Goal: Task Accomplishment & Management: Manage account settings

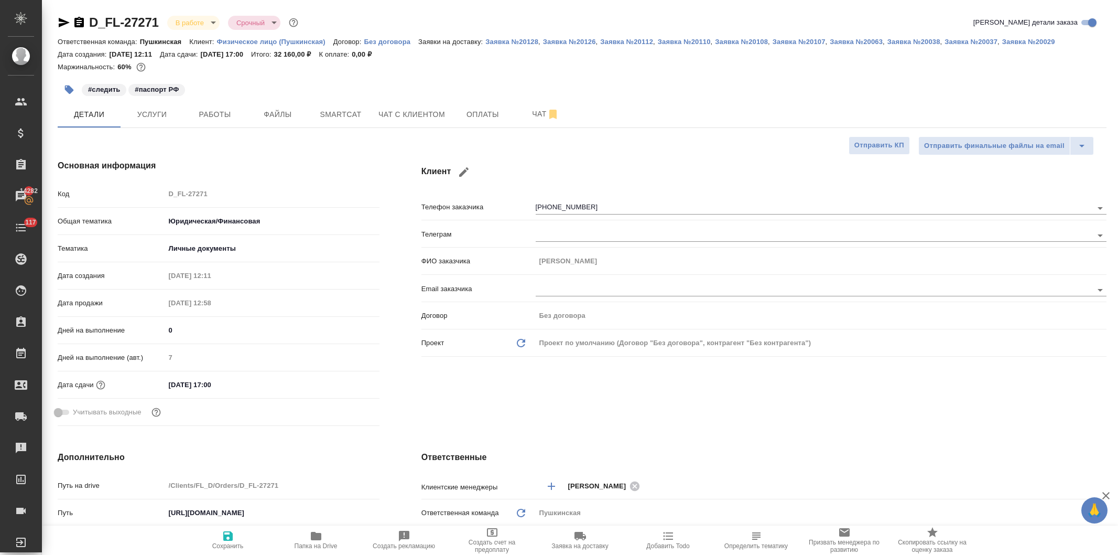
select select "RU"
click at [207, 108] on span "Работы" at bounding box center [215, 114] width 50 height 13
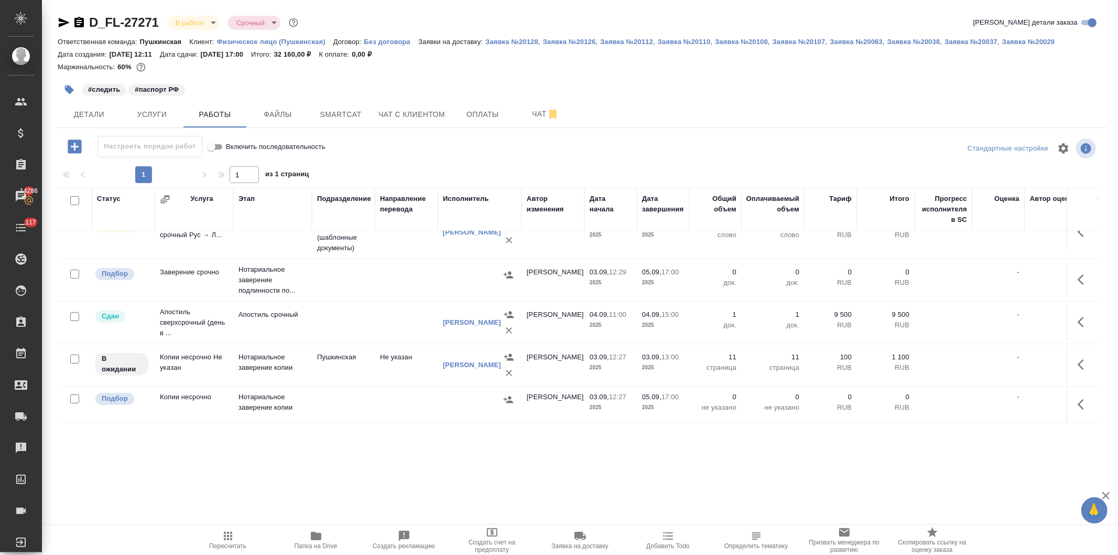
scroll to position [55, 0]
click at [1072, 352] on button "button" at bounding box center [1084, 364] width 25 height 25
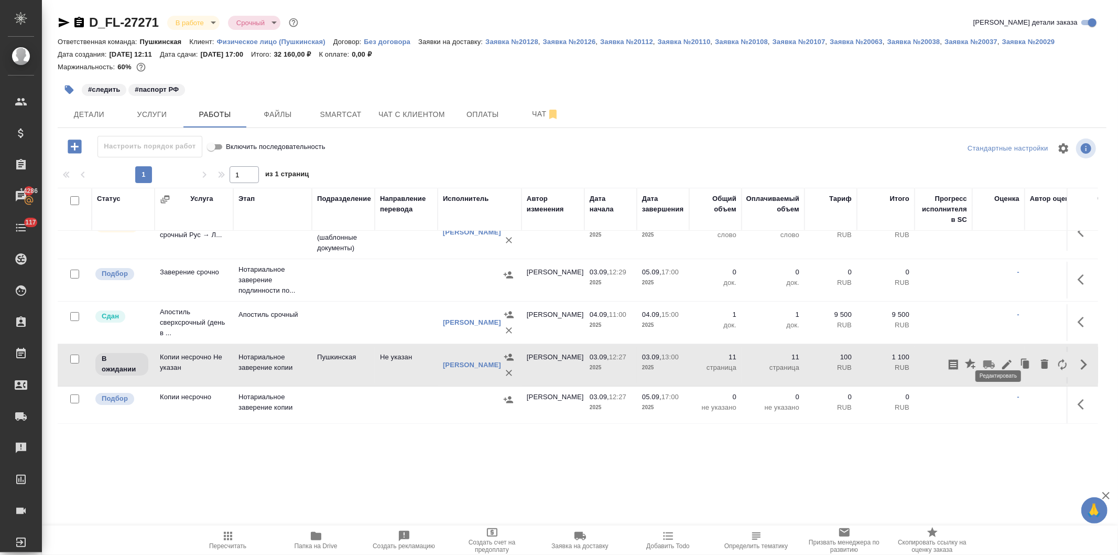
click at [1001, 358] on icon "button" at bounding box center [1007, 364] width 13 height 13
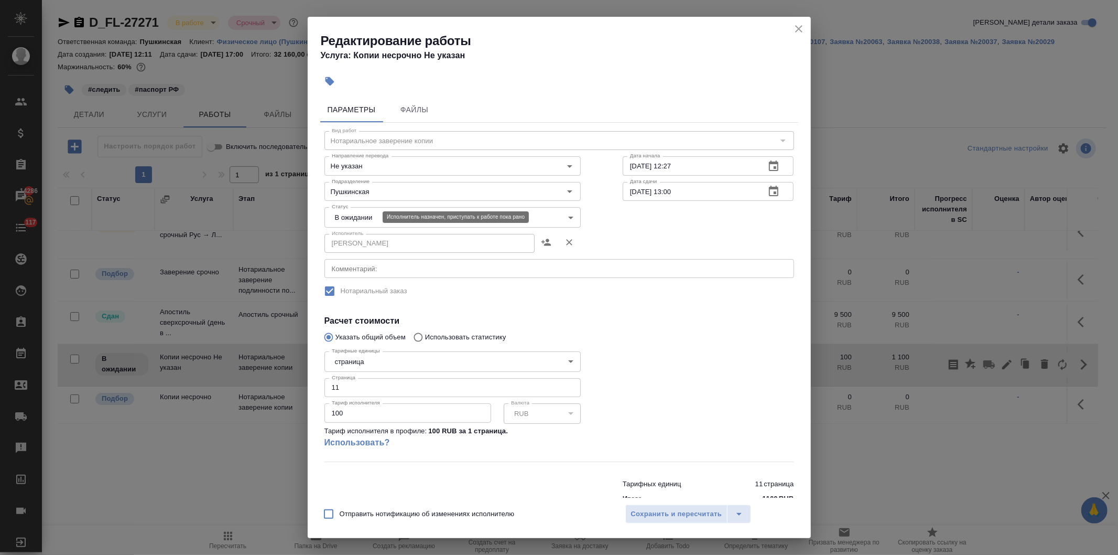
click at [370, 218] on body "🙏 .cls-1 fill:#fff; AWATERA Давыдова Елена Клиенты Спецификации Заказы 14286 Ча…" at bounding box center [559, 277] width 1118 height 555
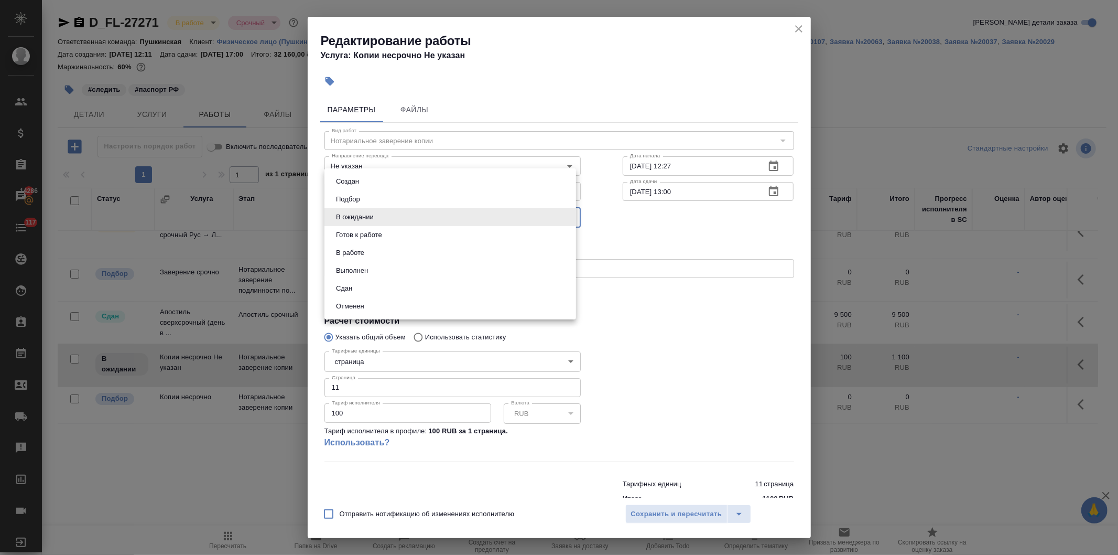
click at [365, 287] on li "Сдан" at bounding box center [450, 288] width 252 height 18
type input "closed"
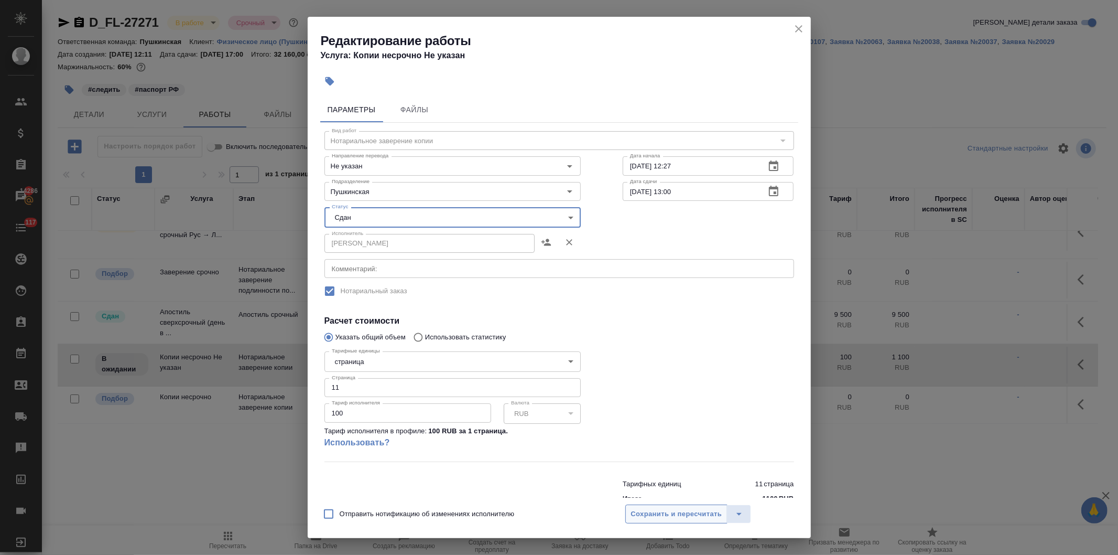
click at [648, 516] on span "Сохранить и пересчитать" at bounding box center [676, 514] width 91 height 12
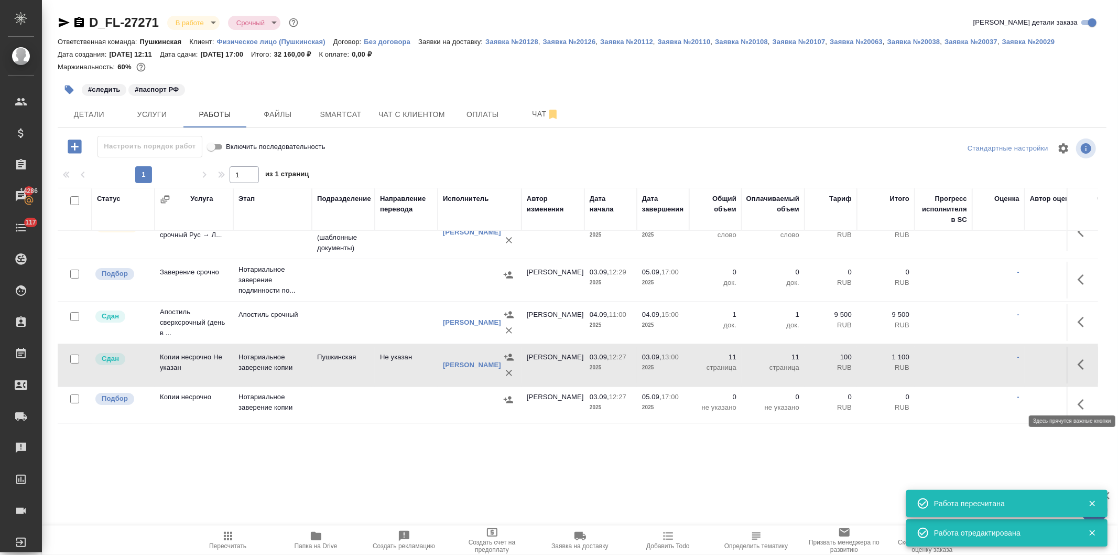
click at [1078, 398] on icon "button" at bounding box center [1084, 404] width 13 height 13
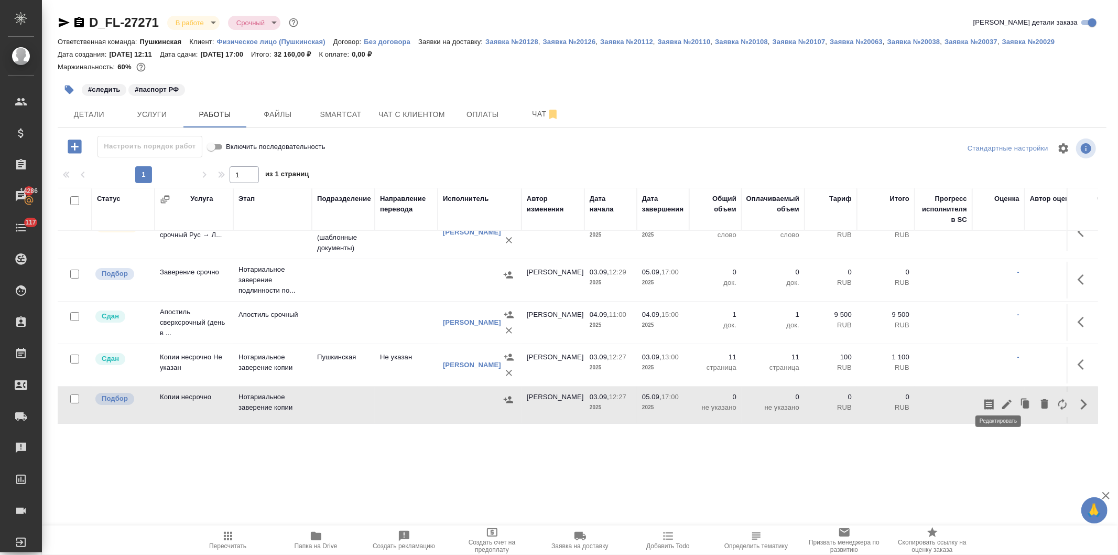
click at [1001, 398] on icon "button" at bounding box center [1007, 404] width 13 height 13
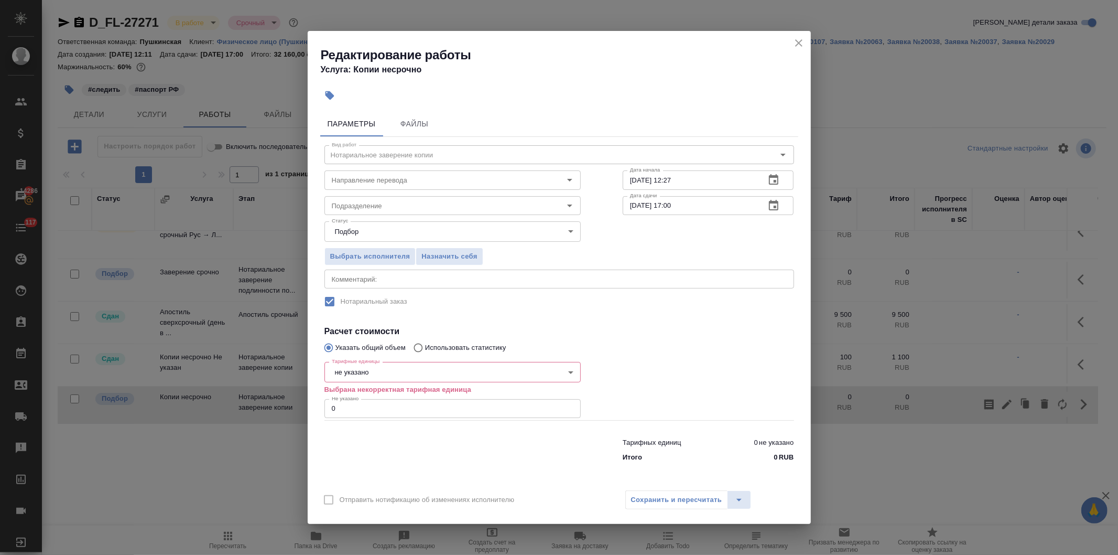
click at [769, 208] on icon "button" at bounding box center [773, 205] width 9 height 10
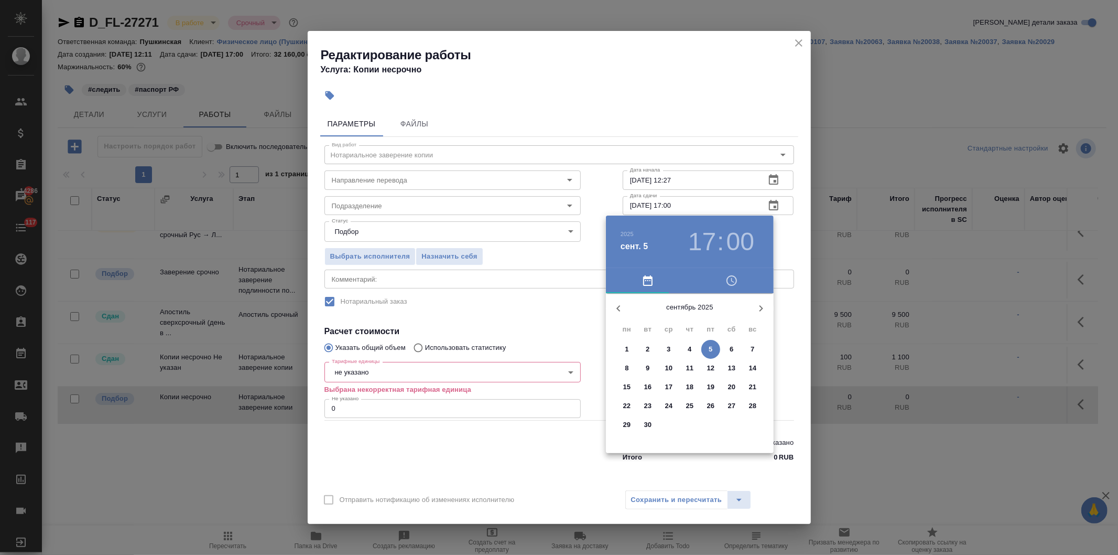
click at [666, 345] on span "3" at bounding box center [668, 349] width 19 height 10
type input "03.09.2025 17:00"
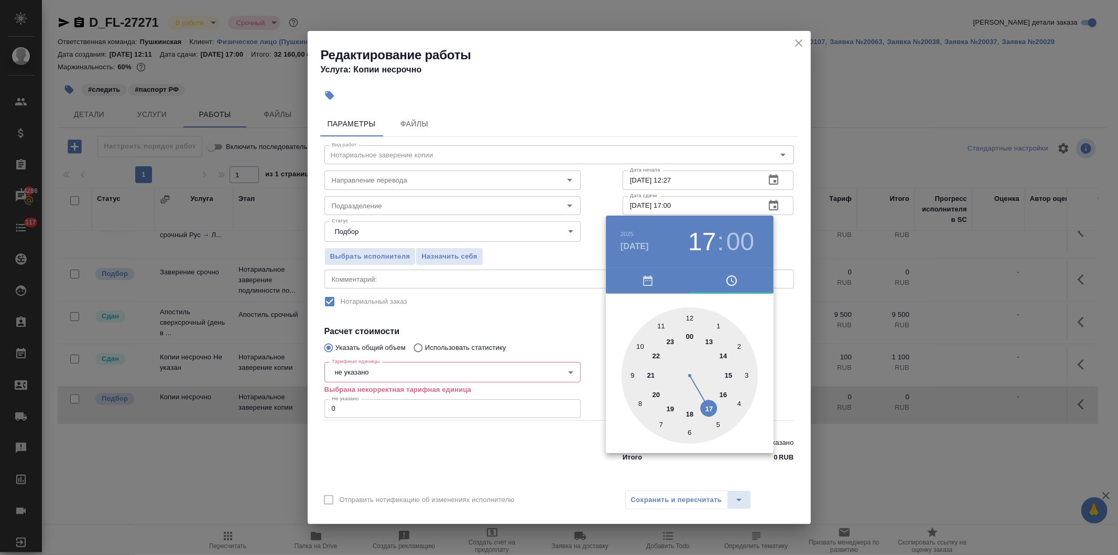
click at [561, 338] on div at bounding box center [559, 277] width 1118 height 555
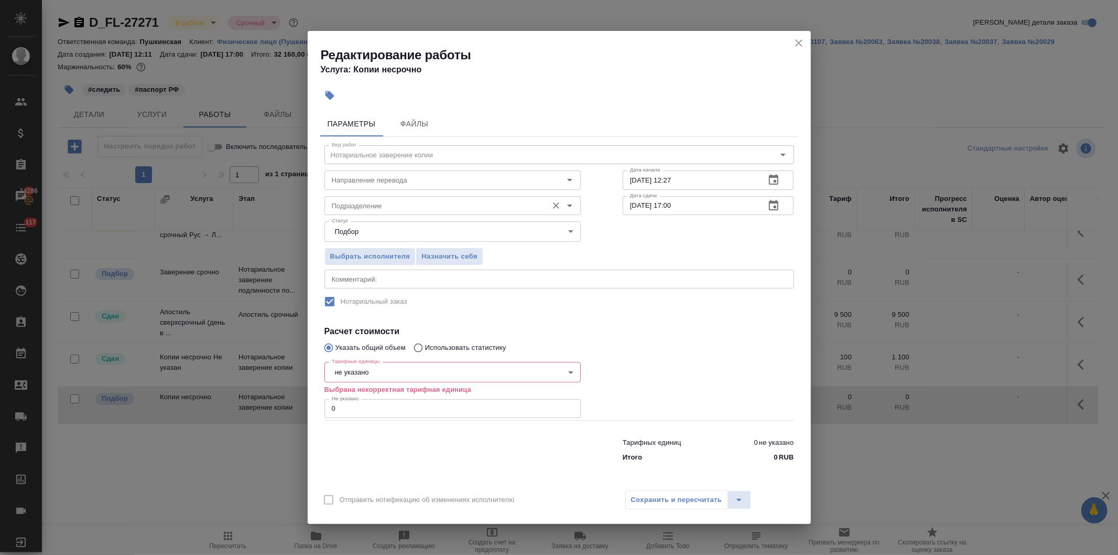
click at [365, 208] on input "Подразделение" at bounding box center [435, 205] width 215 height 13
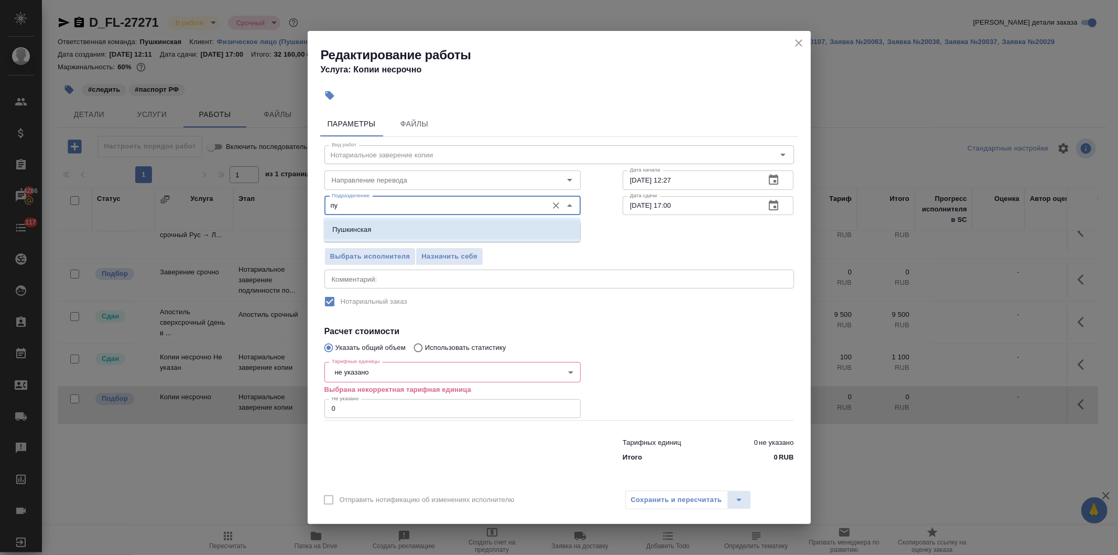
click at [353, 229] on p "Пушкинская" at bounding box center [351, 229] width 39 height 10
type input "Пушкинская"
click at [412, 371] on body "🙏 .cls-1 fill:#fff; AWATERA Давыдова Елена Клиенты Спецификации Заказы 14286 Ча…" at bounding box center [559, 277] width 1118 height 555
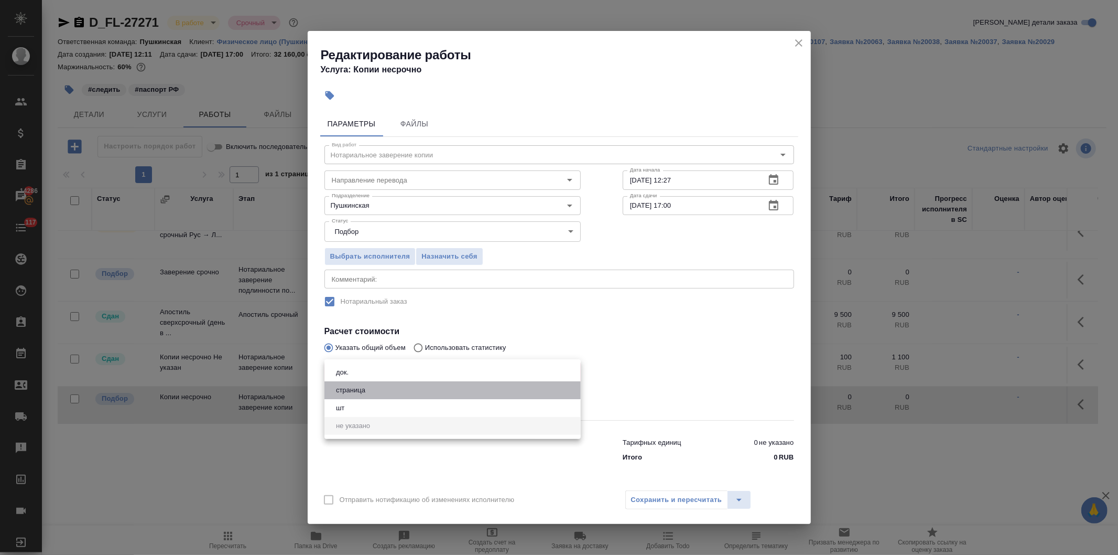
click at [363, 391] on button "страница" at bounding box center [351, 390] width 36 height 12
type input "5a8b1489cc6b4906c91bfdb2"
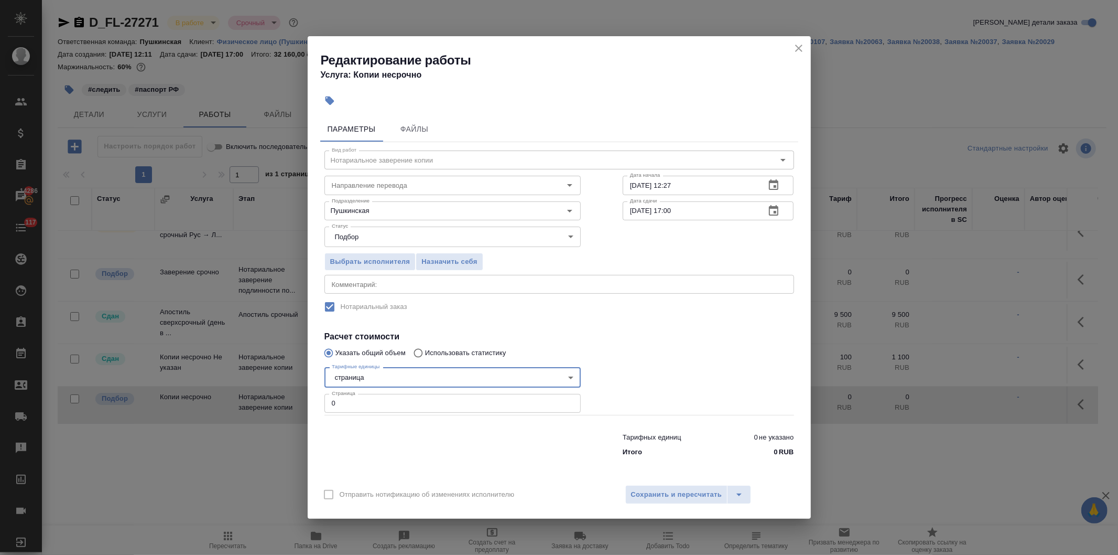
drag, startPoint x: 329, startPoint y: 401, endPoint x: 300, endPoint y: 407, distance: 29.5
click at [300, 405] on div "Редактирование работы Услуга: Копии несрочно Параметры Файлы Вид работ Нотариал…" at bounding box center [559, 277] width 1118 height 555
type input "12"
click at [662, 493] on span "Сохранить и пересчитать" at bounding box center [676, 495] width 91 height 12
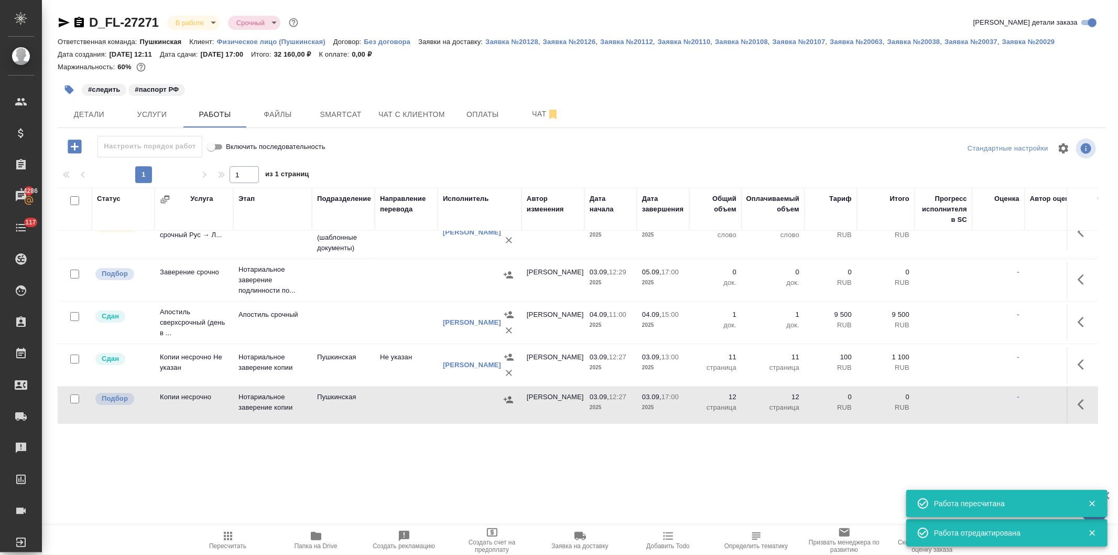
click at [504, 394] on icon "button" at bounding box center [508, 399] width 10 height 10
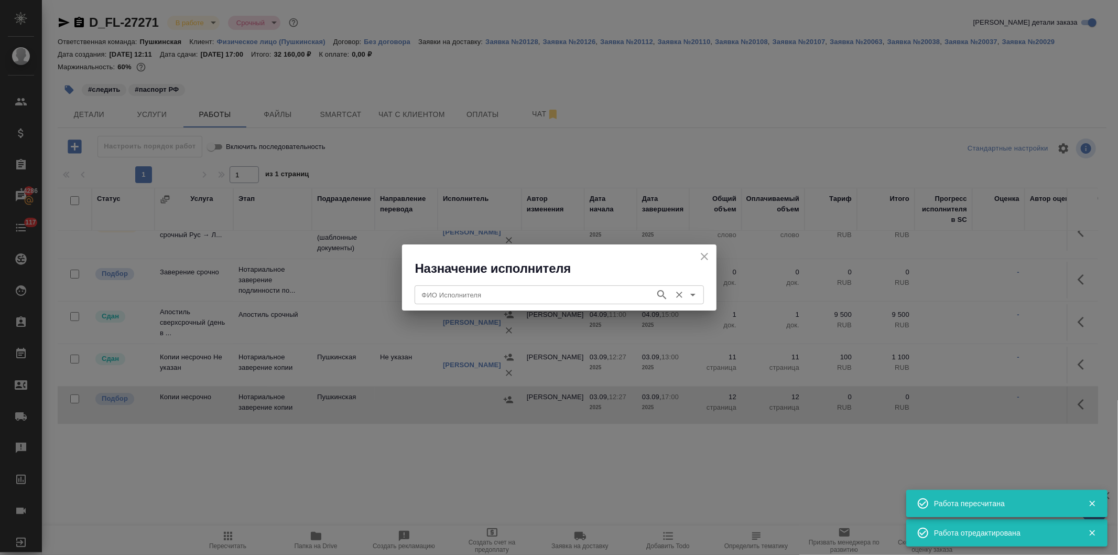
click at [478, 295] on input "ФИО Исполнителя" at bounding box center [534, 294] width 232 height 13
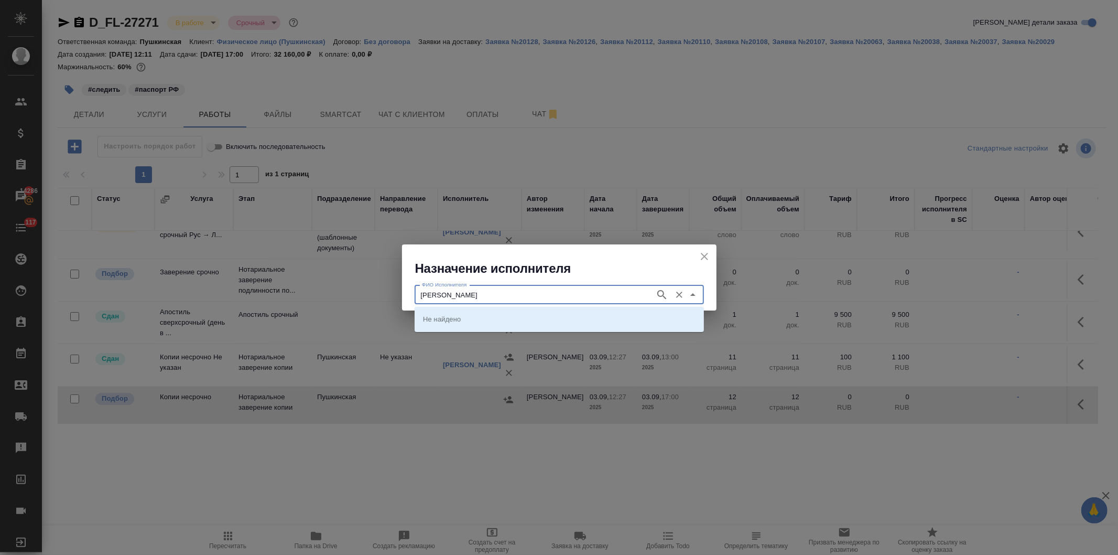
type input "брусиловская"
click at [489, 321] on p "Нотариус Брусиловская Анастасия Юрьевна" at bounding box center [467, 318] width 89 height 10
type input "Нотариус Брусиловская Анастасия Юрьевна"
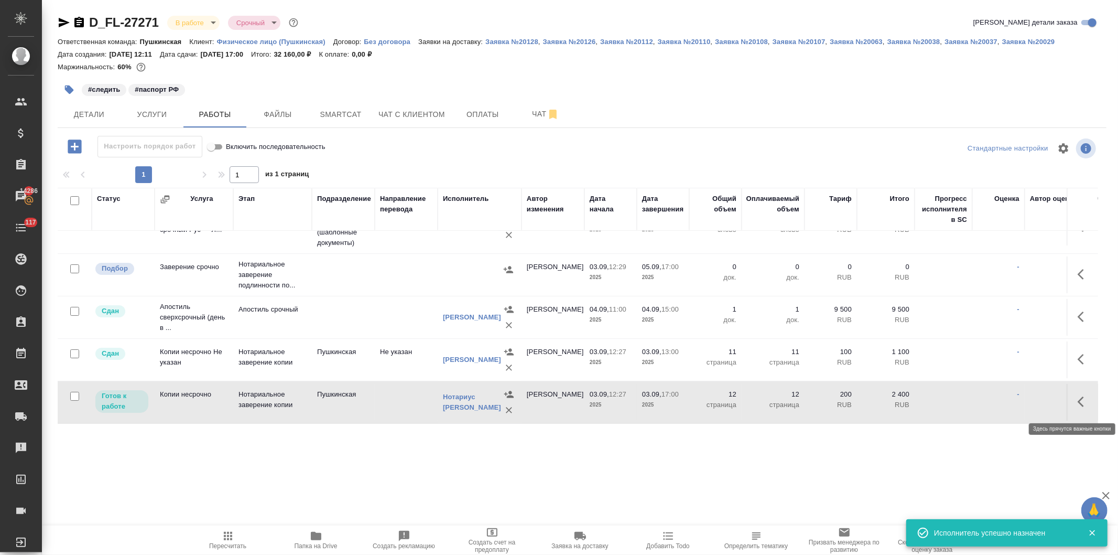
click at [1072, 399] on button "button" at bounding box center [1084, 401] width 25 height 25
click at [1001, 403] on icon "button" at bounding box center [1007, 401] width 13 height 13
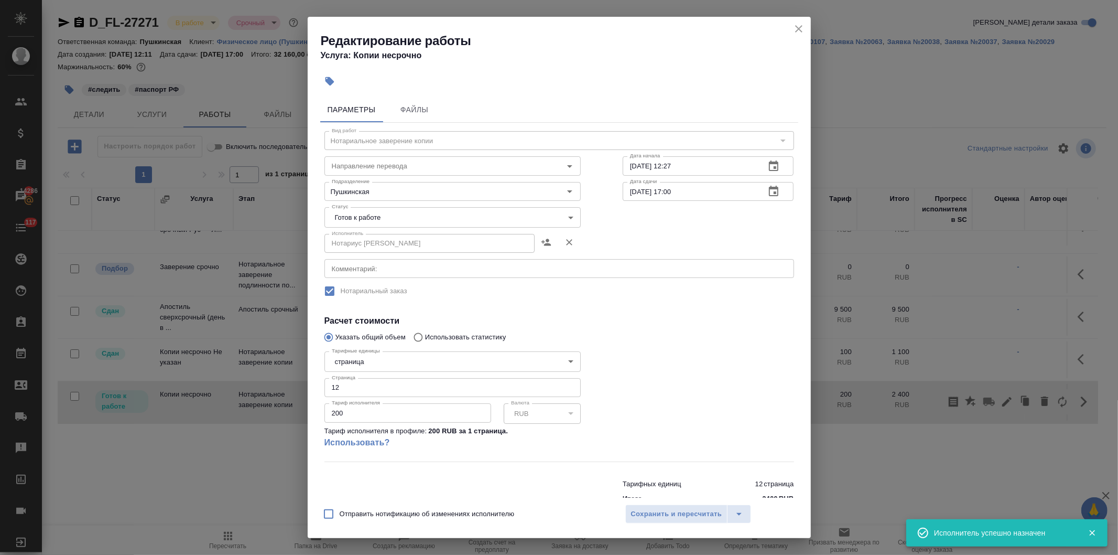
click at [371, 222] on body "🙏 .cls-1 fill:#fff; AWATERA Давыдова Елена Клиенты Спецификации Заказы 14286 Ча…" at bounding box center [559, 277] width 1118 height 555
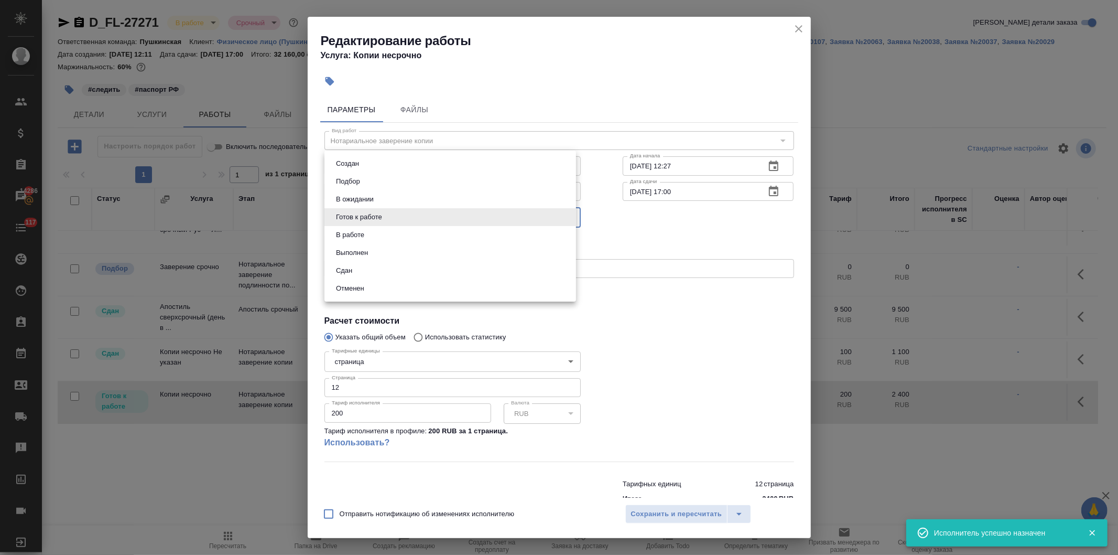
click at [352, 272] on button "Сдан" at bounding box center [344, 271] width 23 height 12
type input "closed"
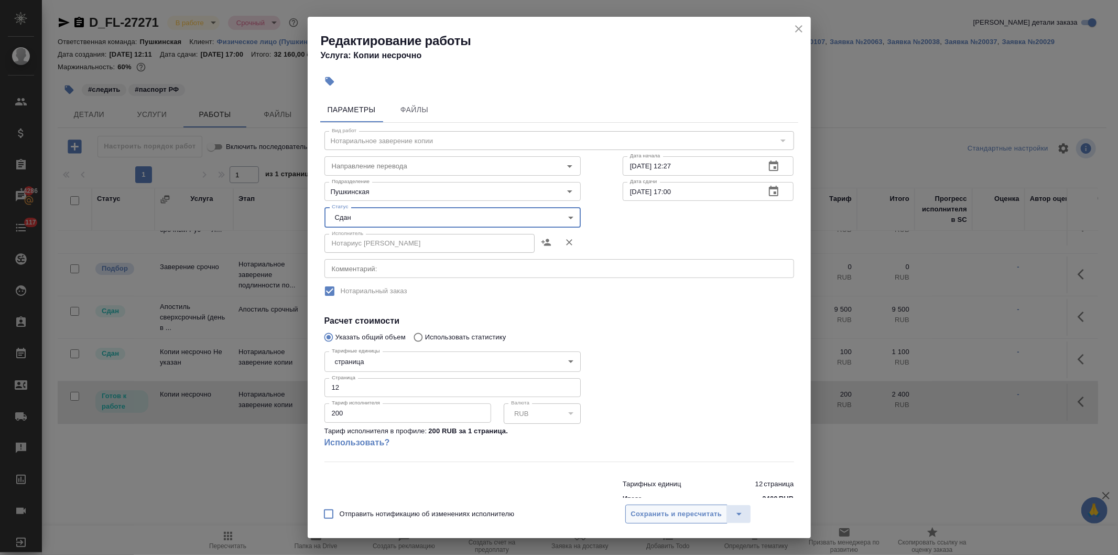
click at [642, 512] on span "Сохранить и пересчитать" at bounding box center [676, 514] width 91 height 12
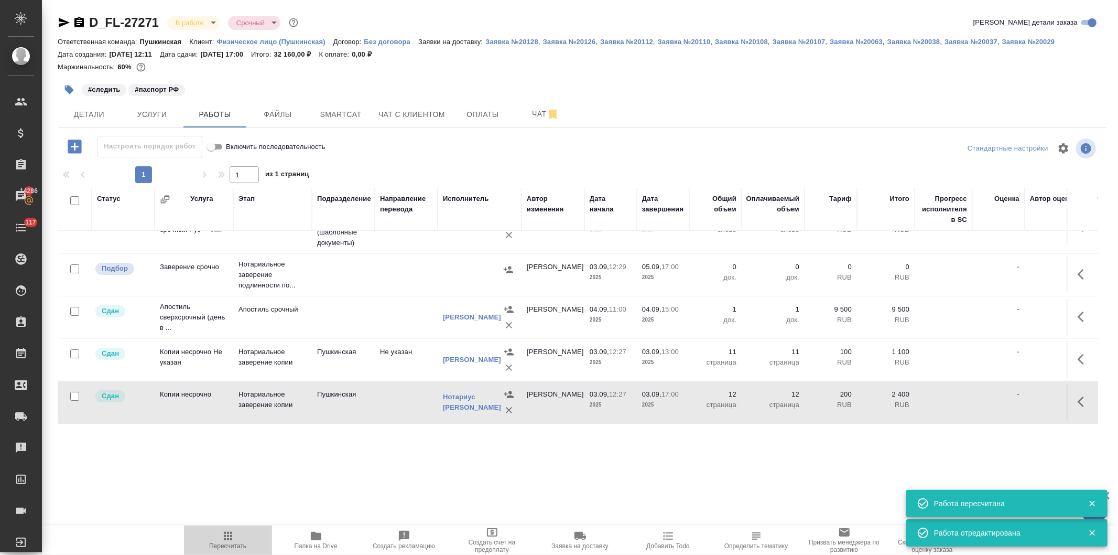
click at [228, 540] on icon "button" at bounding box center [228, 536] width 8 height 8
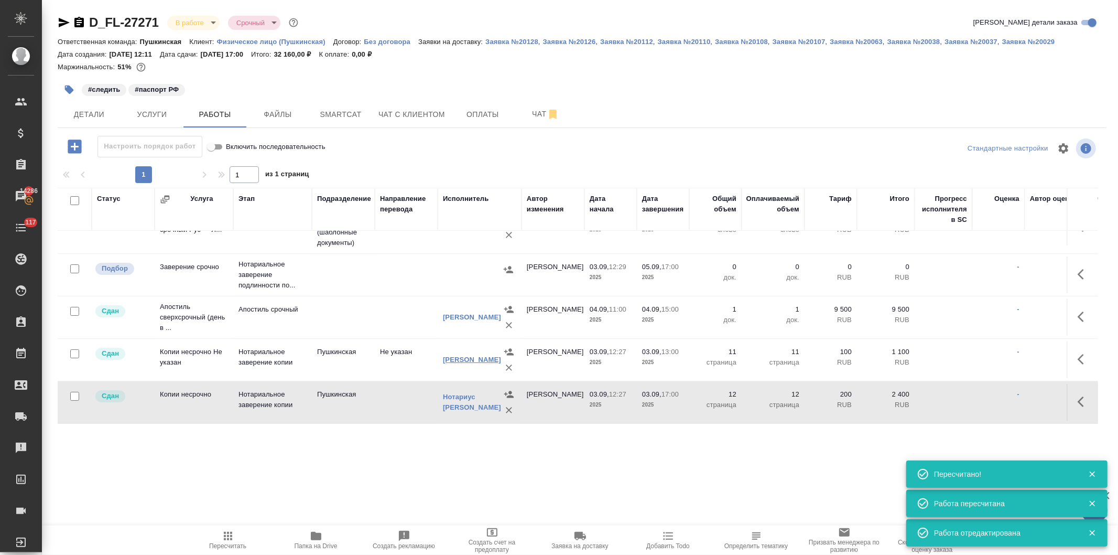
scroll to position [0, 0]
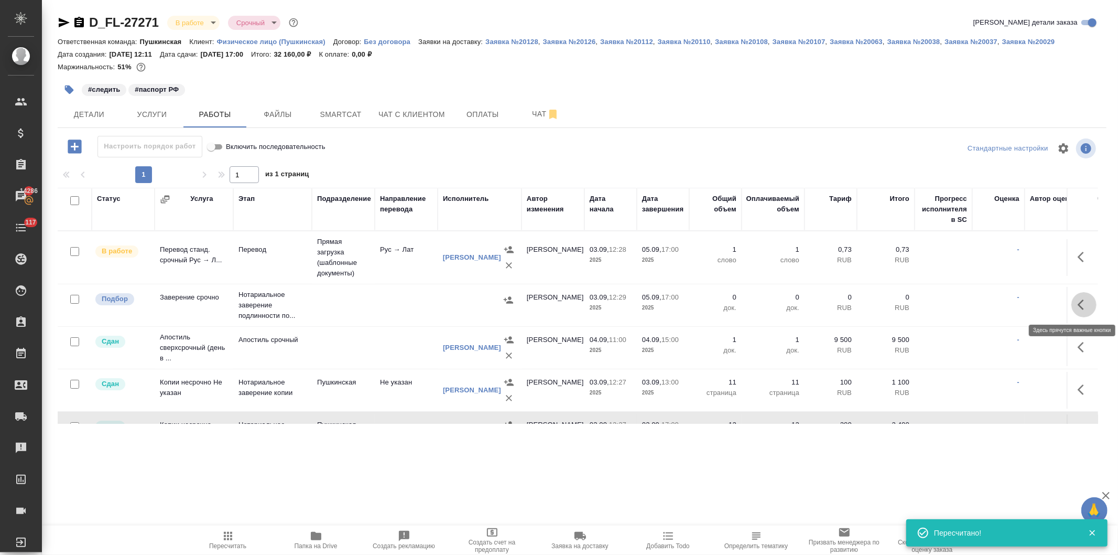
click at [1072, 304] on button "button" at bounding box center [1084, 304] width 25 height 25
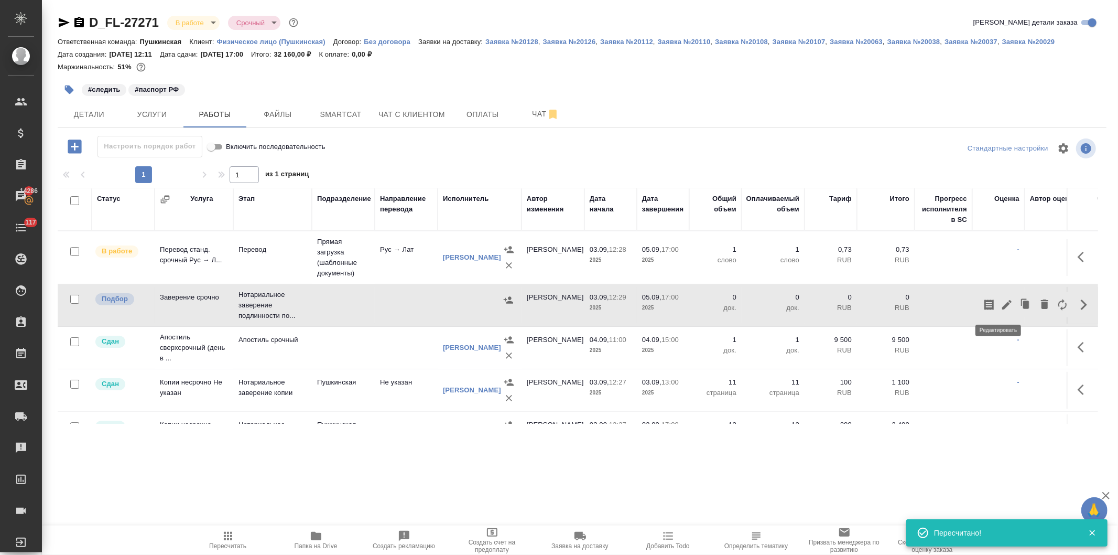
click at [1001, 302] on icon "button" at bounding box center [1007, 304] width 13 height 13
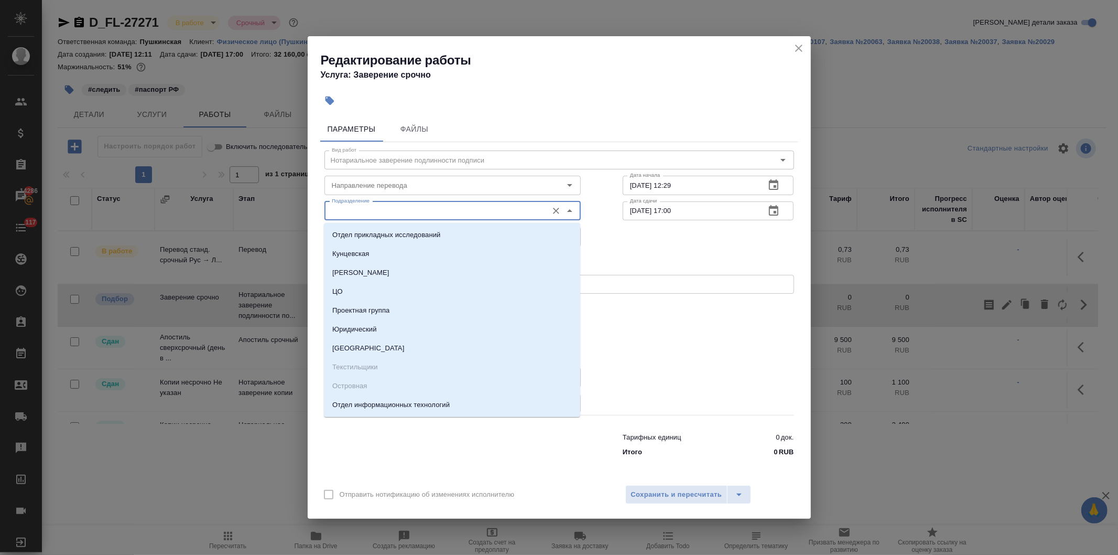
click at [392, 212] on input "Подразделение" at bounding box center [435, 210] width 215 height 13
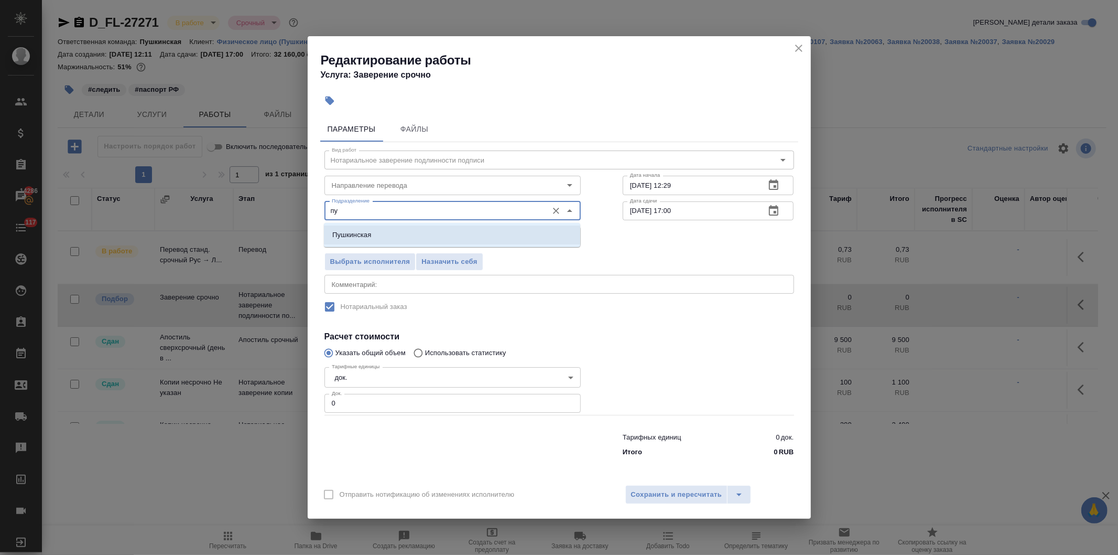
click at [386, 233] on li "Пушкинская" at bounding box center [452, 234] width 256 height 19
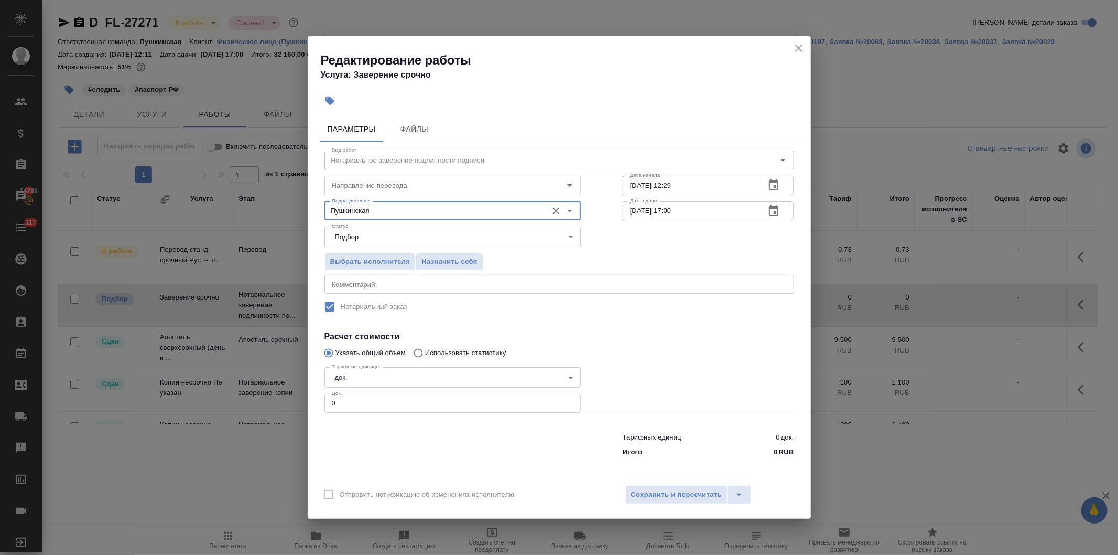
type input "Пушкинская"
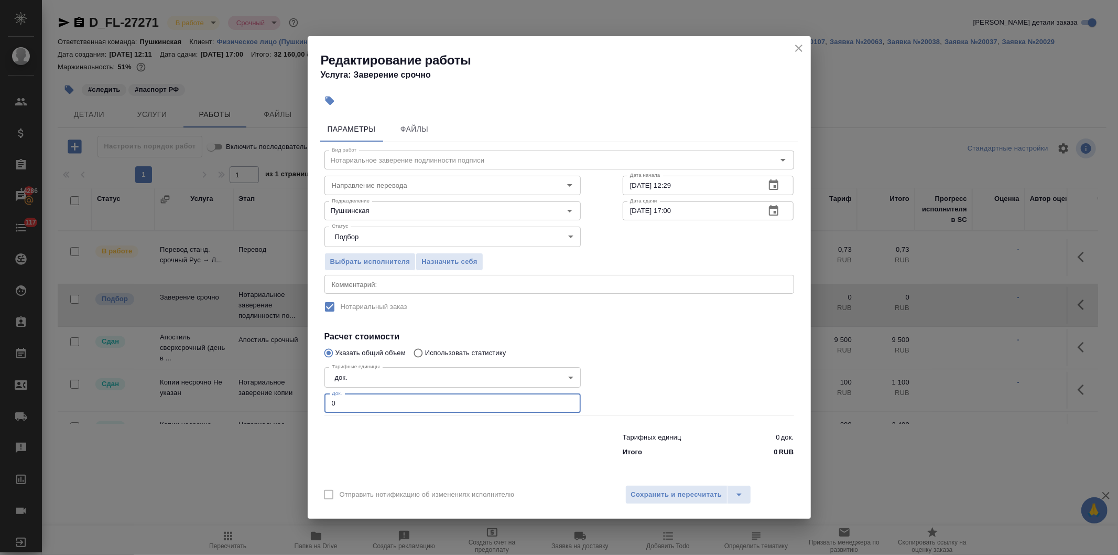
drag, startPoint x: 262, startPoint y: 405, endPoint x: 225, endPoint y: 416, distance: 38.3
click at [228, 411] on div "Редактирование работы Услуга: Заверение срочно Параметры Файлы Вид работ Нотари…" at bounding box center [559, 277] width 1118 height 555
type input "1"
click at [666, 491] on span "Сохранить и пересчитать" at bounding box center [676, 495] width 91 height 12
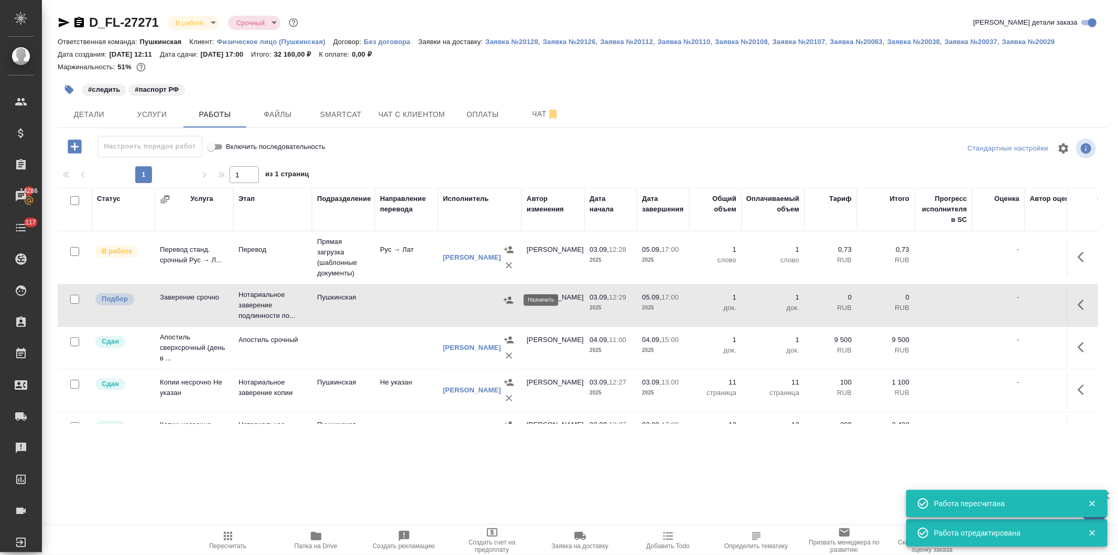
click at [505, 298] on icon "button" at bounding box center [508, 299] width 9 height 7
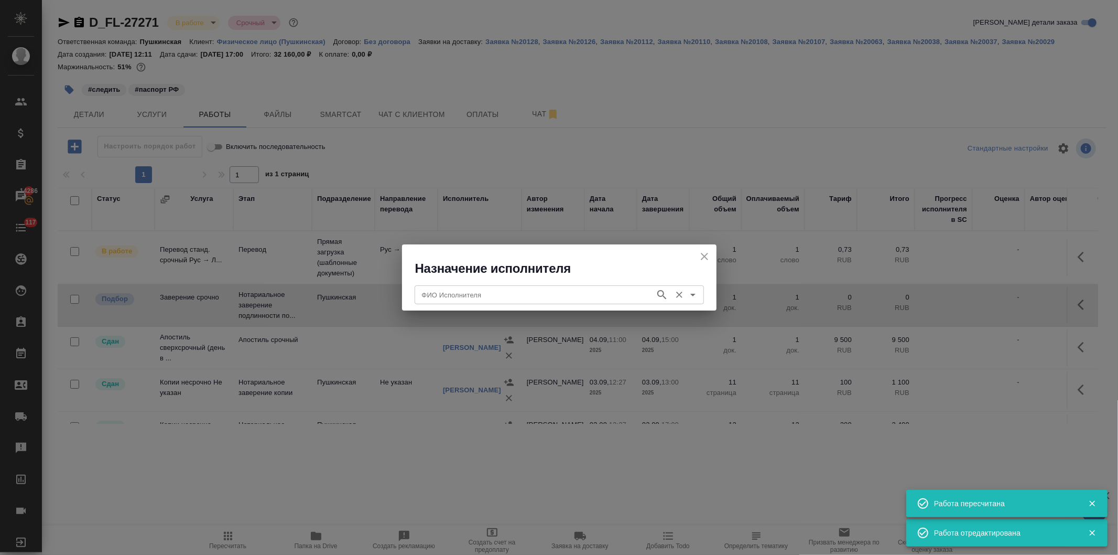
click at [472, 297] on input "ФИО Исполнителя" at bounding box center [534, 294] width 232 height 13
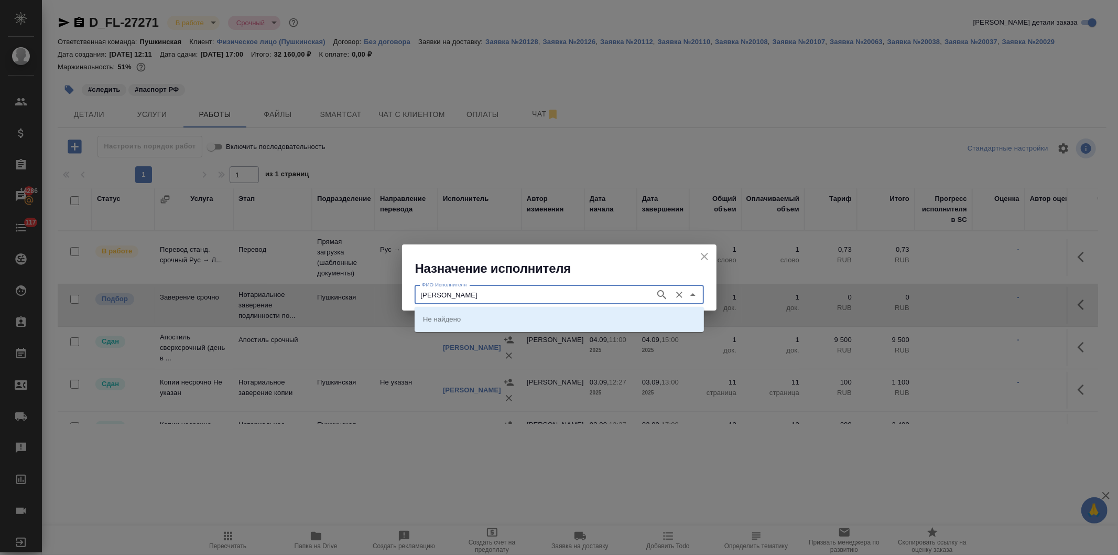
type input "федорченко"
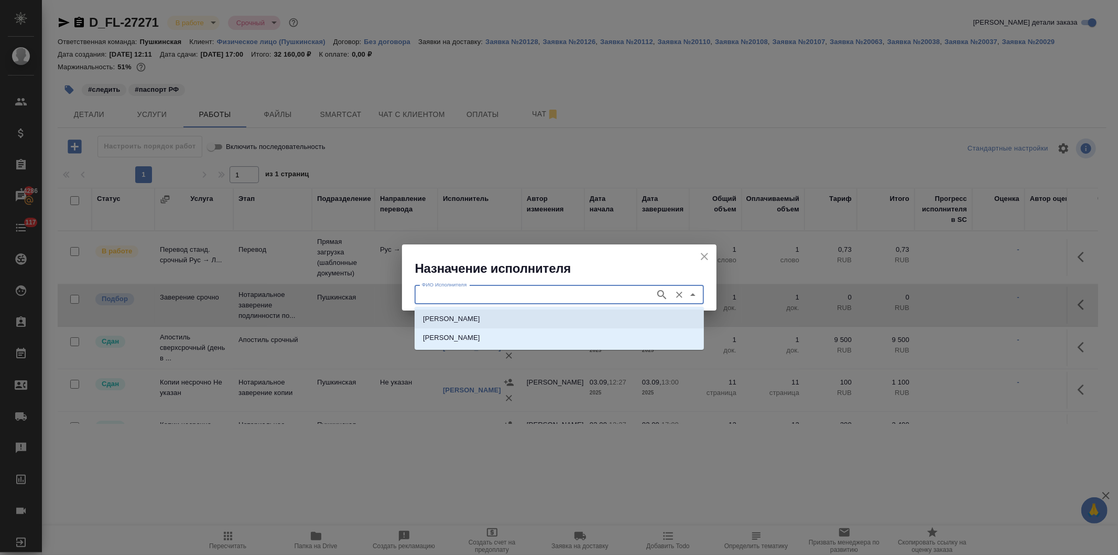
click at [480, 319] on p "НОТАРИУС Федорченко Александр Вячеславович" at bounding box center [451, 318] width 57 height 10
type input "НОТАРИУС Федорченко Александр Вячеславович"
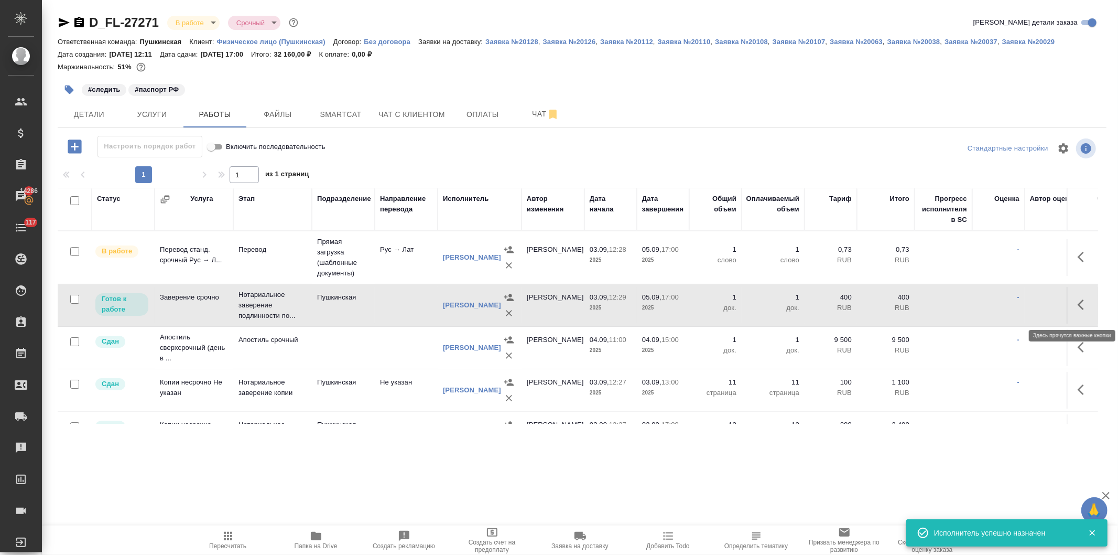
click at [1072, 305] on button "button" at bounding box center [1084, 304] width 25 height 25
click at [1001, 306] on icon "button" at bounding box center [1007, 304] width 13 height 13
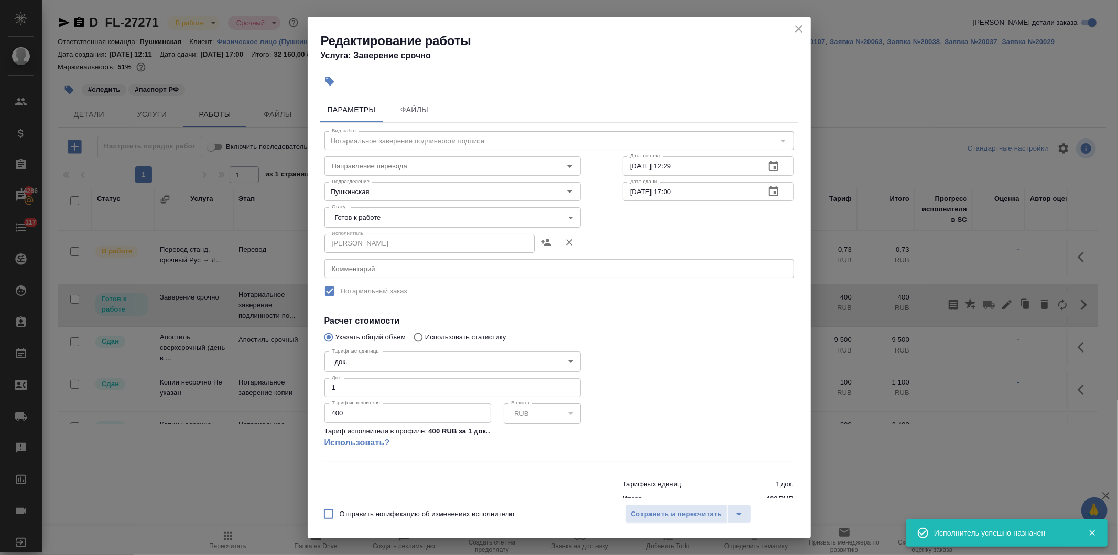
click at [402, 215] on body "🙏 .cls-1 fill:#fff; AWATERA Давыдова Елена Клиенты Спецификации Заказы 14286 Ча…" at bounding box center [559, 277] width 1118 height 555
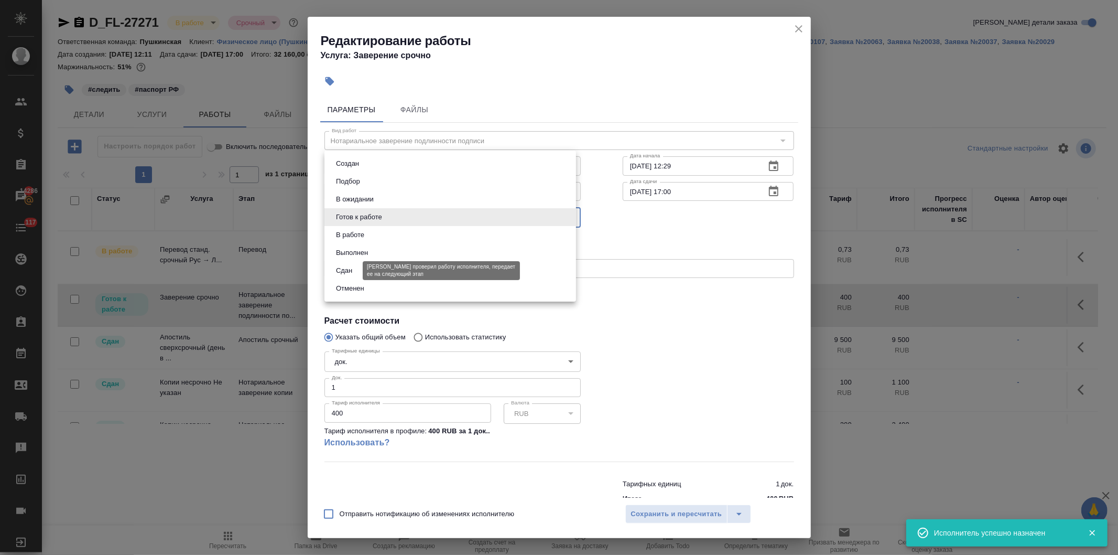
click at [353, 268] on button "Сдан" at bounding box center [344, 271] width 23 height 12
type input "closed"
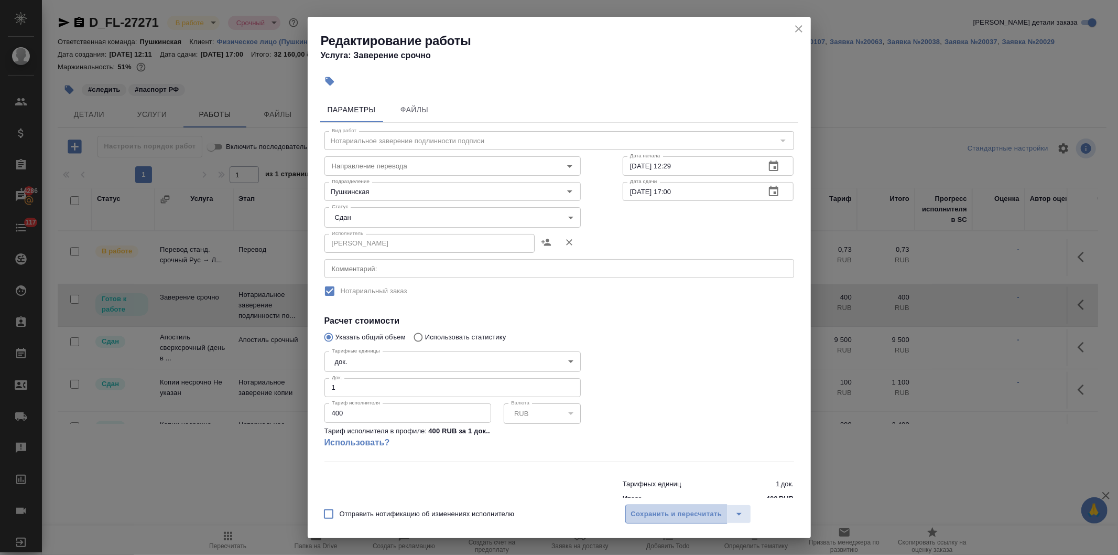
click at [662, 512] on span "Сохранить и пересчитать" at bounding box center [676, 514] width 91 height 12
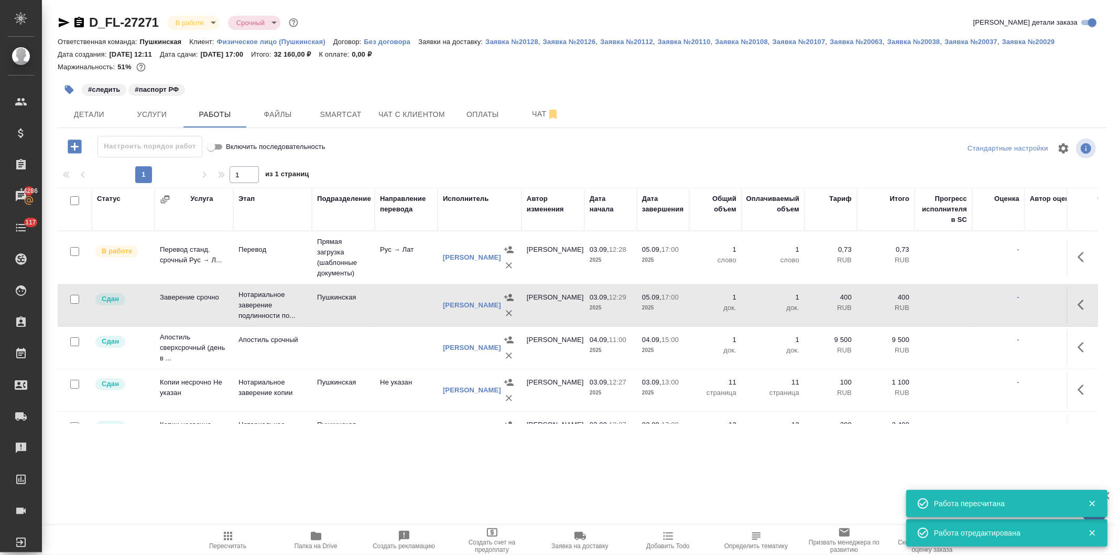
scroll to position [81, 0]
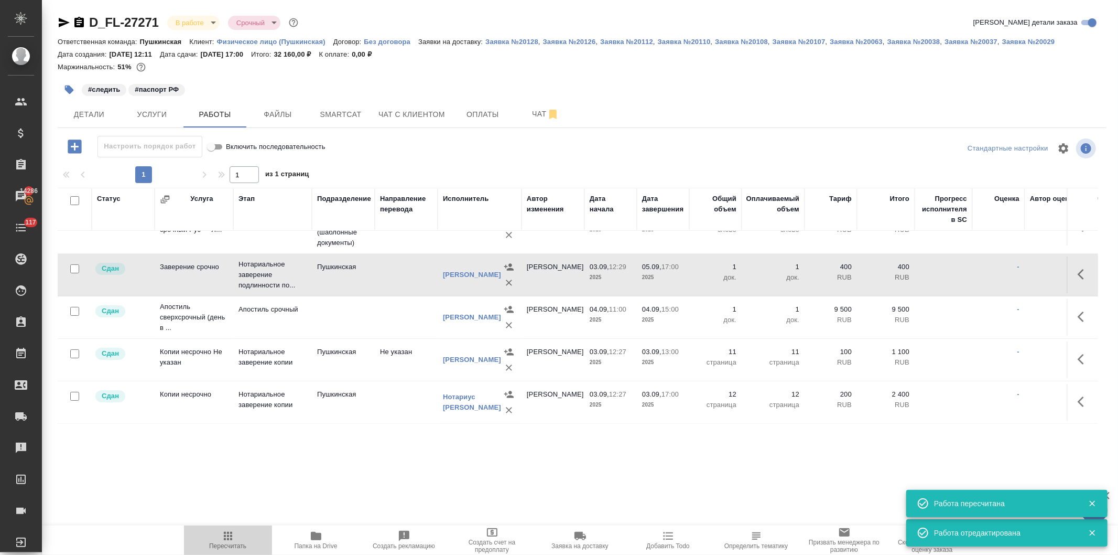
click at [226, 538] on icon "button" at bounding box center [228, 535] width 13 height 13
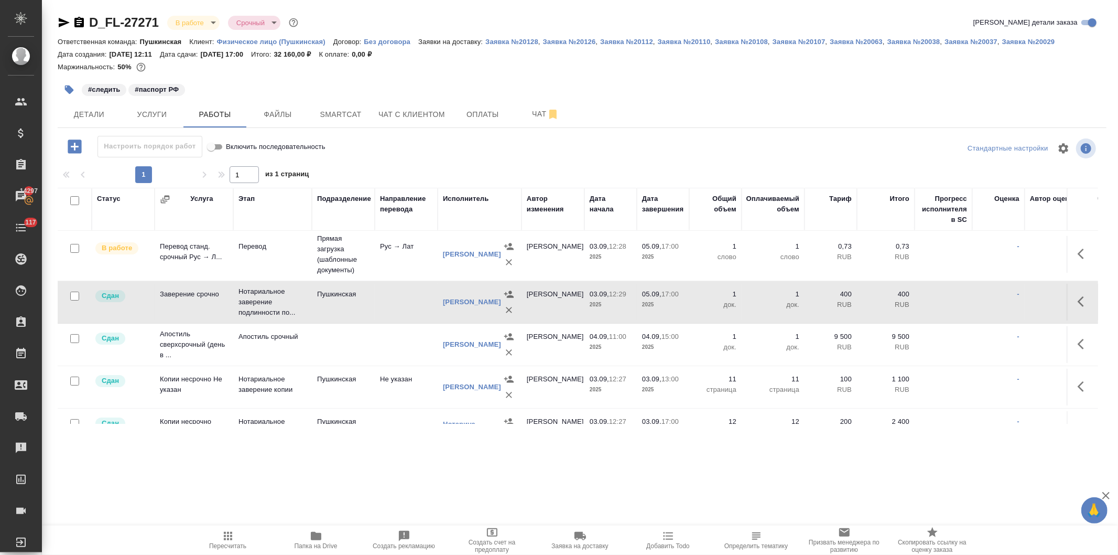
scroll to position [0, 0]
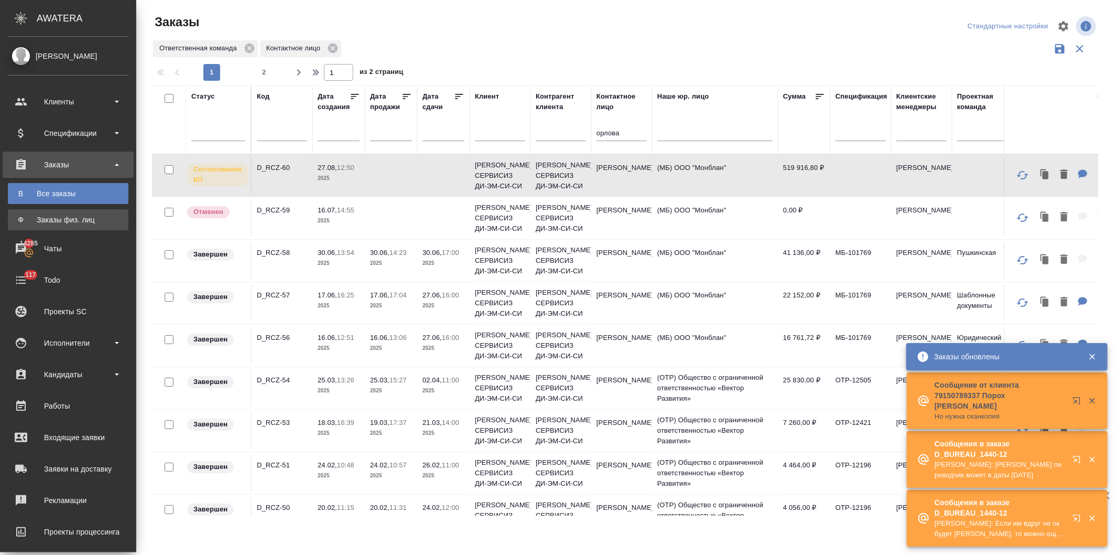
click at [59, 216] on div "Заказы физ. лиц" at bounding box center [68, 219] width 110 height 10
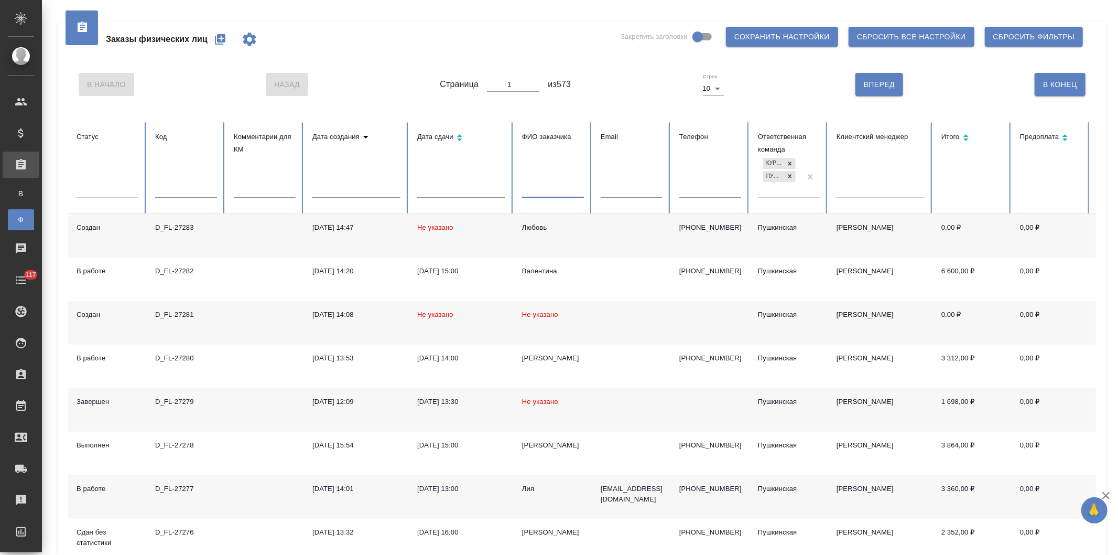
click at [537, 190] on input "text" at bounding box center [553, 189] width 62 height 15
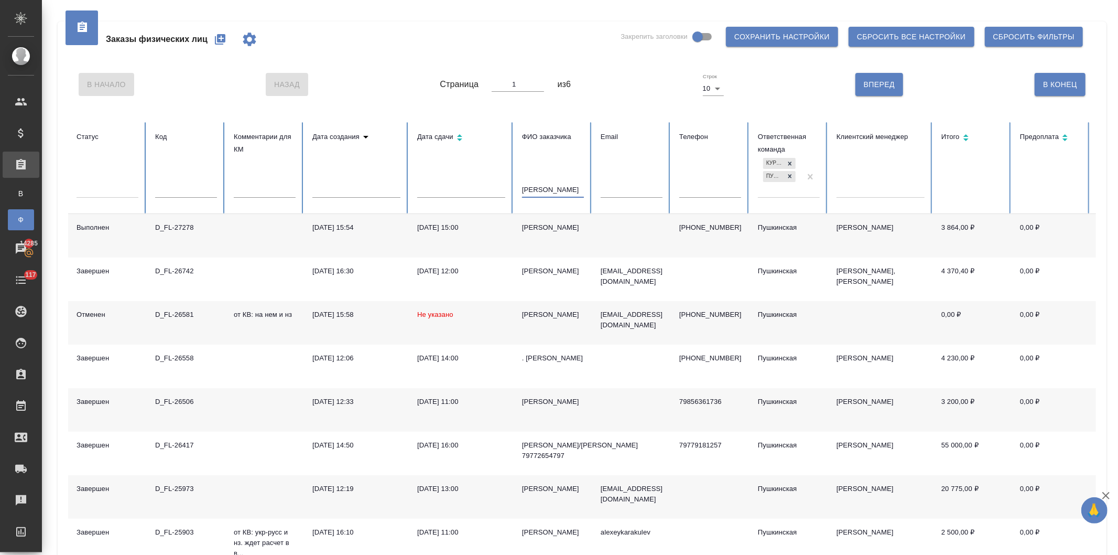
type input "алексей"
click at [467, 228] on div "05.09.2025, 15:00" at bounding box center [461, 227] width 88 height 10
click at [16, 191] on div "Все заказы" at bounding box center [8, 193] width 16 height 10
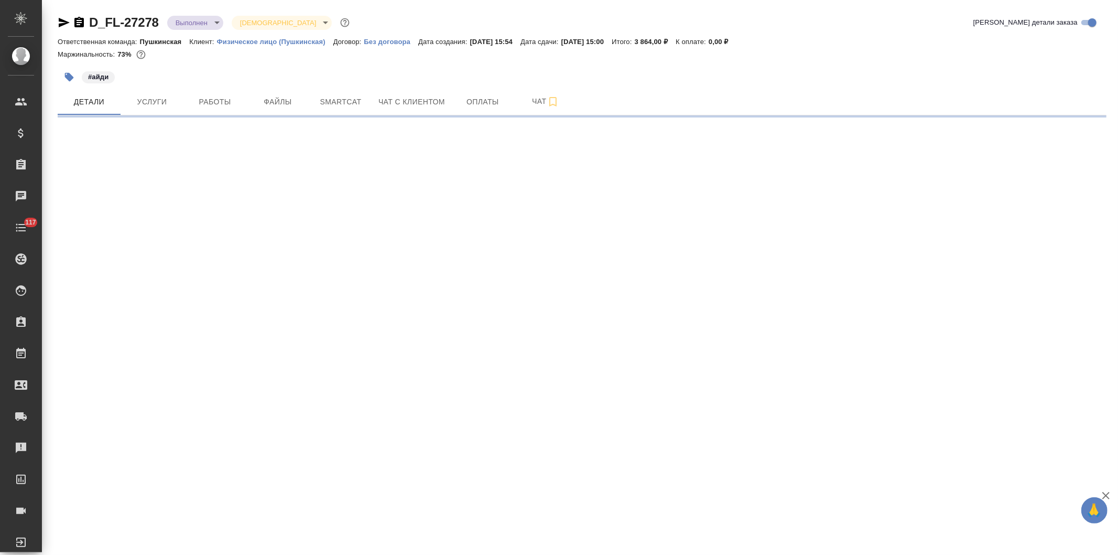
select select "RU"
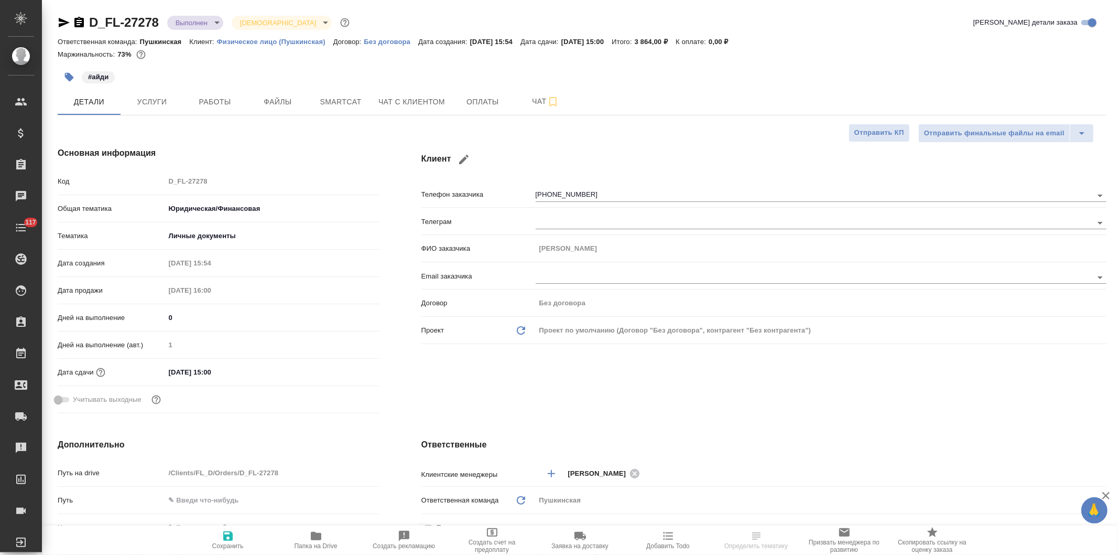
type textarea "x"
click at [148, 98] on span "Услуги" at bounding box center [152, 101] width 50 height 13
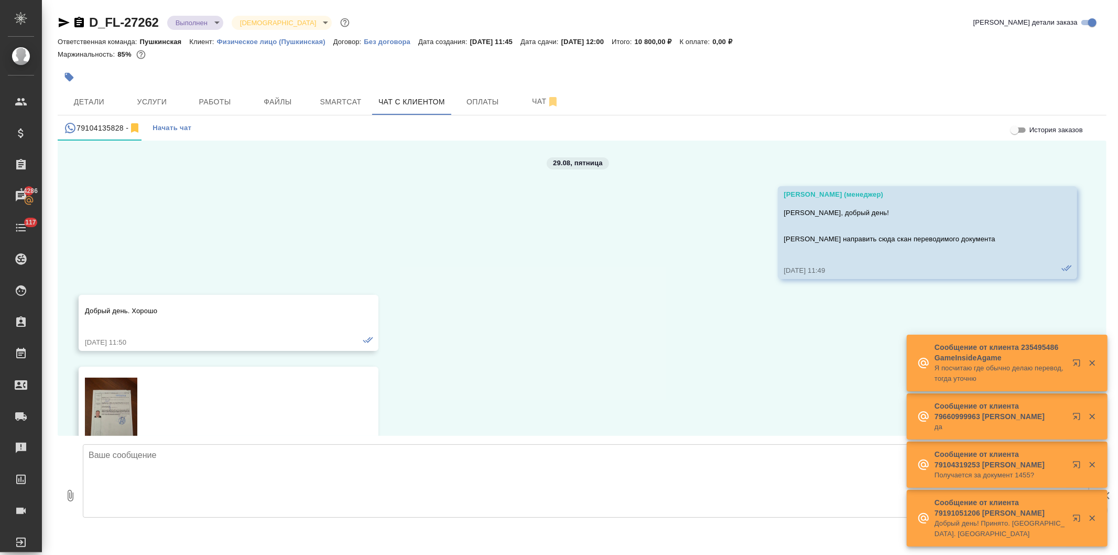
scroll to position [2026, 0]
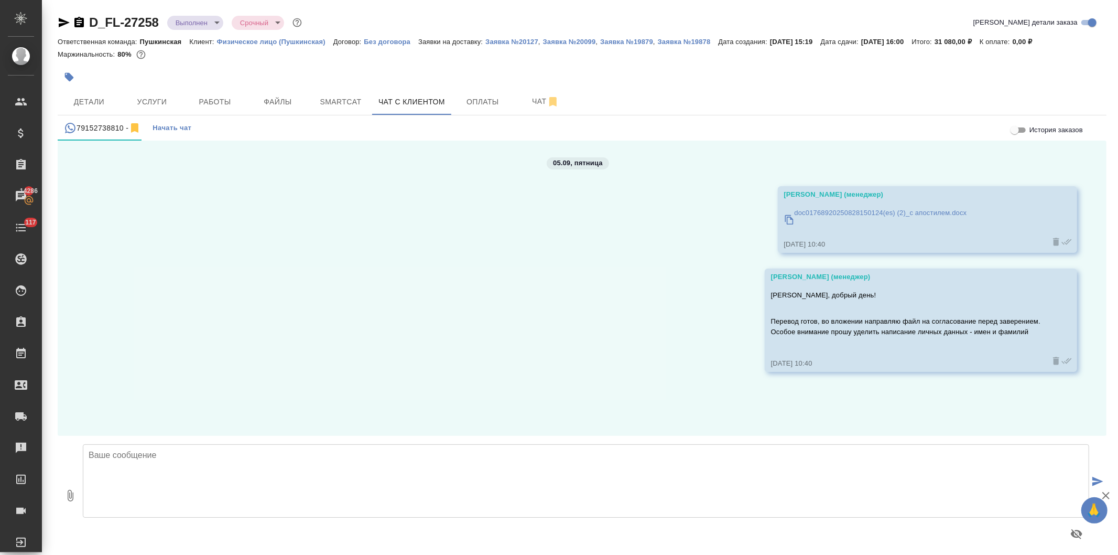
scroll to position [6, 0]
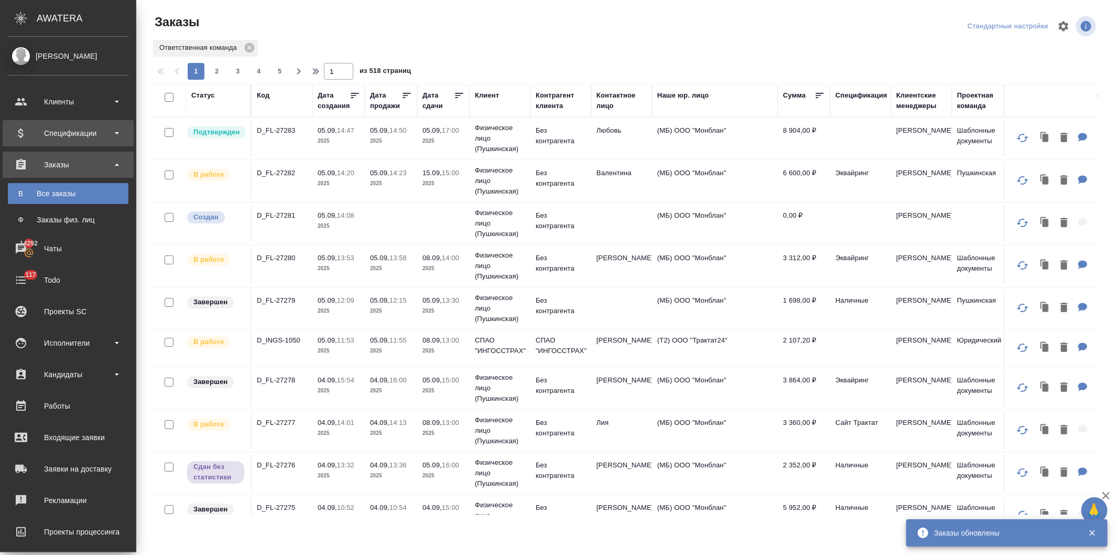
click at [57, 98] on div "Клиенты" at bounding box center [68, 102] width 121 height 16
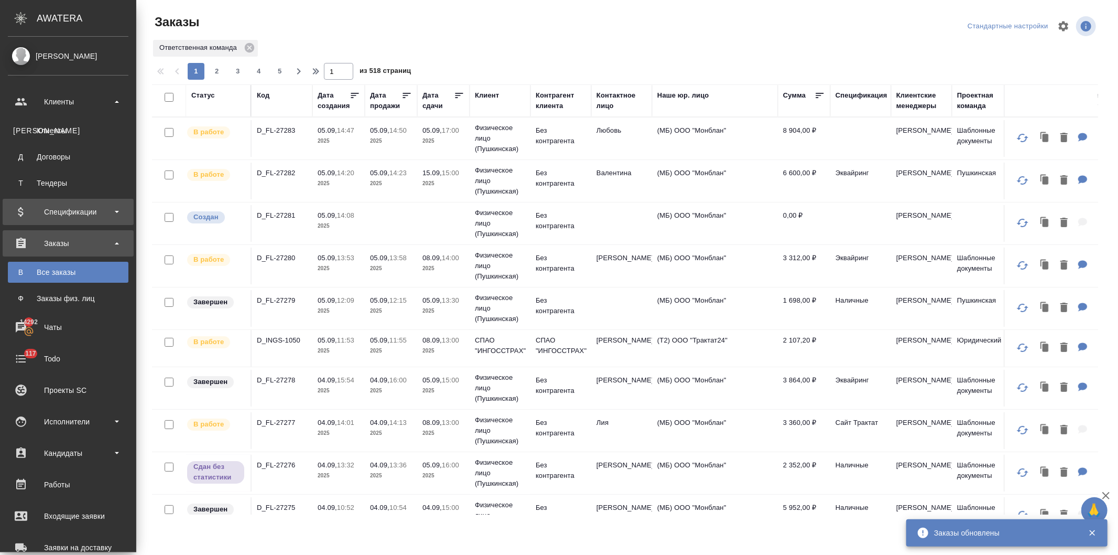
click at [56, 128] on div "Клиенты" at bounding box center [68, 130] width 110 height 10
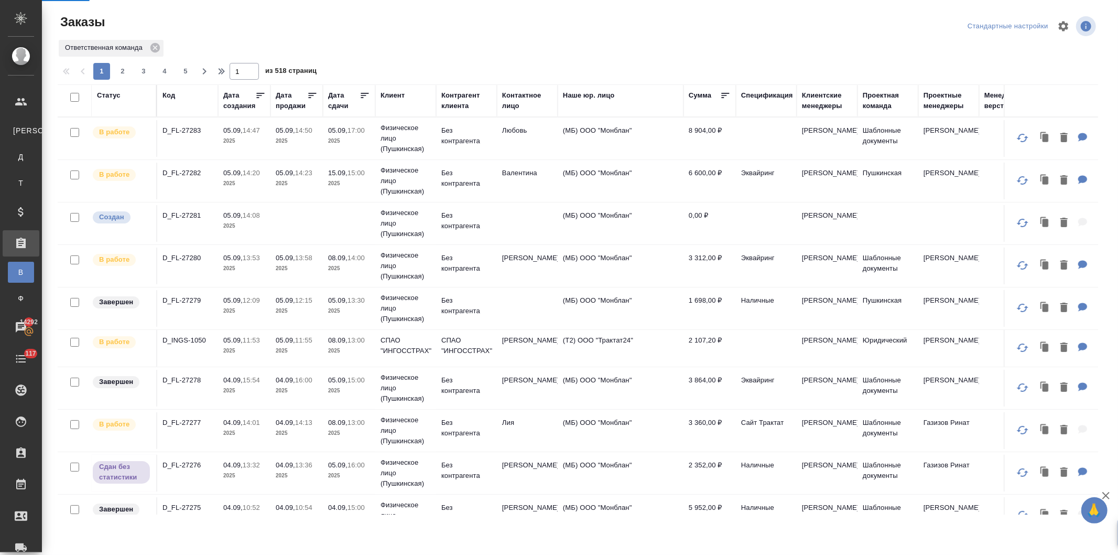
select select "RU"
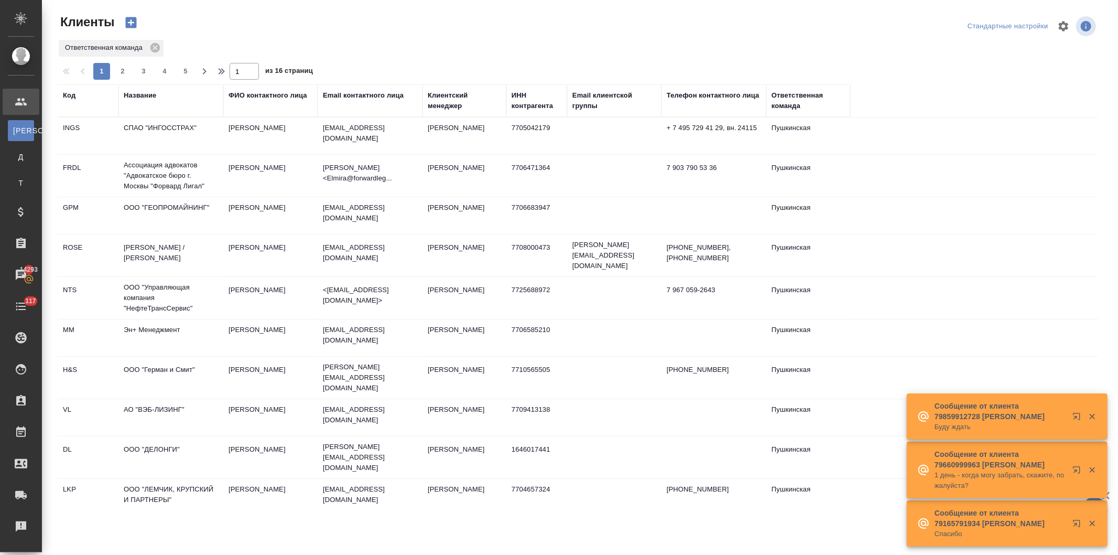
click at [145, 92] on div "Название" at bounding box center [140, 95] width 33 height 10
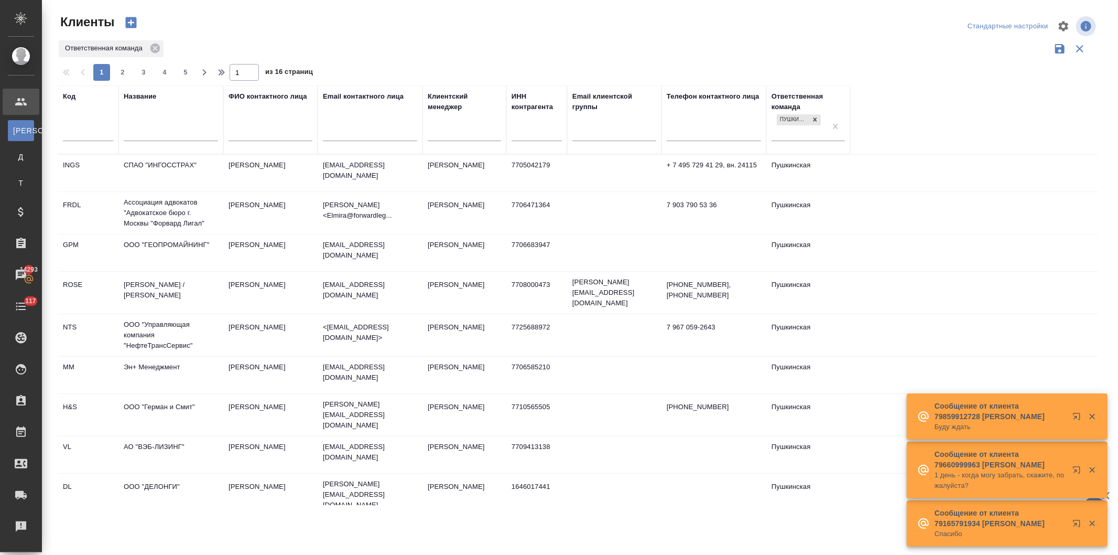
click at [150, 133] on input "text" at bounding box center [171, 133] width 94 height 13
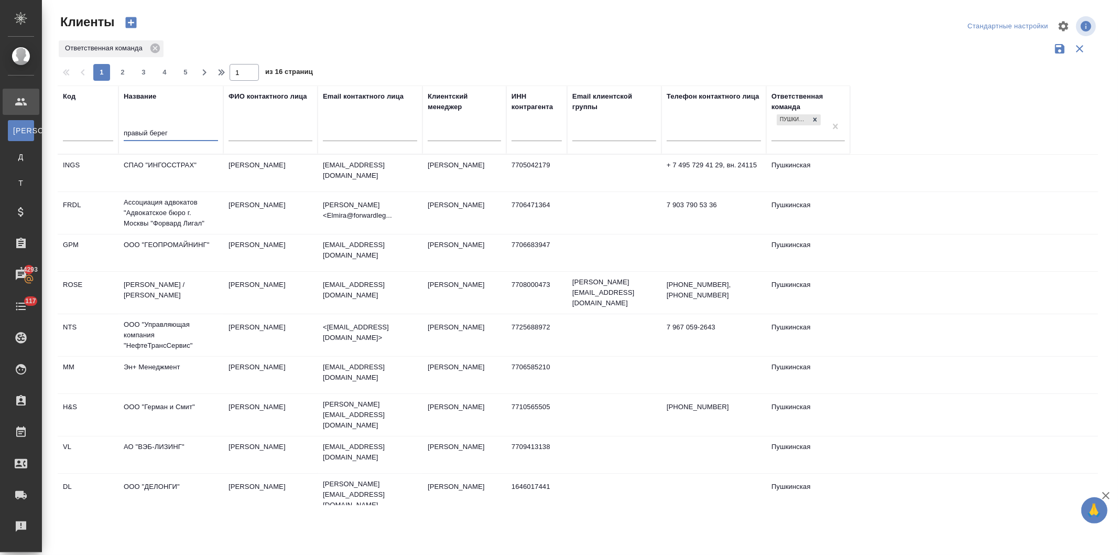
type input "правый берег"
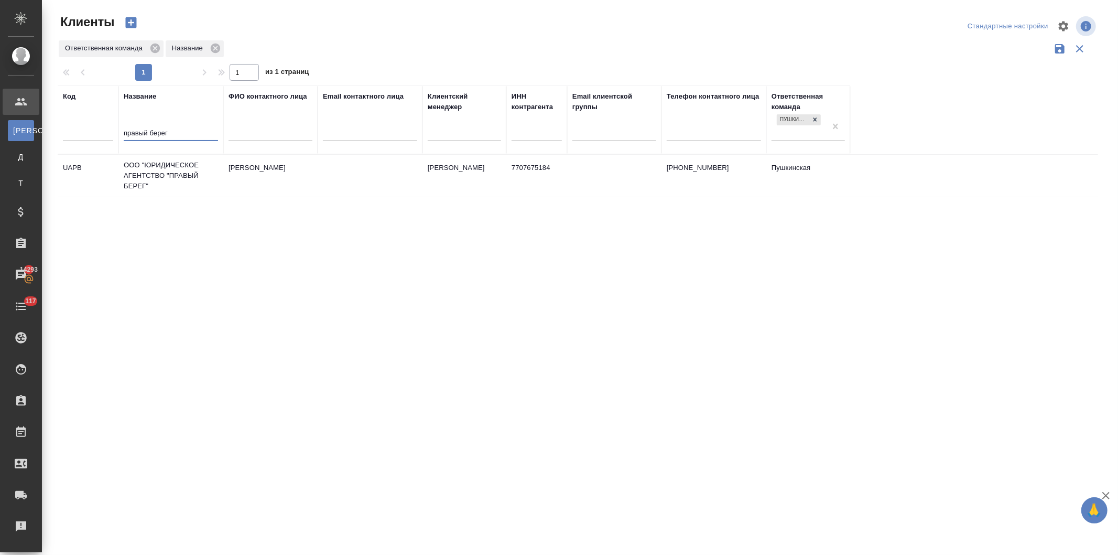
click at [170, 173] on td "ООО "ЮРИДИЧЕСКОЕ АГЕНТСТВО "ПРАВЫЙ БЕРЕГ"" at bounding box center [170, 176] width 105 height 42
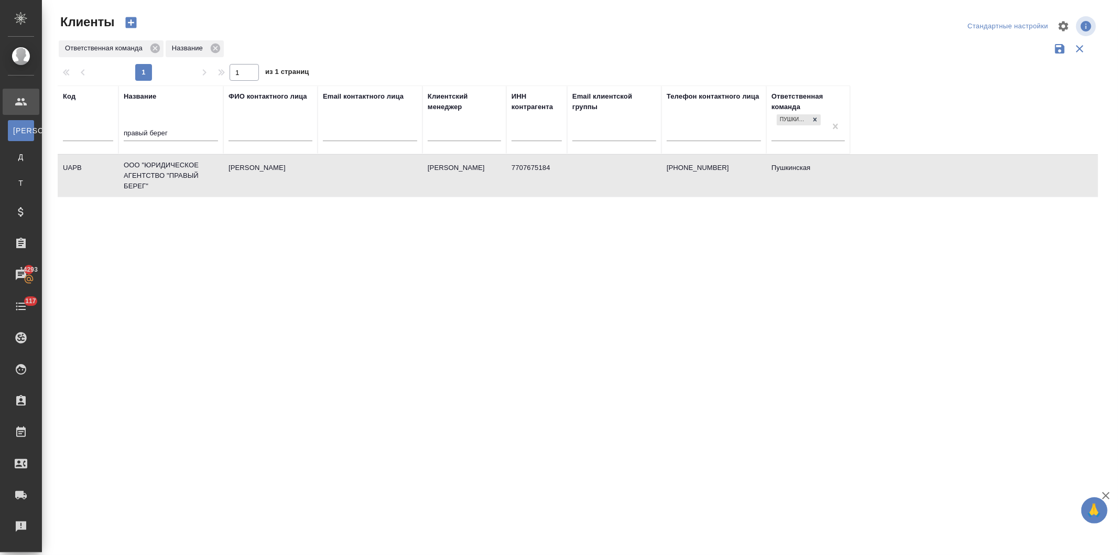
click at [170, 173] on td "ООО "ЮРИДИЧЕСКОЕ АГЕНТСТВО "ПРАВЫЙ БЕРЕГ"" at bounding box center [170, 176] width 105 height 42
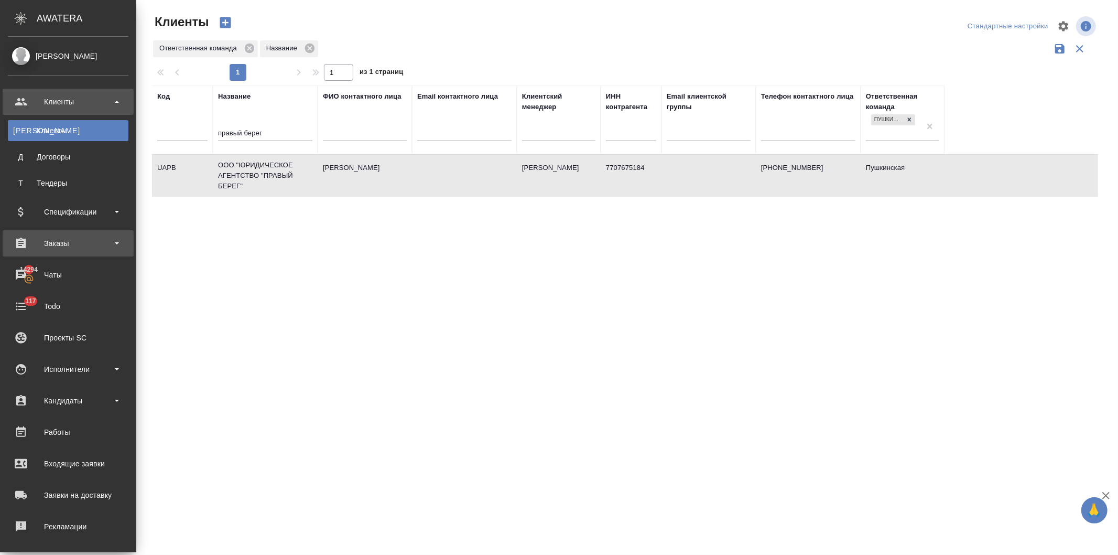
click at [59, 244] on div "Заказы" at bounding box center [68, 243] width 121 height 16
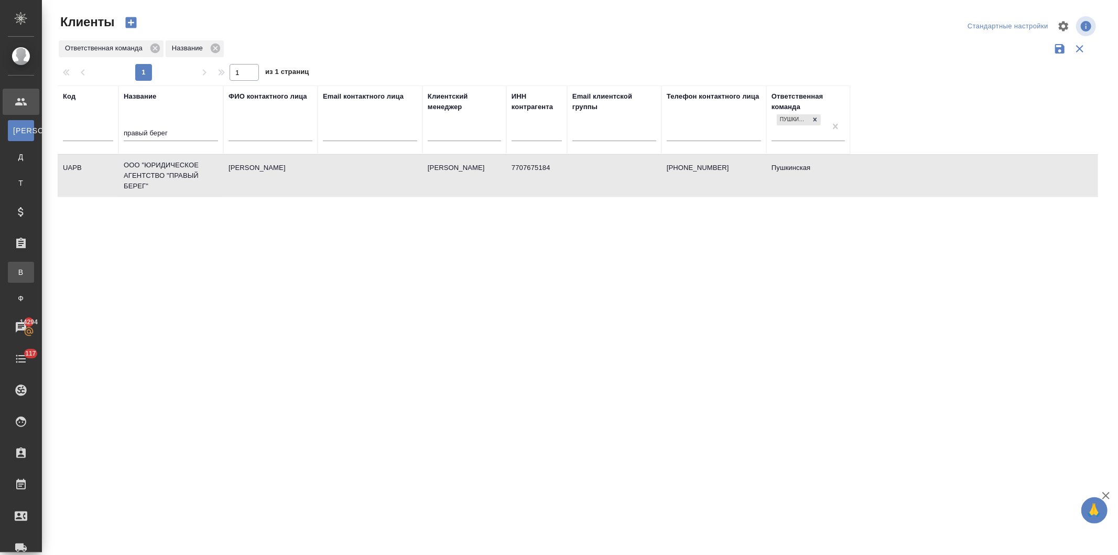
click at [16, 271] on div "Все заказы" at bounding box center [8, 272] width 16 height 10
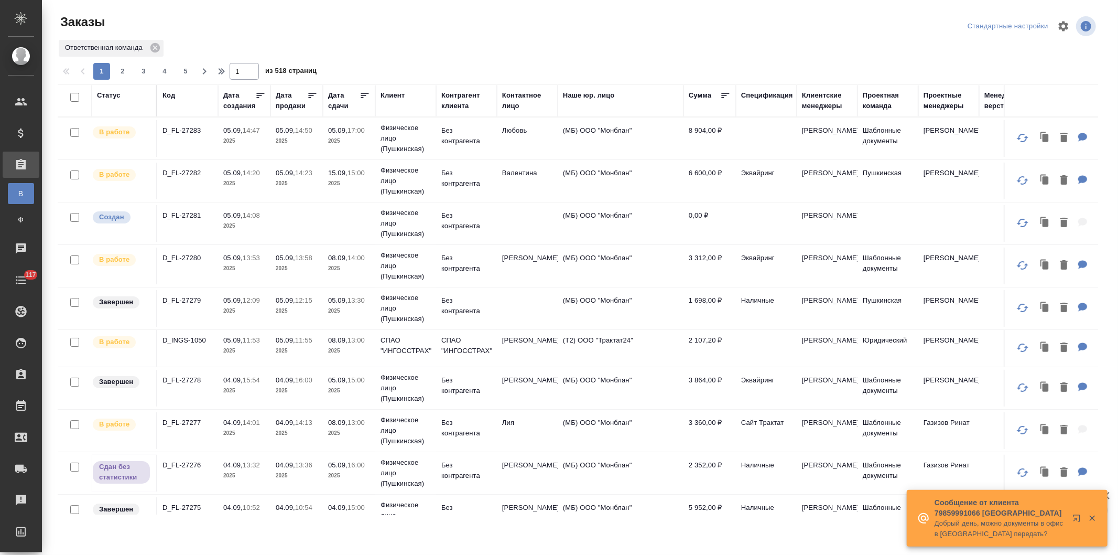
click at [390, 92] on div "Клиент" at bounding box center [393, 95] width 24 height 10
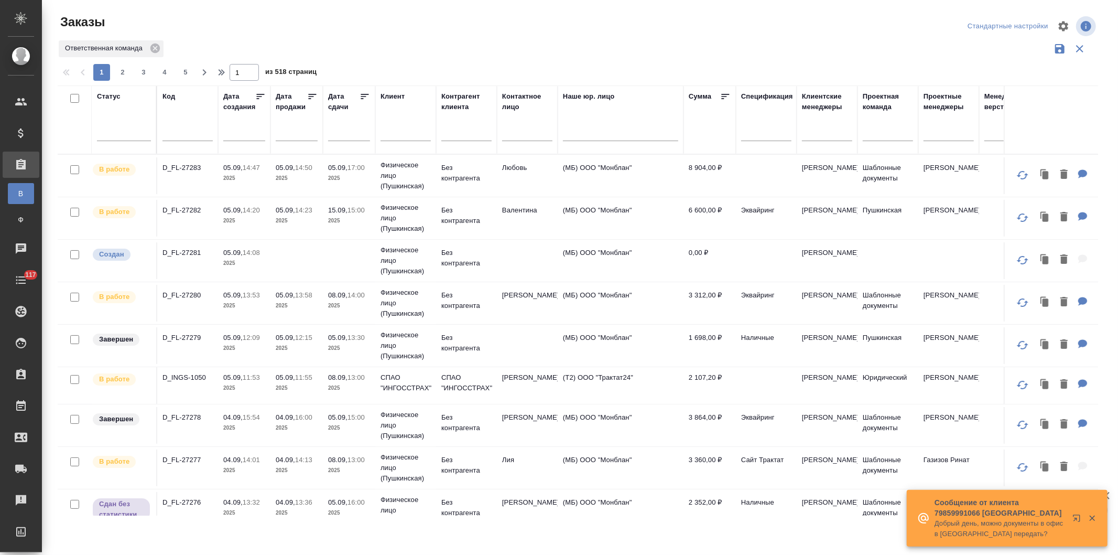
click at [398, 139] on input "text" at bounding box center [406, 133] width 50 height 13
click at [398, 135] on input "text" at bounding box center [406, 133] width 50 height 13
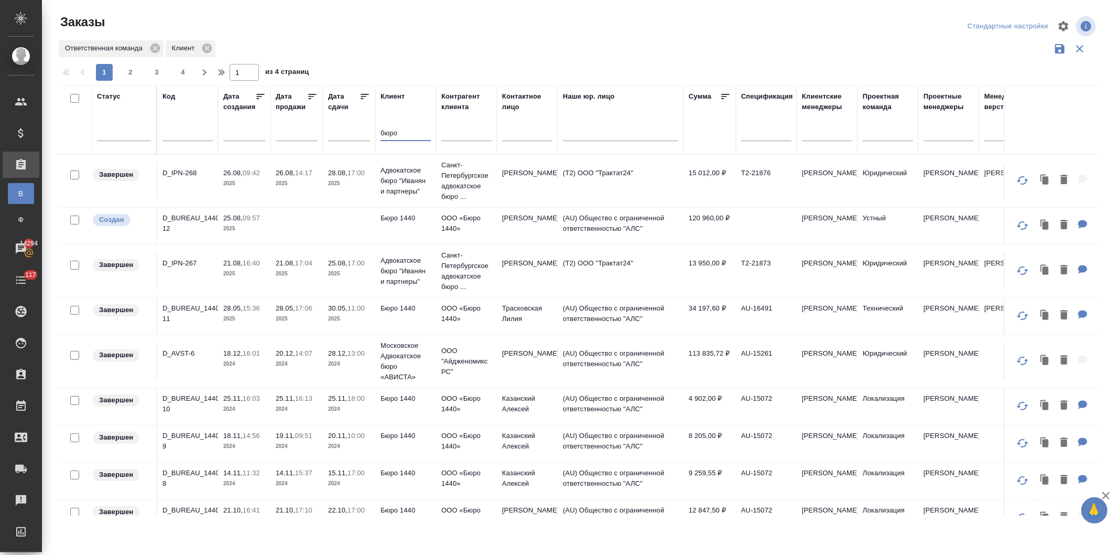
type input "бюро"
click at [338, 223] on td at bounding box center [349, 226] width 52 height 37
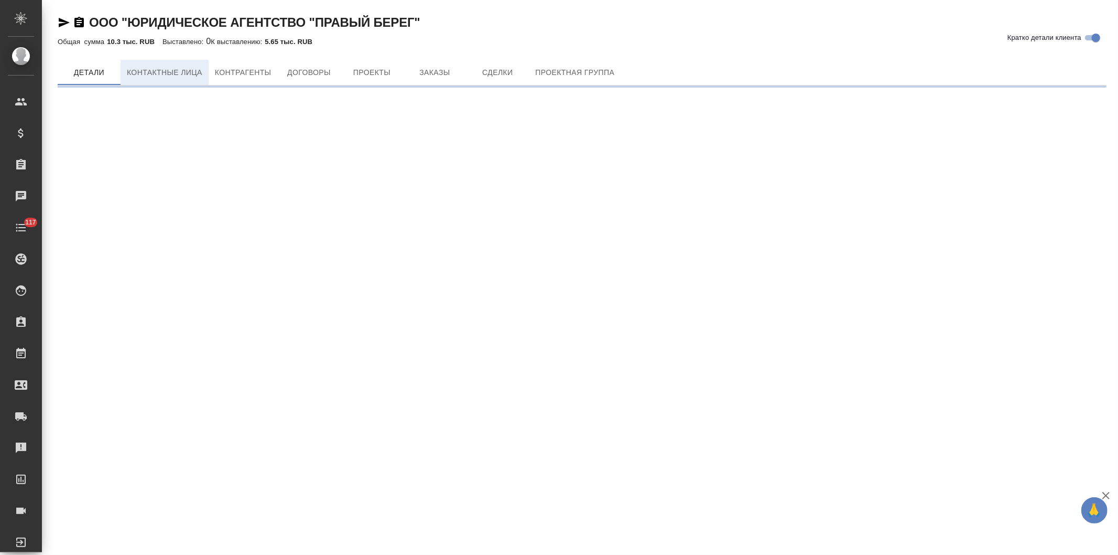
click at [165, 70] on span "Контактные лица" at bounding box center [164, 72] width 75 height 13
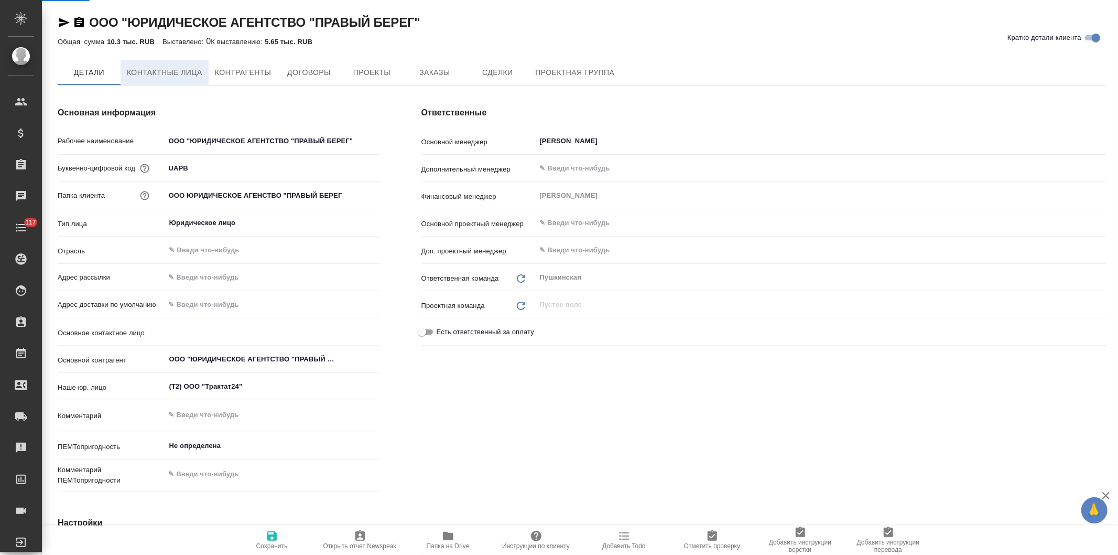
type textarea "x"
select select "RU"
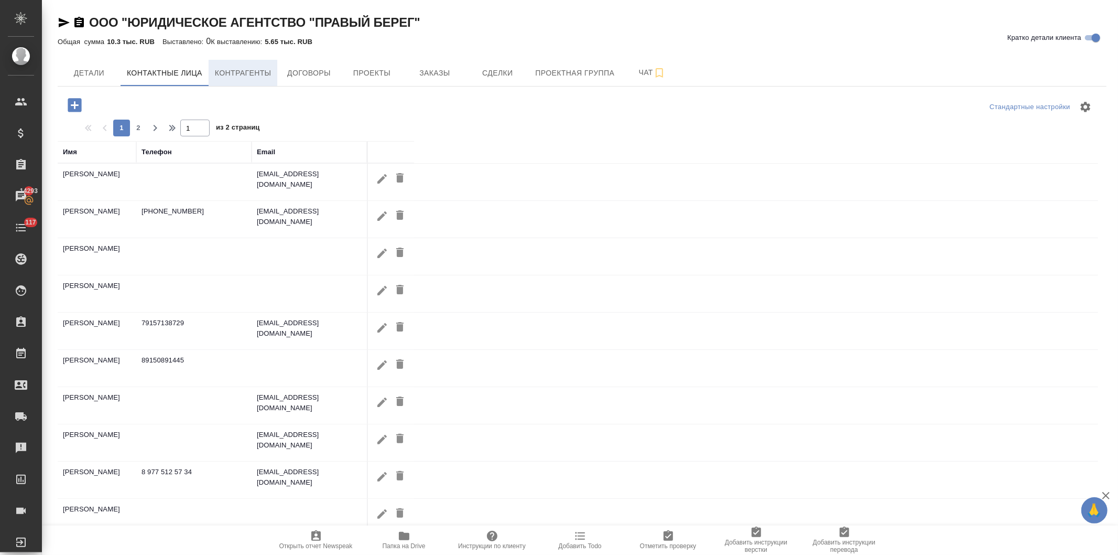
click at [228, 75] on span "Контрагенты" at bounding box center [243, 73] width 57 height 13
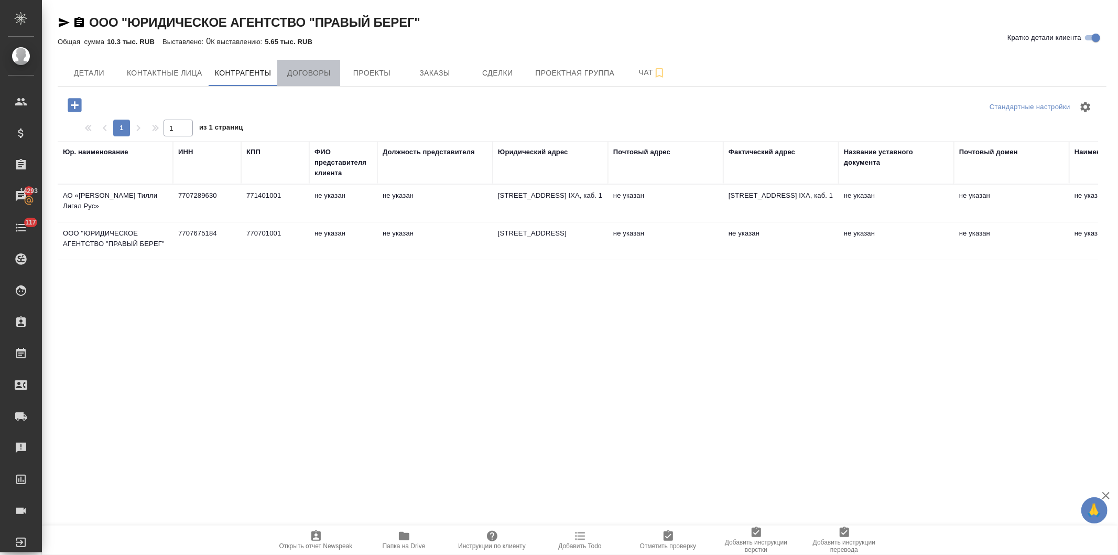
click at [322, 73] on span "Договоры" at bounding box center [309, 73] width 50 height 13
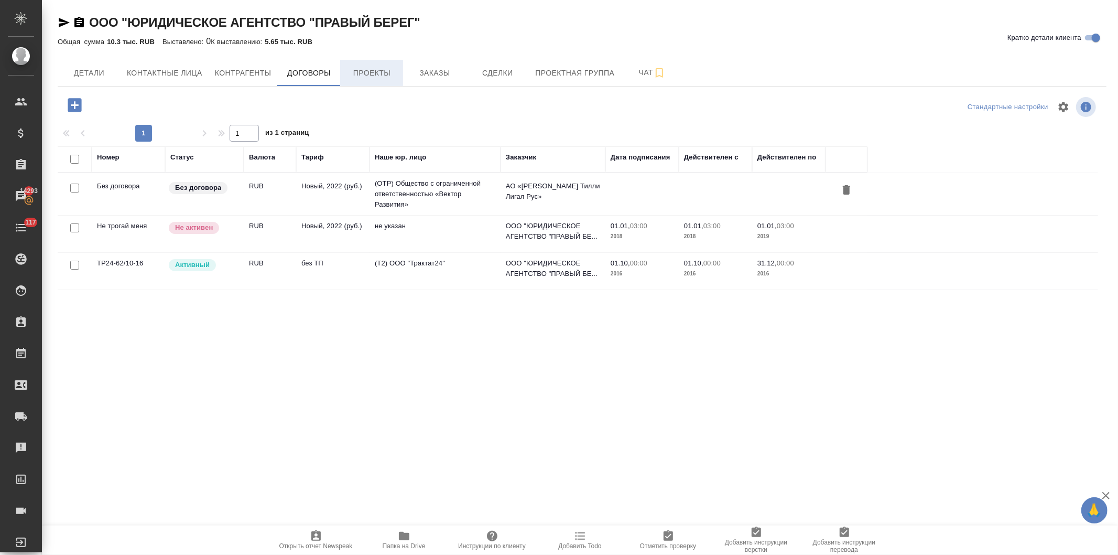
click at [370, 71] on span "Проекты" at bounding box center [372, 73] width 50 height 13
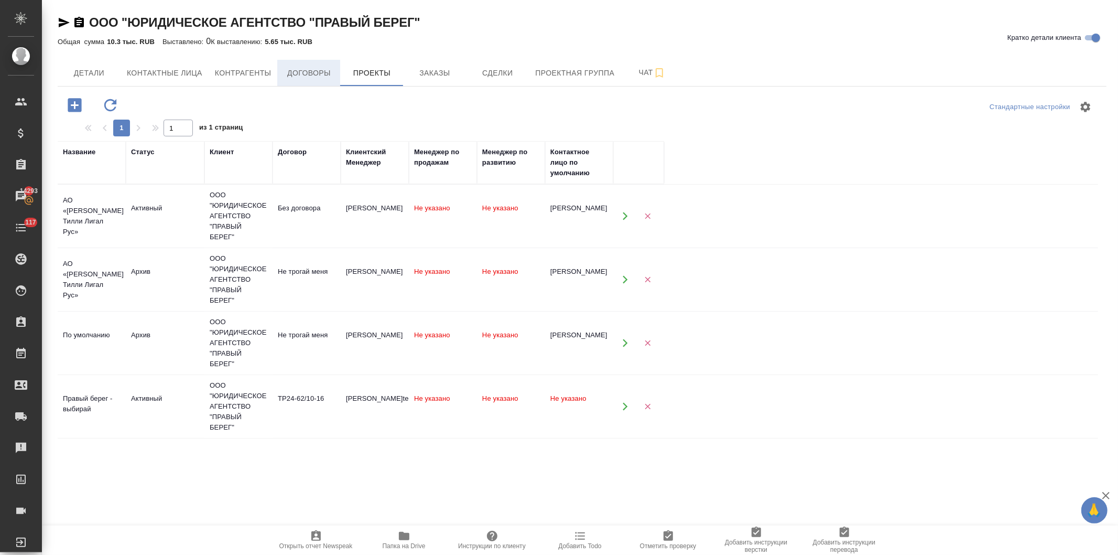
click at [302, 69] on span "Договоры" at bounding box center [309, 73] width 50 height 13
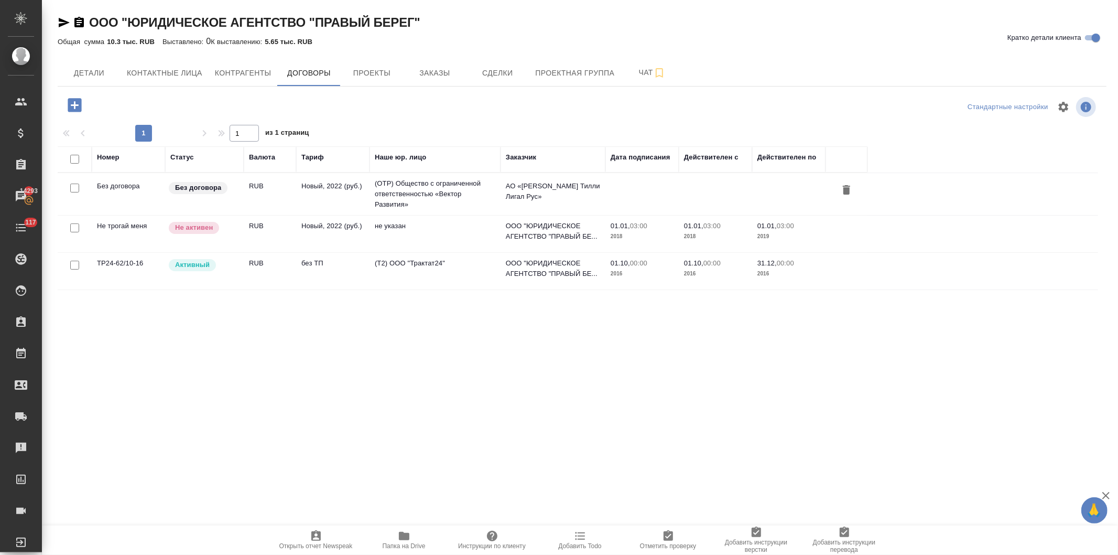
click at [333, 266] on td "без ТП" at bounding box center [332, 271] width 73 height 37
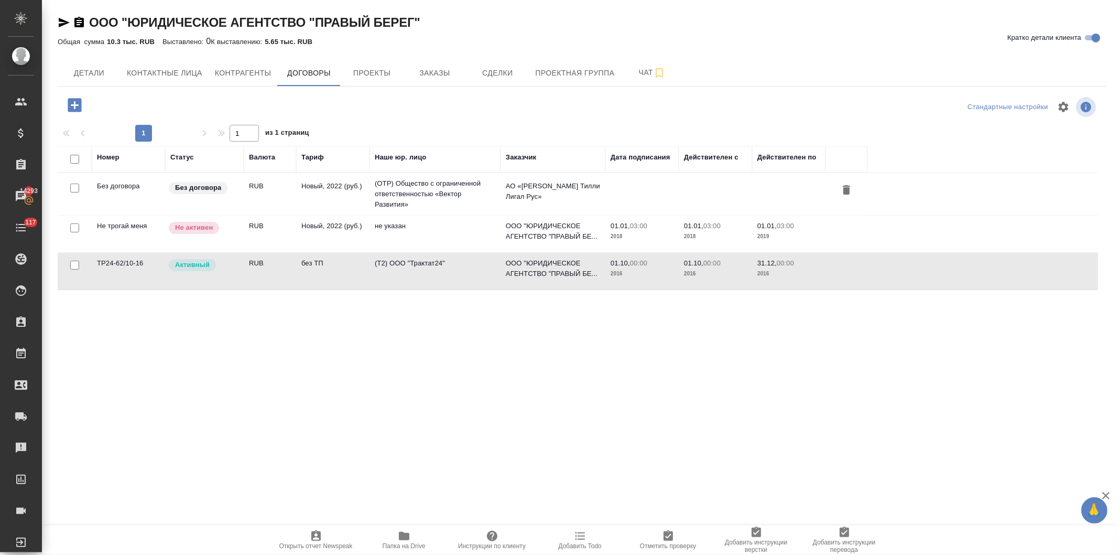
click at [333, 266] on td "без ТП" at bounding box center [332, 271] width 73 height 37
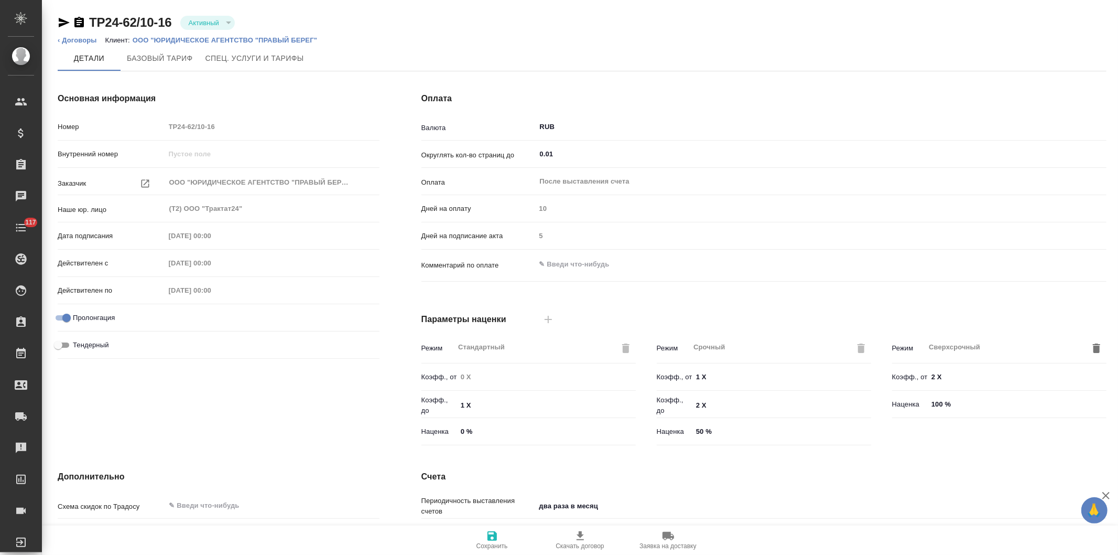
type input "без ТП"
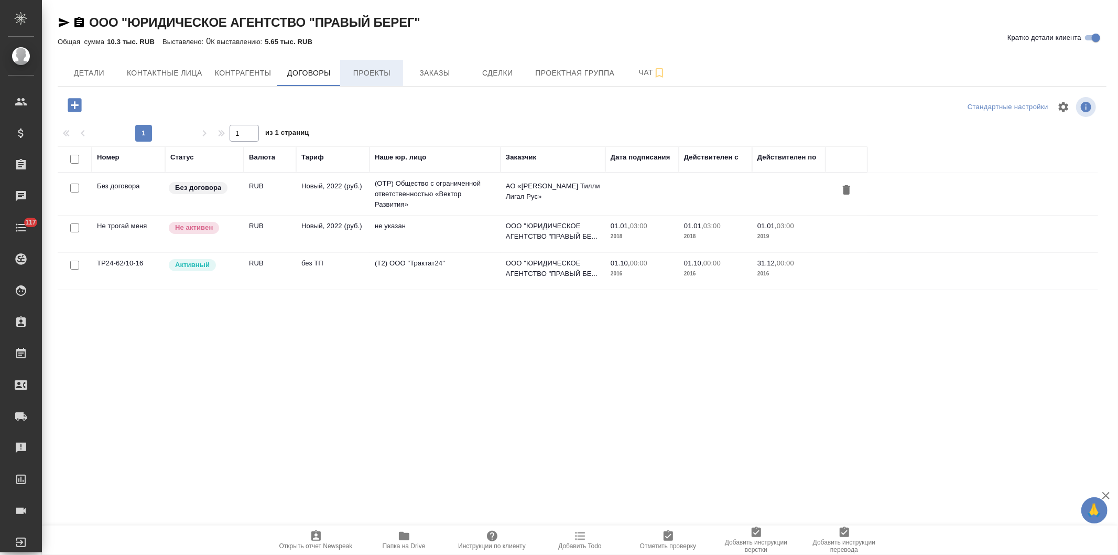
click at [360, 71] on span "Проекты" at bounding box center [372, 73] width 50 height 13
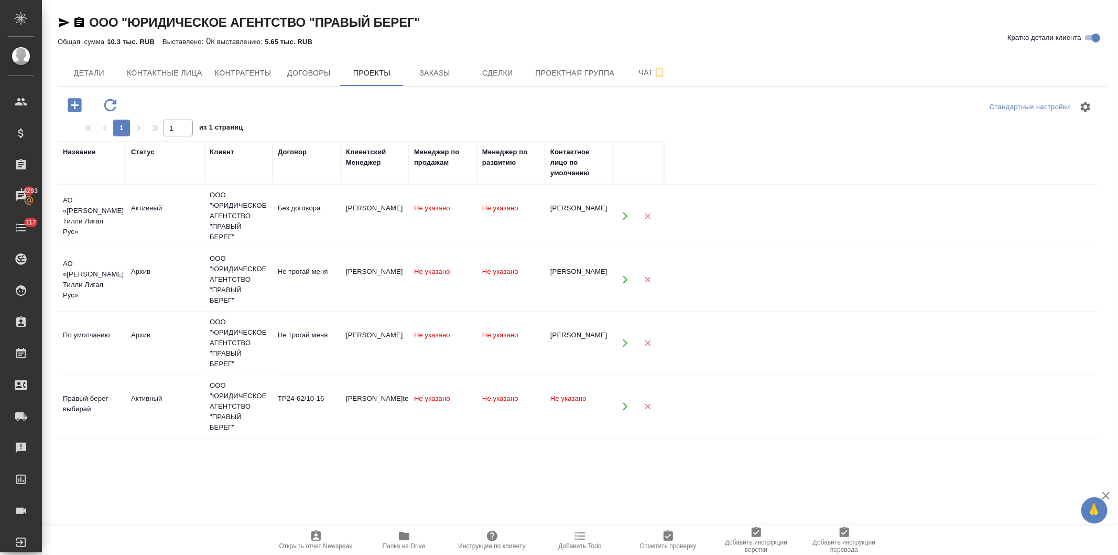
scroll to position [27, 0]
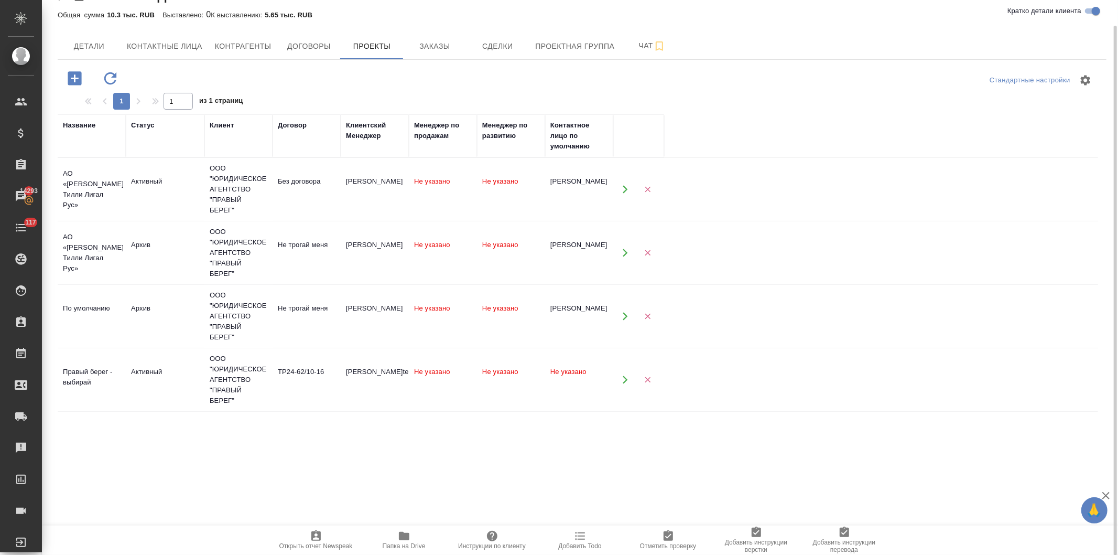
click at [619, 378] on button "button" at bounding box center [624, 379] width 21 height 21
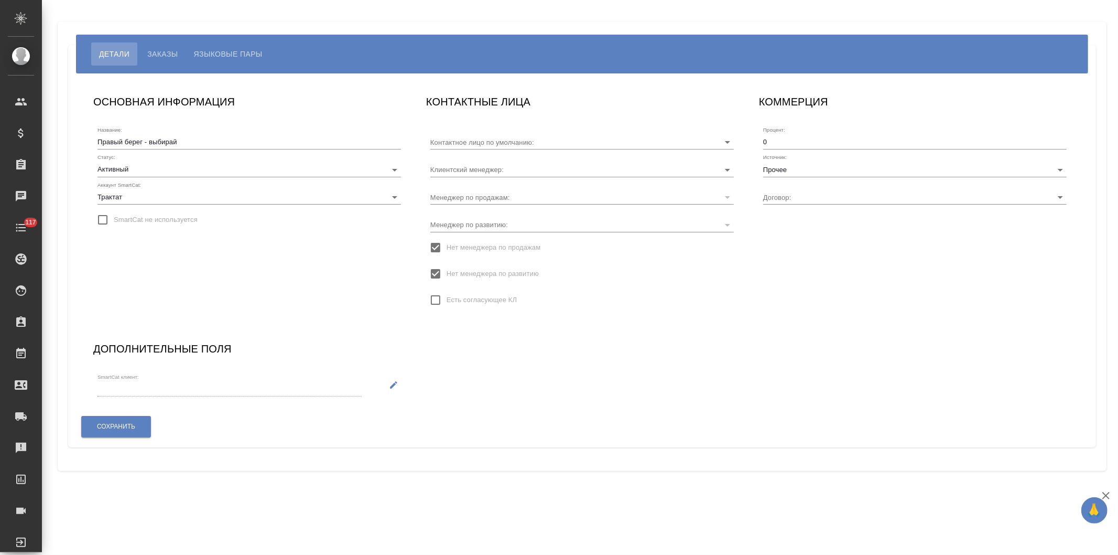
type input "ТР24-62/10-16"
type input "[PERSON_NAME]terekhina"
click at [494, 133] on div "Контактное лицо по умолчанию:" at bounding box center [582, 137] width 304 height 23
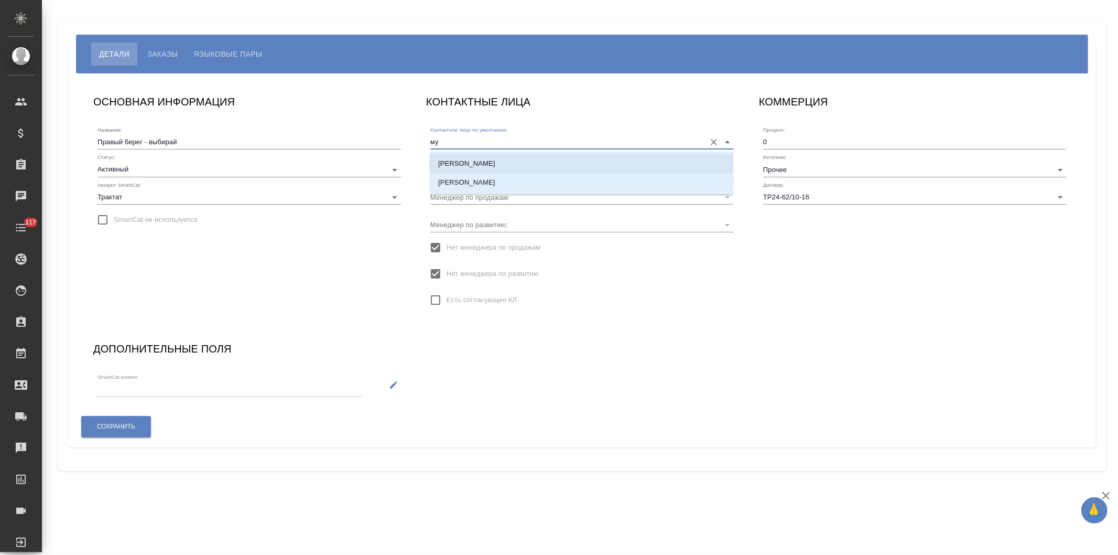
click at [481, 163] on p "[PERSON_NAME]" at bounding box center [466, 163] width 57 height 10
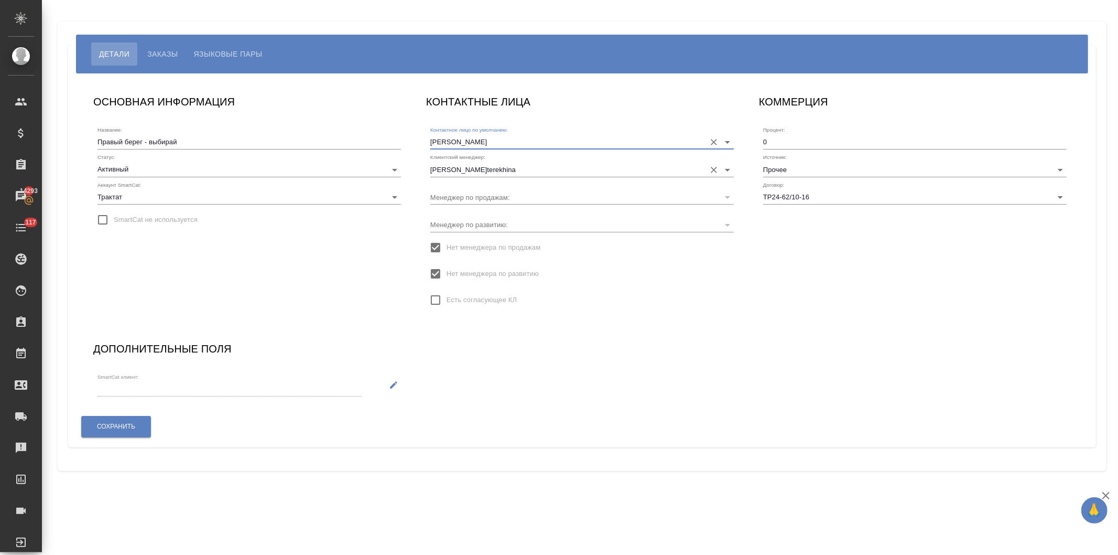
type input "[PERSON_NAME]"
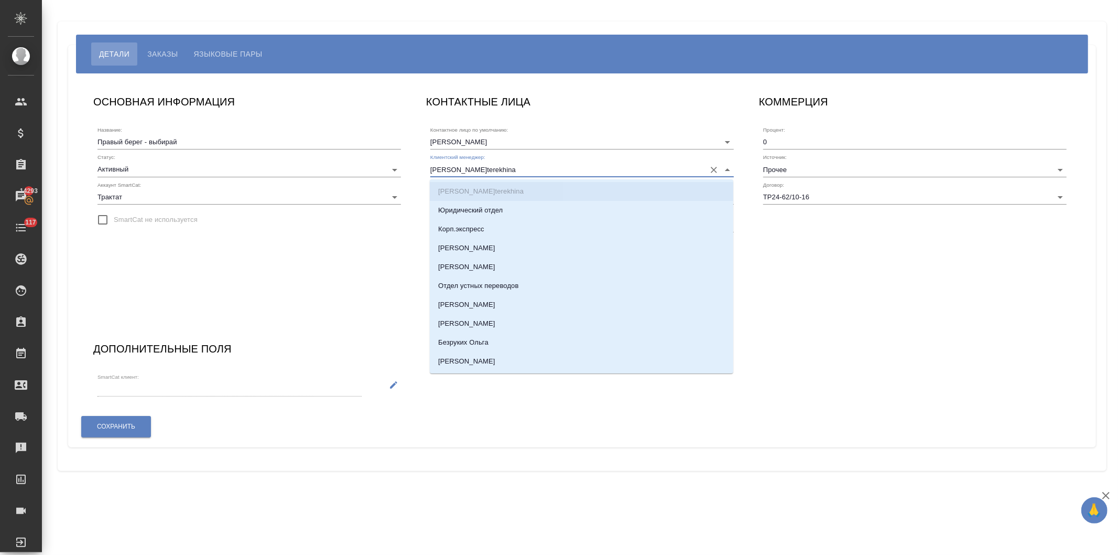
click at [542, 170] on input "[PERSON_NAME]terekhina" at bounding box center [565, 169] width 270 height 14
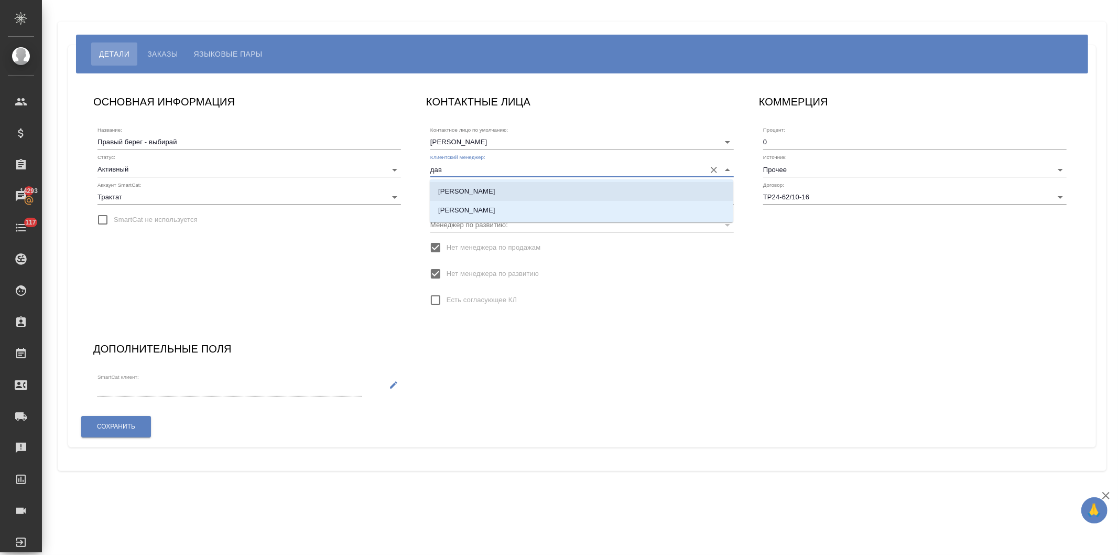
click at [483, 190] on p "[PERSON_NAME]" at bounding box center [466, 191] width 57 height 10
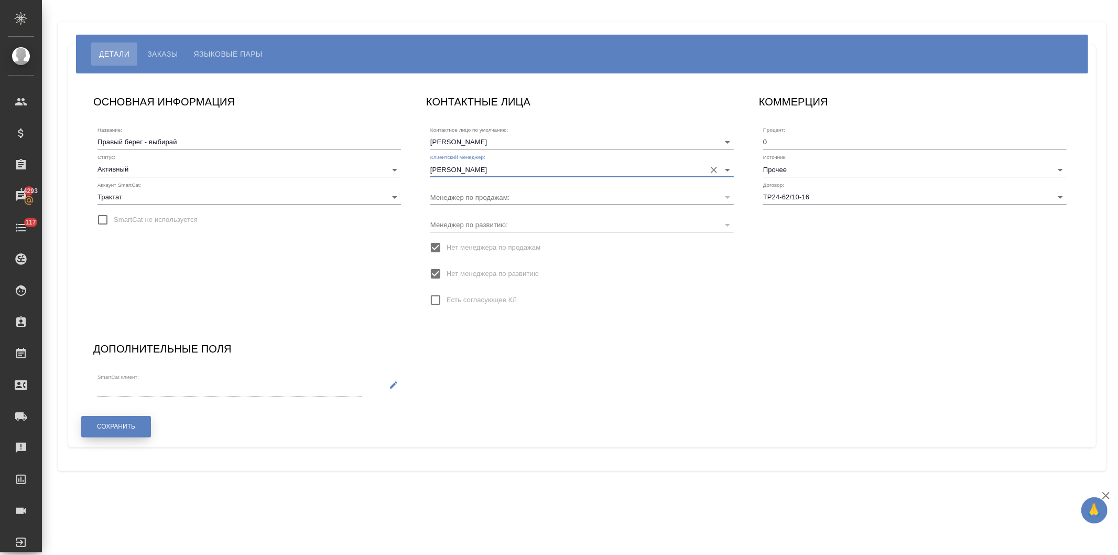
type input "[PERSON_NAME]"
click at [111, 422] on span "Сохранить" at bounding box center [116, 426] width 38 height 9
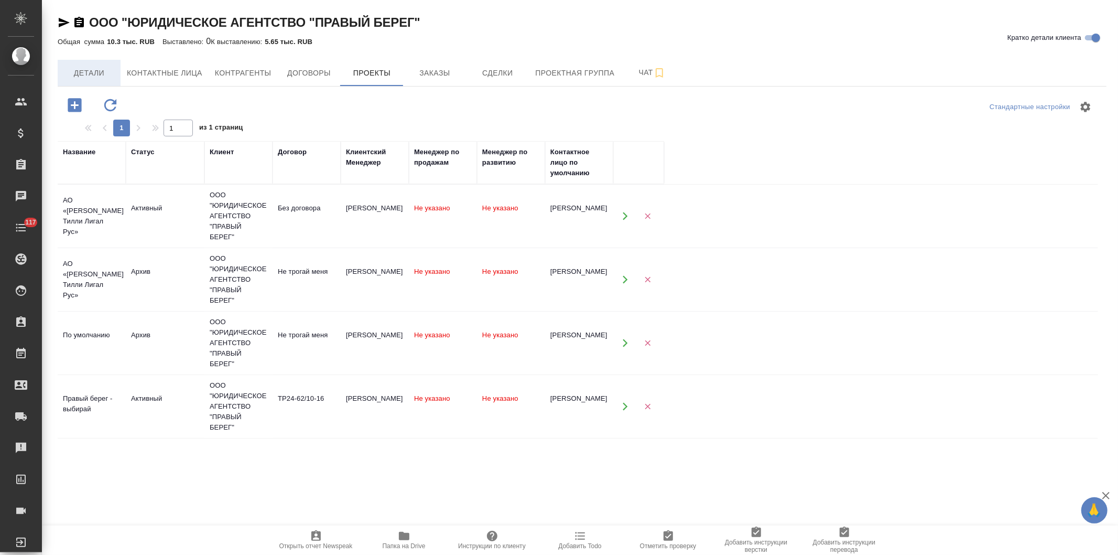
click at [82, 67] on span "Детали" at bounding box center [89, 73] width 50 height 13
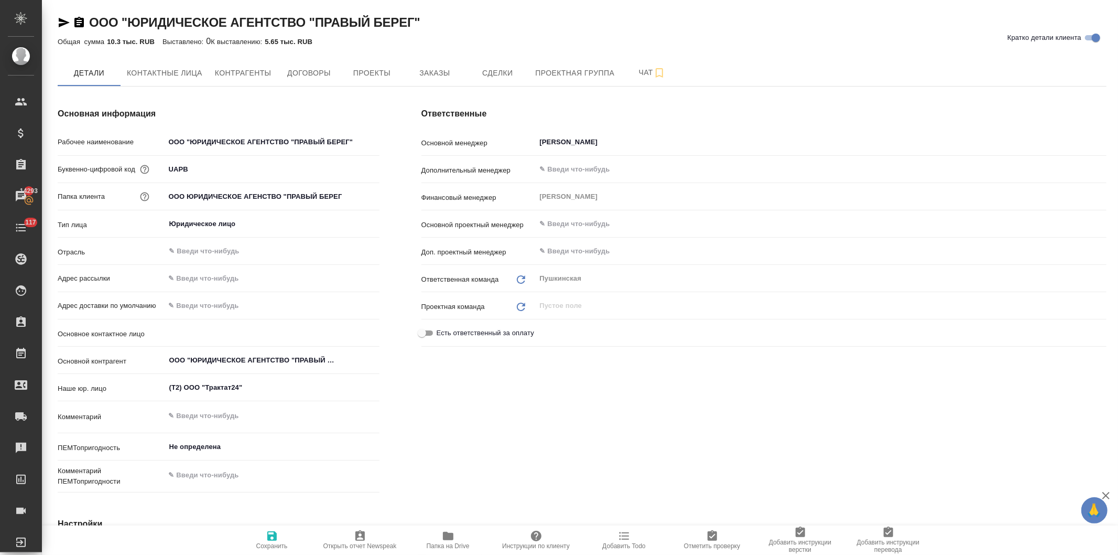
click at [60, 19] on icon "button" at bounding box center [64, 22] width 11 height 9
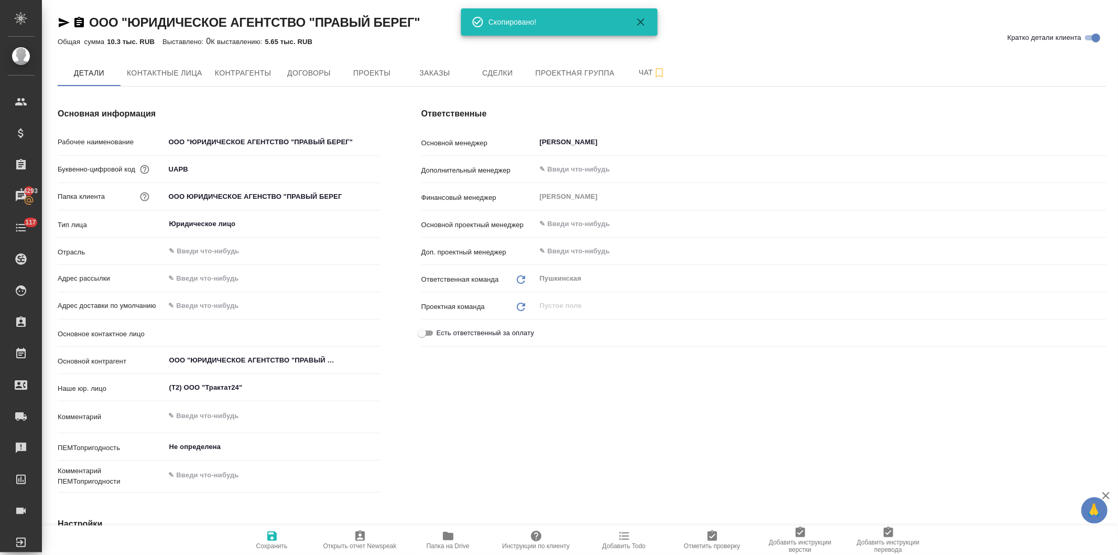
type textarea "x"
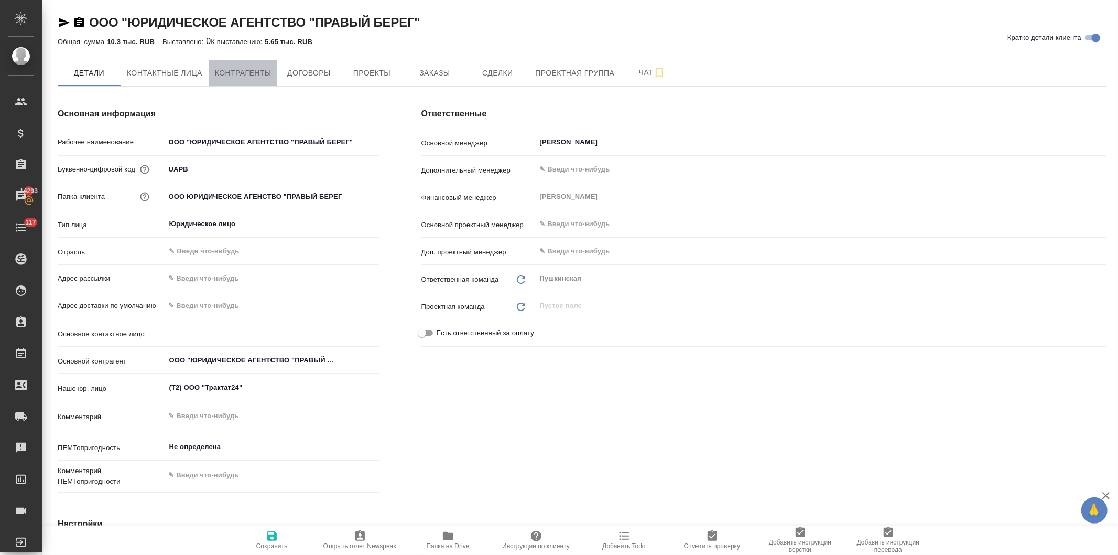
click at [242, 69] on span "Контрагенты" at bounding box center [243, 73] width 57 height 13
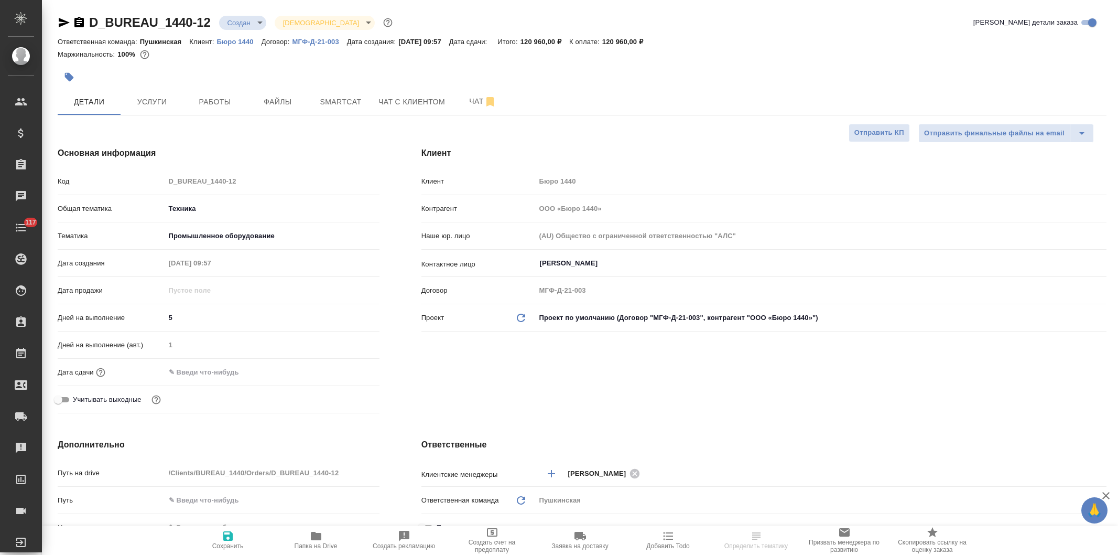
select select "RU"
click at [469, 102] on span "Чат" at bounding box center [483, 101] width 50 height 13
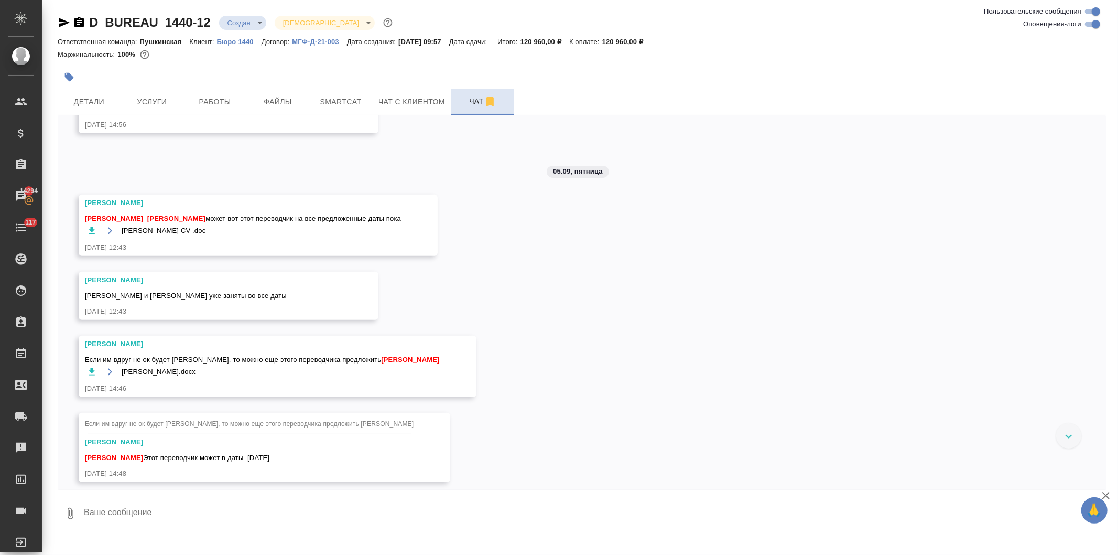
scroll to position [3702, 0]
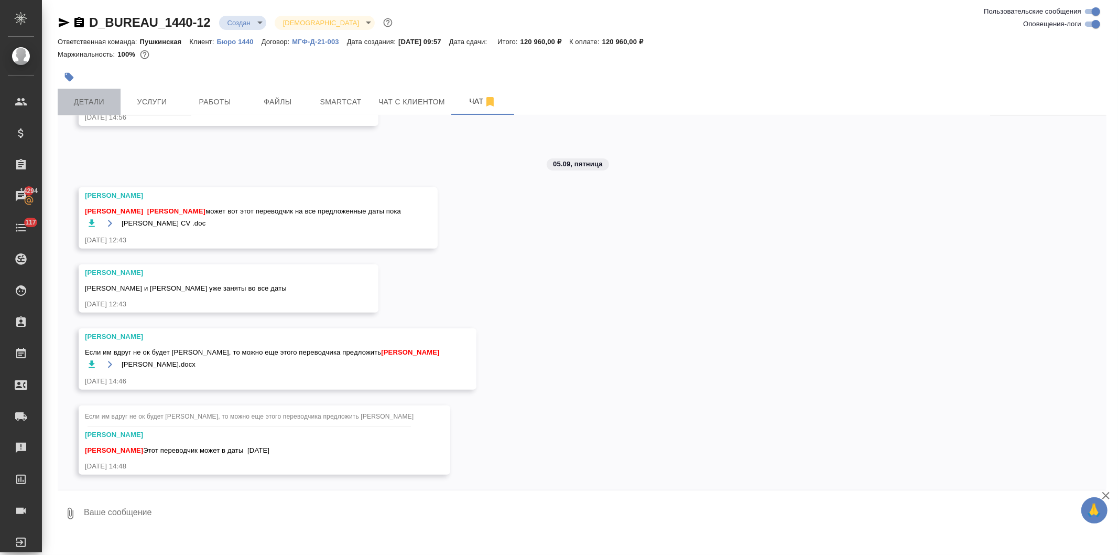
click at [91, 99] on span "Детали" at bounding box center [89, 101] width 50 height 13
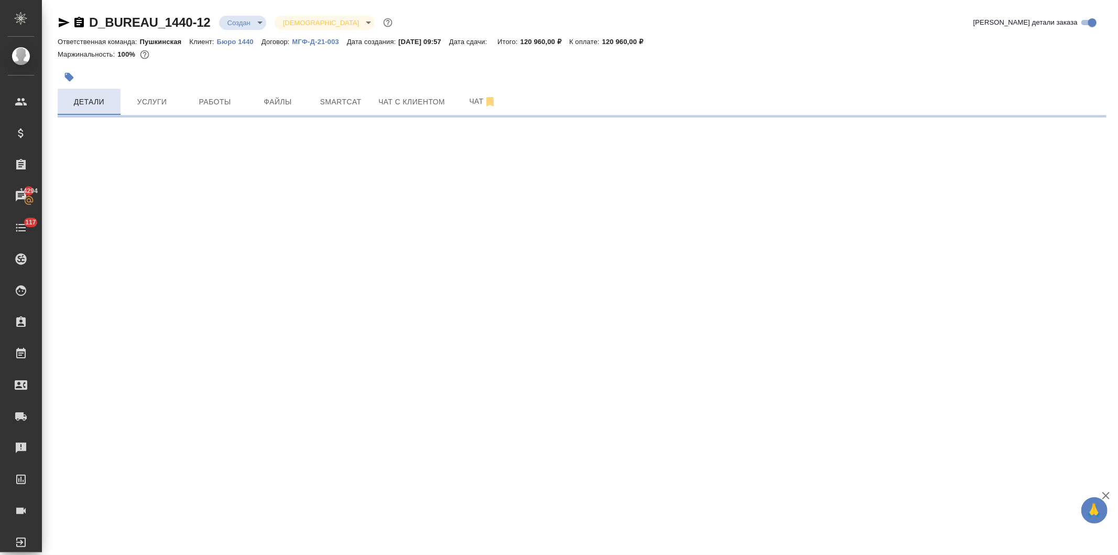
select select "RU"
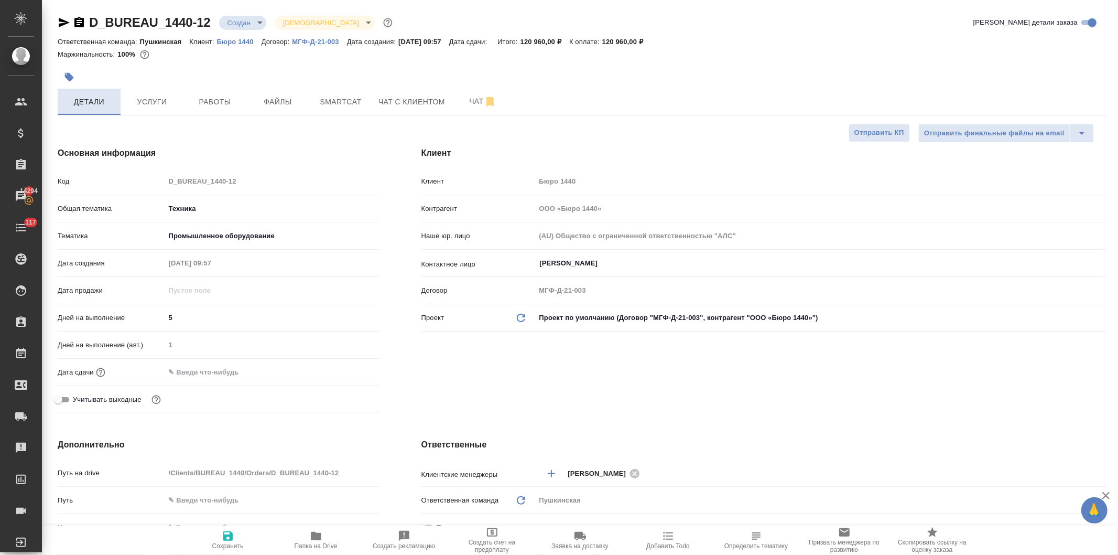
type textarea "x"
click at [240, 376] on input "text" at bounding box center [211, 371] width 92 height 15
drag, startPoint x: 178, startPoint y: 316, endPoint x: 160, endPoint y: 319, distance: 18.0
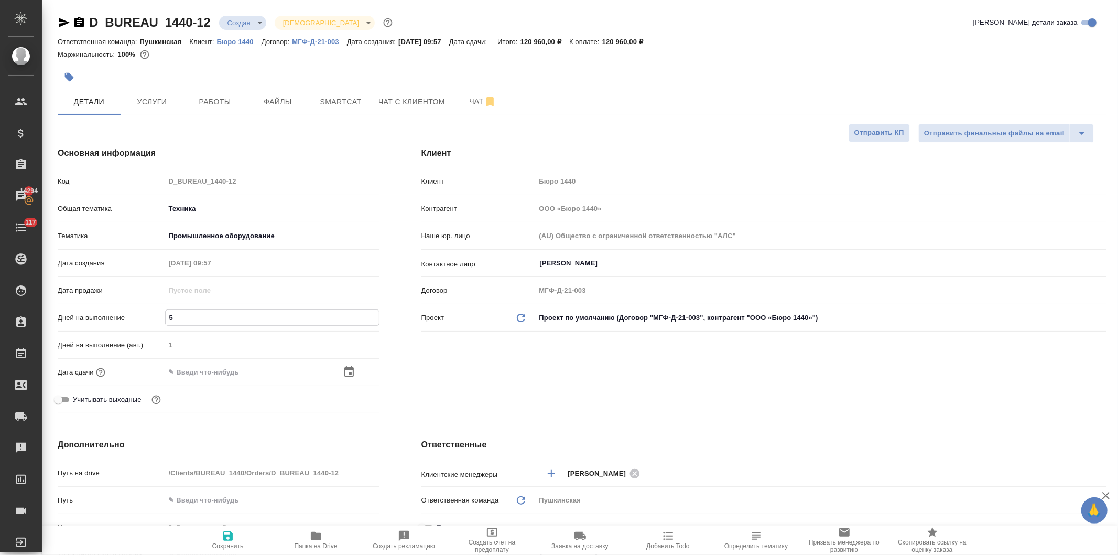
click at [160, 319] on div "Дней на выполнение 5" at bounding box center [219, 317] width 322 height 18
type input "3"
type textarea "x"
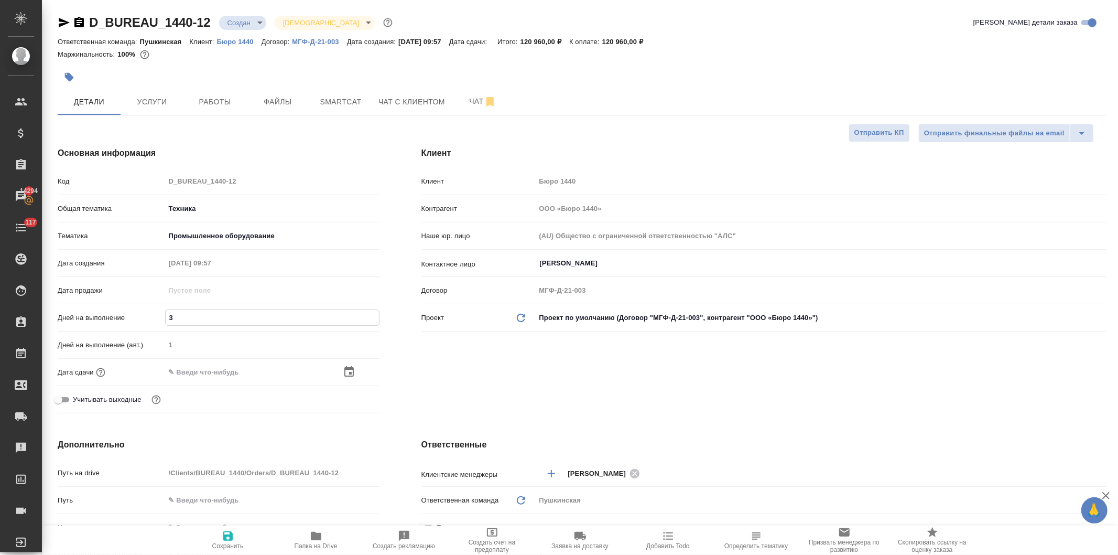
type input "3"
click at [449, 383] on div "Клиент Клиент Бюро 1440 Контрагент ООО «Бюро 1440» Наше юр. лицо (AU) Общество …" at bounding box center [764, 282] width 727 height 312
click at [229, 537] on icon "button" at bounding box center [227, 535] width 9 height 9
type textarea "x"
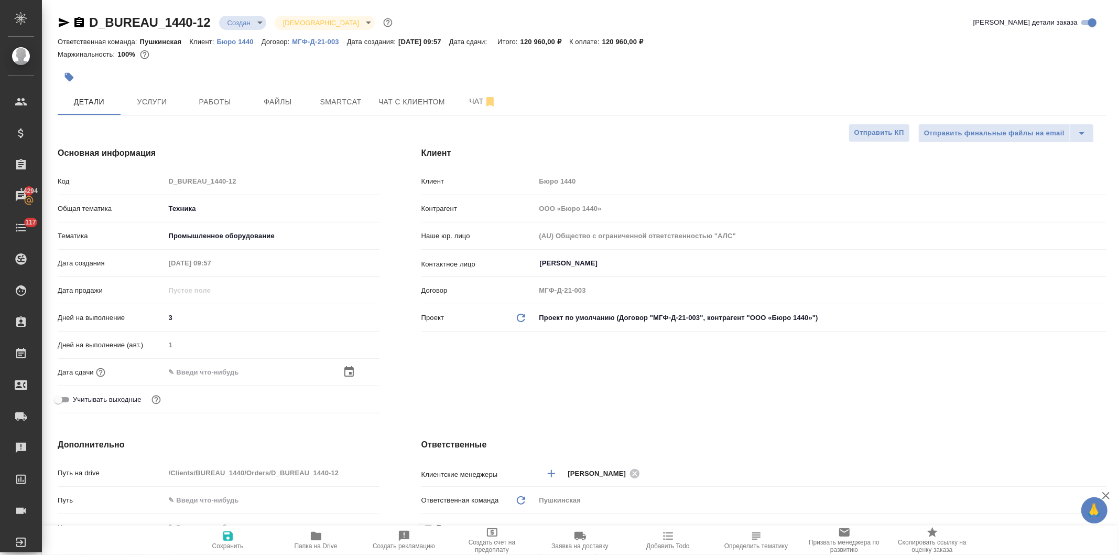
type textarea "x"
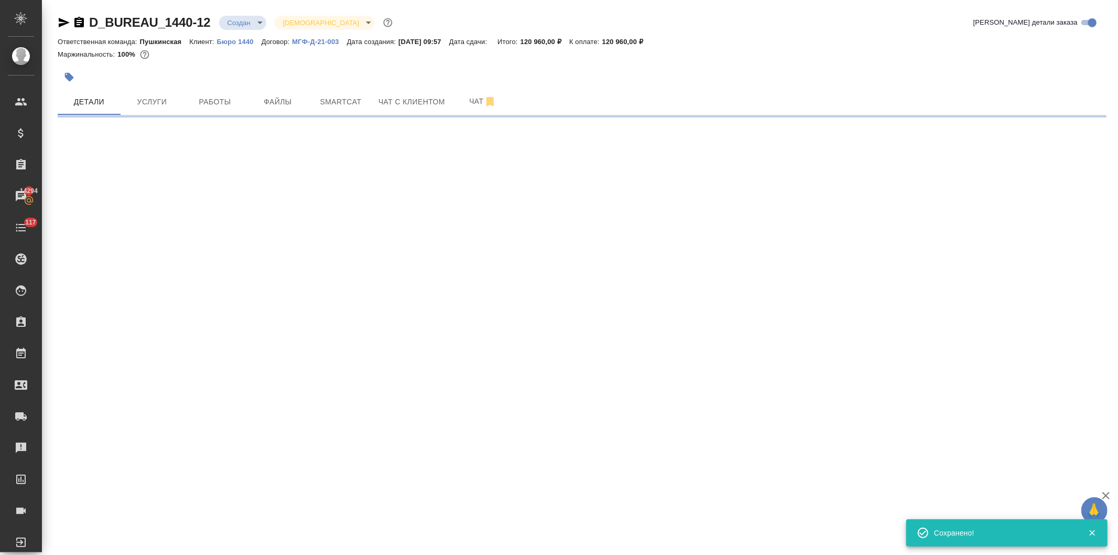
select select "RU"
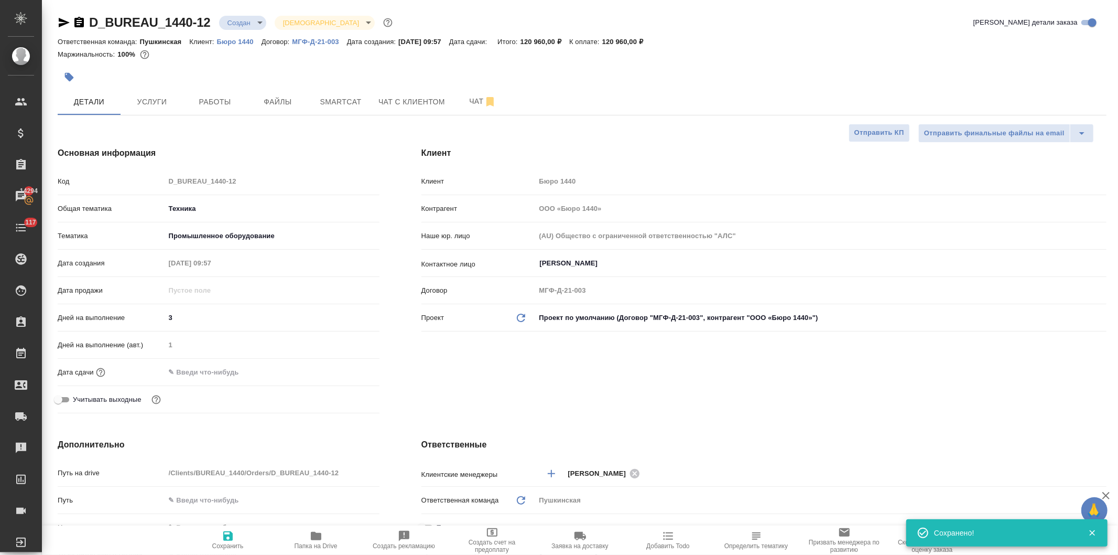
type textarea "x"
click at [236, 376] on input "text" at bounding box center [212, 371] width 92 height 15
click at [345, 370] on icon "button" at bounding box center [349, 371] width 13 height 13
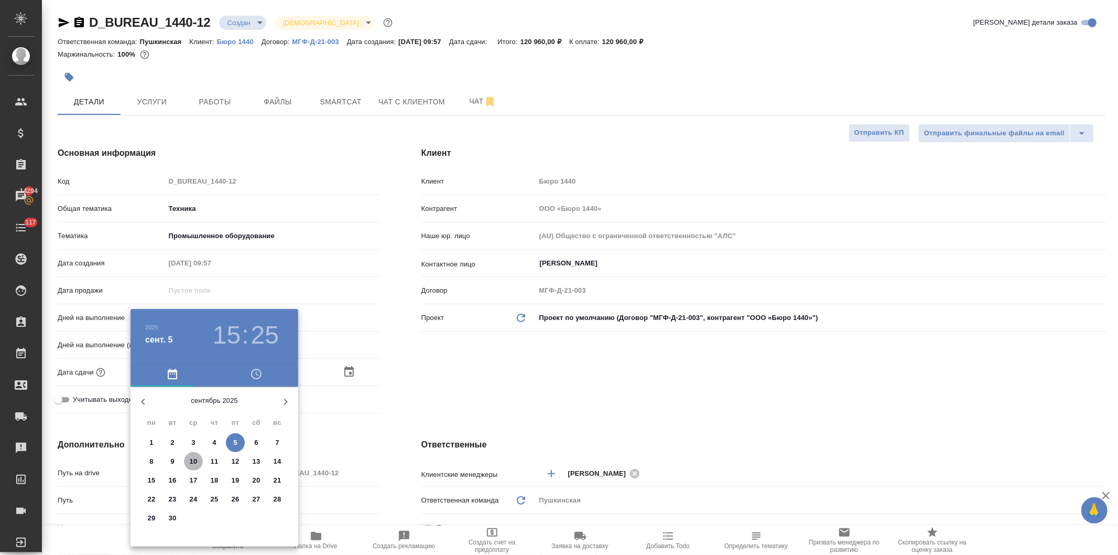
click at [191, 458] on p "10" at bounding box center [194, 461] width 8 height 10
type input "10.09.2025 15:25"
type textarea "x"
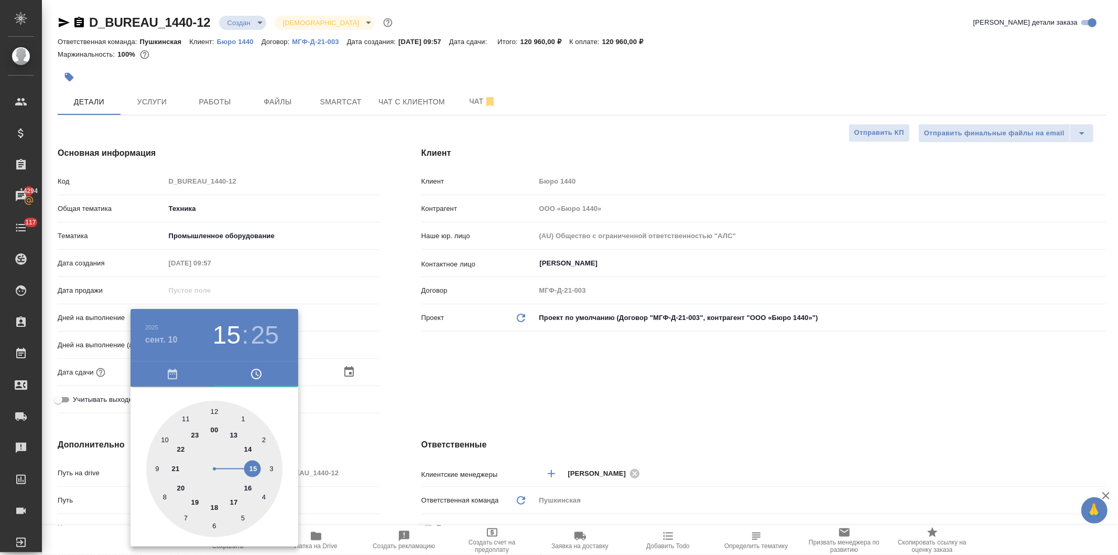
click at [194, 500] on div at bounding box center [214, 469] width 136 height 136
type input "10.09.2025 19:25"
type textarea "x"
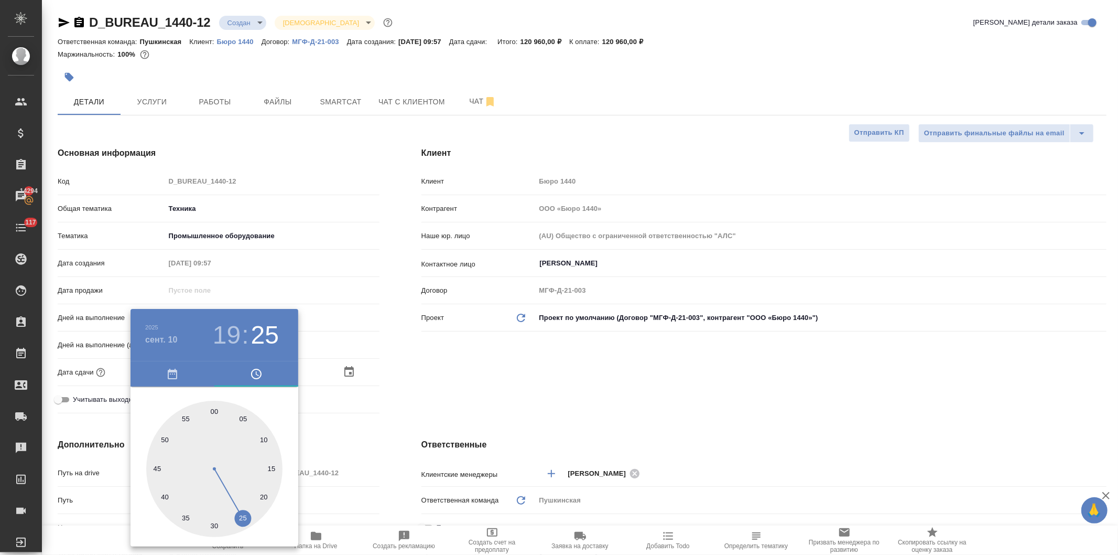
click at [216, 410] on div at bounding box center [214, 469] width 136 height 136
type input "10.09.2025 19:00"
type textarea "x"
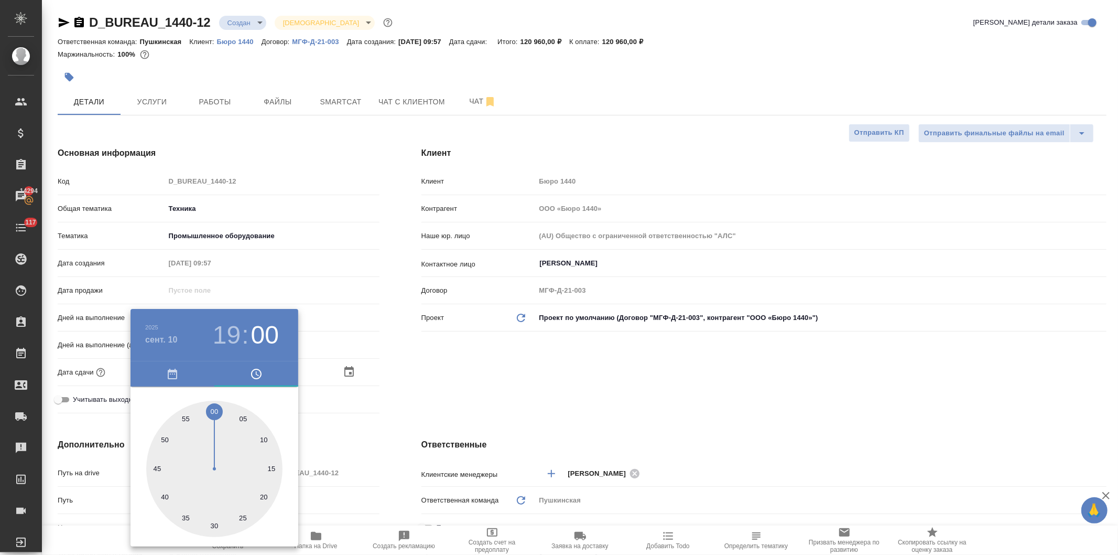
click at [510, 369] on div at bounding box center [559, 277] width 1118 height 555
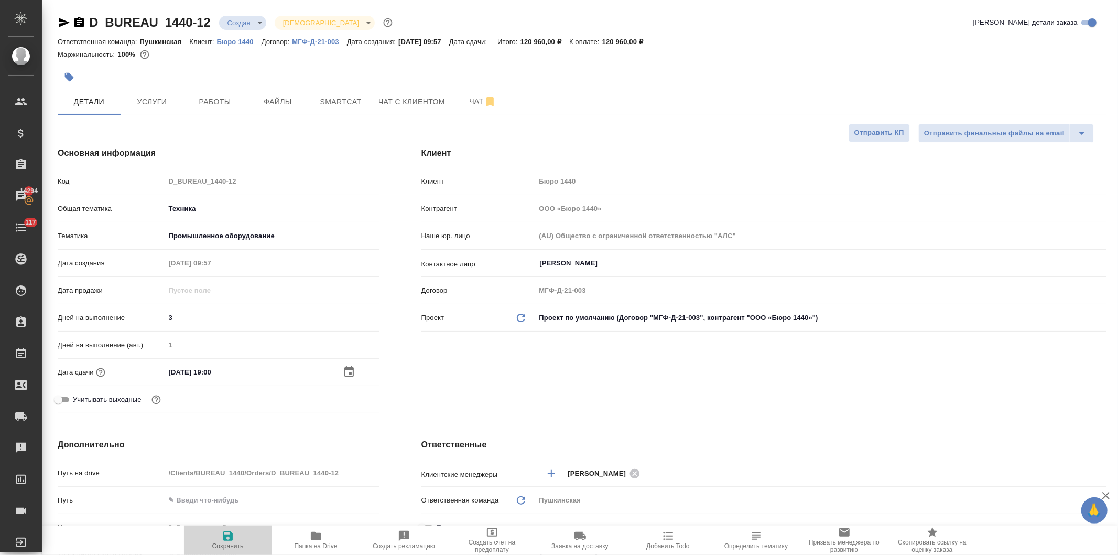
click at [231, 538] on icon "button" at bounding box center [227, 535] width 9 height 9
type textarea "x"
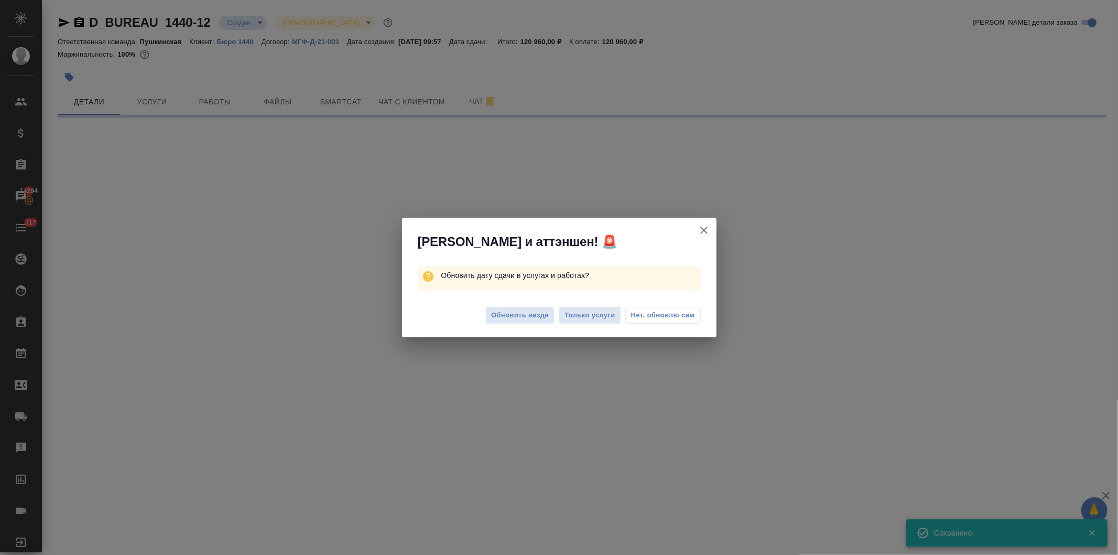
select select "RU"
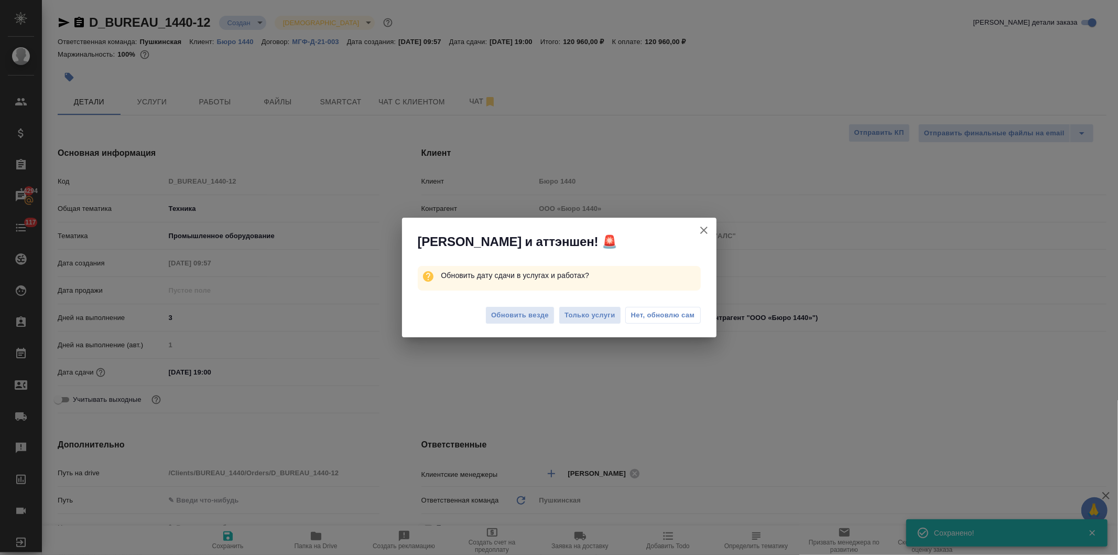
type textarea "x"
click at [511, 315] on span "Обновить везде" at bounding box center [520, 315] width 58 height 12
type textarea "x"
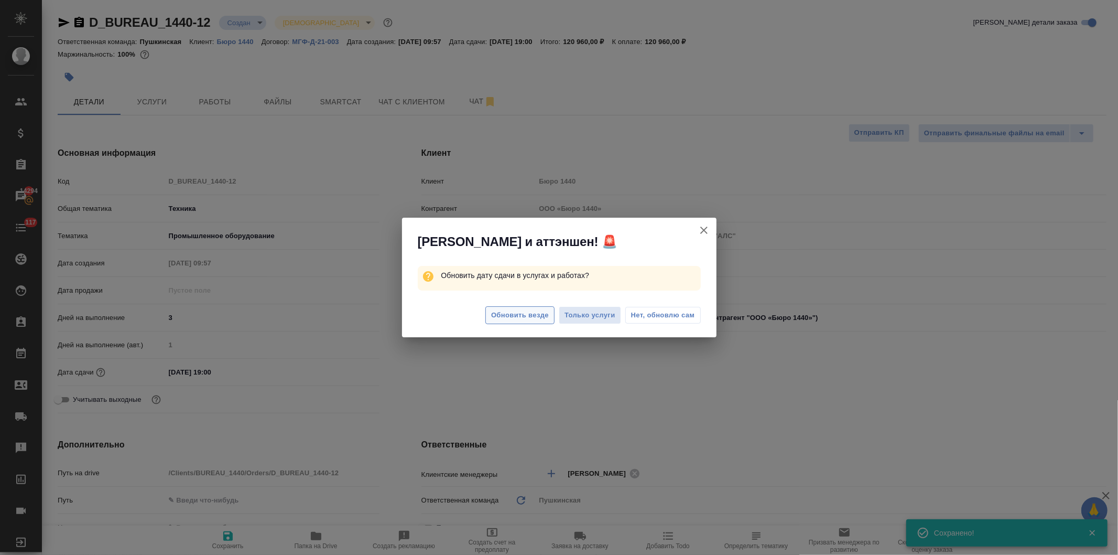
type textarea "x"
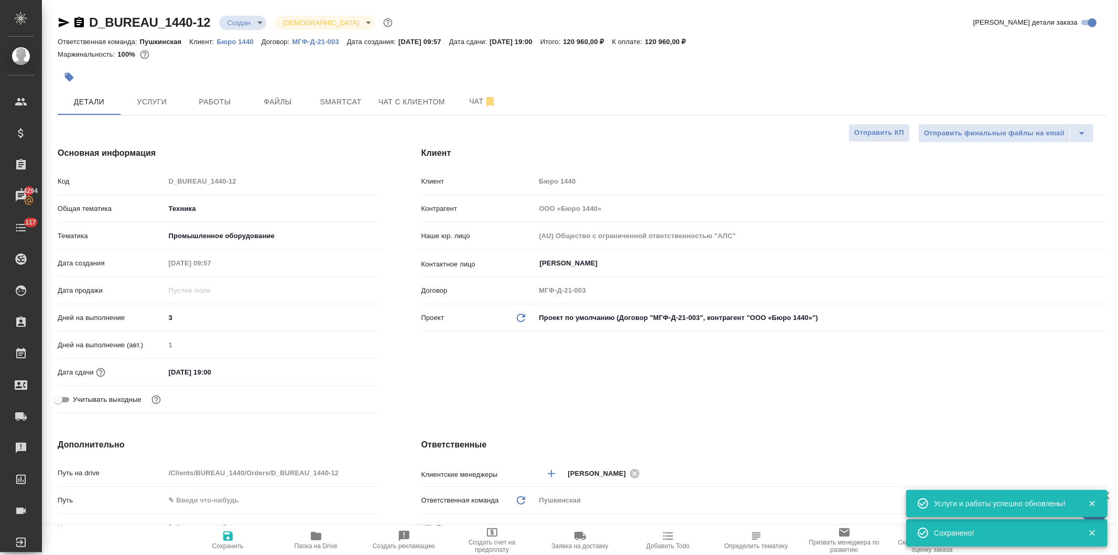
type textarea "x"
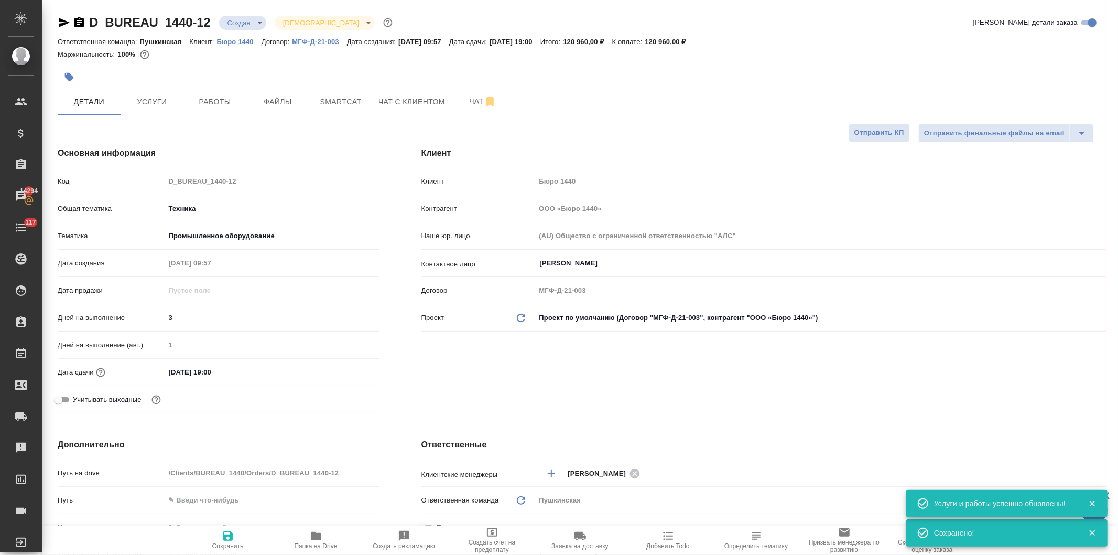
type textarea "x"
click at [319, 541] on icon "button" at bounding box center [316, 535] width 13 height 13
type textarea "x"
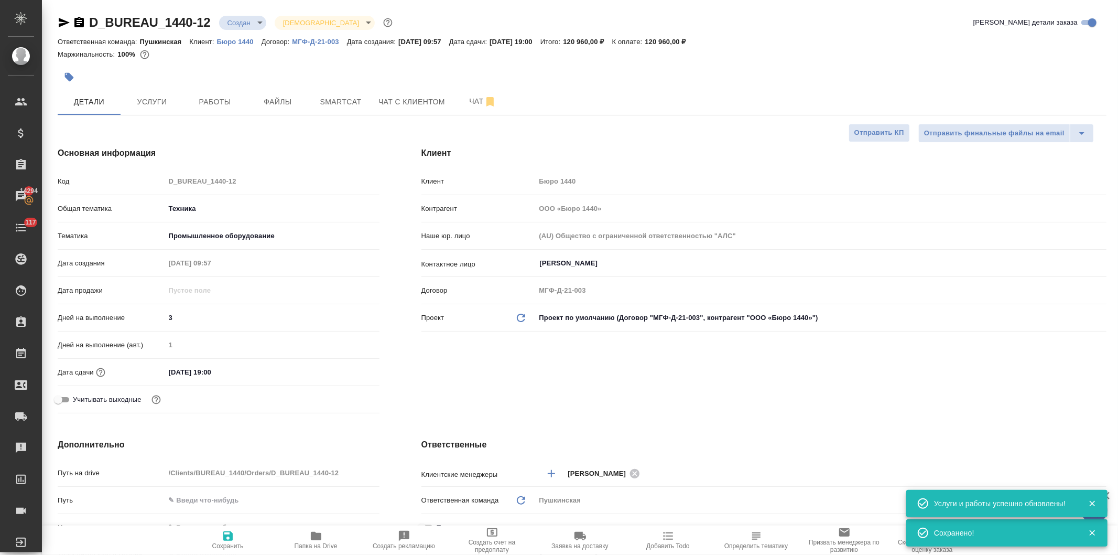
type textarea "x"
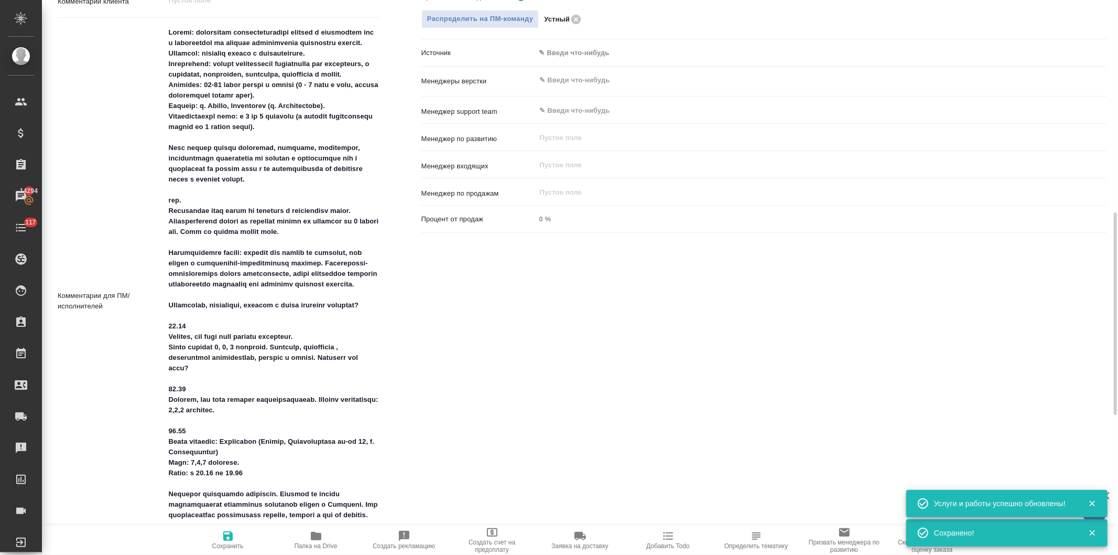
scroll to position [873, 0]
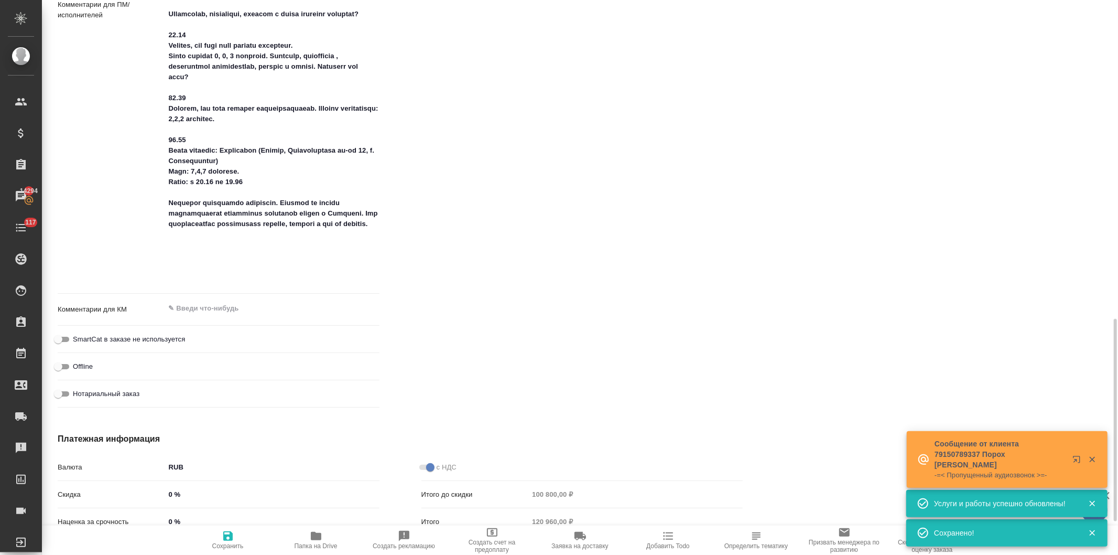
click at [255, 285] on div "x" at bounding box center [272, 10] width 214 height 558
type textarea "x"
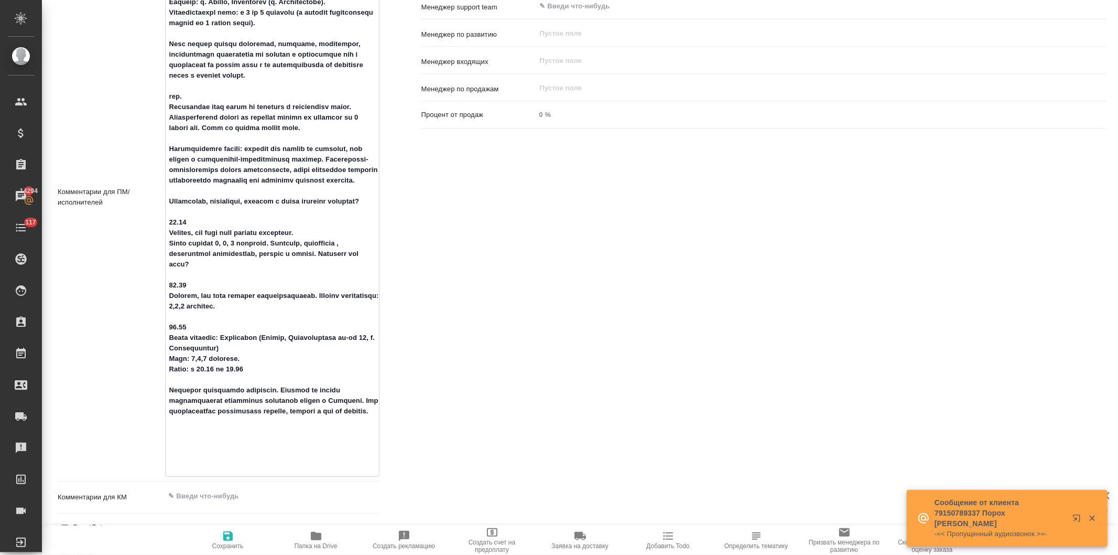
scroll to position [919, 0]
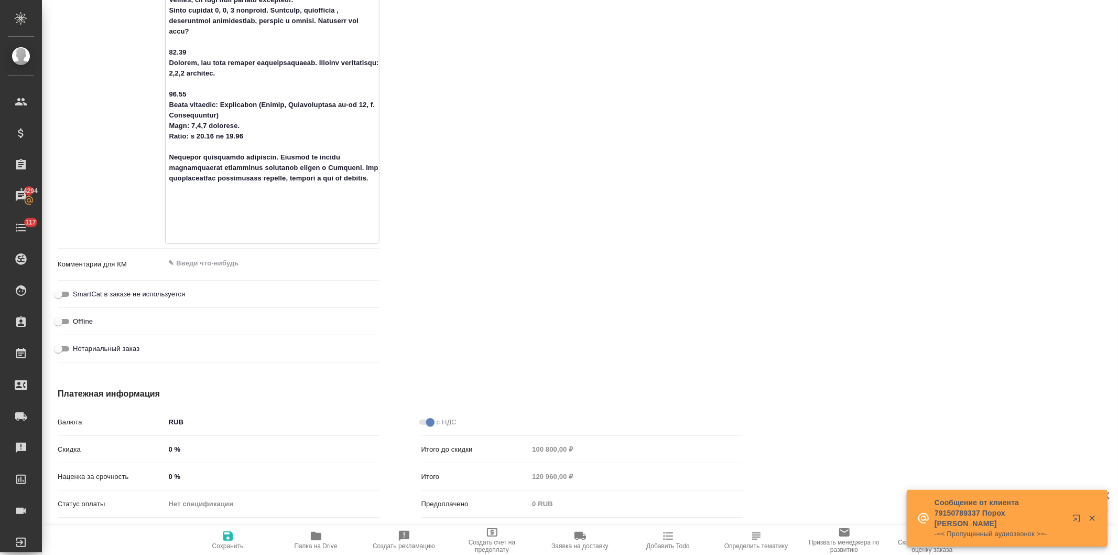
type textarea "Задача: обеспечить последовательный перевод с китайского или с английского со з…"
type textarea "x"
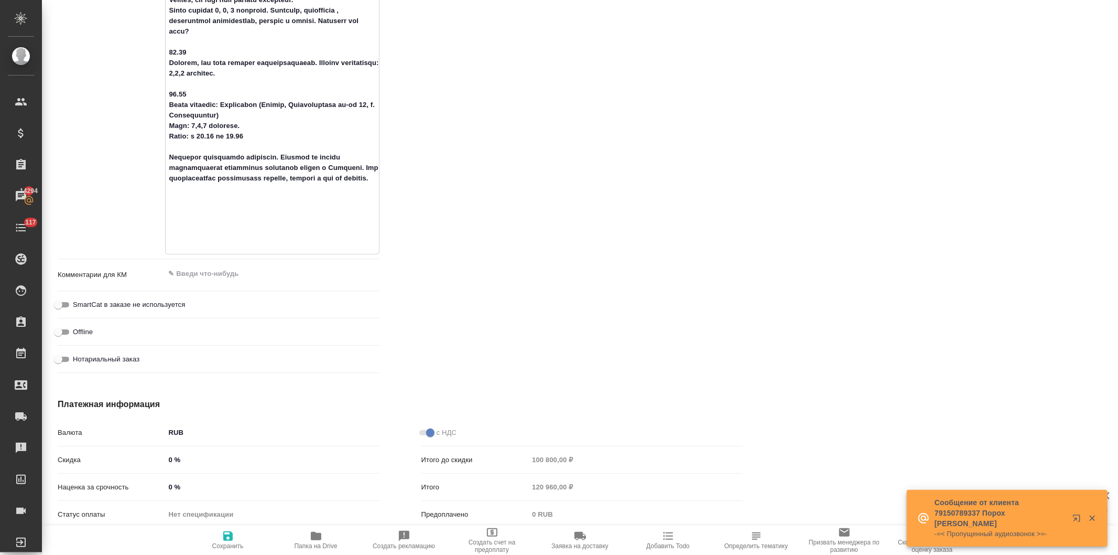
type textarea "Задача: обеспечить последовательный перевод с китайского или с английского со з…"
type textarea "x"
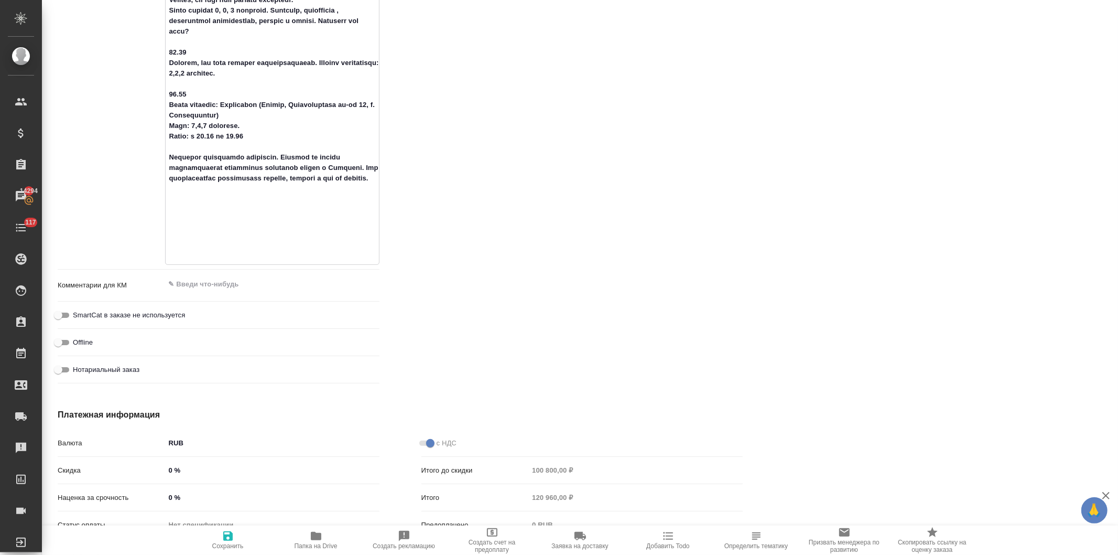
type textarea "x"
type textarea "Задача: обеспечить последовательный перевод с китайского или с английского со з…"
type textarea "x"
type textarea "Задача: обеспечить последовательный перевод с китайского или с английского со з…"
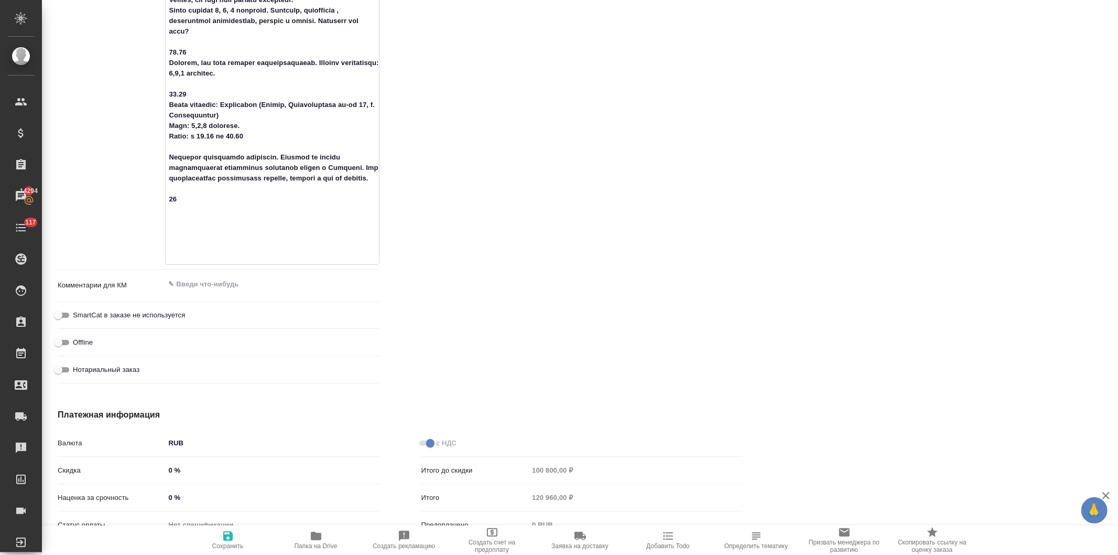
type textarea "x"
type textarea "Задача: обеспечить последовательный перевод с китайского или с английского со з…"
type textarea "x"
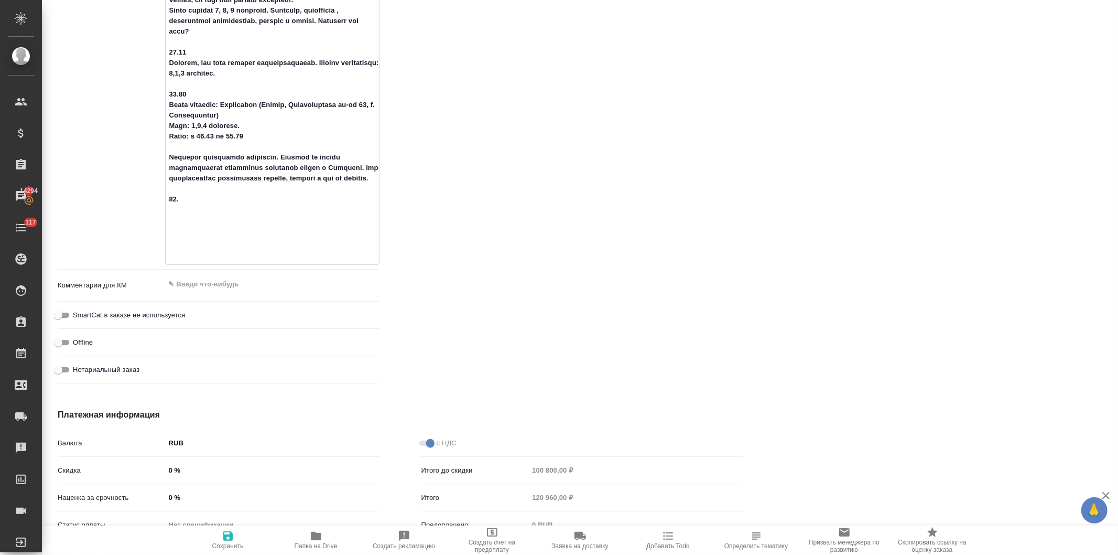
type textarea "x"
type textarea "Задача: обеспечить последовательный перевод с китайского или с английского со з…"
type textarea "x"
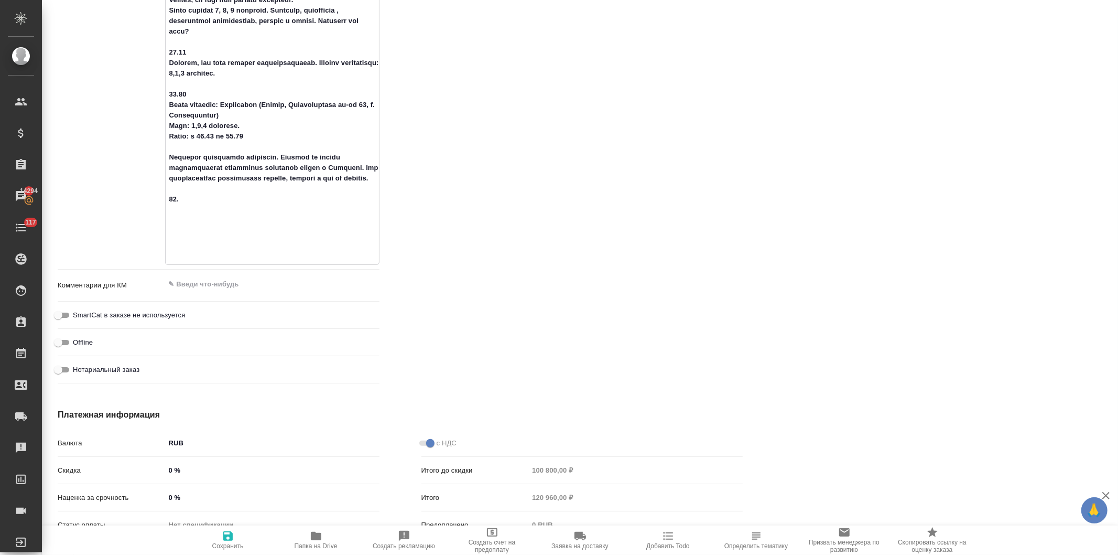
type textarea "x"
type textarea "Задача: обеспечить последовательный перевод с китайского или с английского со з…"
type textarea "x"
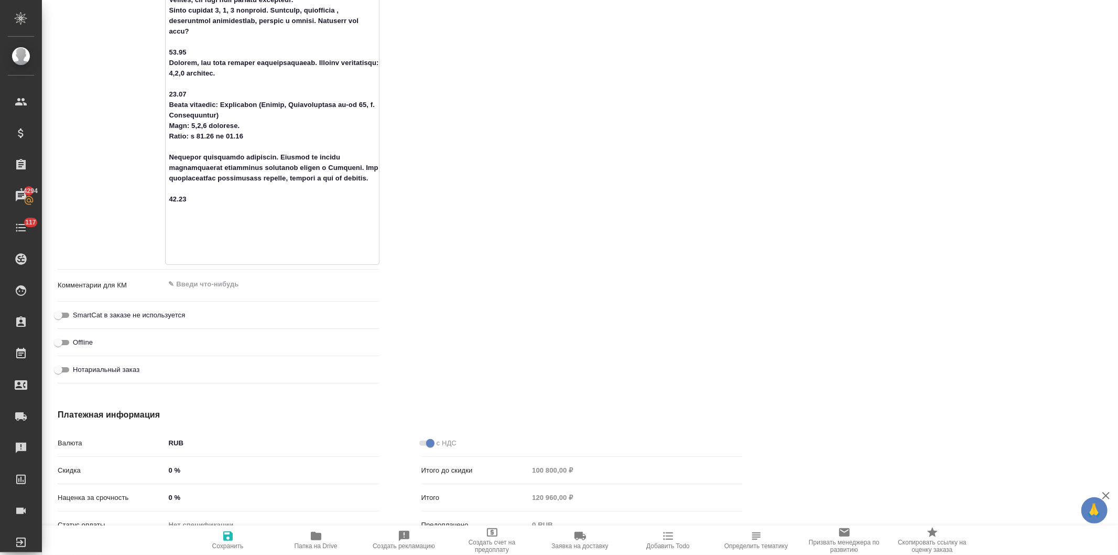
type textarea "Задача: обеспечить последовательный перевод с китайского или с английского со з…"
type textarea "x"
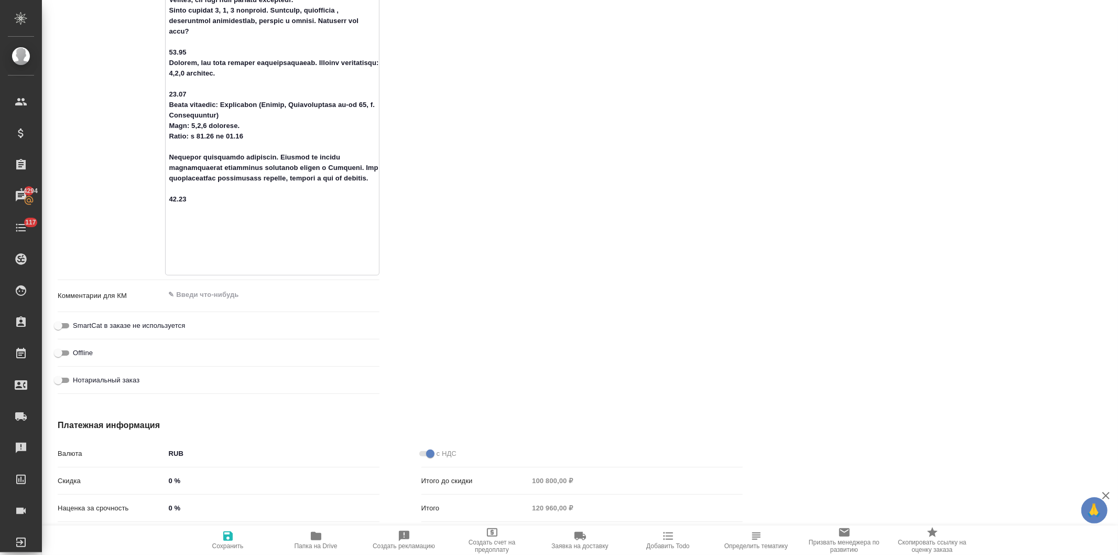
paste textarea "согласовываем даты с 8 по 10 сентября 2025"
type textarea "Задача: обеспечить последовательный перевод с китайского или с английского со з…"
type textarea "x"
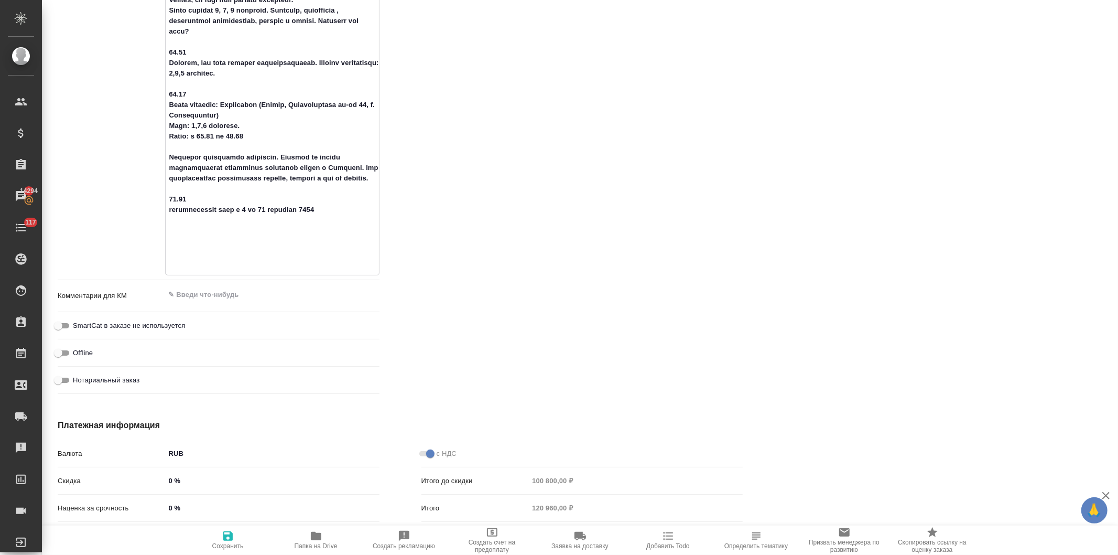
type textarea "Задача: обеспечить последовательный перевод с китайского или с английского со з…"
type textarea "x"
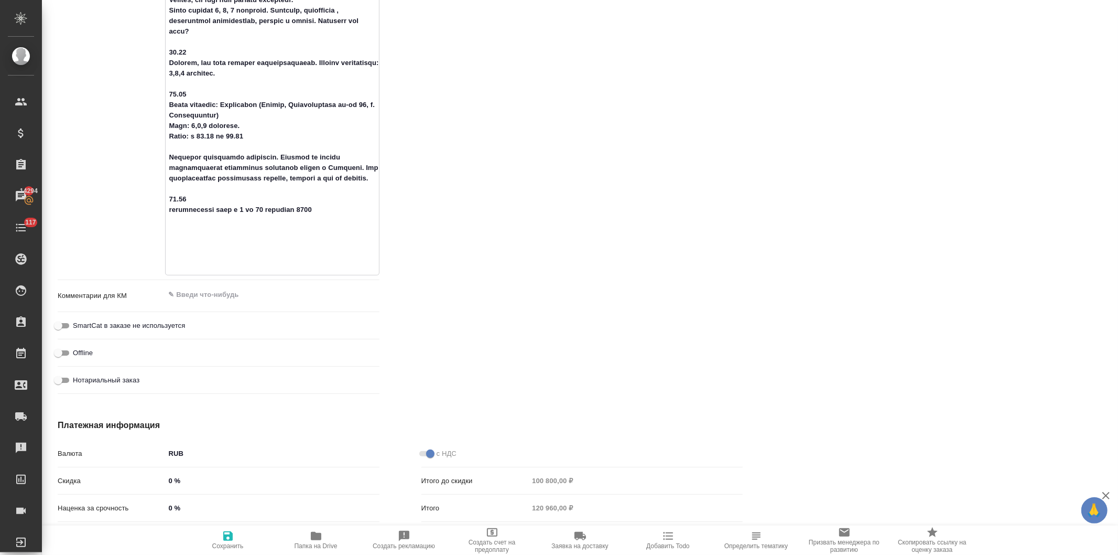
type textarea "Задача: обеспечить последовательный перевод с китайского или с английского со з…"
type textarea "x"
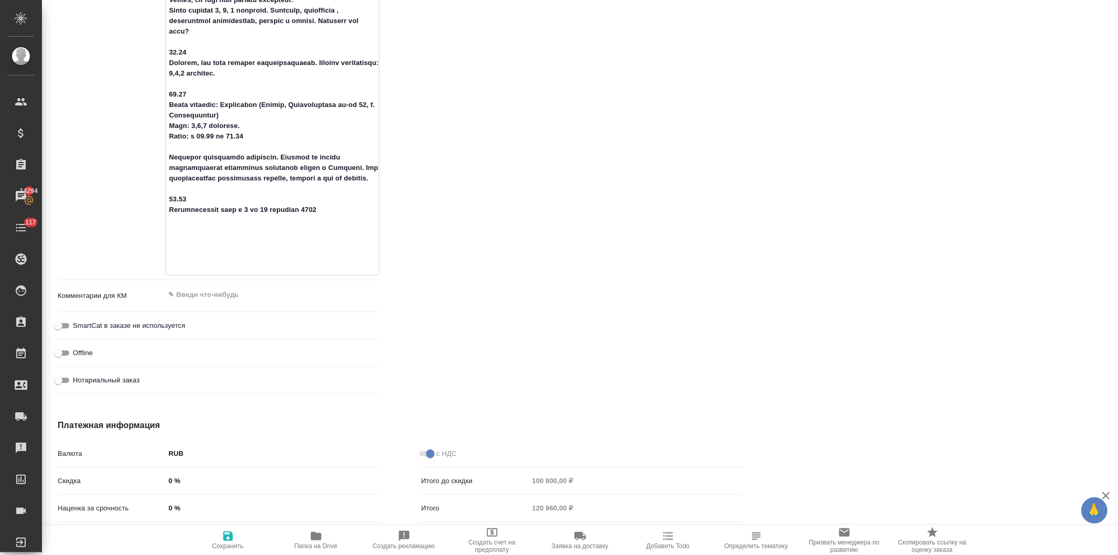
type textarea "Задача: обеспечить последовательный перевод с китайского или с английского со з…"
type textarea "x"
type textarea "Задача: обеспечить последовательный перевод с китайского или с английского со з…"
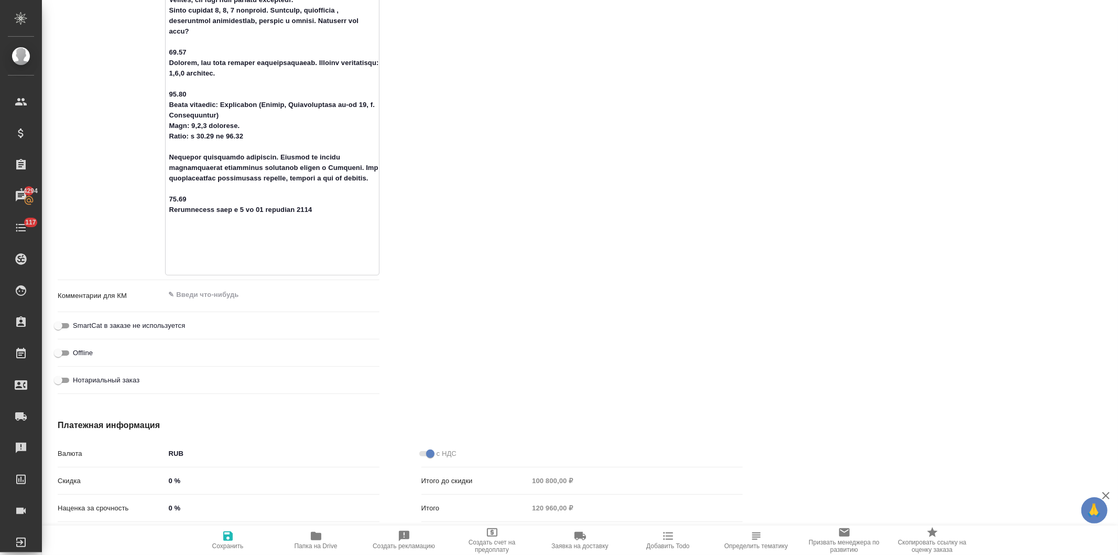
type textarea "x"
type textarea "Задача: обеспечить последовательный перевод с китайского или с английского со з…"
type textarea "x"
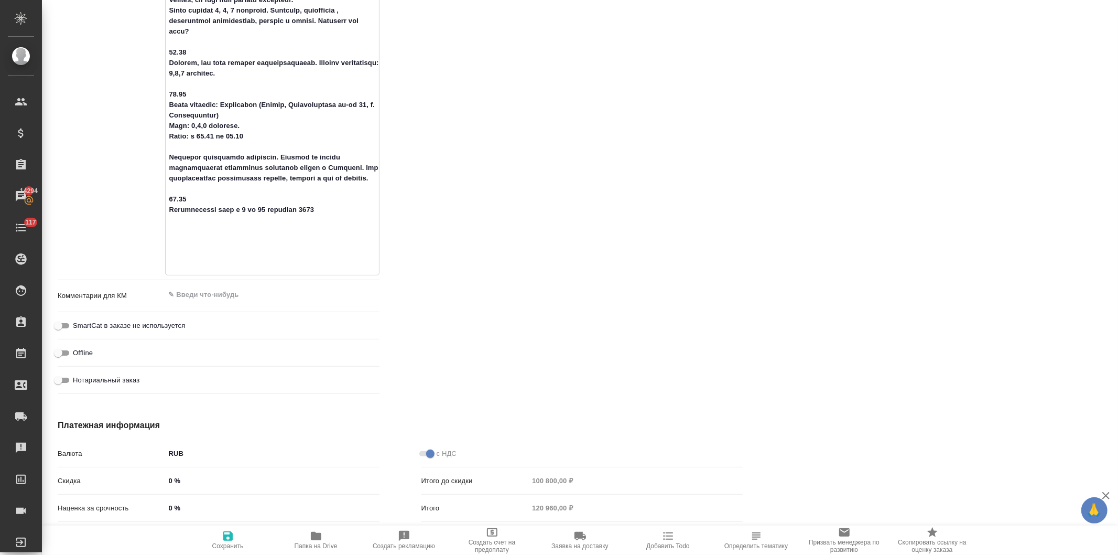
type textarea "x"
type textarea "Задача: обеспечить последовательный перевод с китайского или с английского со з…"
type textarea "x"
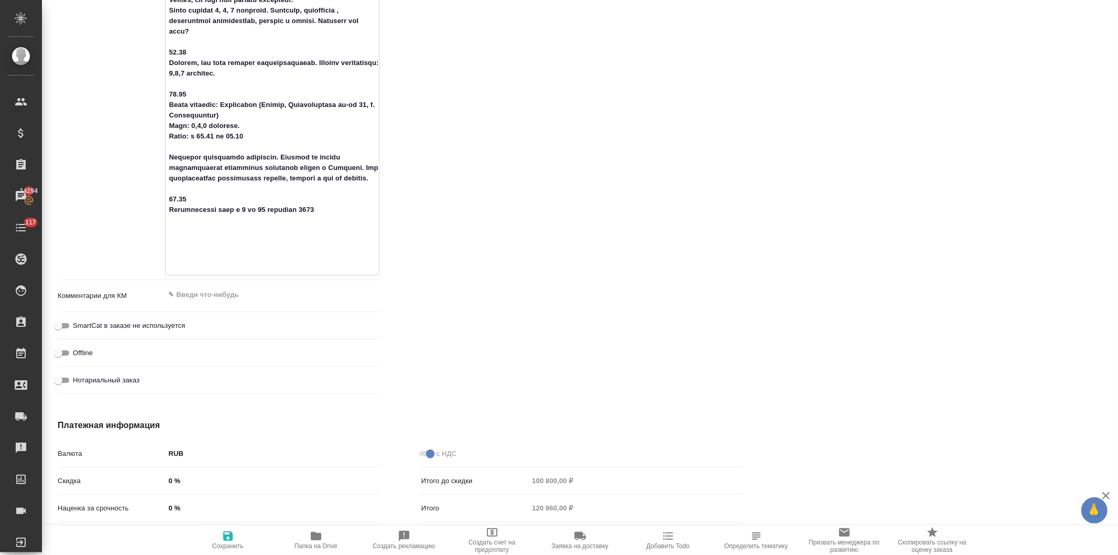
type textarea "x"
type textarea "Задача: обеспечить последовательный перевод с китайского или с английского со з…"
type textarea "x"
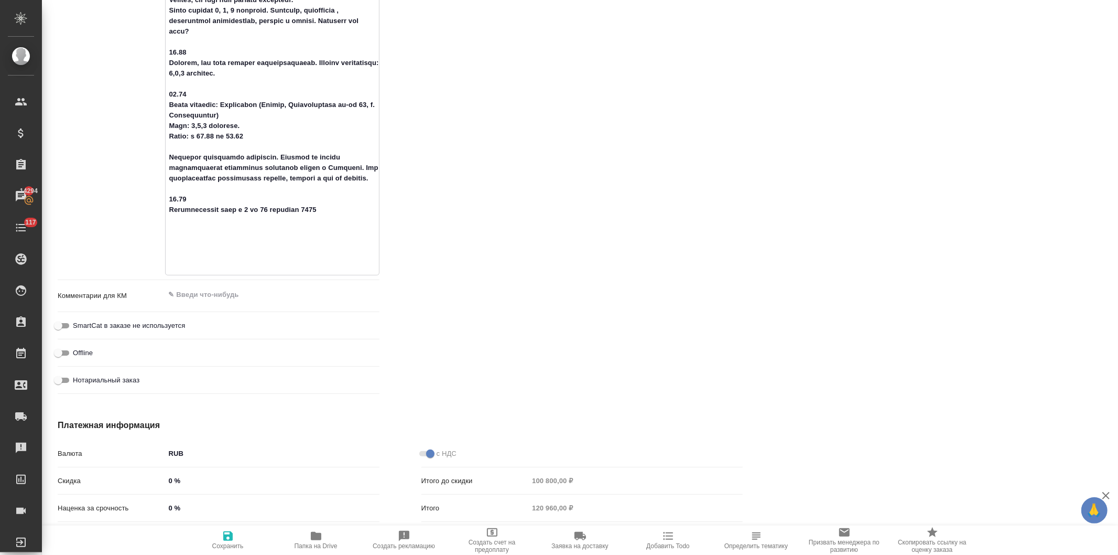
type textarea "Задача: обеспечить последовательный перевод с китайского или с английского со з…"
type textarea "x"
type textarea "Задача: обеспечить последовательный перевод с китайского или с английского со з…"
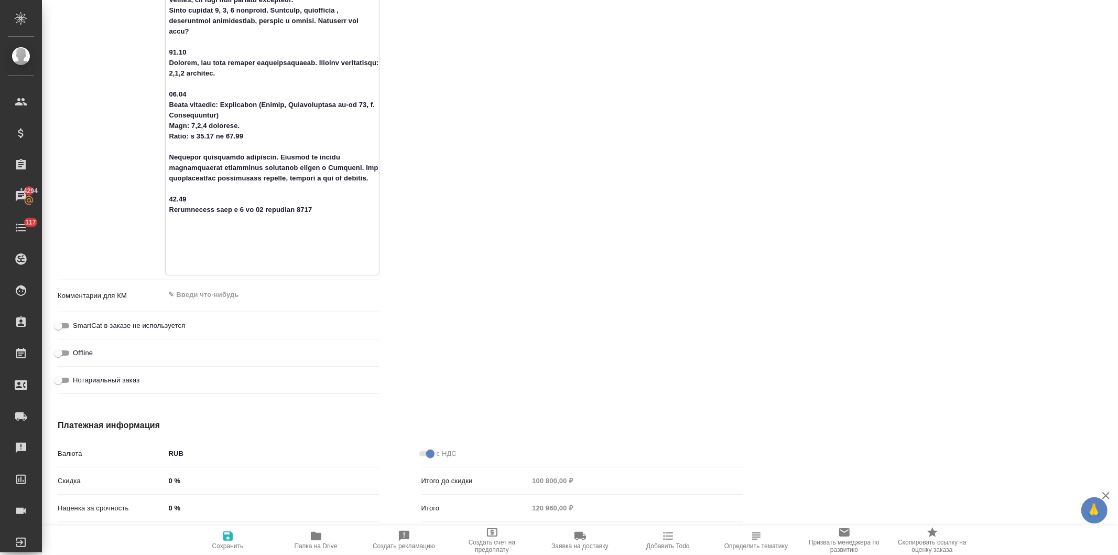
type textarea "x"
type textarea "Задача: обеспечить последовательный перевод с китайского или с английского со з…"
type textarea "x"
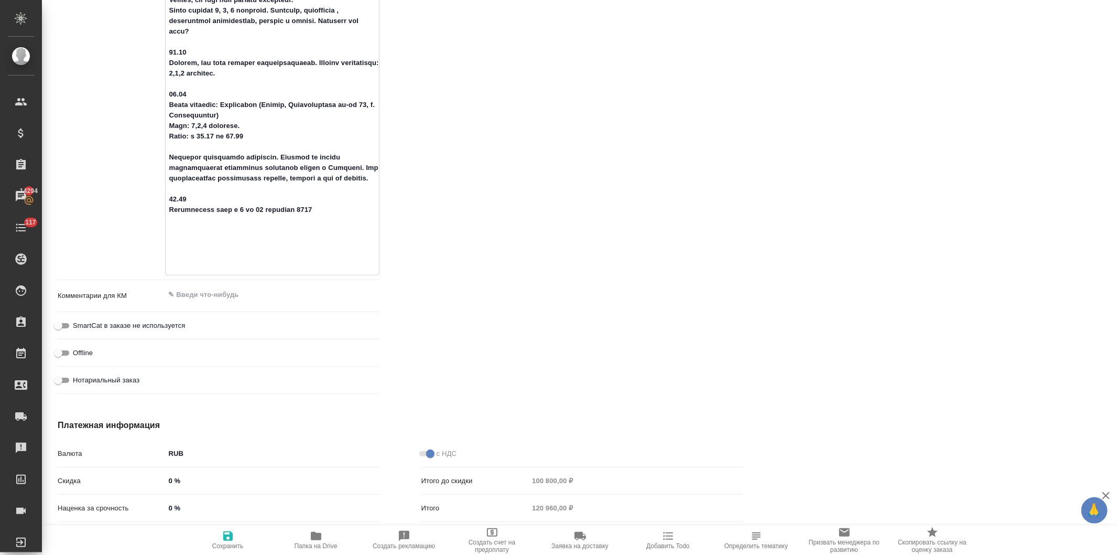
click at [227, 540] on icon "button" at bounding box center [227, 535] width 9 height 9
type textarea "x"
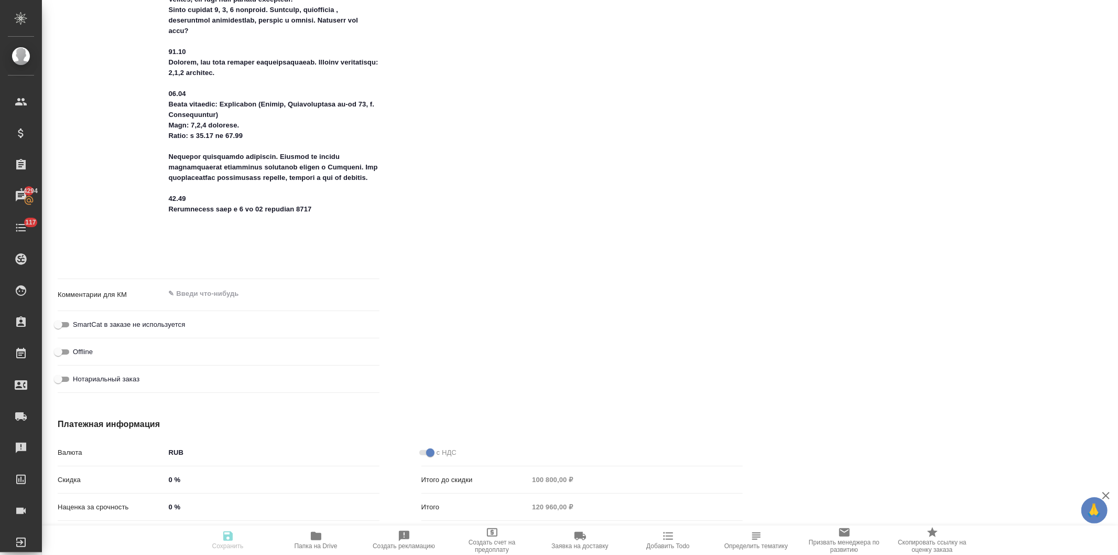
type textarea "x"
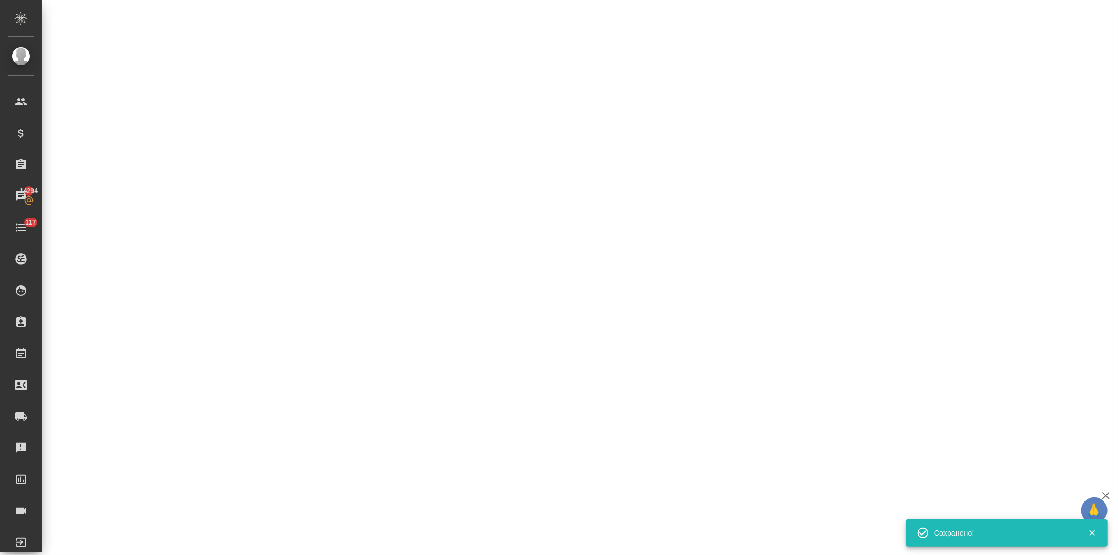
select select "RU"
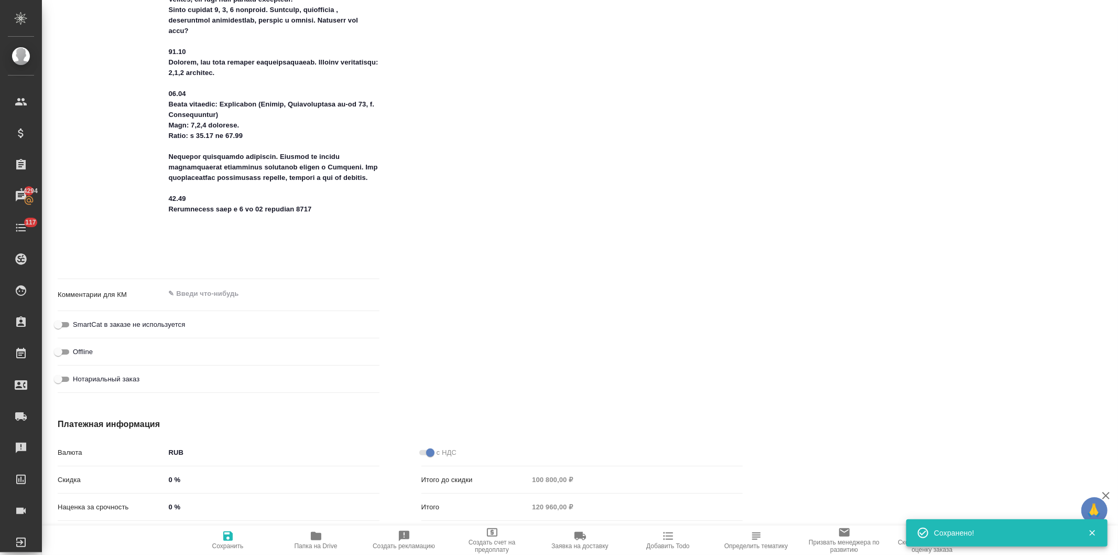
type textarea "x"
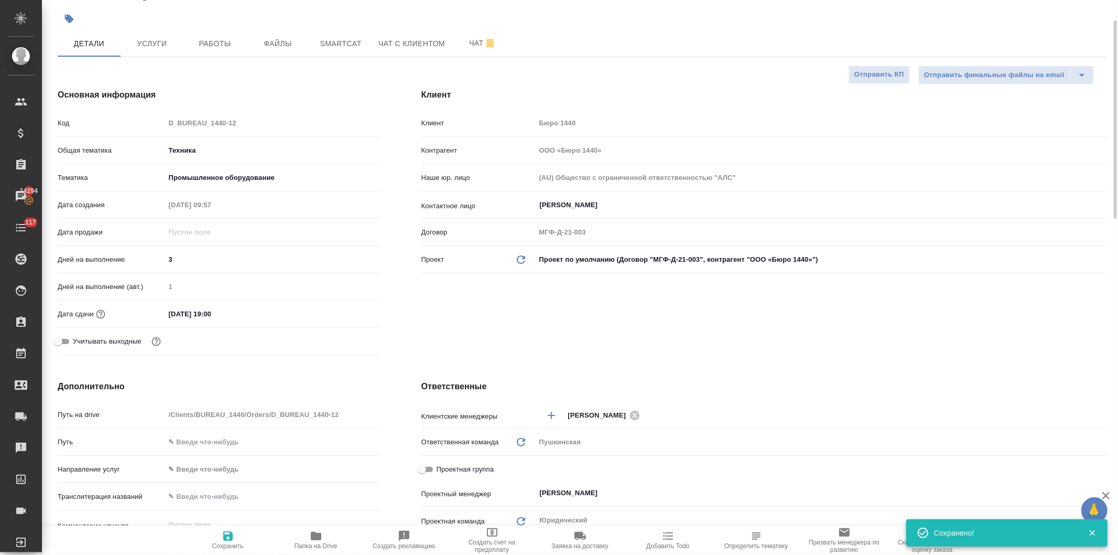
scroll to position [0, 0]
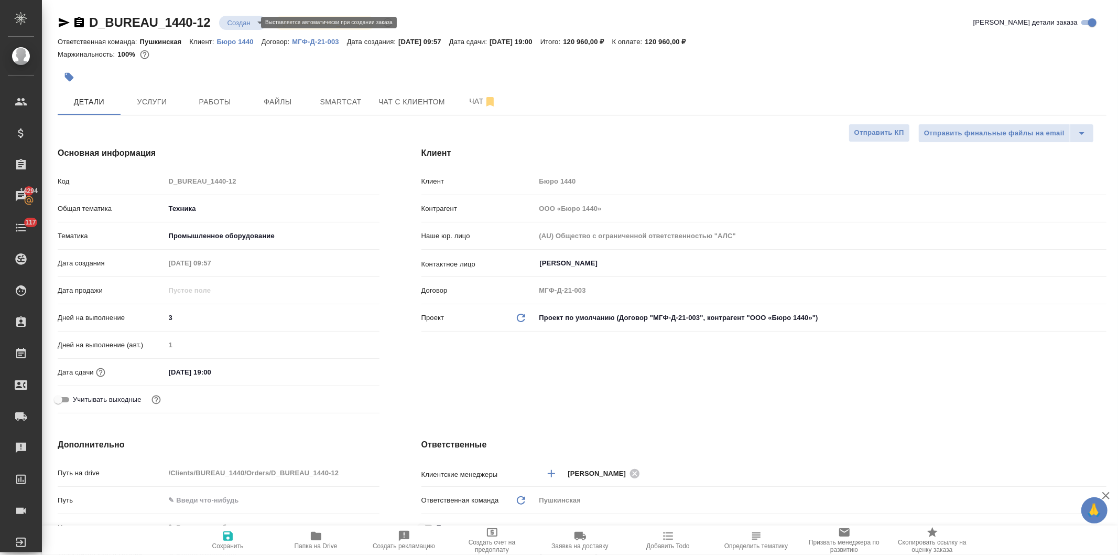
click at [231, 22] on body "🙏 .cls-1 fill:#fff; AWATERA Давыдова Елена Клиенты Спецификации Заказы 14294 Ча…" at bounding box center [559, 277] width 1118 height 555
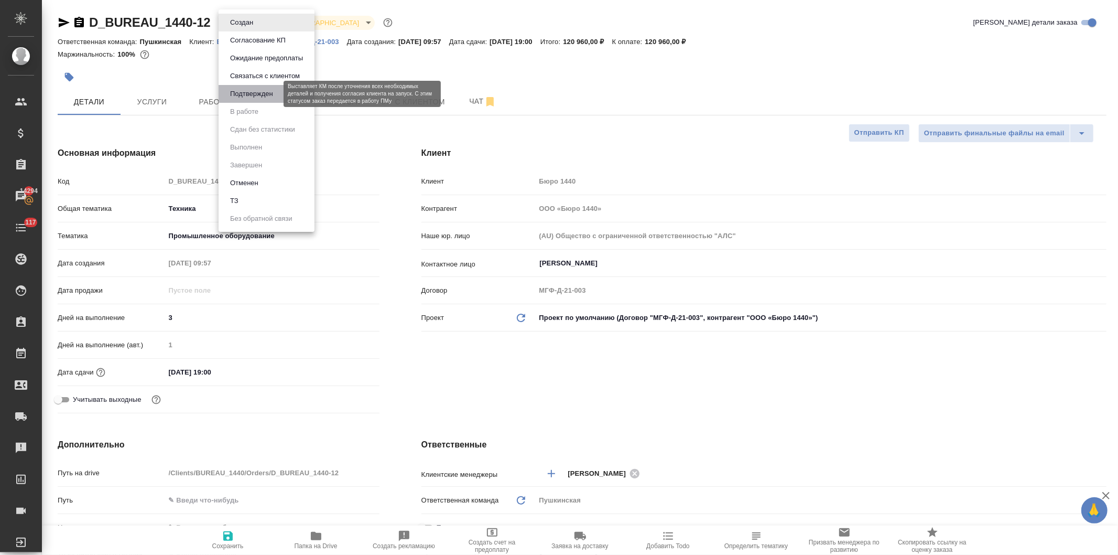
click at [239, 88] on button "Подтвержден" at bounding box center [251, 94] width 49 height 12
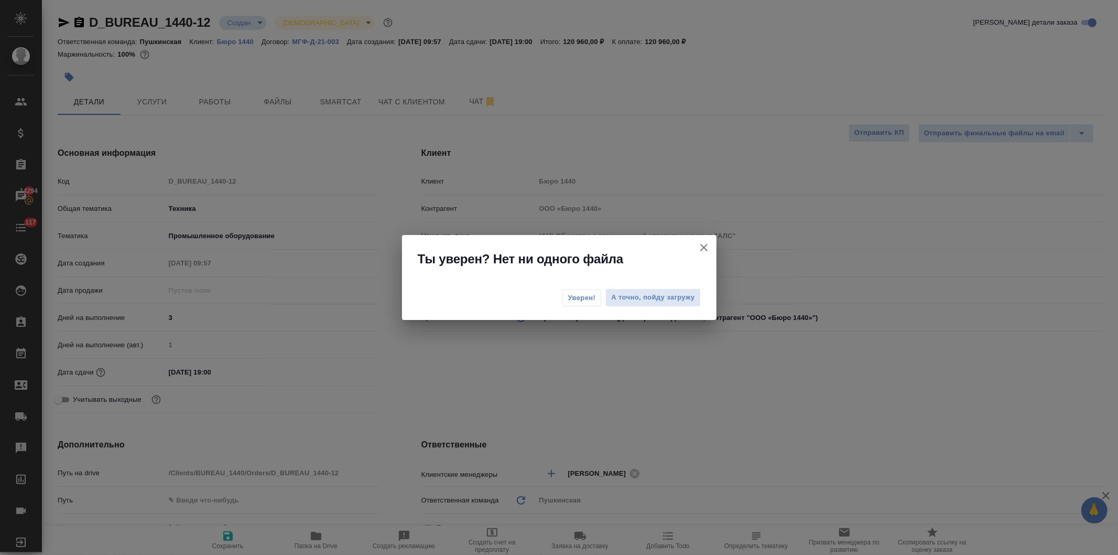
click at [577, 295] on span "Уверен!" at bounding box center [582, 298] width 28 height 10
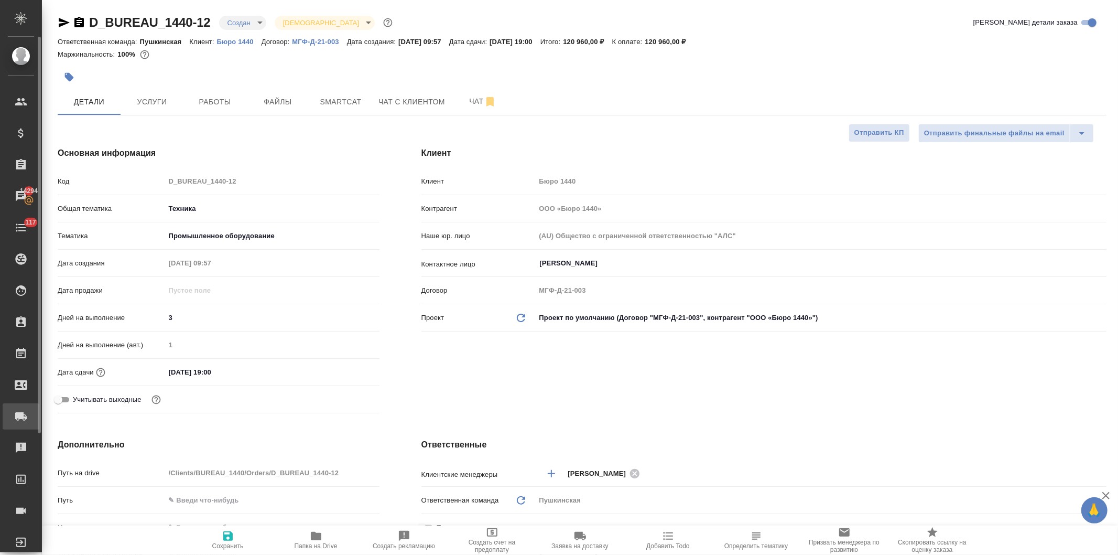
type textarea "x"
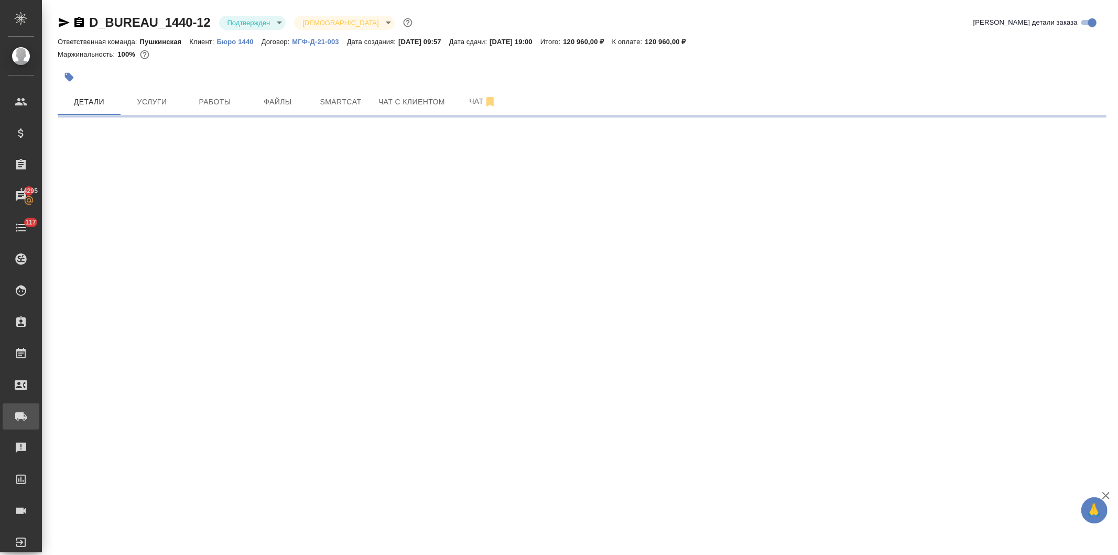
select select "RU"
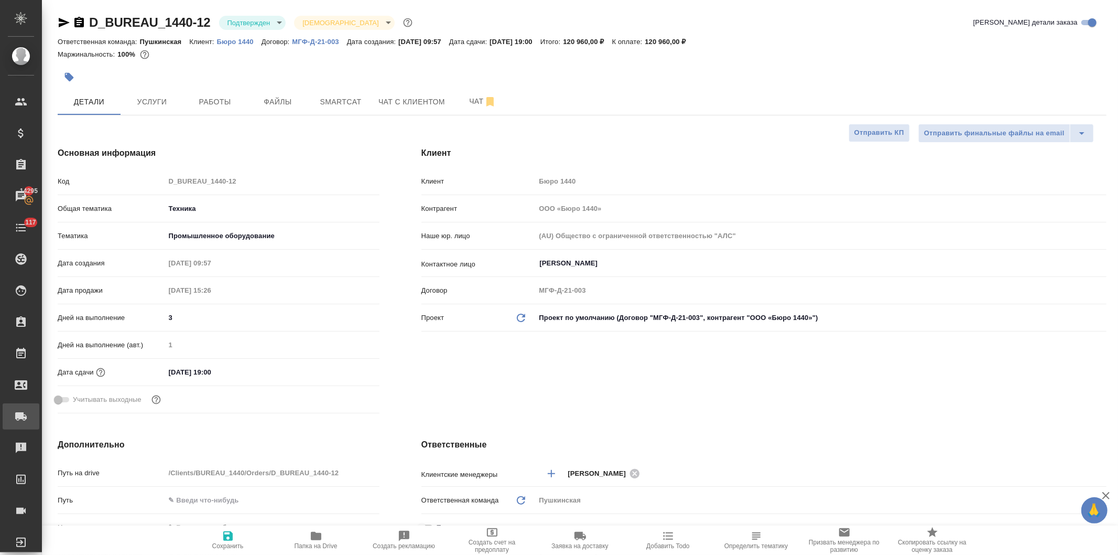
type textarea "x"
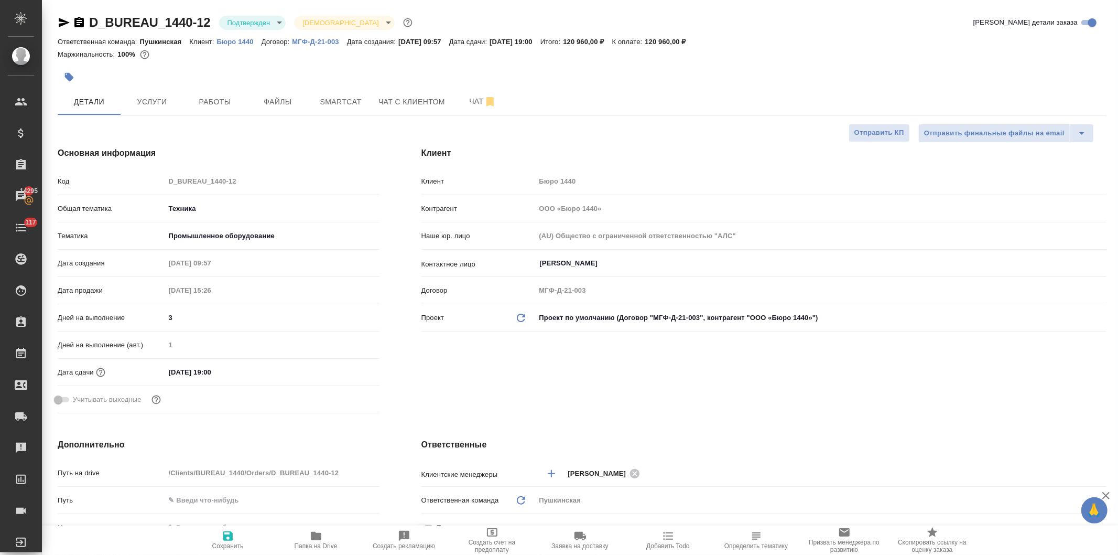
type textarea "x"
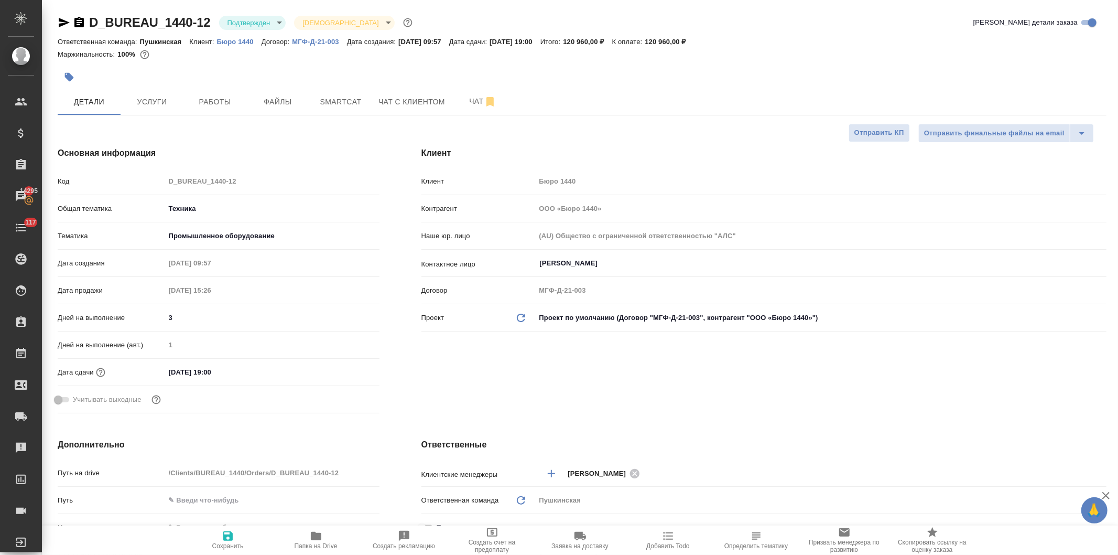
type textarea "x"
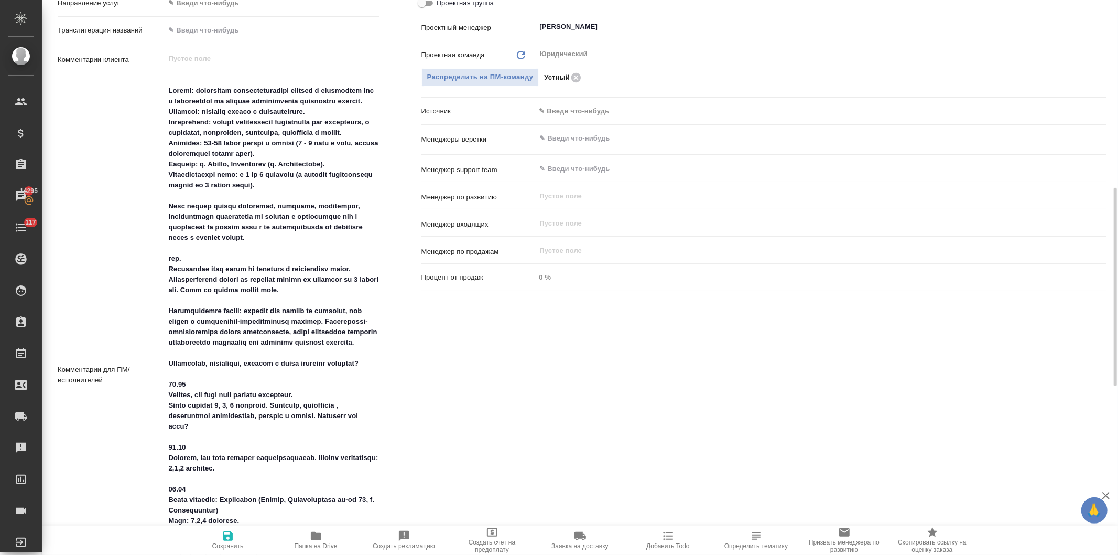
scroll to position [757, 0]
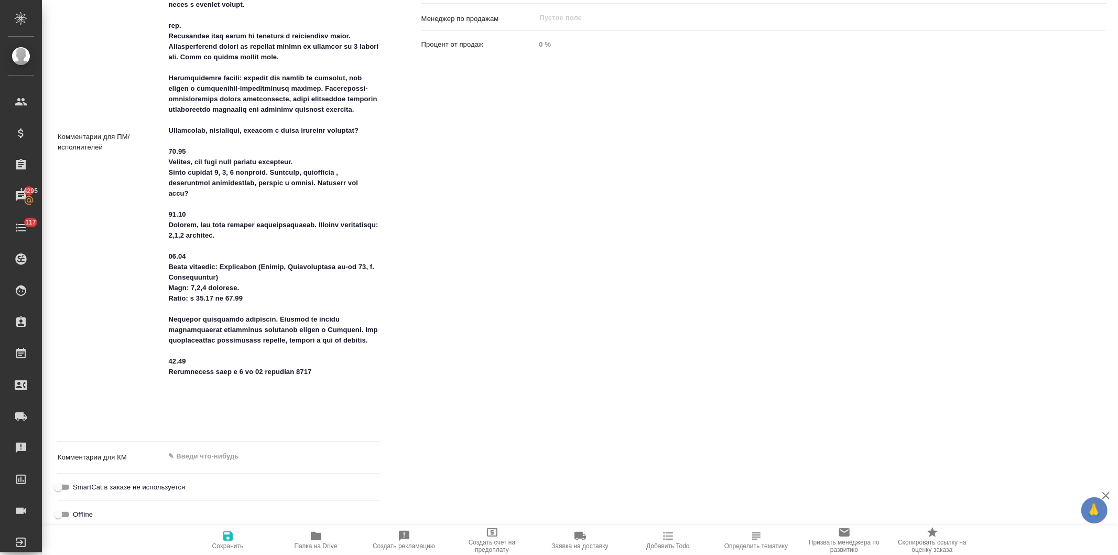
type textarea "x"
click at [349, 428] on textarea at bounding box center [272, 141] width 213 height 584
type textarea "Задача: обеспечить последовательный перевод с китайского или с английского со з…"
type textarea "x"
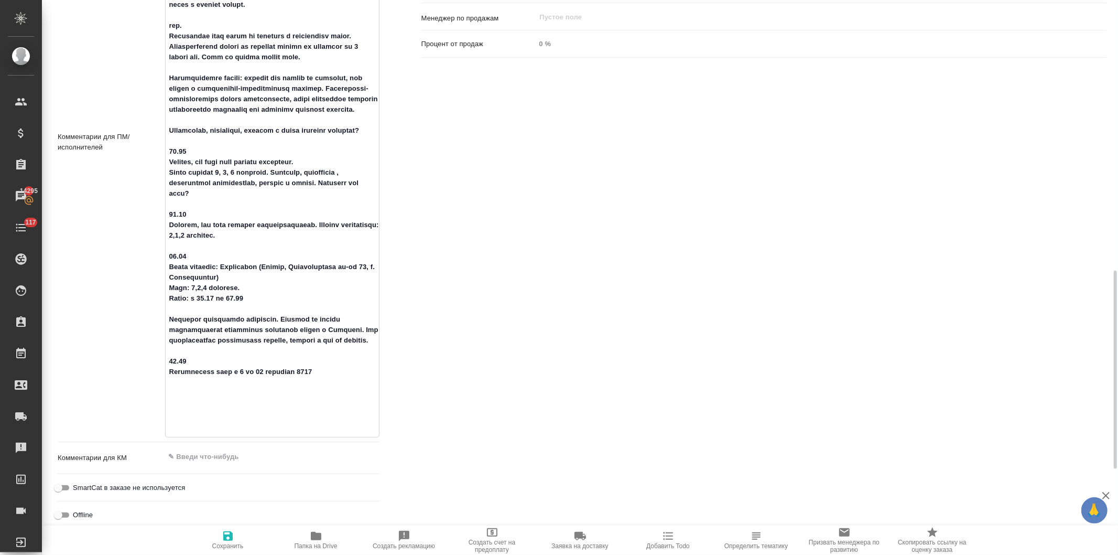
type textarea "x"
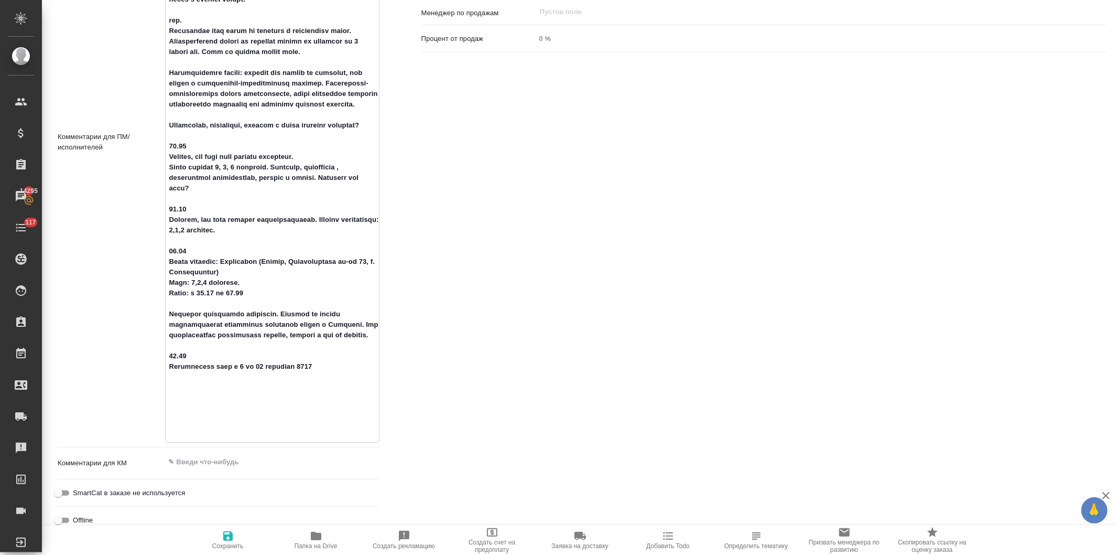
type textarea "Задача: обеспечить последовательный перевод с китайского или с английского со з…"
type textarea "x"
type textarea "Задача: обеспечить последовательный перевод с китайского или с английского со з…"
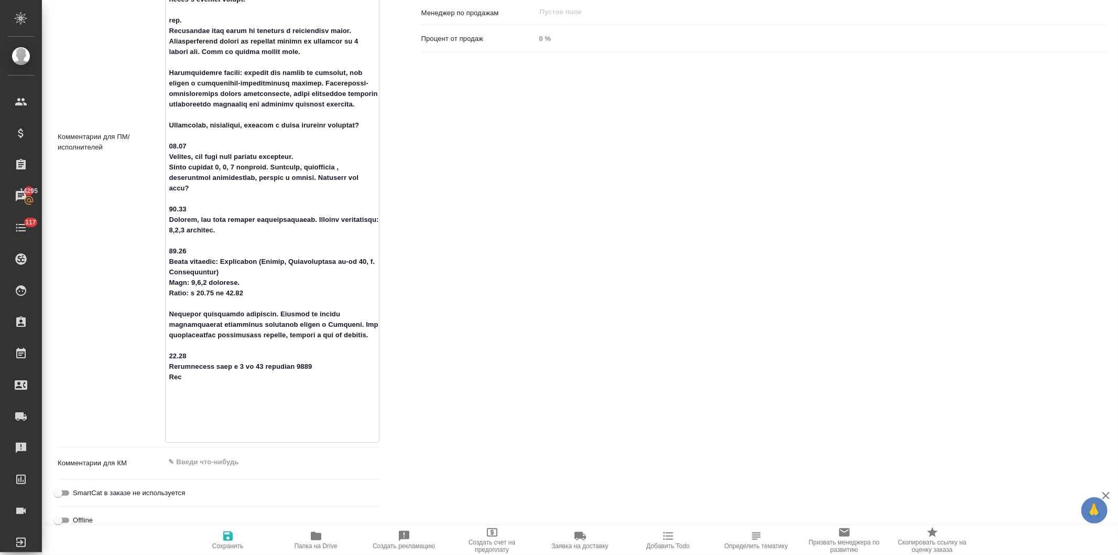
type textarea "x"
type textarea "Задача: обеспечить последовательный перевод с китайского или с английского со з…"
type textarea "x"
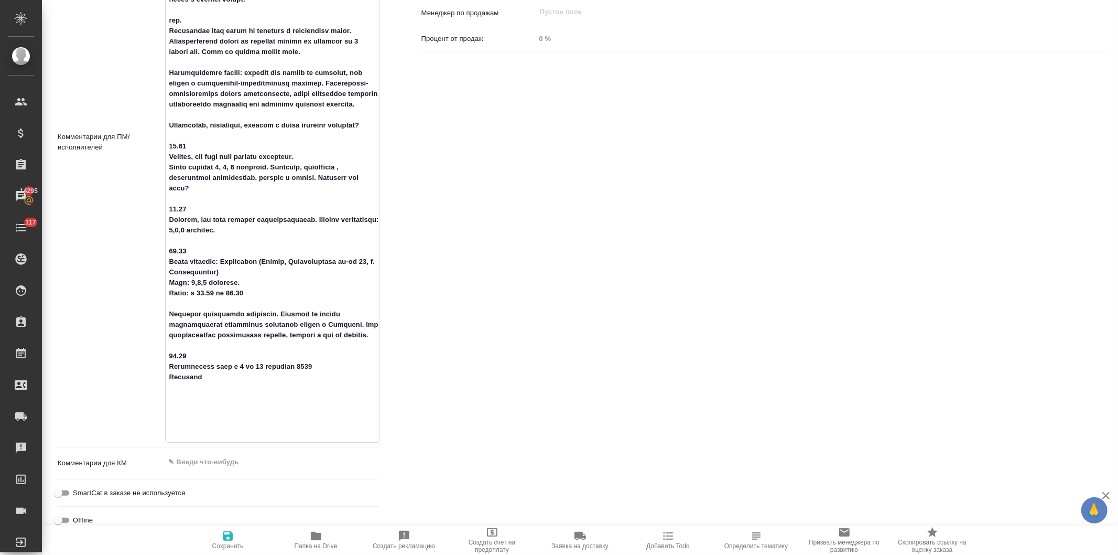
type textarea "Задача: обеспечить последовательный перевод с китайского или с английского со з…"
type textarea "x"
type textarea "Задача: обеспечить последовательный перевод с китайского или с английского со з…"
type textarea "x"
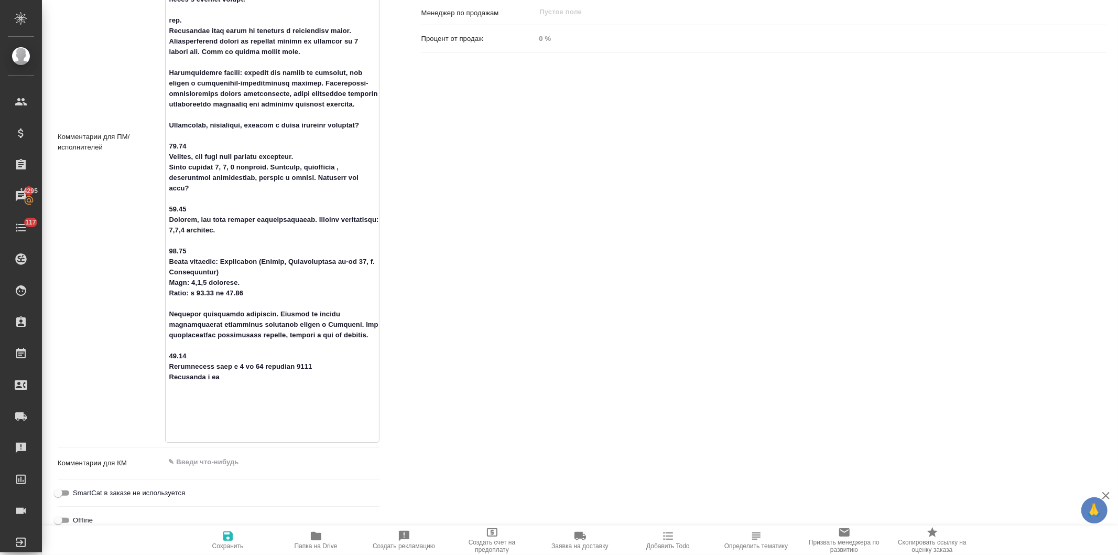
type textarea "x"
type textarea "Задача: обеспечить последовательный перевод с китайского или с английского со з…"
type textarea "x"
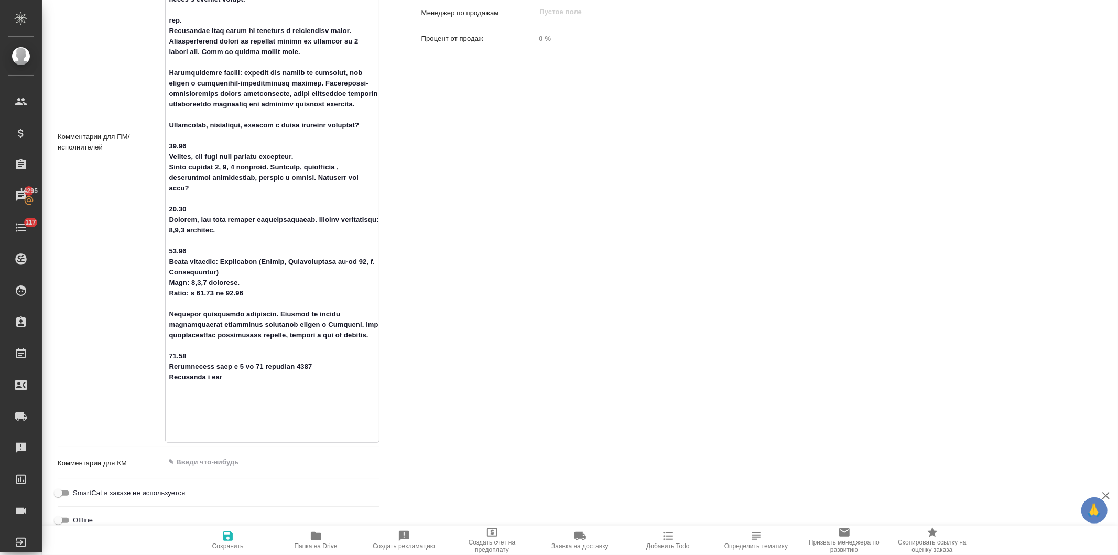
type textarea "x"
type textarea "Задача: обеспечить последовательный перевод с китайского или с английского со з…"
type textarea "x"
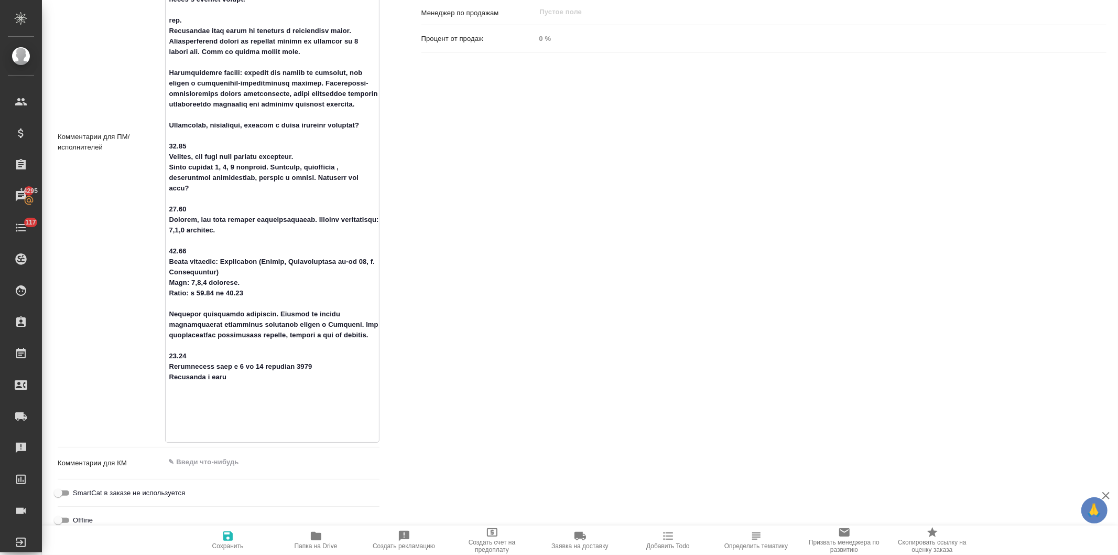
type textarea "Задача: обеспечить последовательный перевод с китайского или с английского со з…"
type textarea "x"
type textarea "Задача: обеспечить последовательный перевод с китайского или с английского со з…"
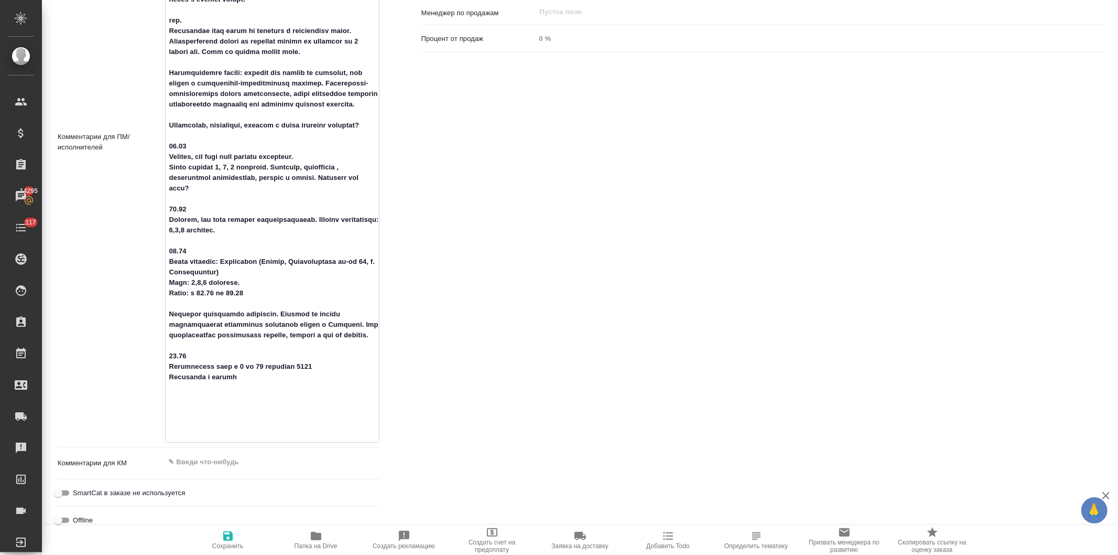
type textarea "x"
type textarea "Задача: обеспечить последовательный перевод с китайского или с английского со з…"
type textarea "x"
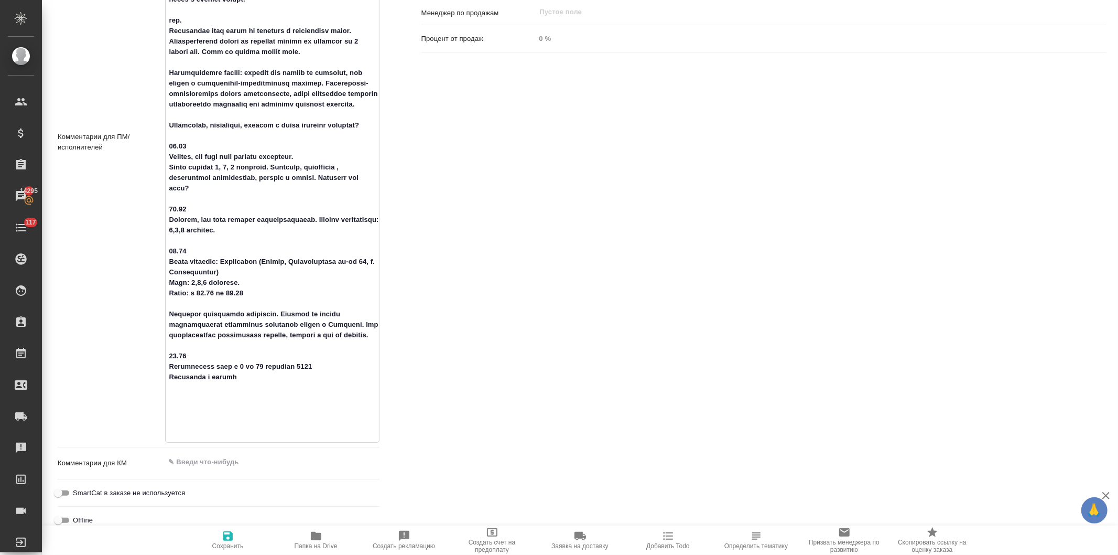
type textarea "x"
type textarea "Задача: обеспечить последовательный перевод с китайского или с английского со з…"
type textarea "x"
click at [511, 350] on div "Ответственные Клиентские менеджеры Давыдова Елена ​ Ответственная команда Обнов…" at bounding box center [764, 121] width 727 height 932
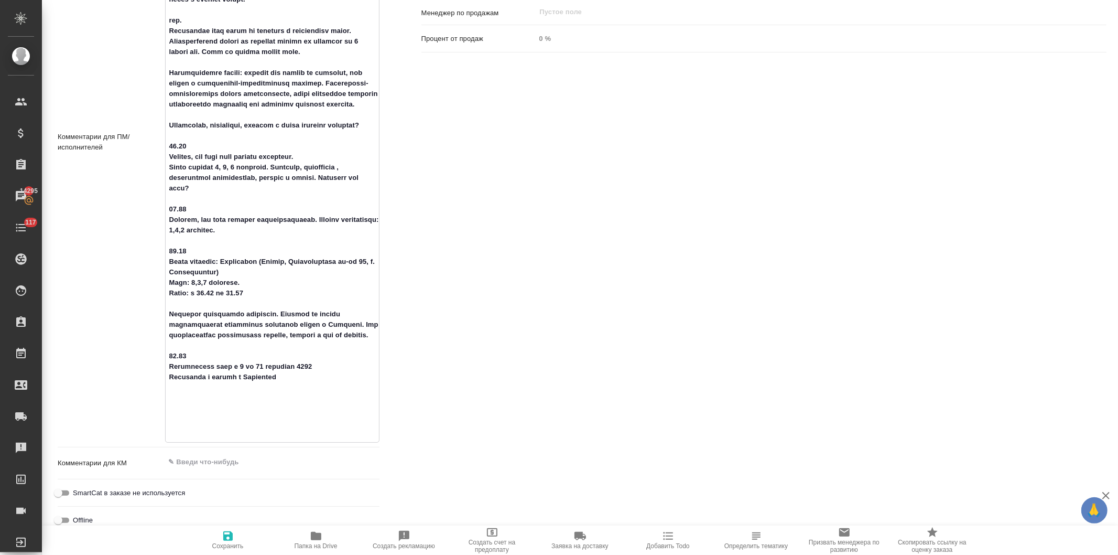
scroll to position [762, 0]
click at [226, 537] on icon "button" at bounding box center [227, 535] width 9 height 9
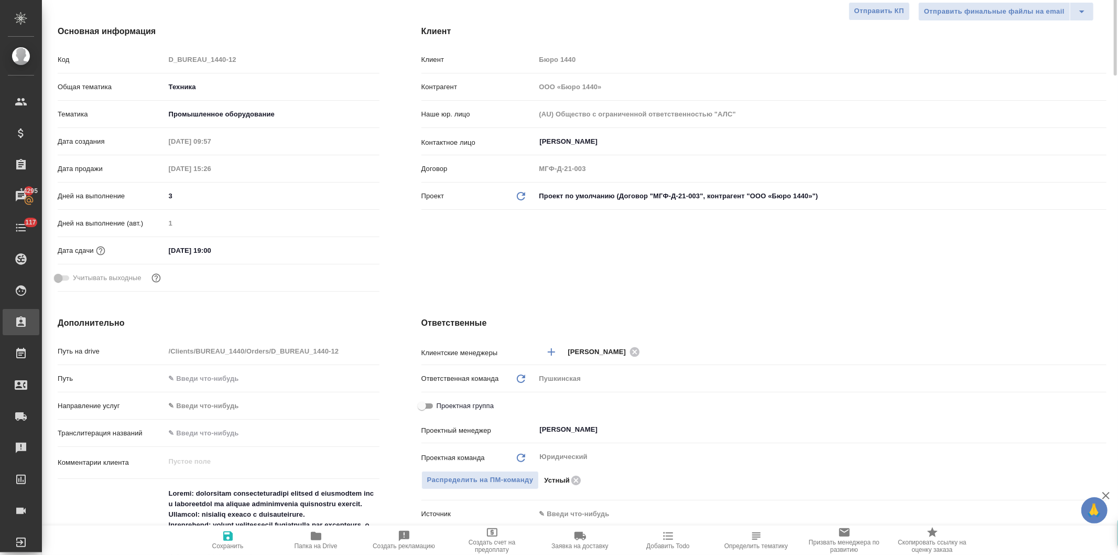
scroll to position [0, 0]
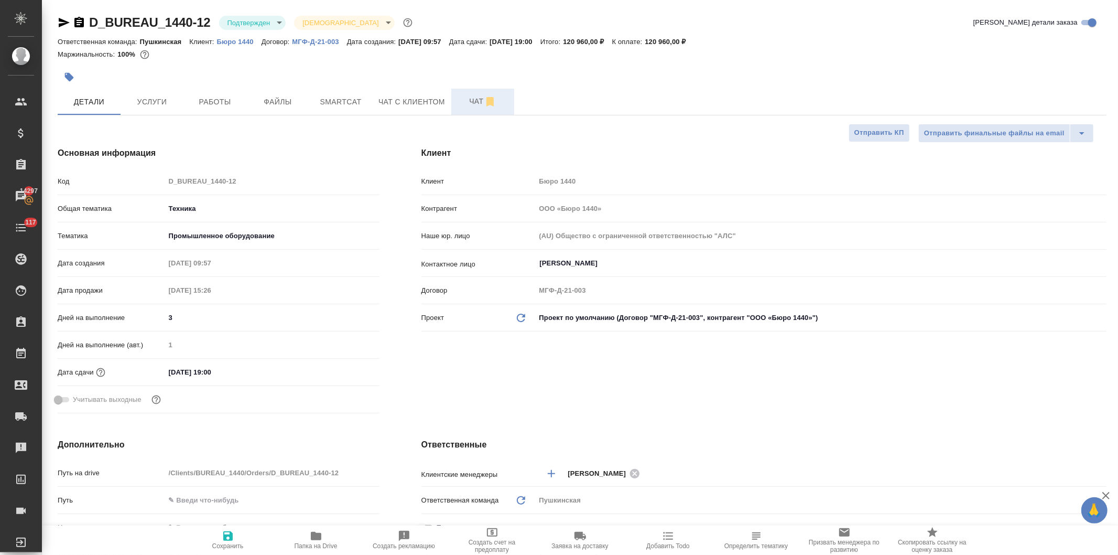
click at [464, 101] on span "Чат" at bounding box center [483, 101] width 50 height 13
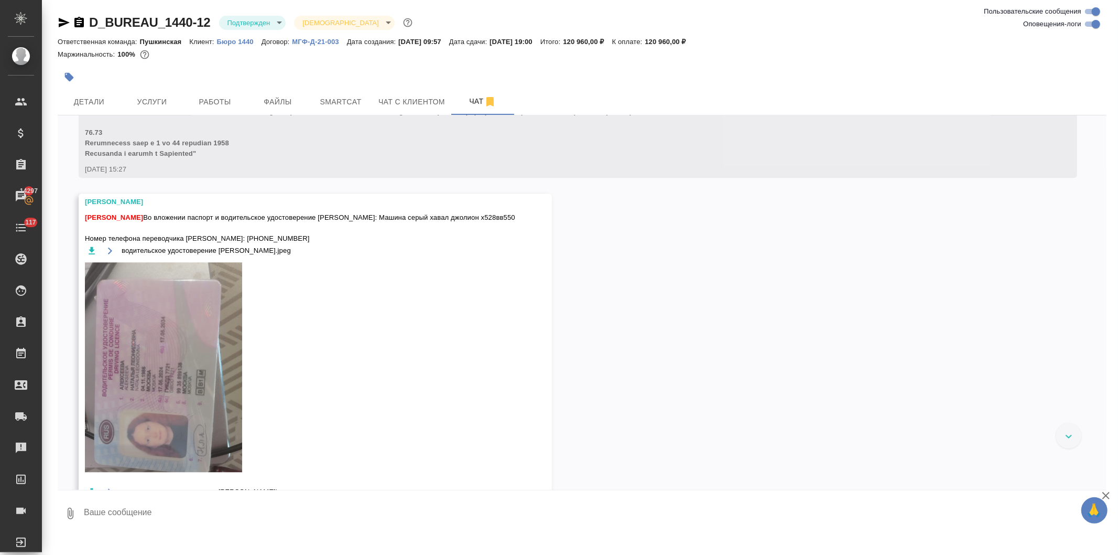
scroll to position [5437, 0]
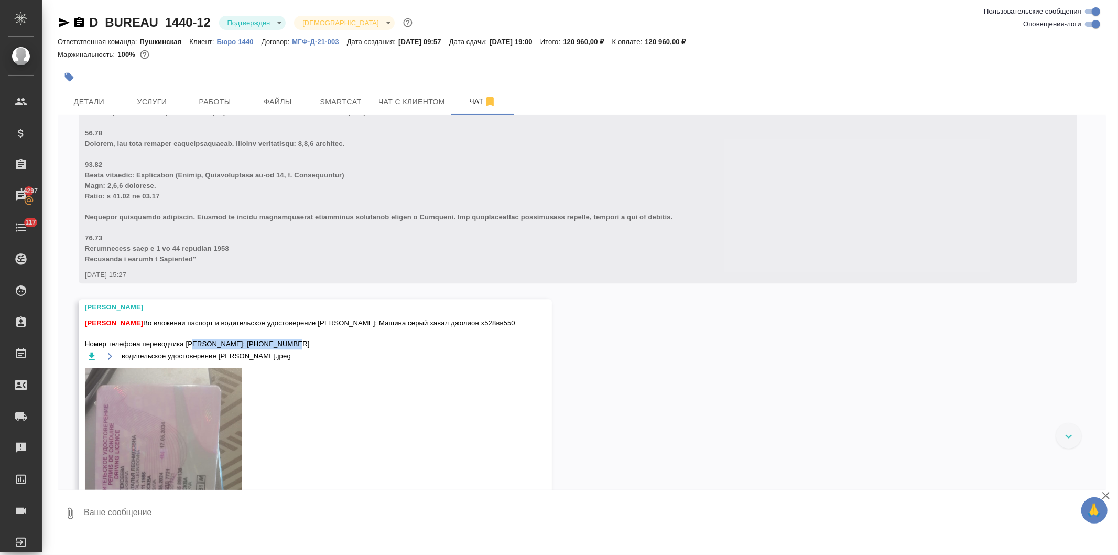
drag, startPoint x: 276, startPoint y: 353, endPoint x: 186, endPoint y: 351, distance: 90.2
click at [186, 349] on span "Давыдова Елена Во вложении паспорт и водительское удостоверение Натальи Машина:…" at bounding box center [300, 333] width 430 height 31
copy span "Натальи: +7 903 511-91-03"
click at [298, 367] on div at bounding box center [559, 277] width 1118 height 555
drag, startPoint x: 271, startPoint y: 353, endPoint x: 186, endPoint y: 355, distance: 85.5
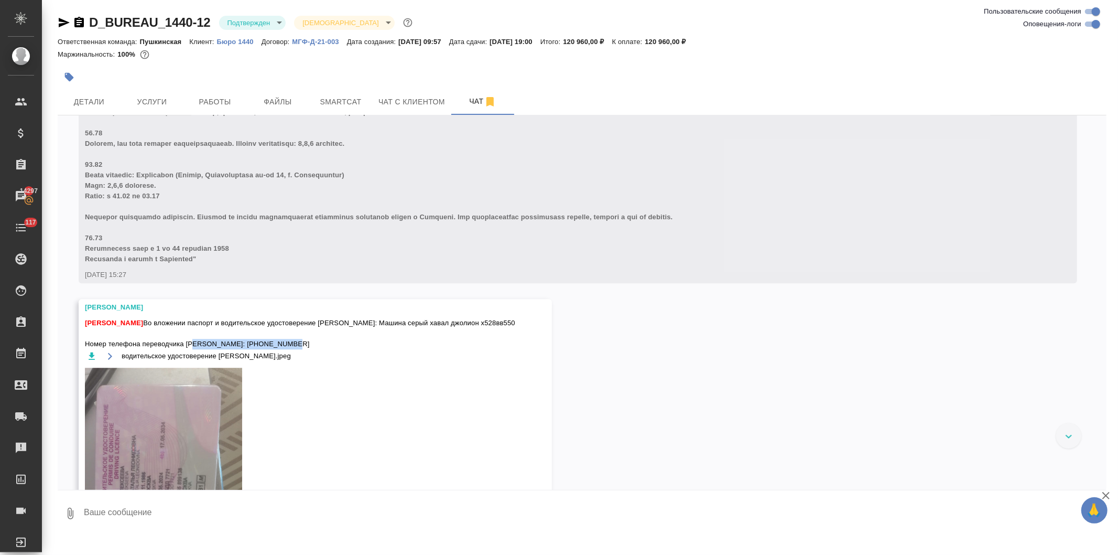
click at [186, 349] on span "Давыдова Елена Во вложении паспорт и водительское удостоверение Натальи Машина:…" at bounding box center [300, 333] width 430 height 31
copy span "Натальи: +7 903 511-91-03"
drag, startPoint x: 251, startPoint y: 331, endPoint x: 84, endPoint y: 336, distance: 166.2
click at [85, 336] on span "Давыдова Елена Во вложении паспорт и водительское удостоверение Натальи Машина:…" at bounding box center [300, 333] width 430 height 31
copy span "Машина: Машина серый хавал джолион х528вв550"
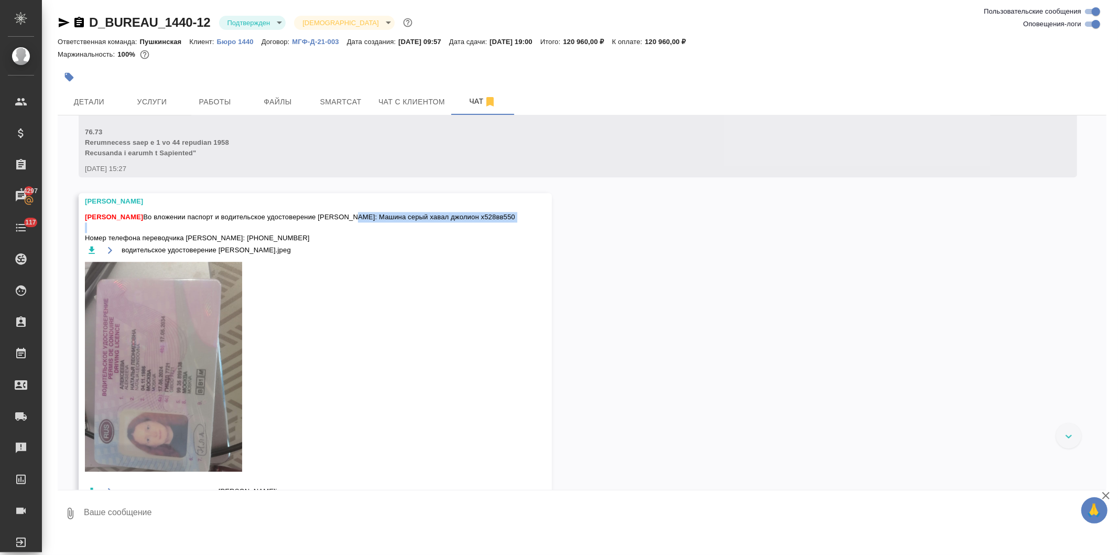
scroll to position [5554, 0]
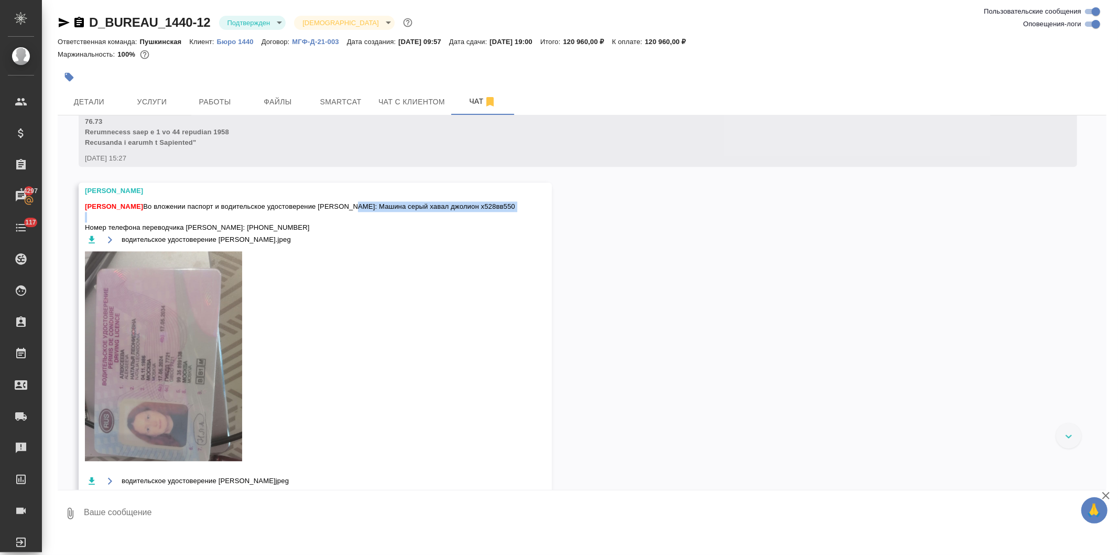
click at [85, 245] on button "button" at bounding box center [91, 239] width 13 height 13
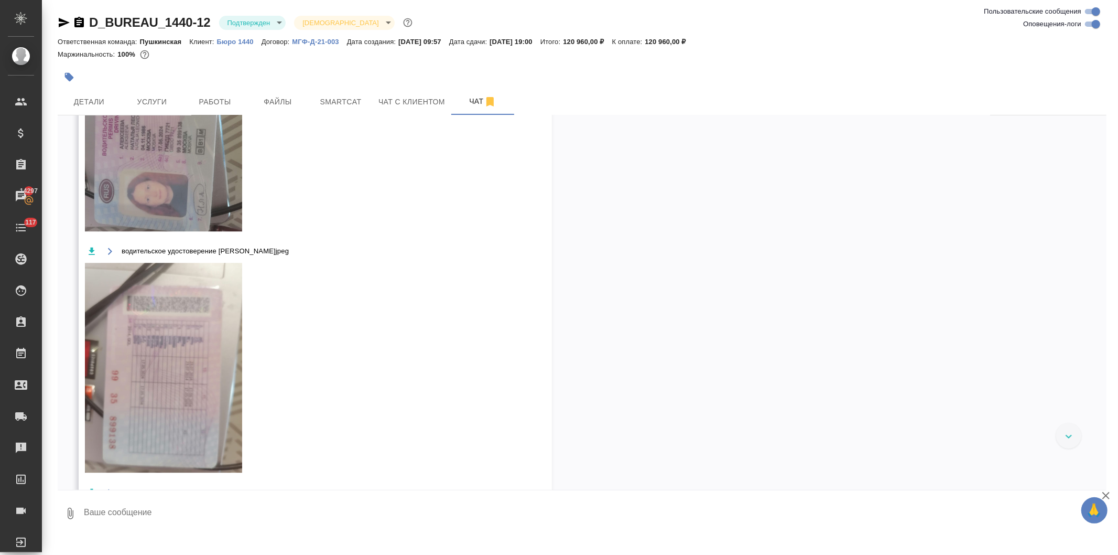
scroll to position [5786, 0]
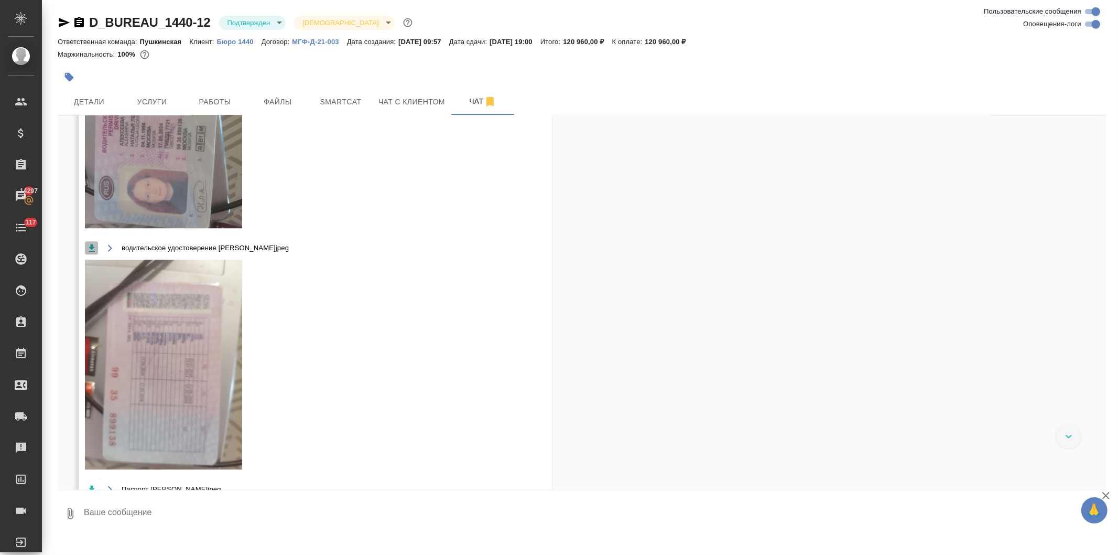
click at [87, 253] on icon "button" at bounding box center [91, 248] width 10 height 10
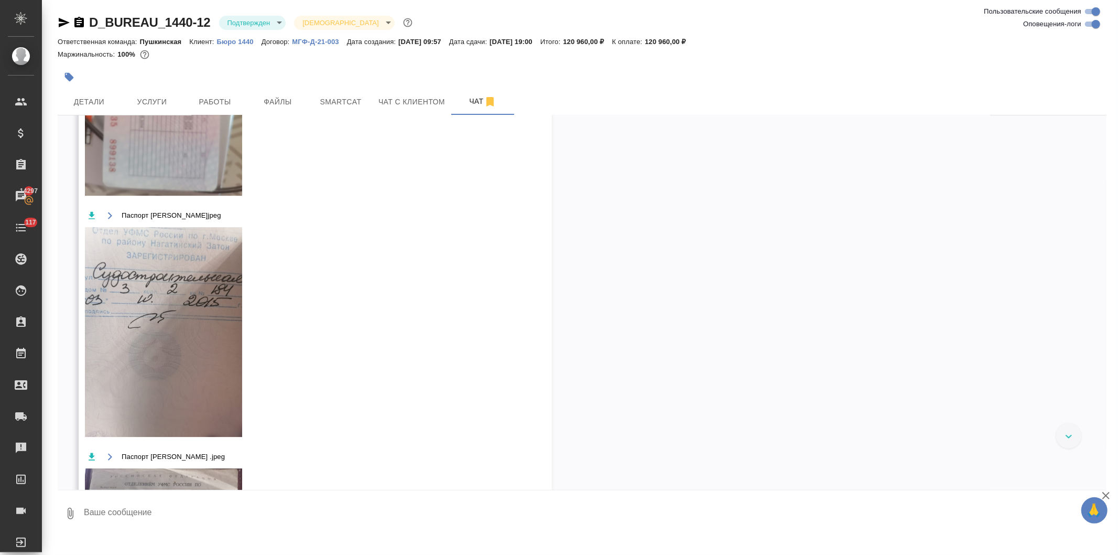
scroll to position [6078, 0]
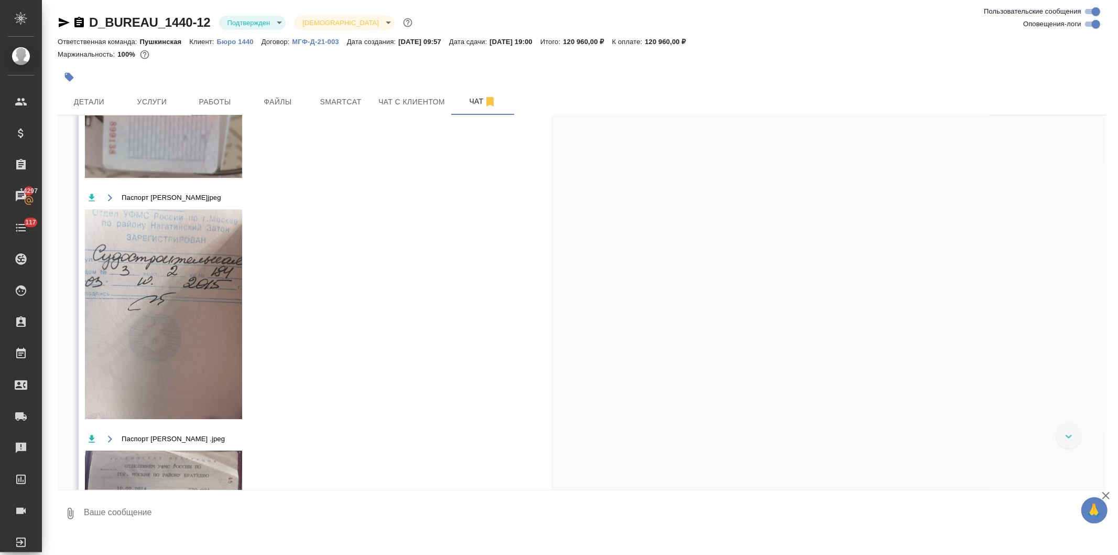
click at [86, 203] on icon "button" at bounding box center [91, 197] width 10 height 10
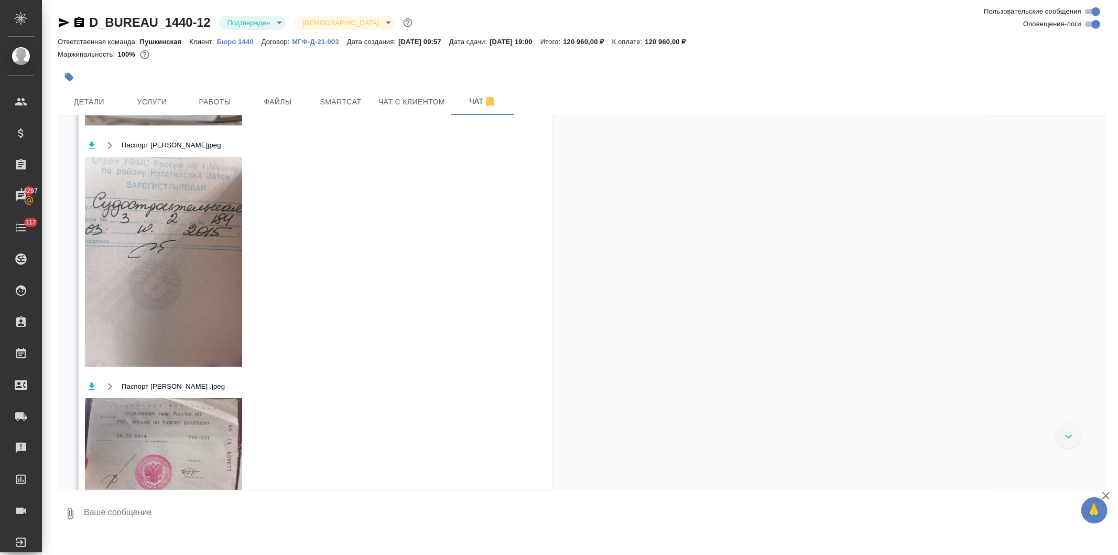
scroll to position [6194, 0]
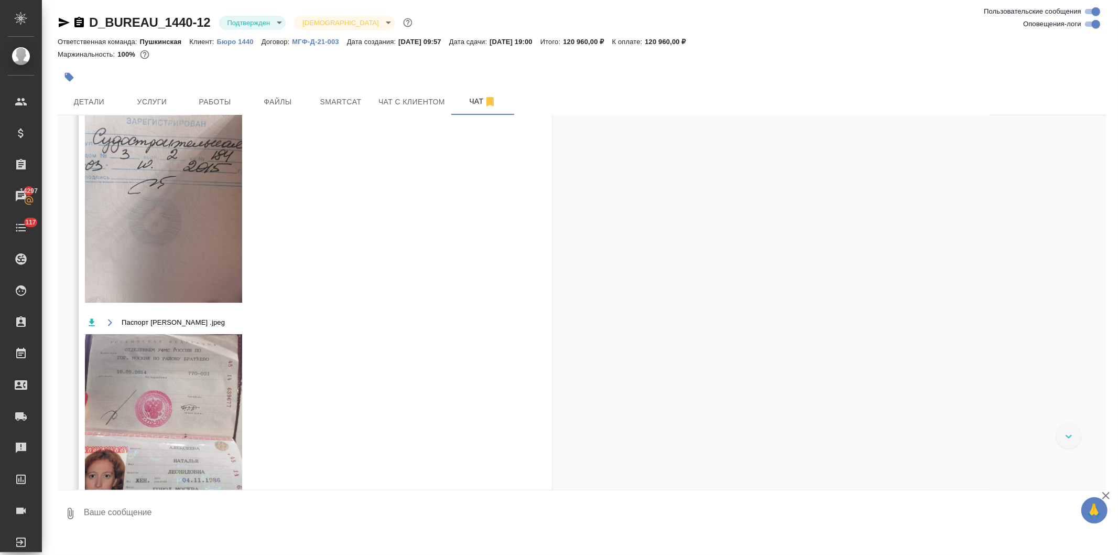
click at [88, 328] on icon "button" at bounding box center [91, 322] width 10 height 10
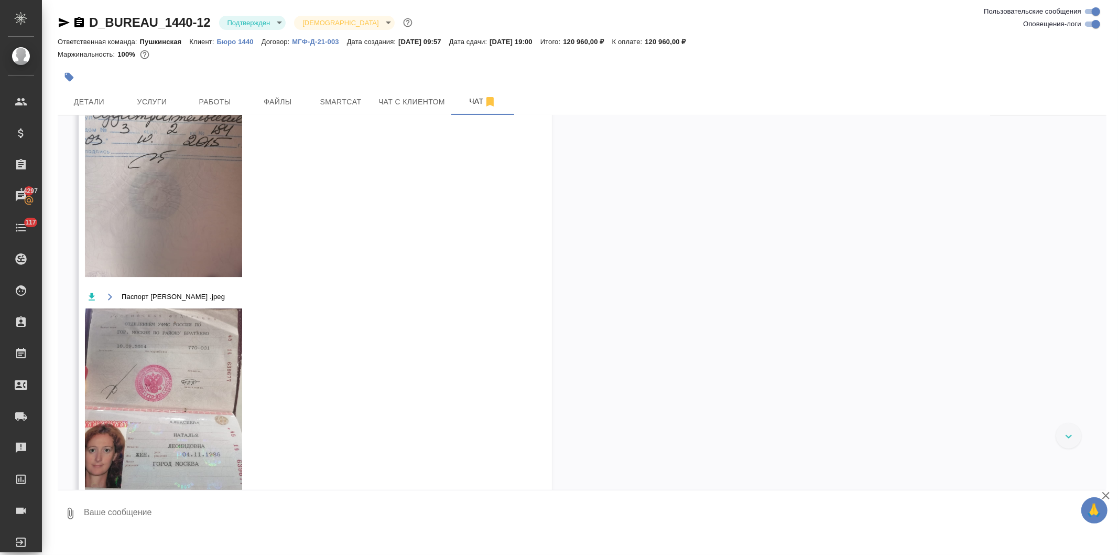
scroll to position [6311, 0]
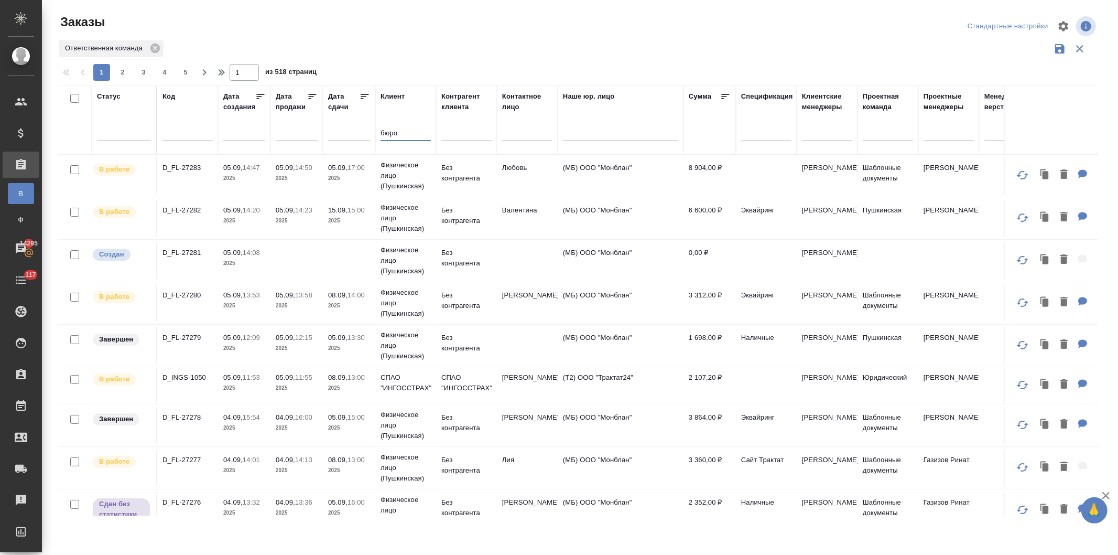
type input "бюро"
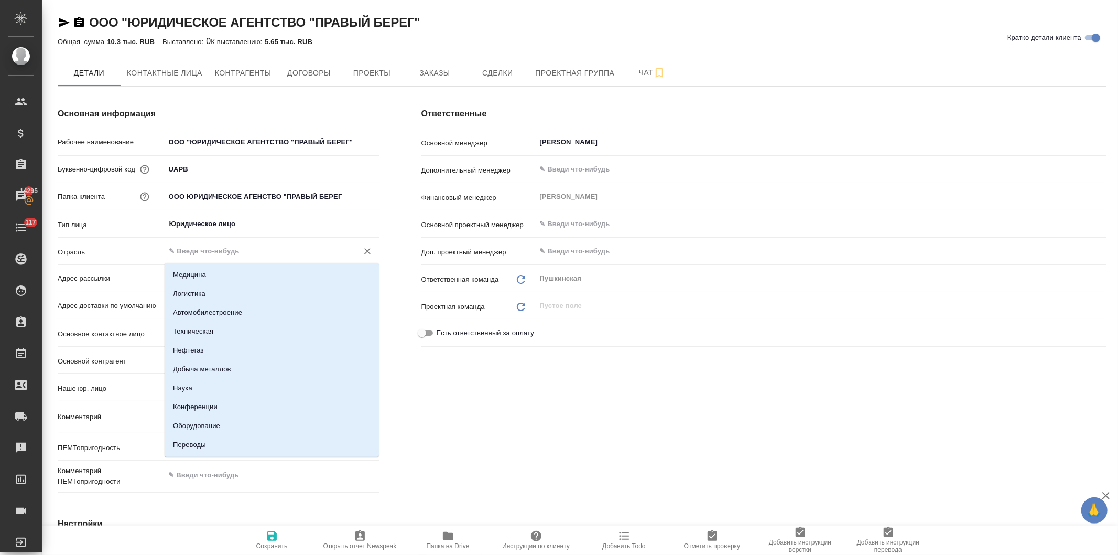
click at [208, 246] on input "text" at bounding box center [254, 251] width 173 height 13
type input "[PERSON_NAME]"
click at [236, 426] on li "Банки" at bounding box center [272, 427] width 214 height 19
type input "Банки"
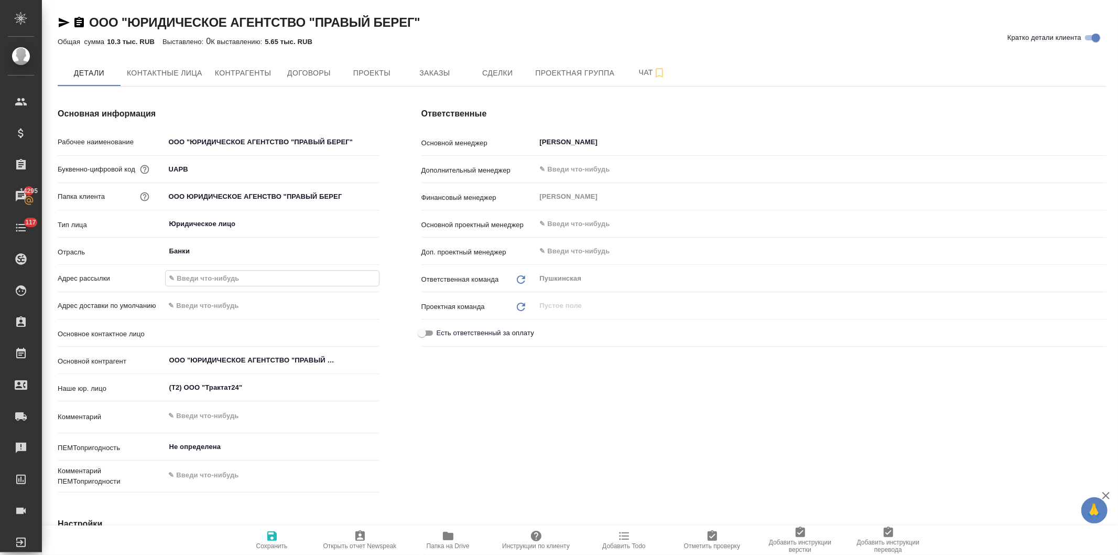
click at [209, 278] on input "text" at bounding box center [272, 278] width 213 height 15
type input "[EMAIL_ADDRESS][DOMAIN_NAME]"
click at [438, 451] on div "Ответственные Основной менеджер [PERSON_NAME] Дополнительный менеджер ​ Финансо…" at bounding box center [764, 301] width 727 height 431
click at [272, 537] on icon "button" at bounding box center [272, 535] width 13 height 13
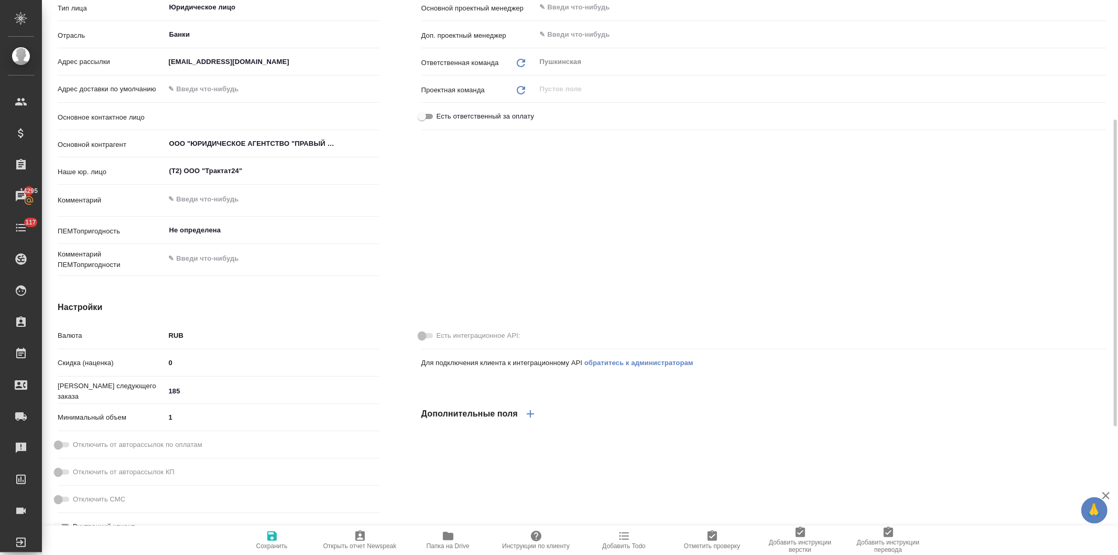
scroll to position [0, 0]
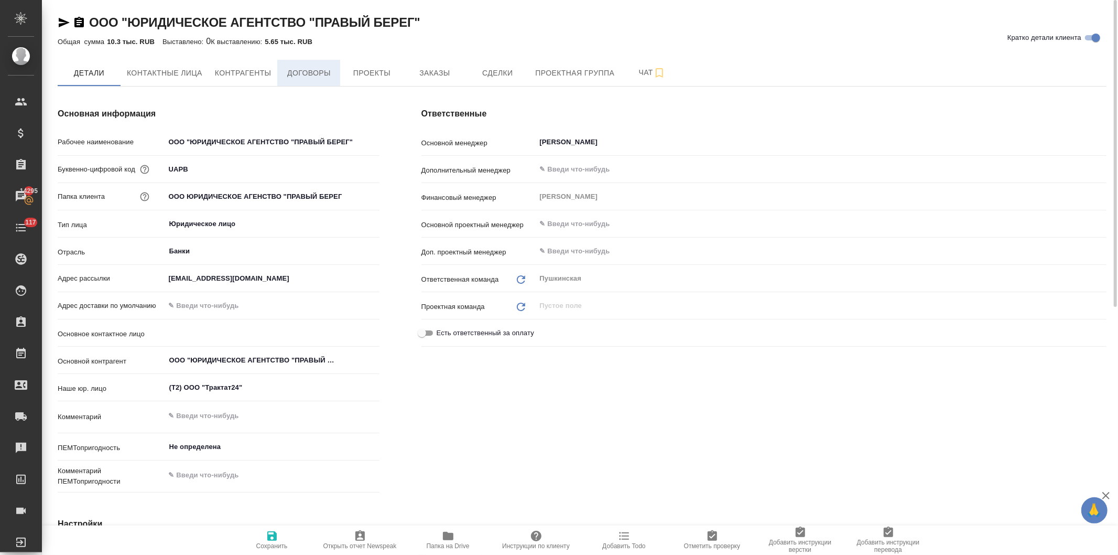
click at [306, 73] on span "Договоры" at bounding box center [309, 73] width 50 height 13
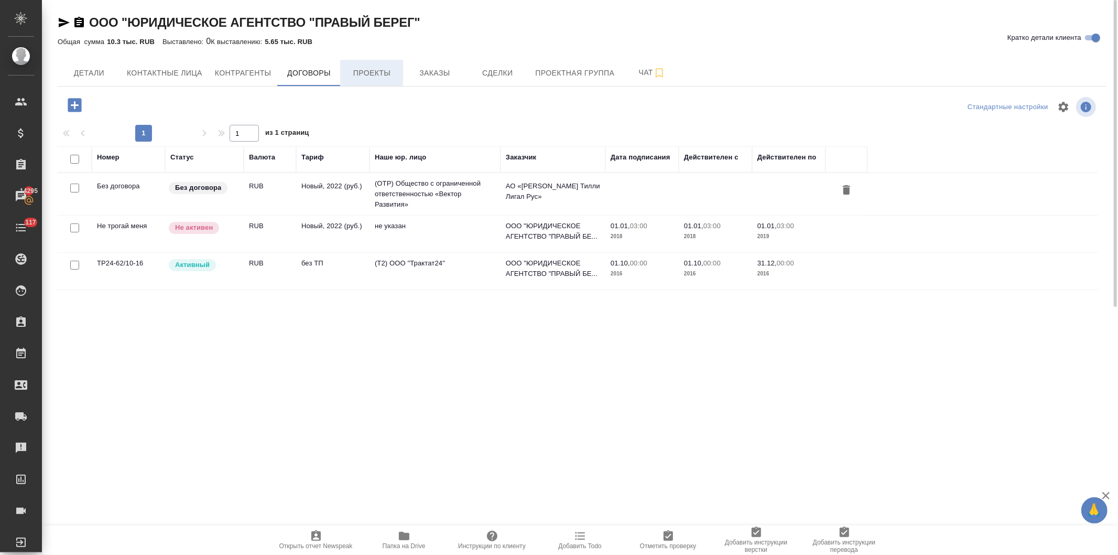
click at [361, 76] on span "Проекты" at bounding box center [372, 73] width 50 height 13
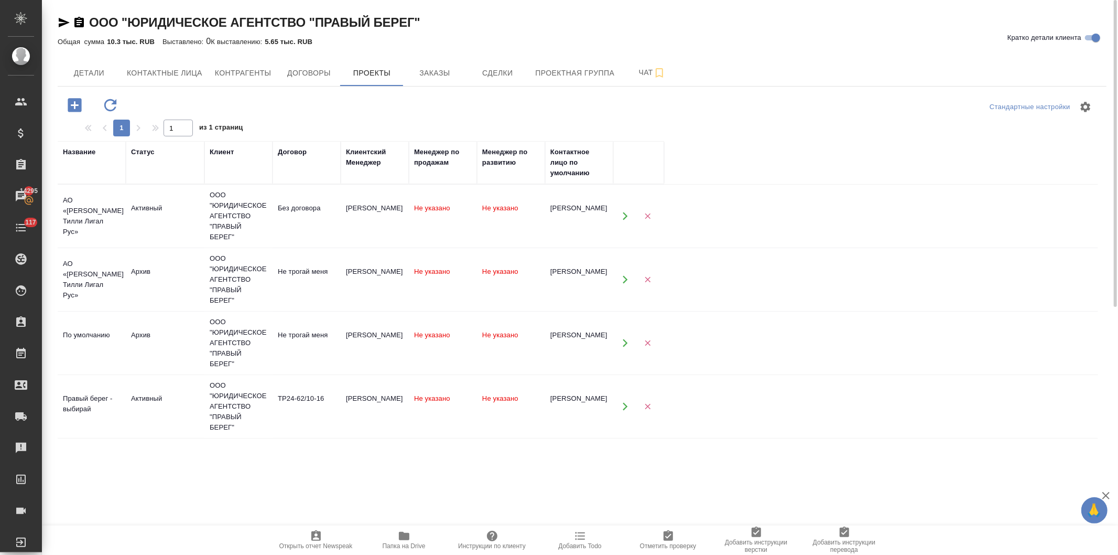
click at [619, 405] on button "button" at bounding box center [624, 406] width 21 height 21
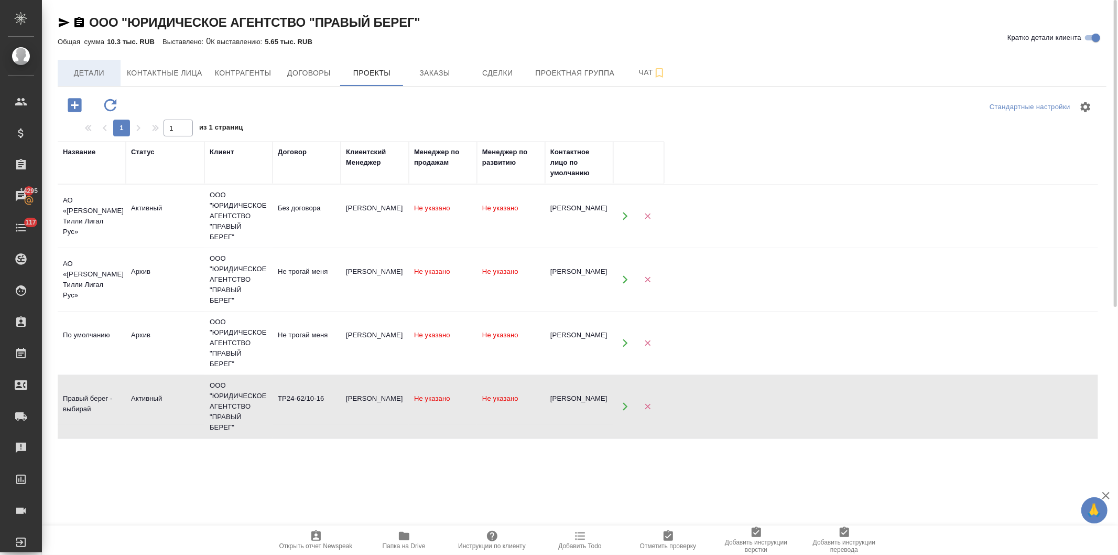
click at [95, 69] on span "Детали" at bounding box center [89, 73] width 50 height 13
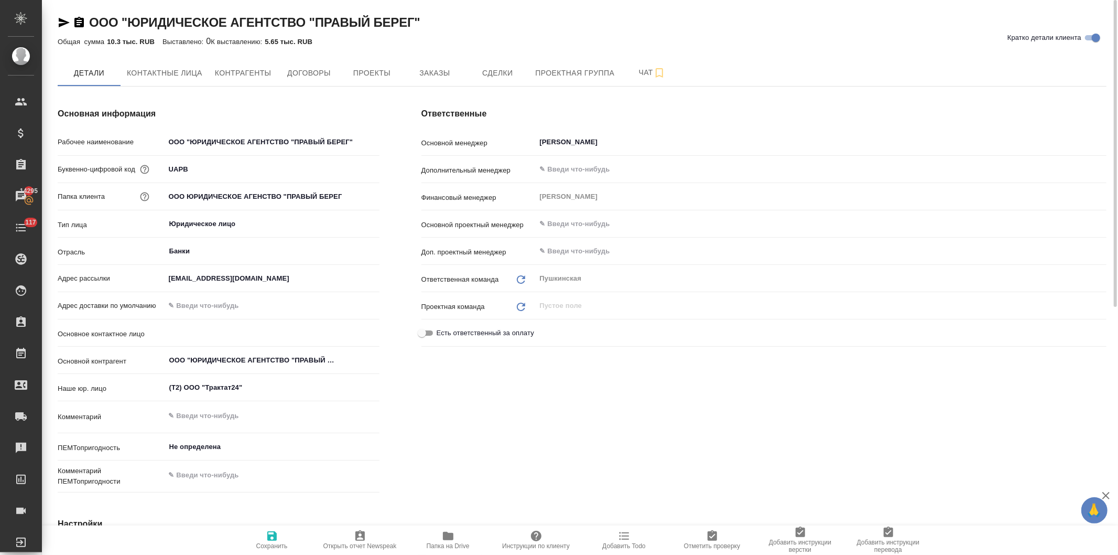
type textarea "x"
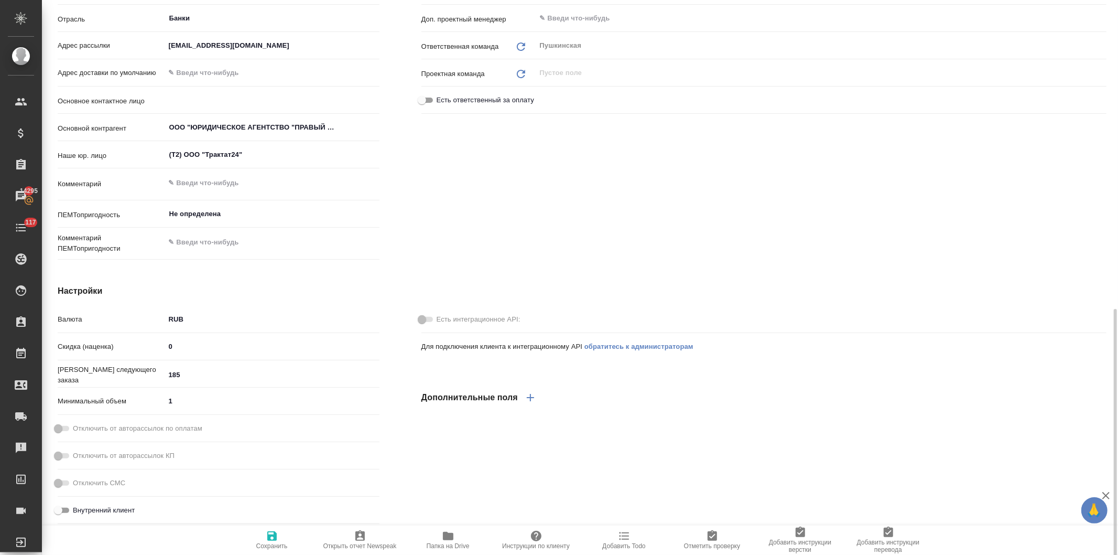
scroll to position [449, 0]
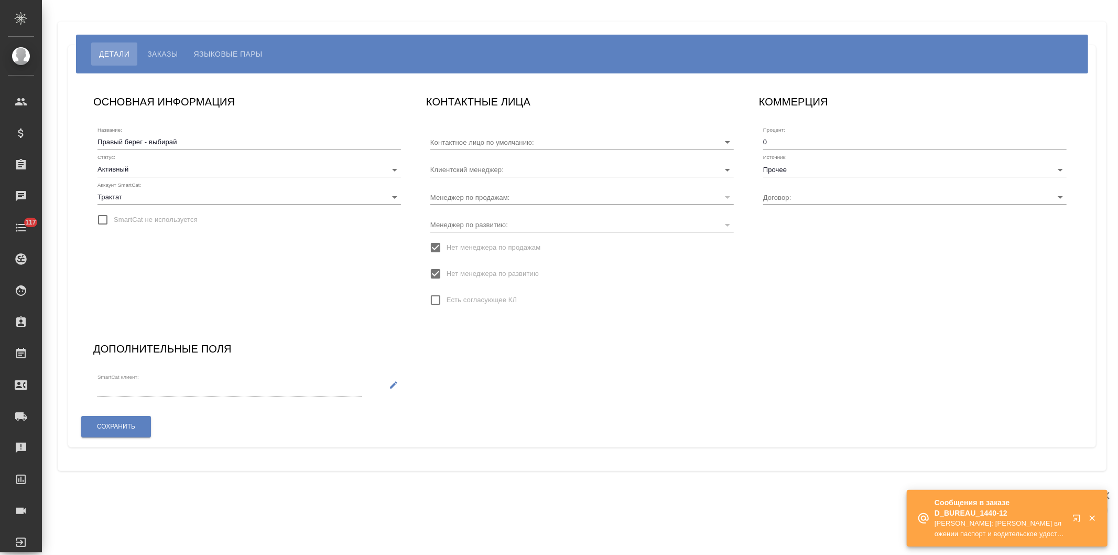
type input "[PERSON_NAME]"
type input "ТР24-62/10-16"
type input "[PERSON_NAME]"
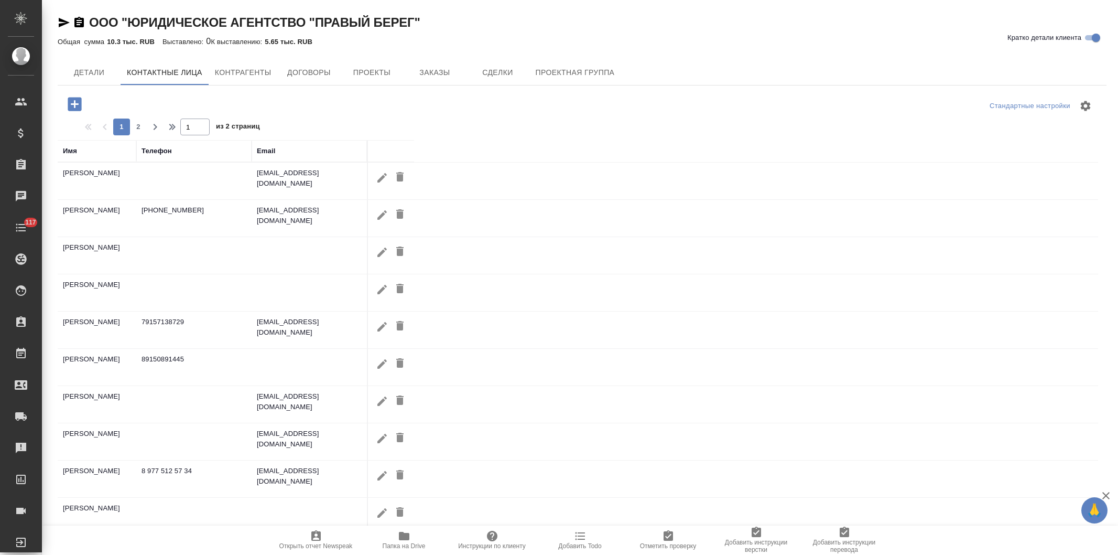
select select "RU"
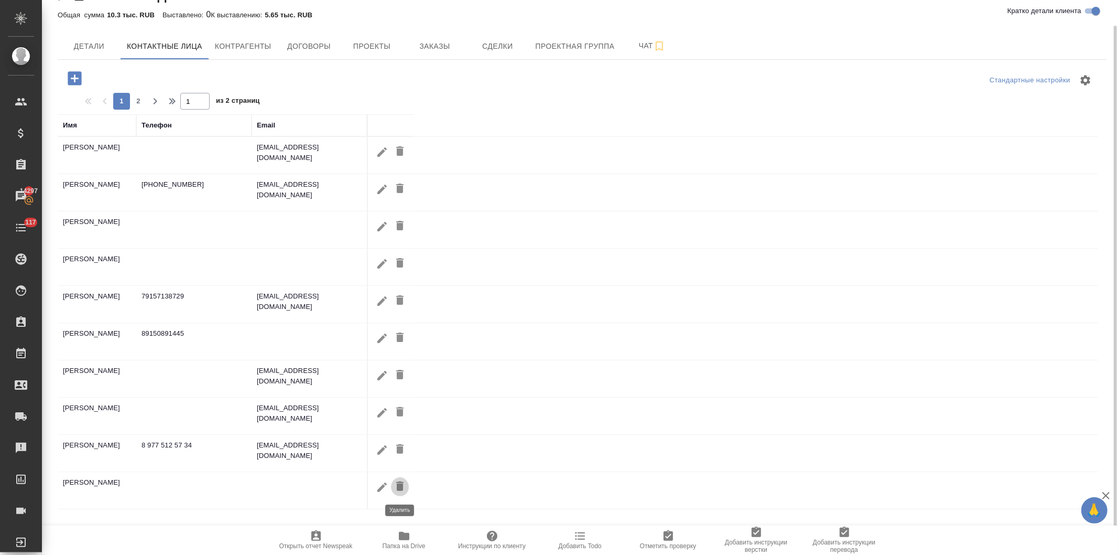
click at [396, 488] on icon "button" at bounding box center [400, 486] width 13 height 13
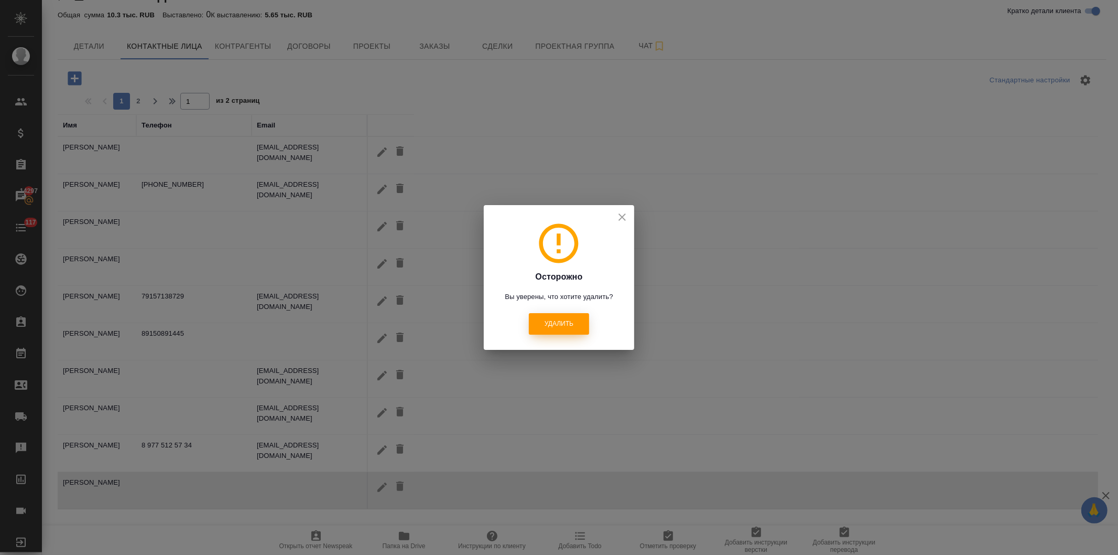
click at [565, 323] on span "Удалить" at bounding box center [559, 323] width 29 height 9
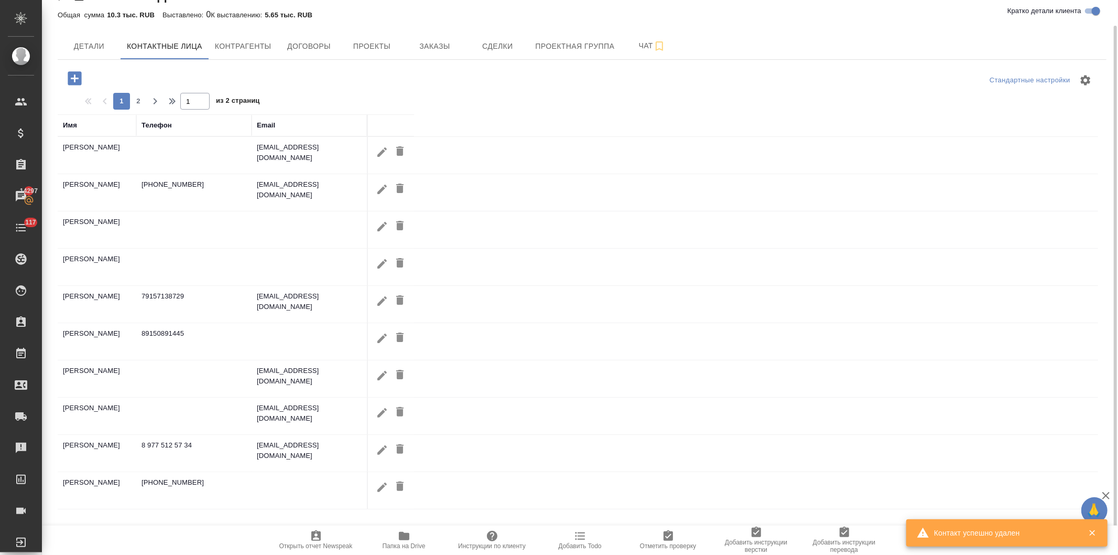
click at [395, 223] on icon "button" at bounding box center [400, 225] width 13 height 13
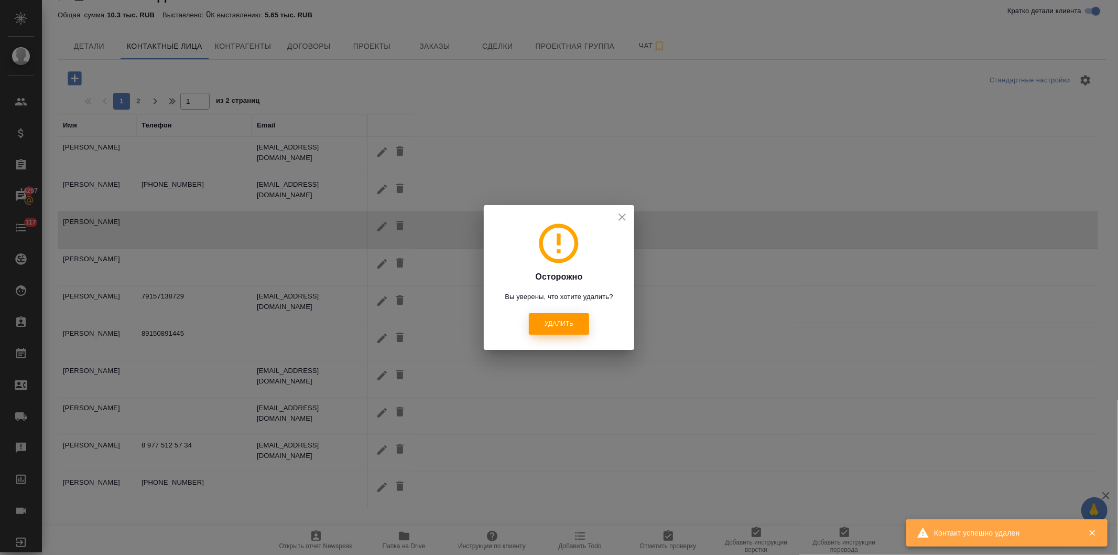
click at [551, 320] on span "Удалить" at bounding box center [559, 323] width 29 height 9
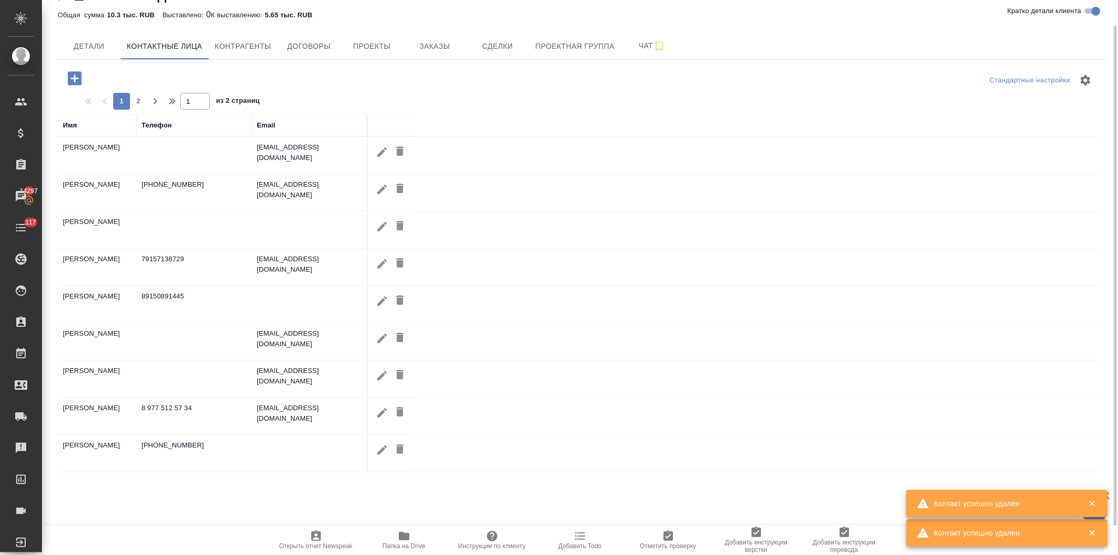
click at [396, 223] on icon "button" at bounding box center [400, 225] width 13 height 13
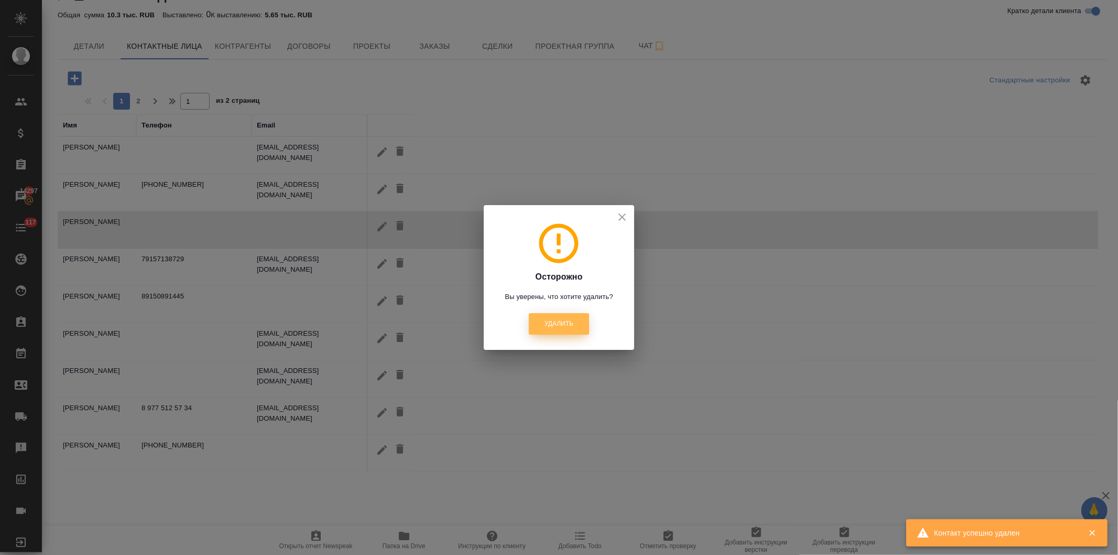
click at [547, 320] on span "Удалить" at bounding box center [559, 323] width 29 height 9
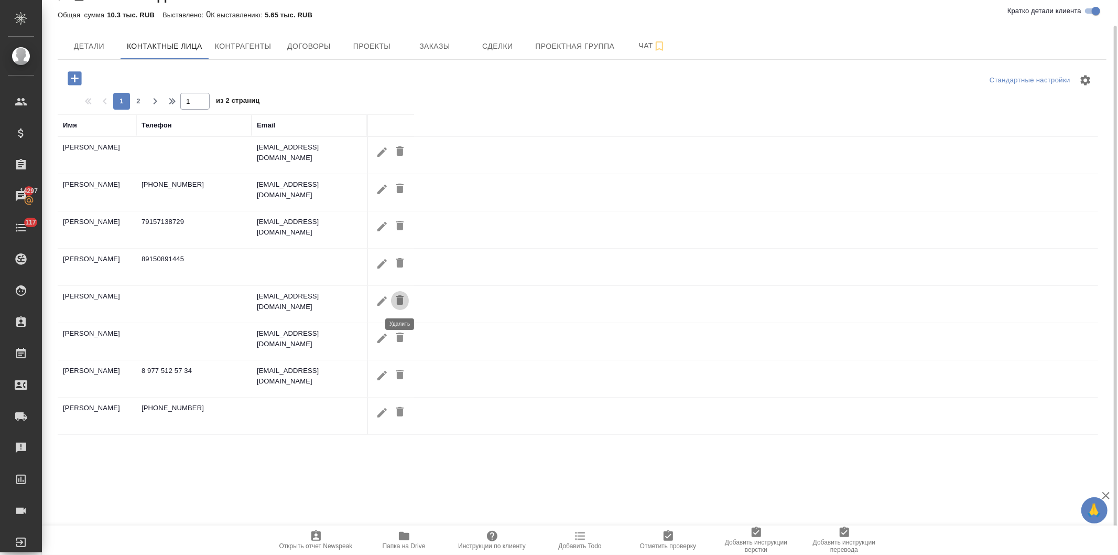
click at [395, 296] on icon "button" at bounding box center [400, 300] width 13 height 13
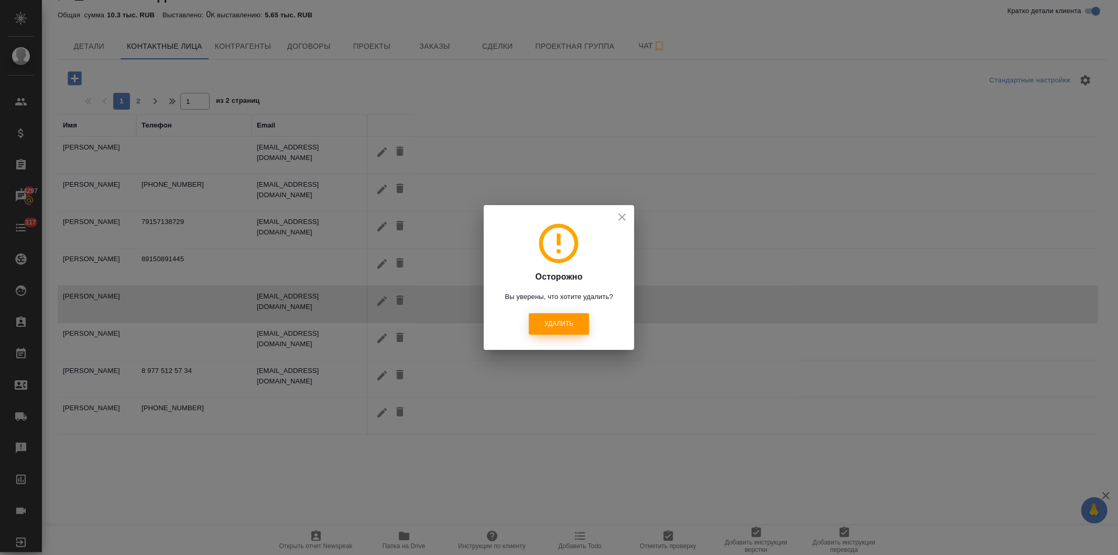
click at [551, 325] on span "Удалить" at bounding box center [559, 323] width 29 height 9
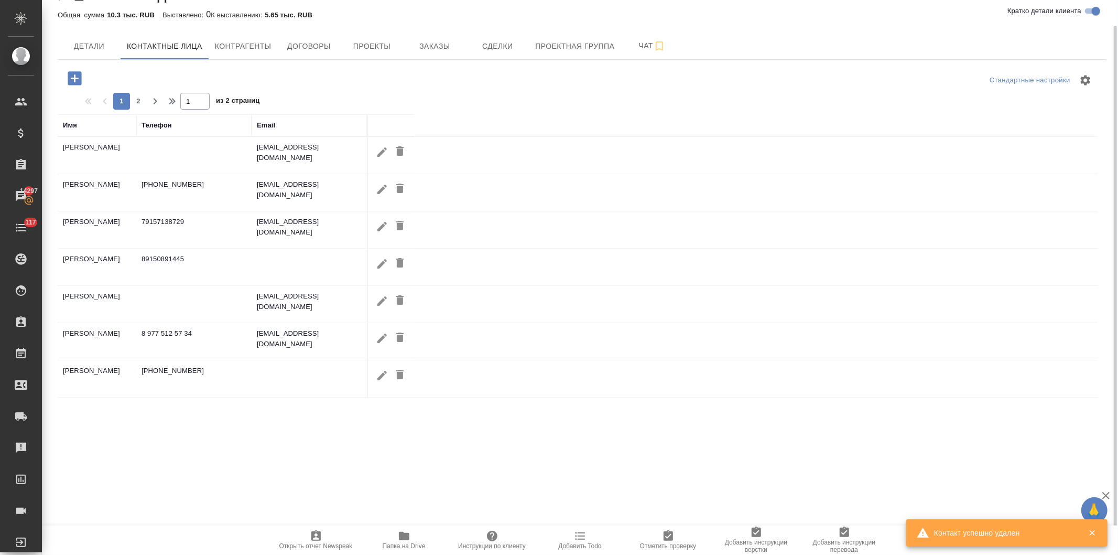
click at [395, 297] on icon "button" at bounding box center [400, 300] width 13 height 13
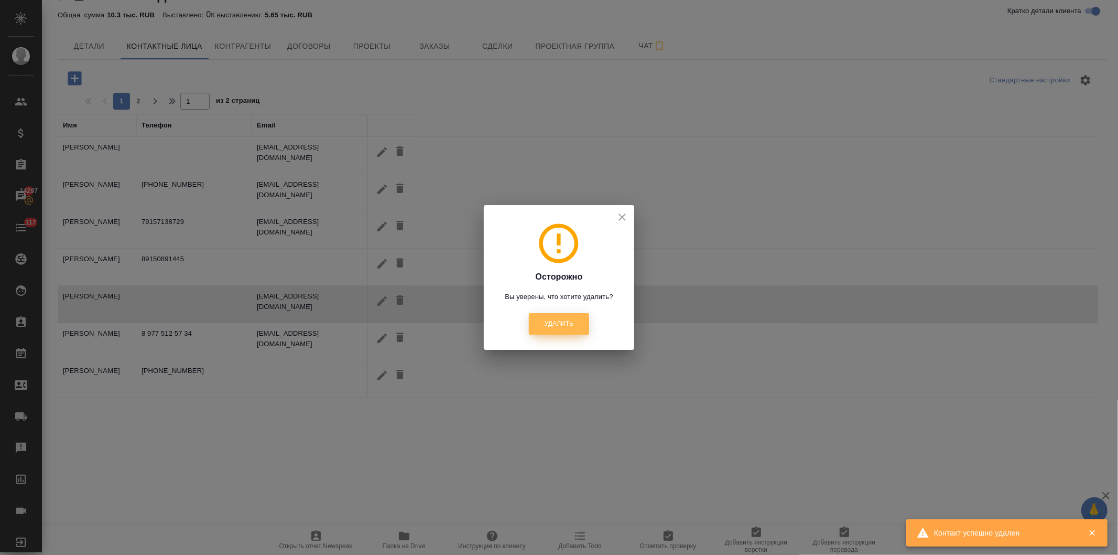
click at [531, 323] on button "Удалить" at bounding box center [559, 323] width 60 height 21
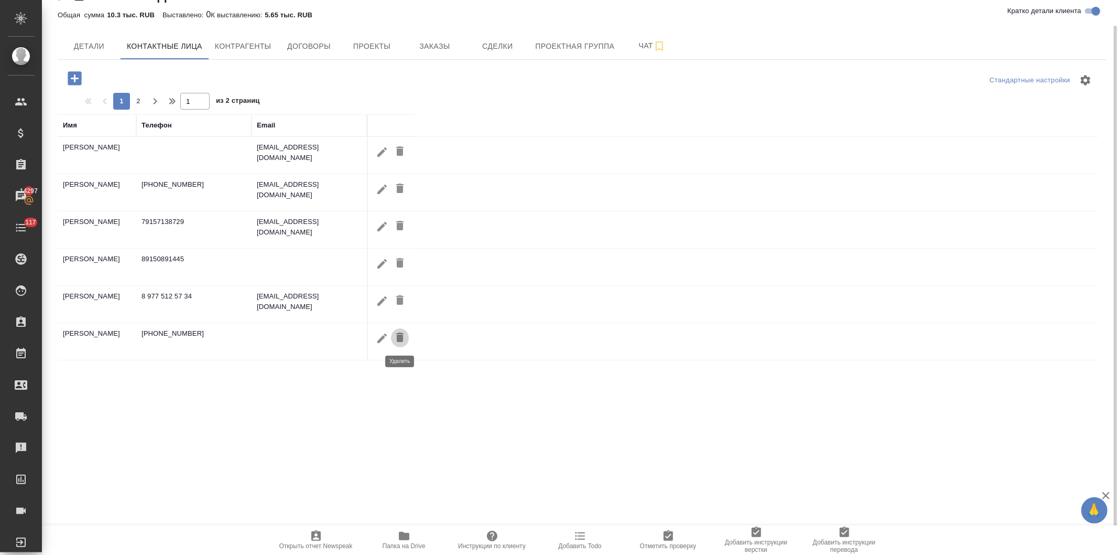
click at [396, 336] on icon "button" at bounding box center [400, 337] width 13 height 13
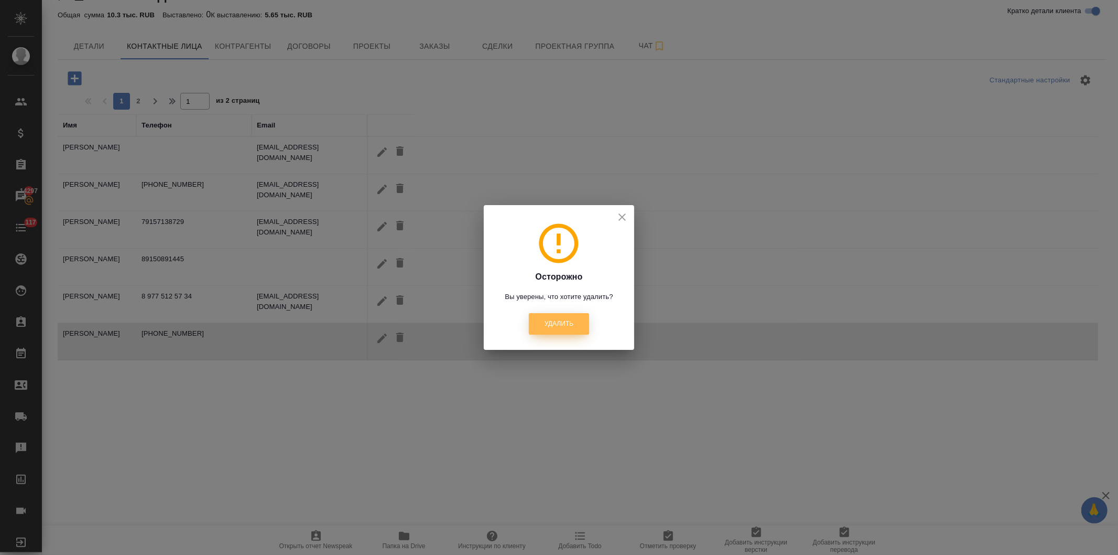
click at [546, 326] on span "Удалить" at bounding box center [559, 323] width 29 height 9
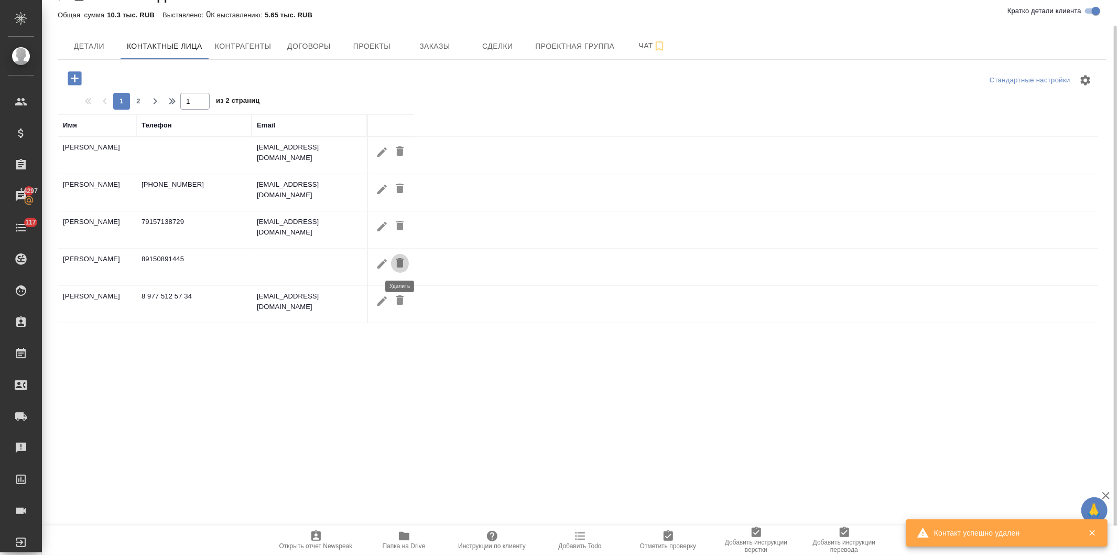
click at [395, 261] on icon "button" at bounding box center [400, 262] width 13 height 13
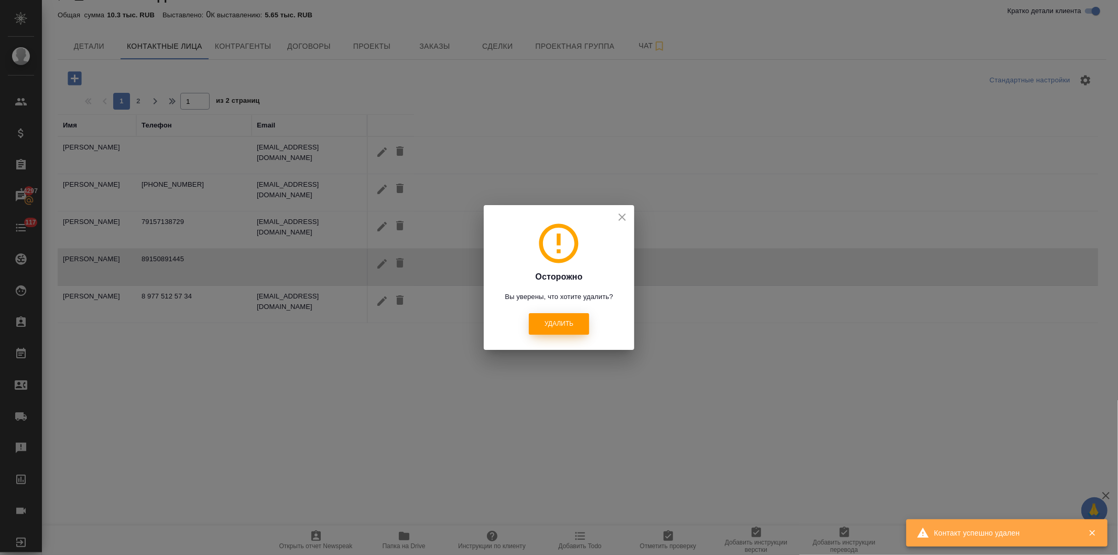
click at [531, 320] on button "Удалить" at bounding box center [559, 323] width 60 height 21
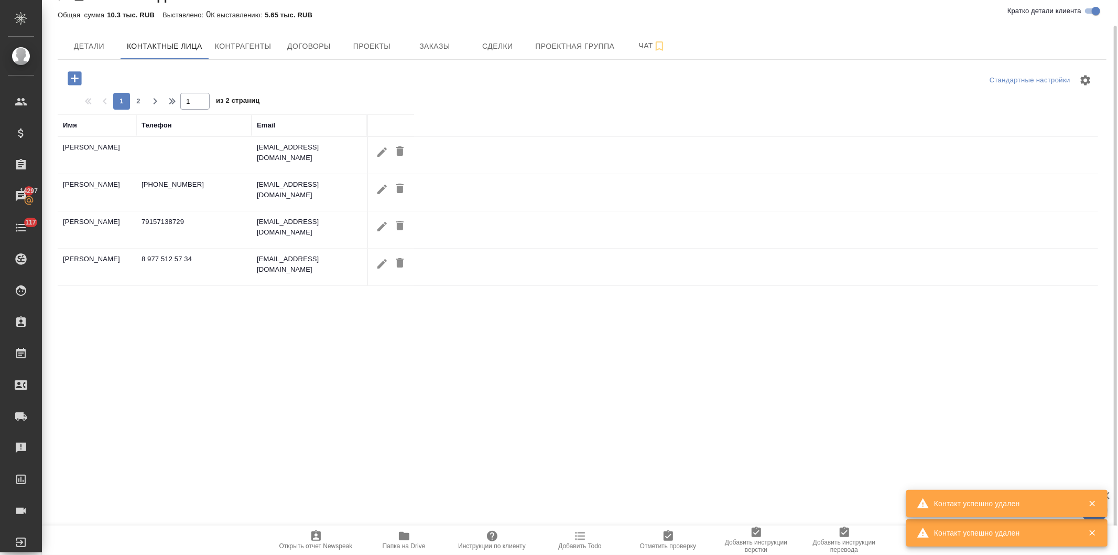
scroll to position [0, 0]
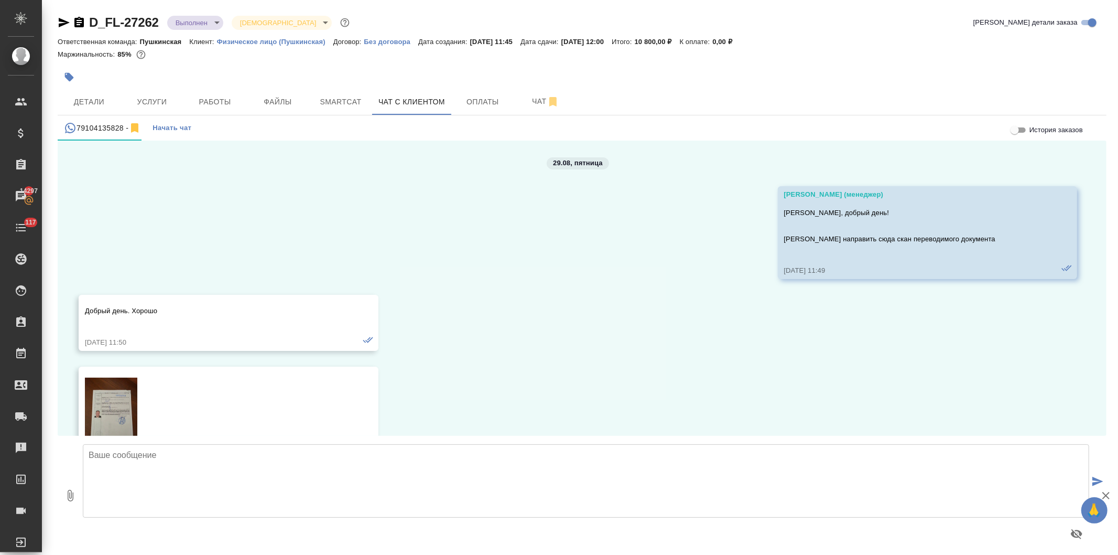
scroll to position [2026, 0]
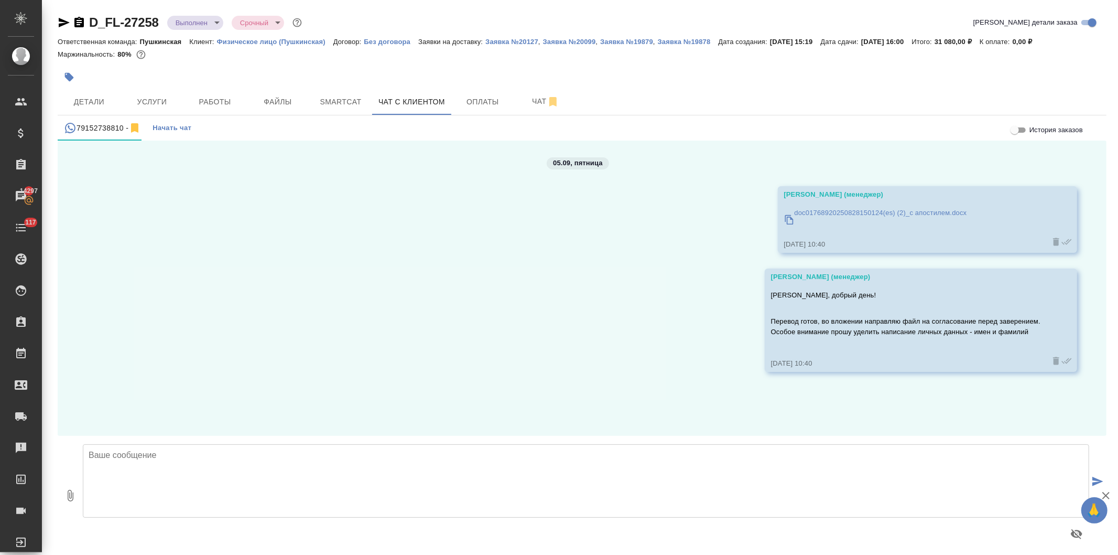
scroll to position [6, 0]
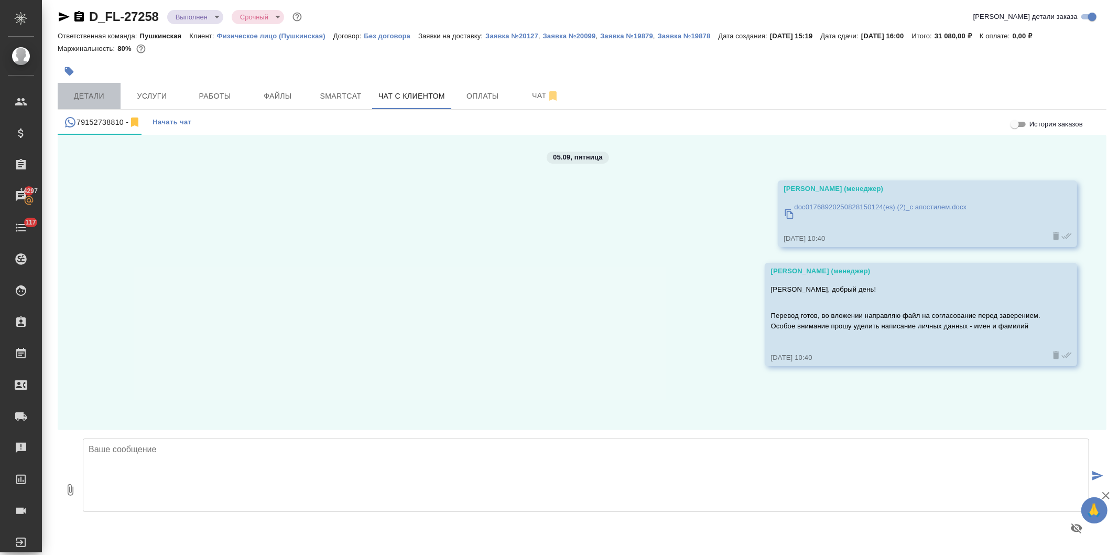
click at [92, 95] on span "Детали" at bounding box center [89, 96] width 50 height 13
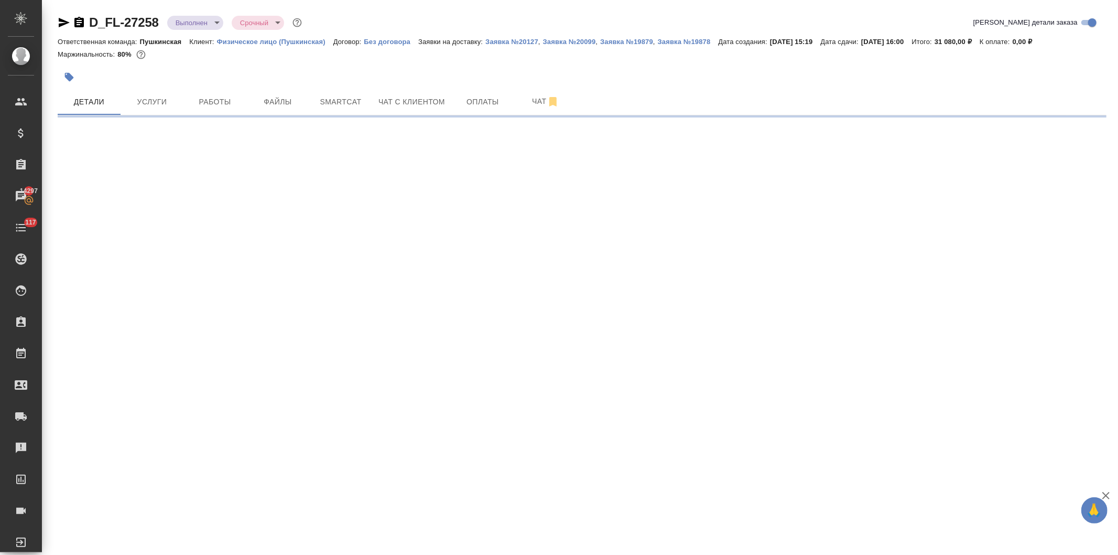
select select "RU"
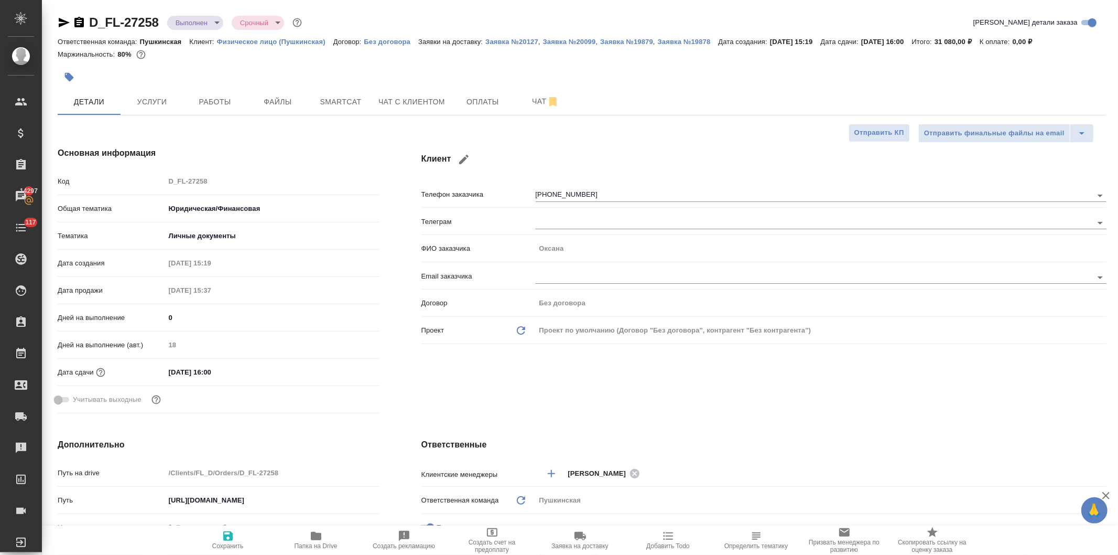
type textarea "x"
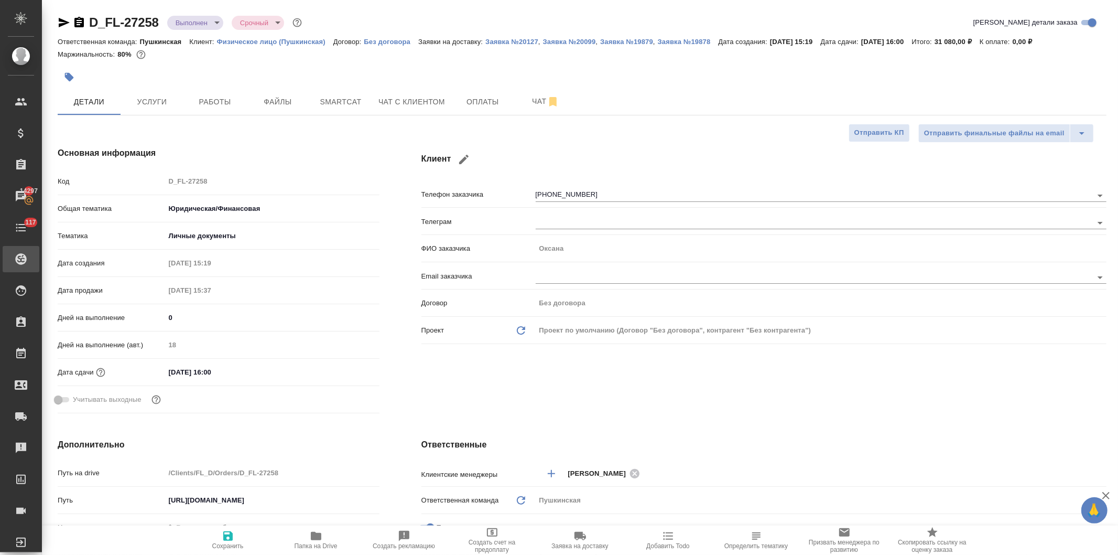
type textarea "x"
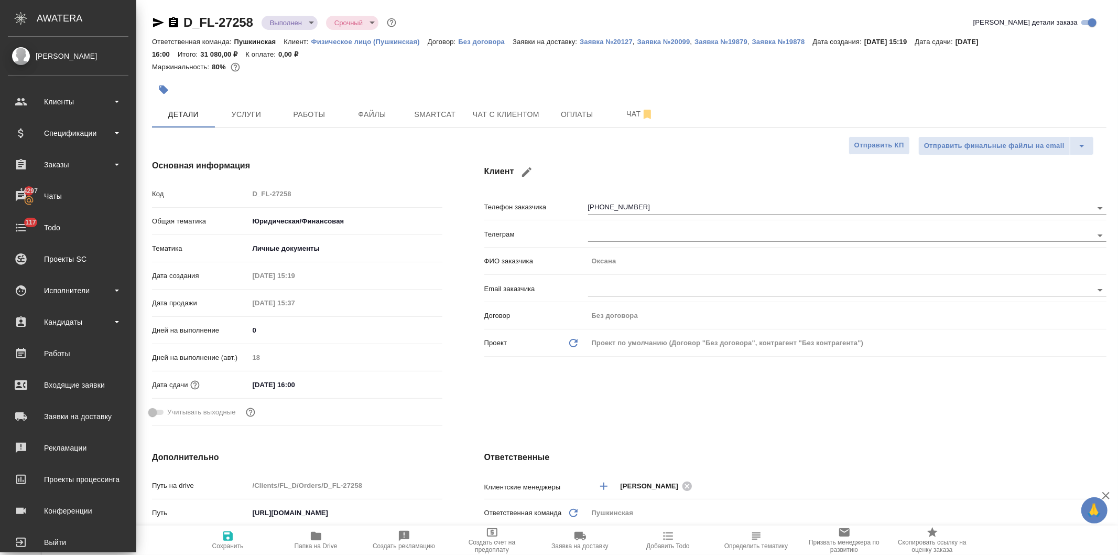
type textarea "x"
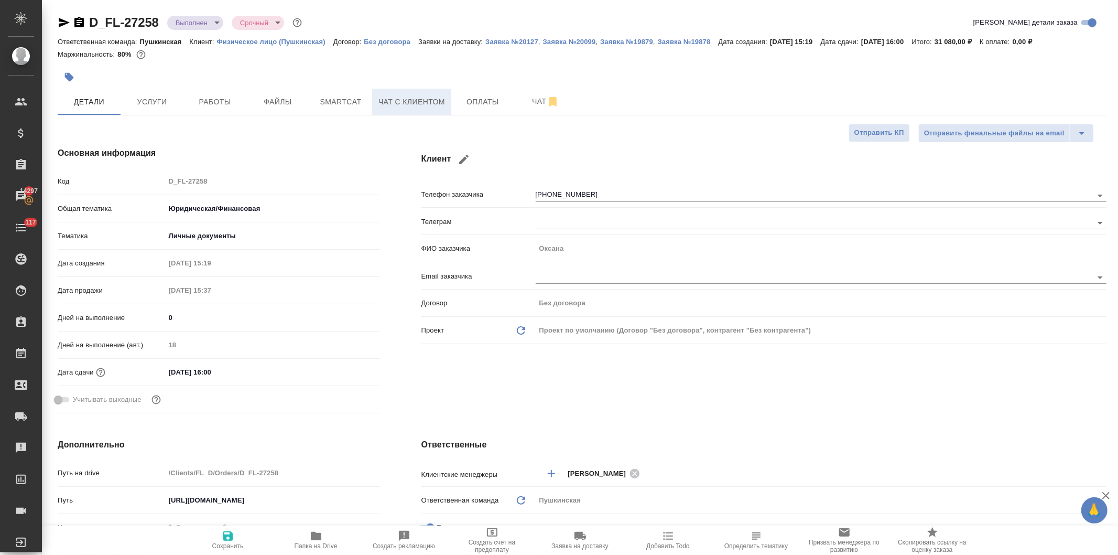
click at [434, 105] on span "Чат с клиентом" at bounding box center [411, 101] width 67 height 13
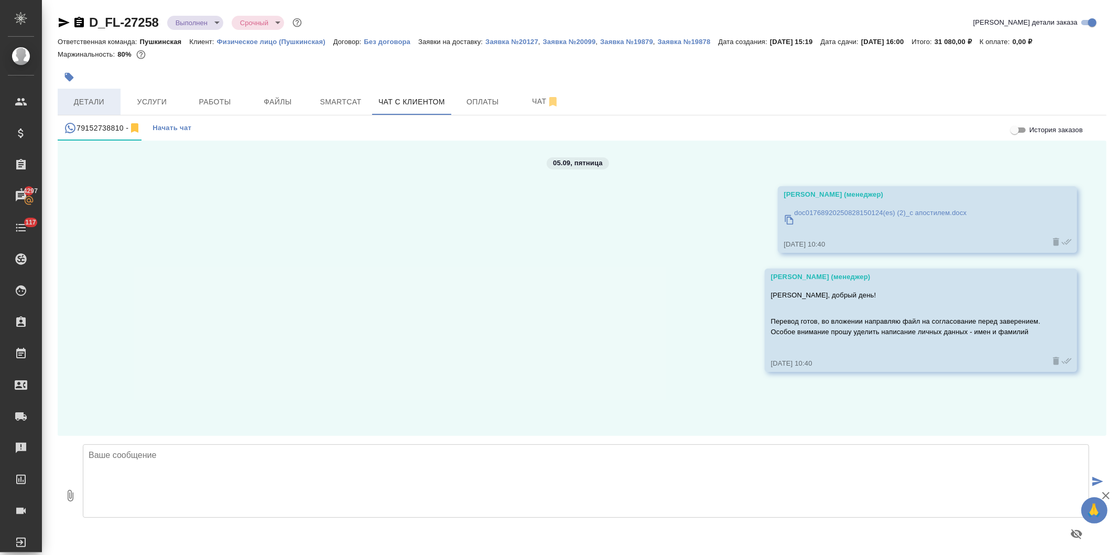
click at [88, 103] on span "Детали" at bounding box center [89, 101] width 50 height 13
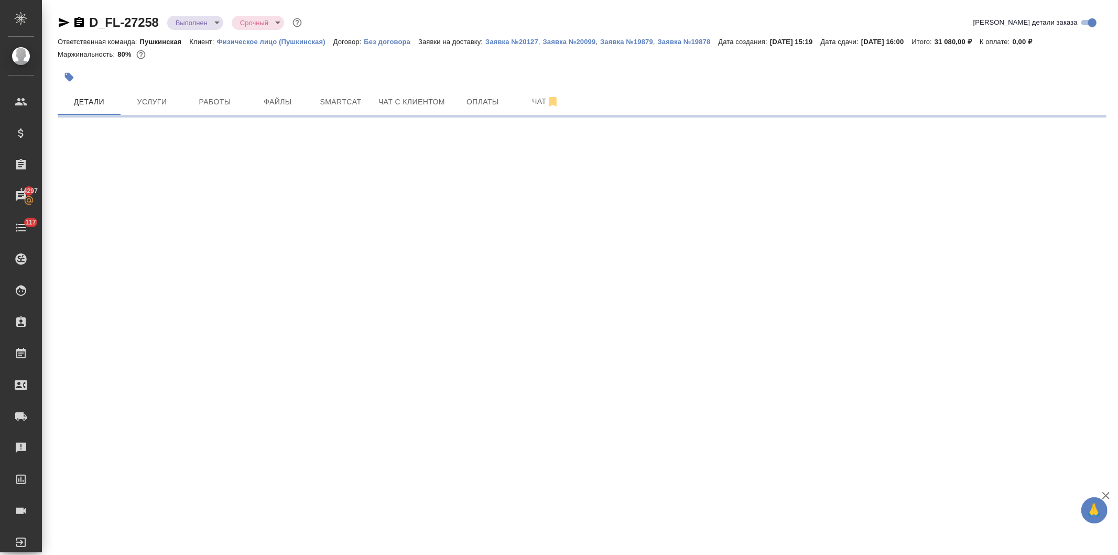
select select "RU"
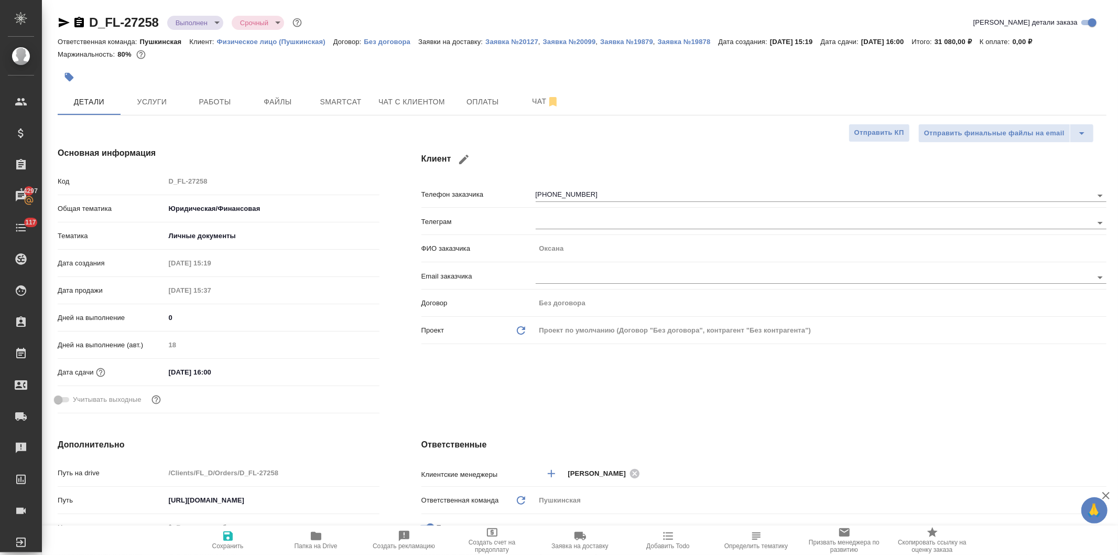
type textarea "x"
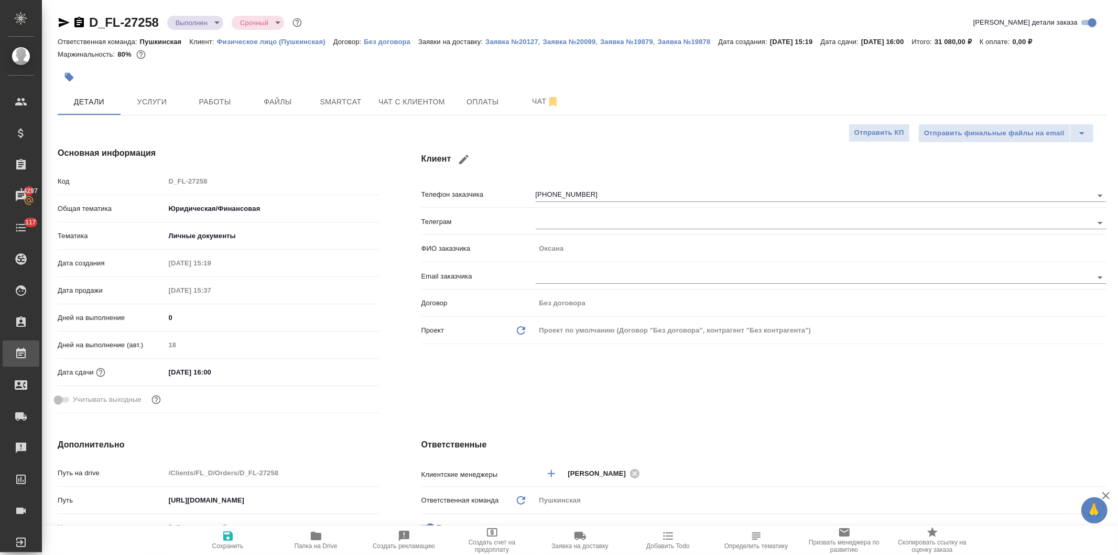
type textarea "x"
click at [418, 103] on span "Чат с клиентом" at bounding box center [411, 101] width 67 height 13
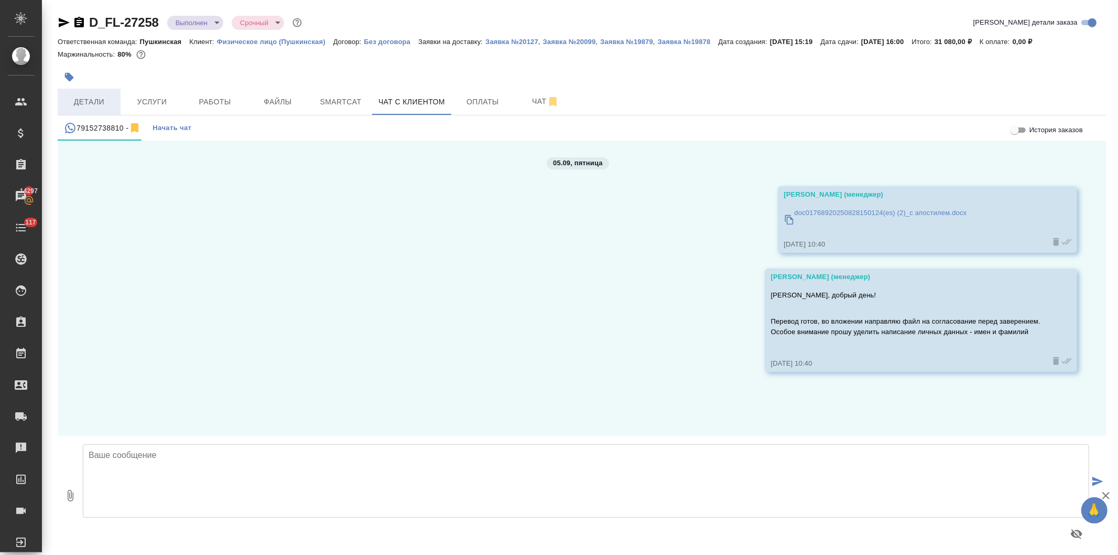
click at [98, 101] on span "Детали" at bounding box center [89, 101] width 50 height 13
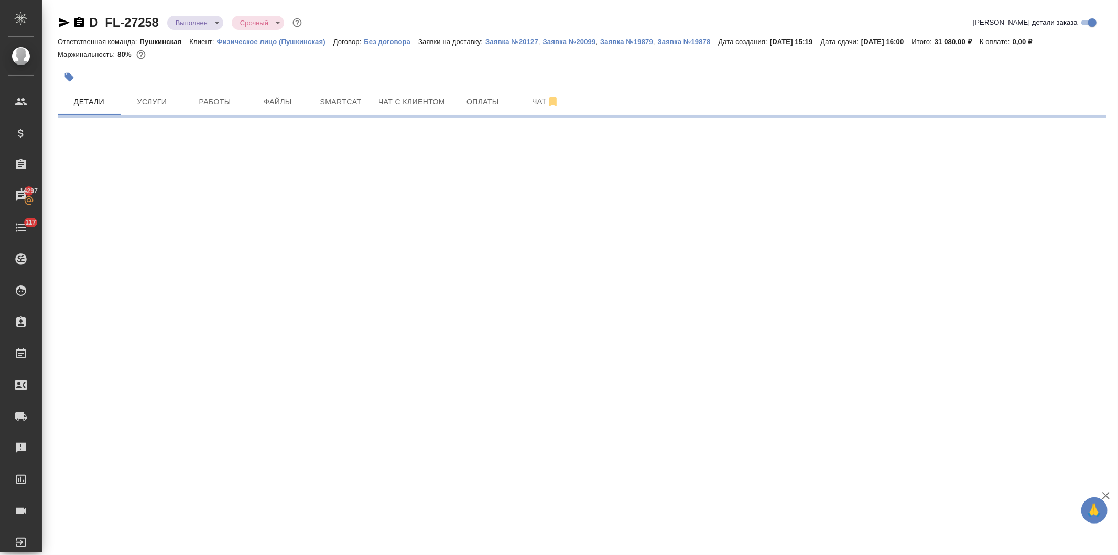
select select "RU"
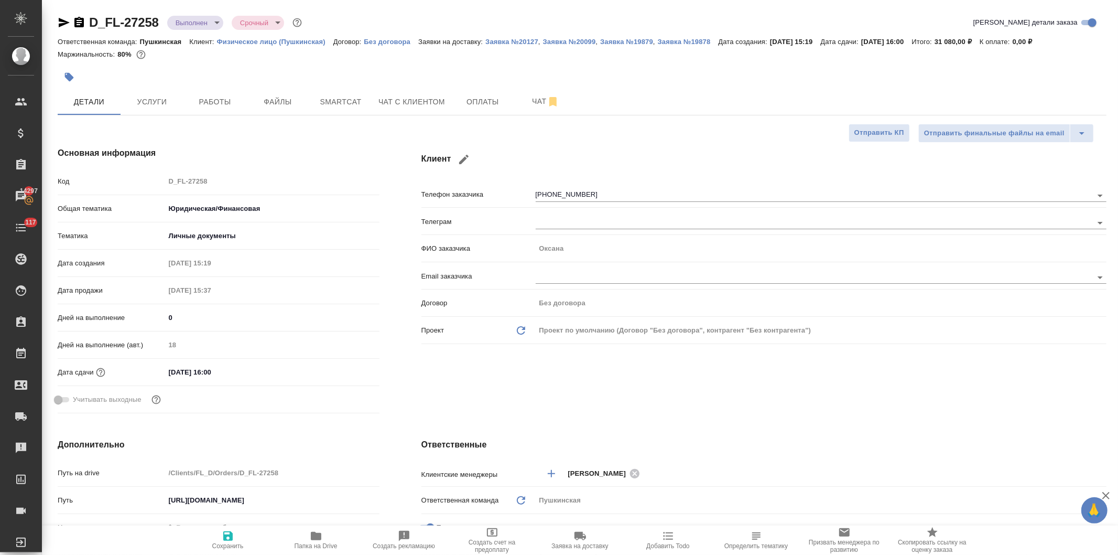
type textarea "x"
click at [218, 98] on span "Работы" at bounding box center [215, 101] width 50 height 13
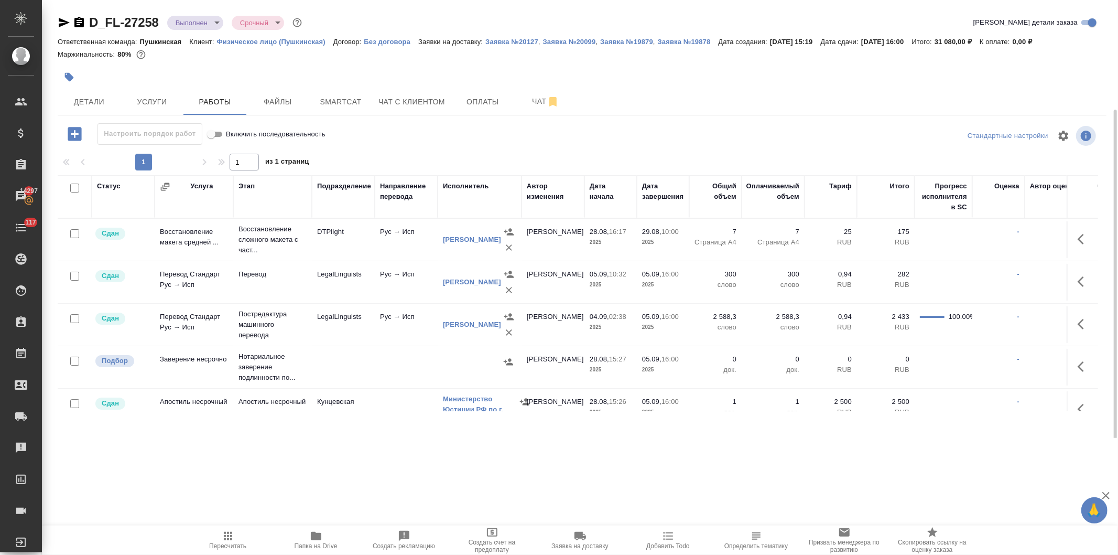
scroll to position [29, 0]
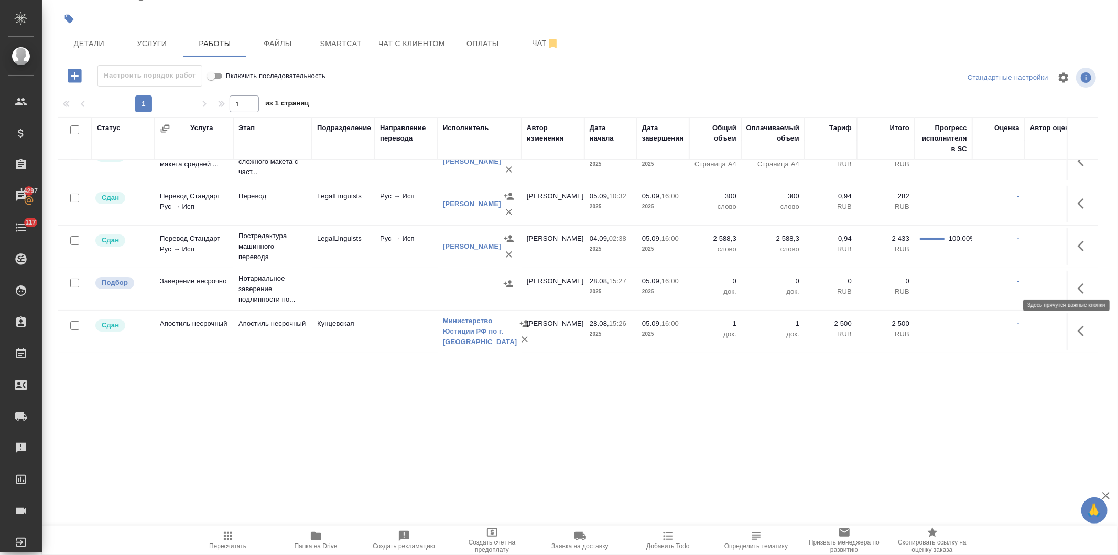
click at [1078, 282] on icon "button" at bounding box center [1084, 288] width 13 height 13
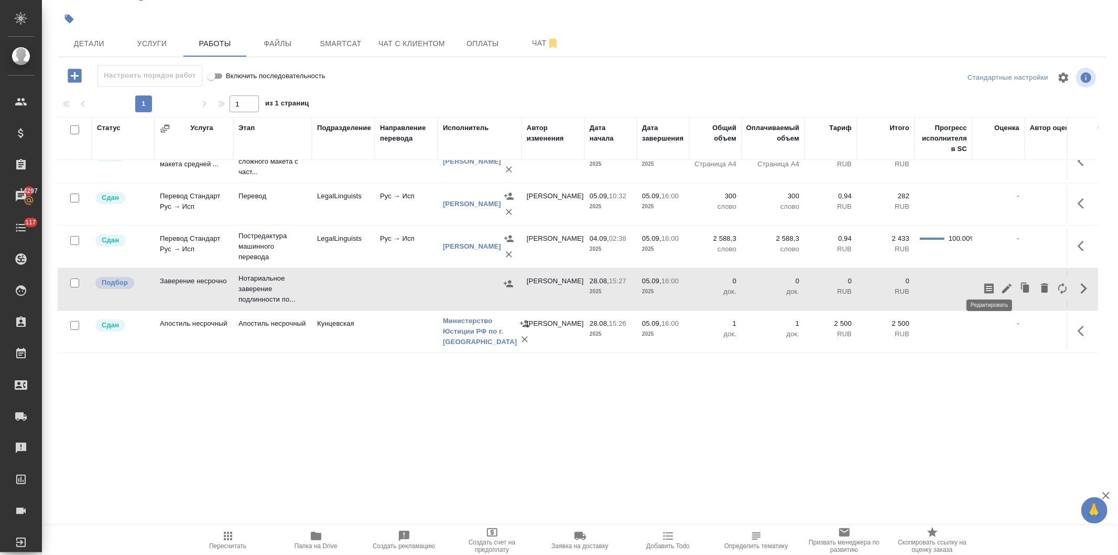
click at [1001, 282] on icon "button" at bounding box center [1007, 288] width 13 height 13
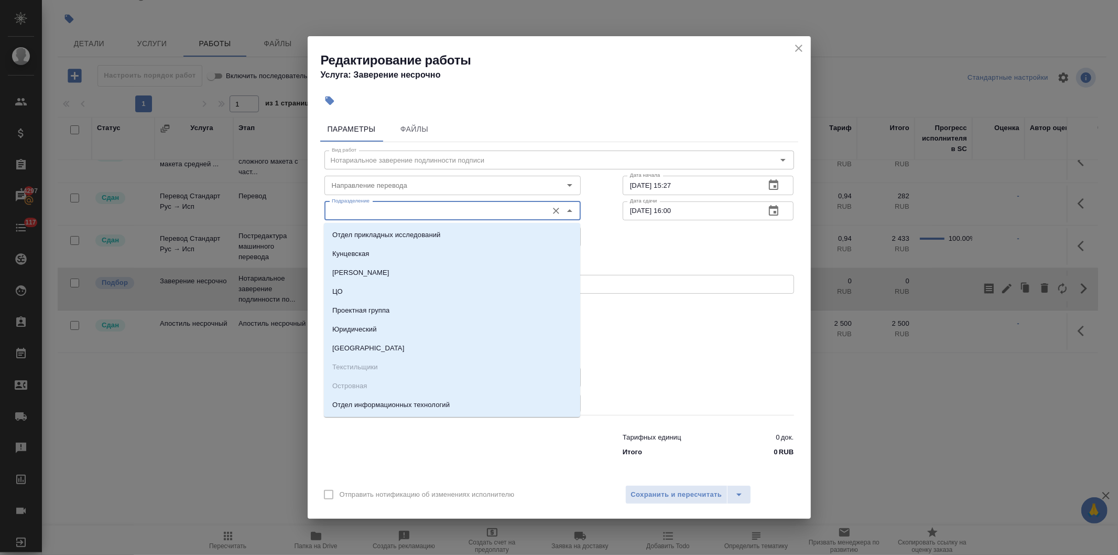
click at [374, 210] on input "Подразделение" at bounding box center [435, 210] width 215 height 13
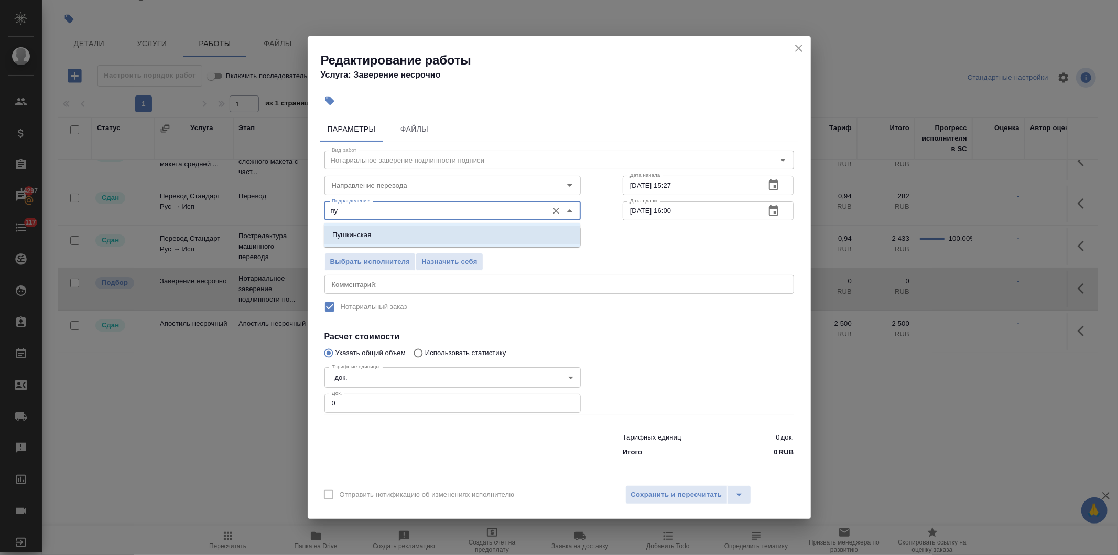
click at [355, 236] on p "Пушкинская" at bounding box center [351, 235] width 39 height 10
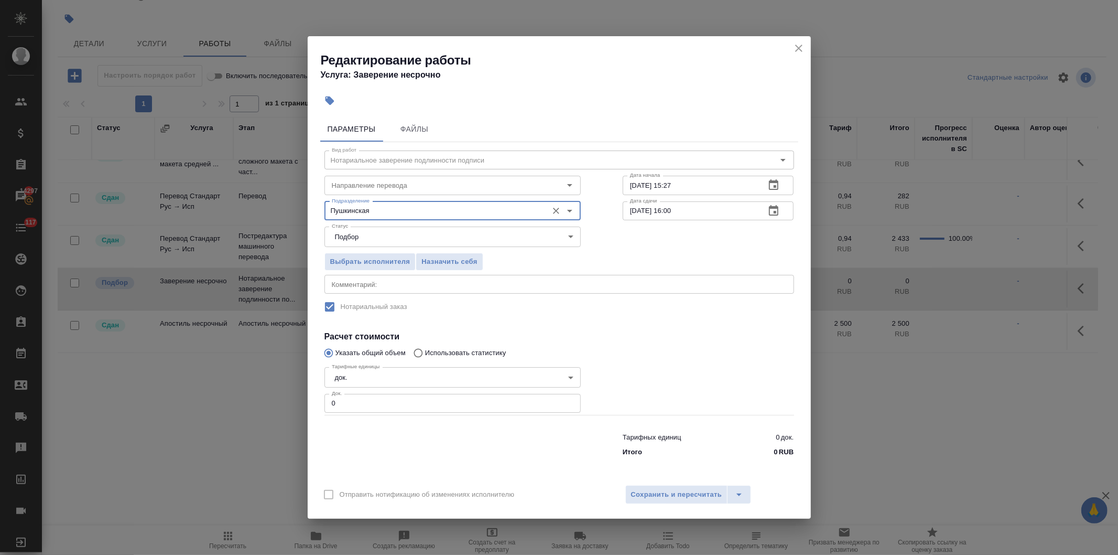
type input "Пушкинская"
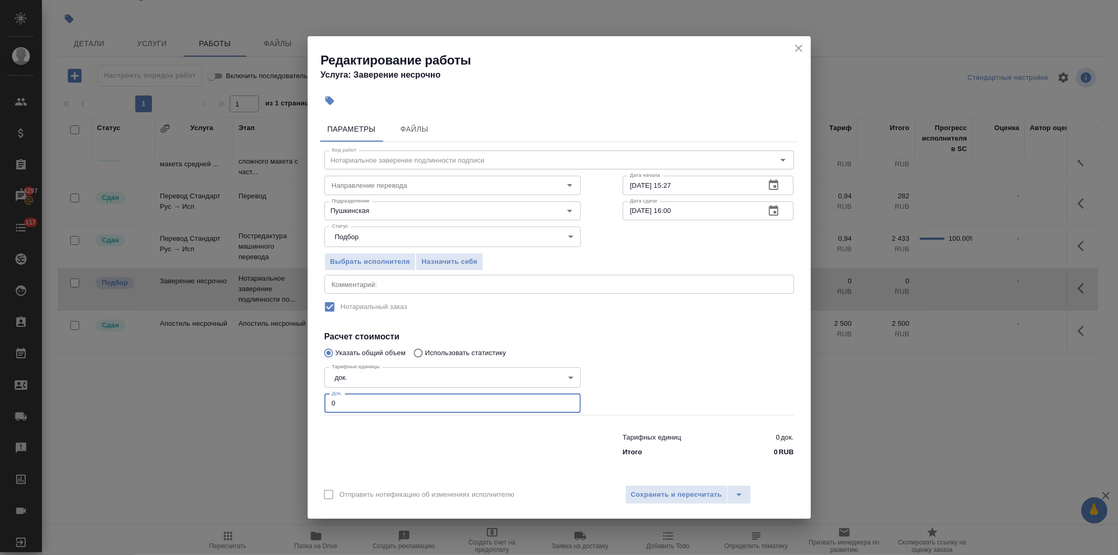
drag, startPoint x: 353, startPoint y: 404, endPoint x: 294, endPoint y: 423, distance: 62.3
click at [296, 423] on div "Редактирование работы Услуга: Заверение несрочно Параметры Файлы Вид работ Нота…" at bounding box center [559, 277] width 1118 height 555
type input "1"
click at [648, 491] on span "Сохранить и пересчитать" at bounding box center [676, 495] width 91 height 12
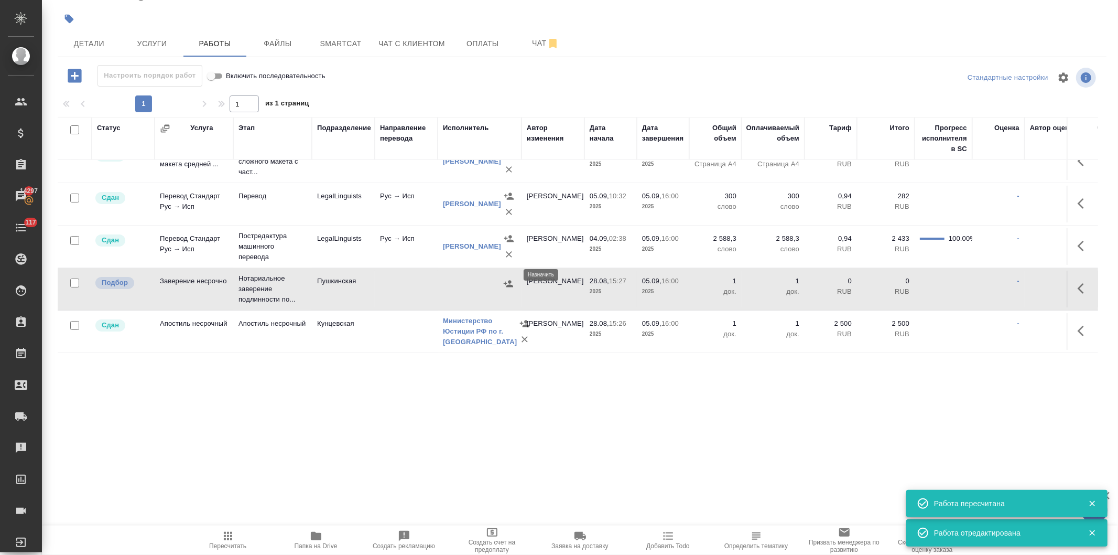
click at [506, 278] on icon "button" at bounding box center [508, 283] width 10 height 10
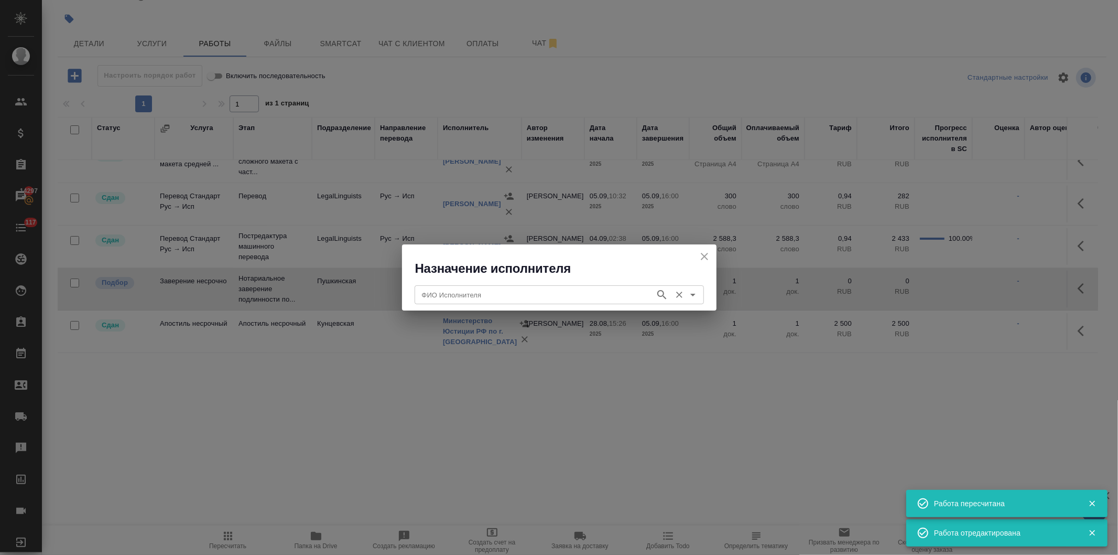
click at [496, 297] on input "ФИО Исполнителя" at bounding box center [534, 294] width 232 height 13
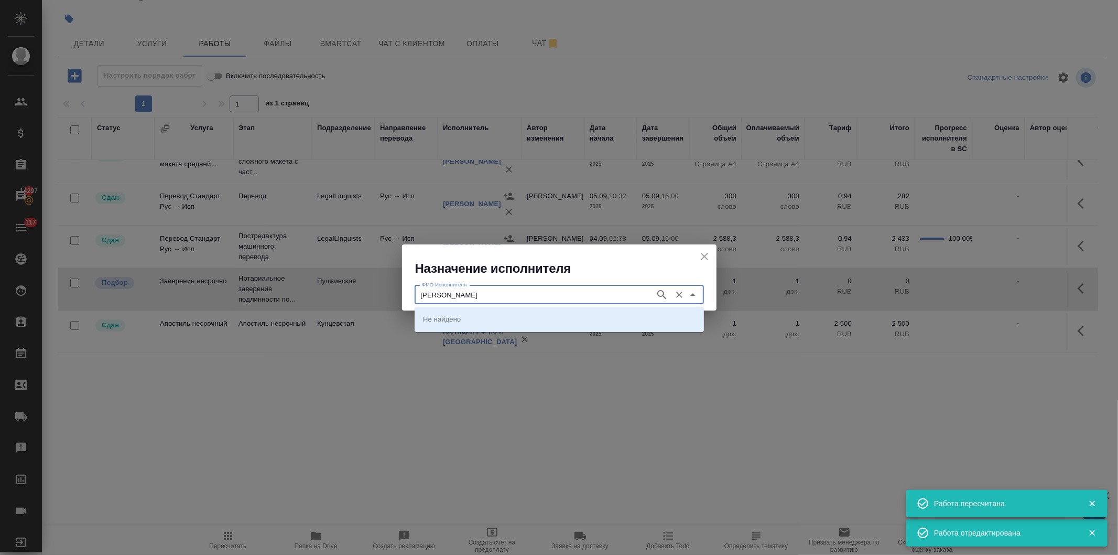
type input "федорченко"
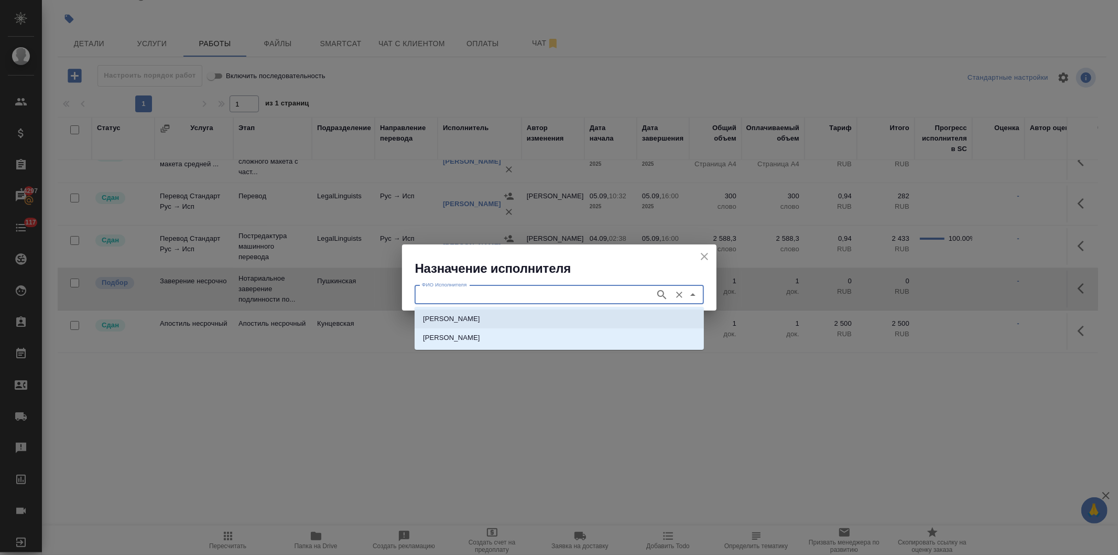
click at [480, 318] on p "[PERSON_NAME]" at bounding box center [451, 318] width 57 height 10
type input "[PERSON_NAME]"
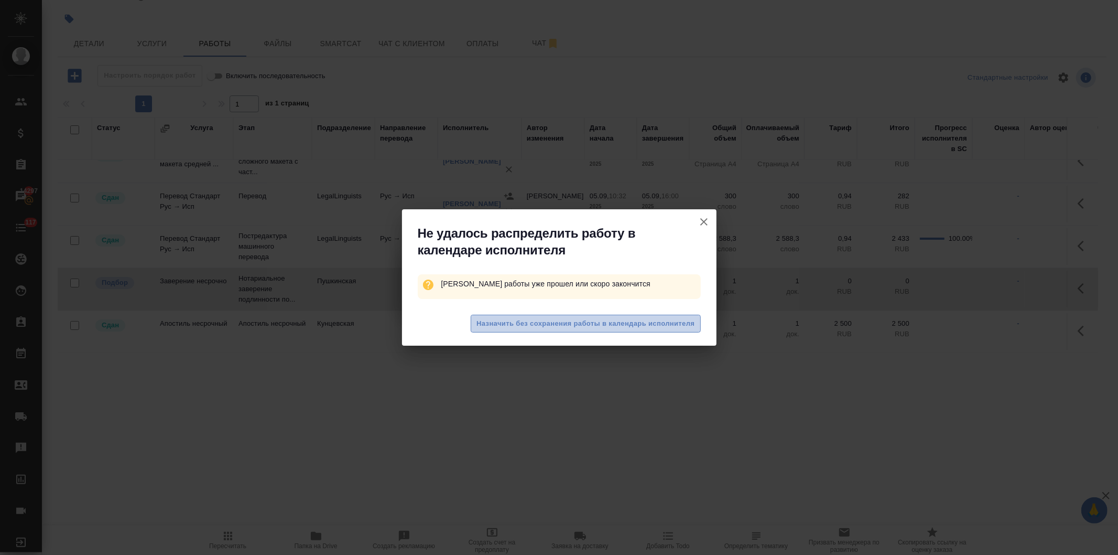
click at [554, 322] on span "Назначить без сохранения работы в календарь исполнителя" at bounding box center [586, 324] width 218 height 12
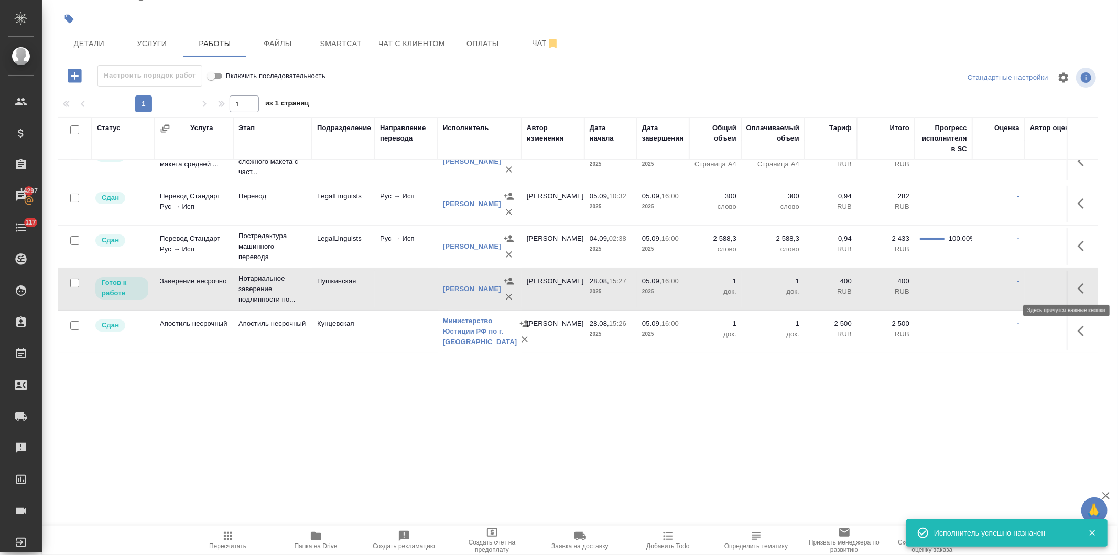
click at [1072, 284] on button "button" at bounding box center [1084, 288] width 25 height 25
click at [1001, 286] on icon "button" at bounding box center [1007, 288] width 13 height 13
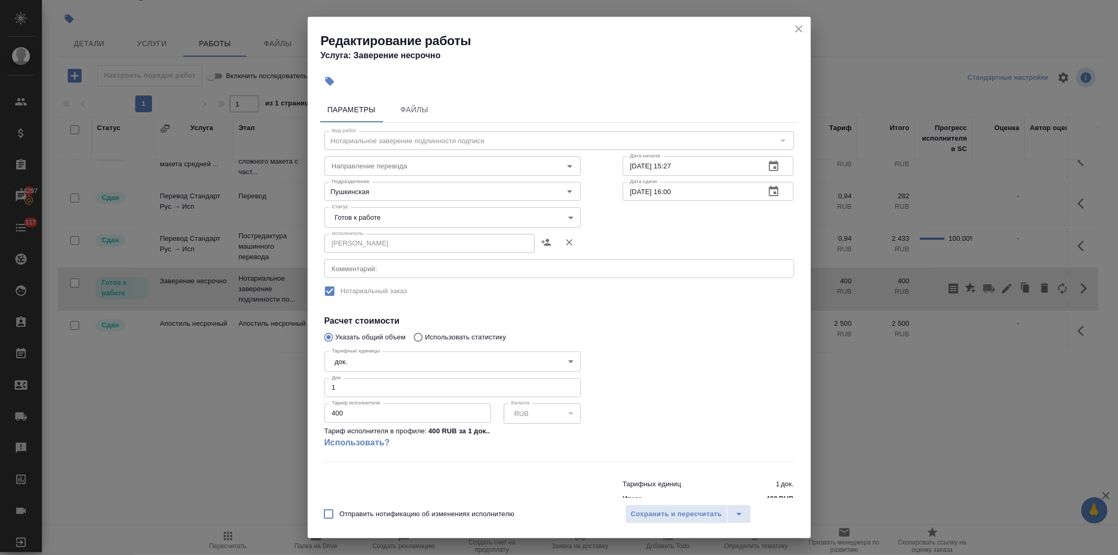
click at [373, 215] on body "🙏 .cls-1 fill:#fff; AWATERA Давыдова Елена Клиенты Спецификации Заказы 14297 Ча…" at bounding box center [559, 277] width 1118 height 555
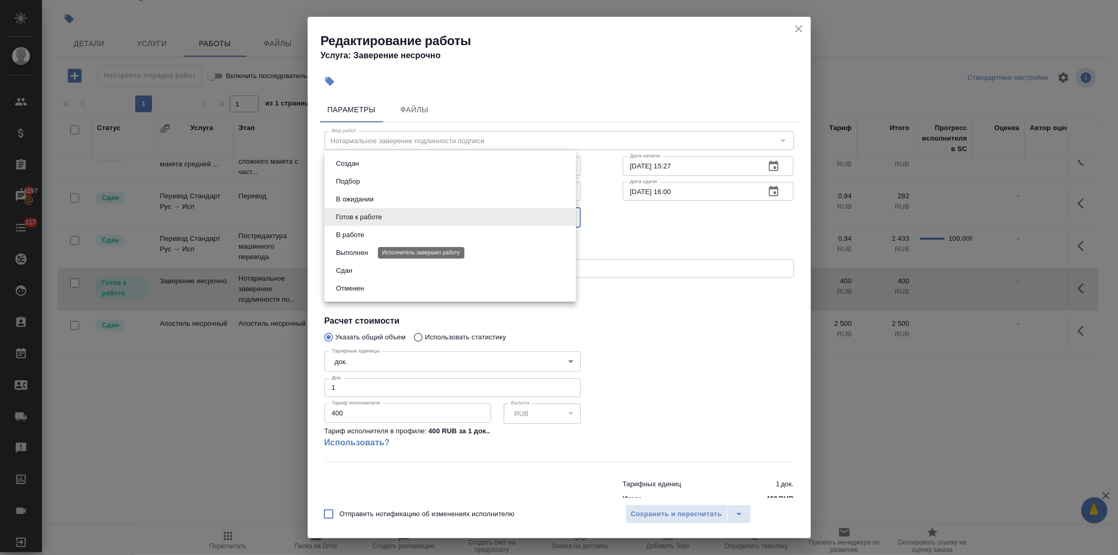
click at [352, 265] on button "Сдан" at bounding box center [344, 271] width 23 height 12
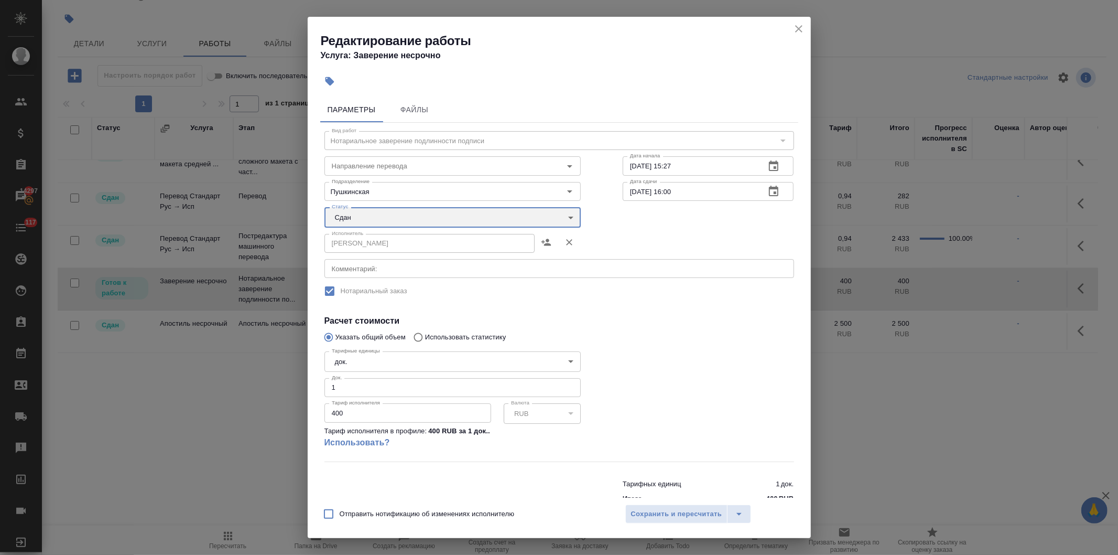
type input "closed"
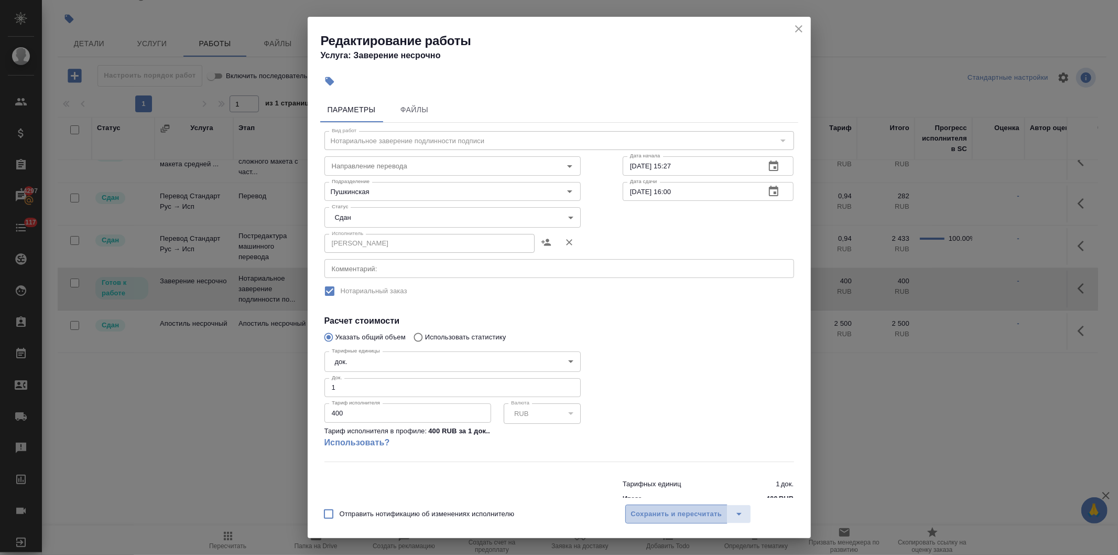
click at [645, 504] on button "Сохранить и пересчитать" at bounding box center [676, 513] width 103 height 19
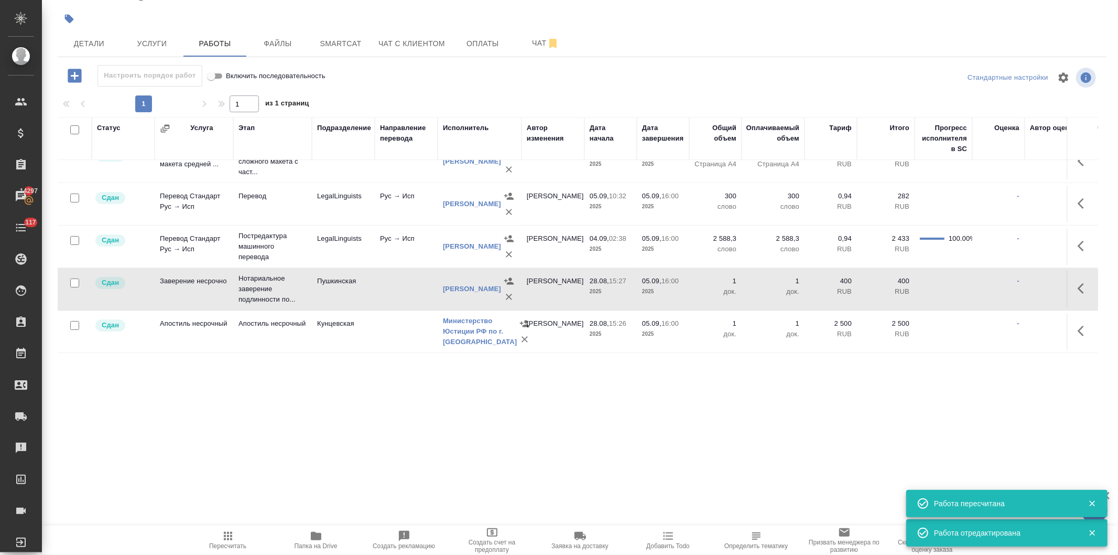
click at [229, 543] on span "Пересчитать" at bounding box center [227, 545] width 37 height 7
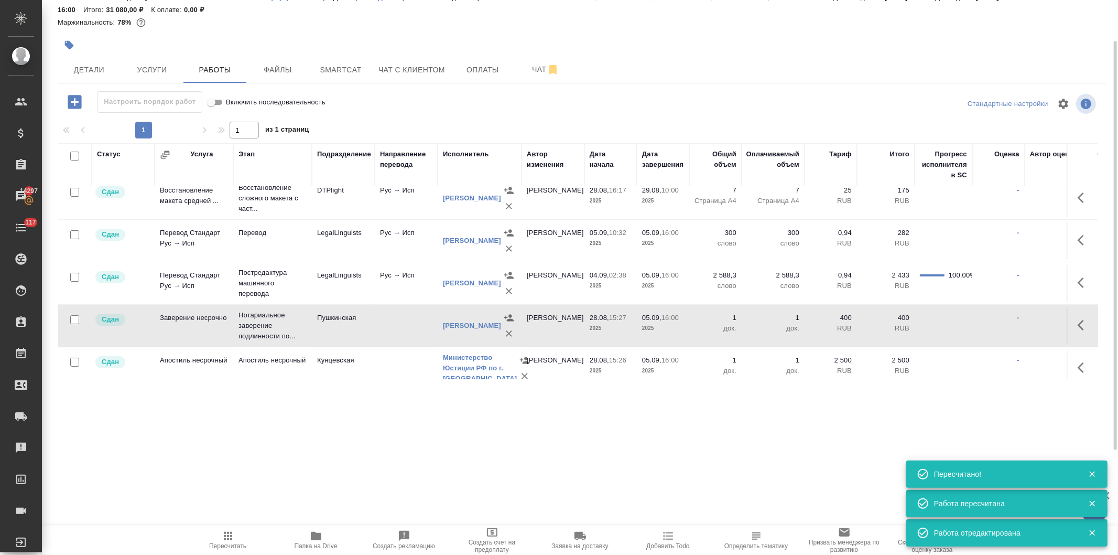
scroll to position [0, 0]
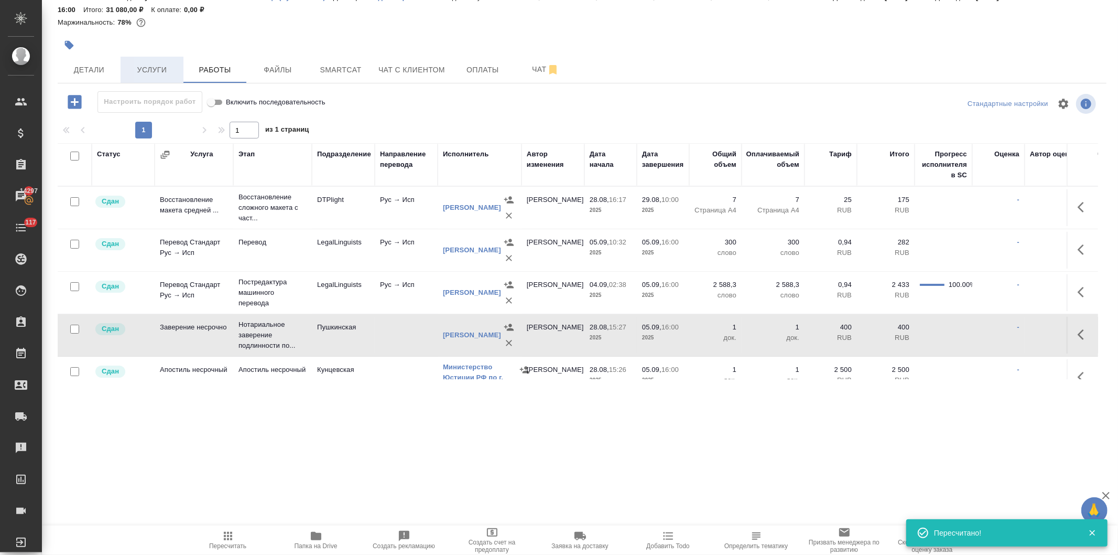
click at [145, 66] on span "Услуги" at bounding box center [152, 69] width 50 height 13
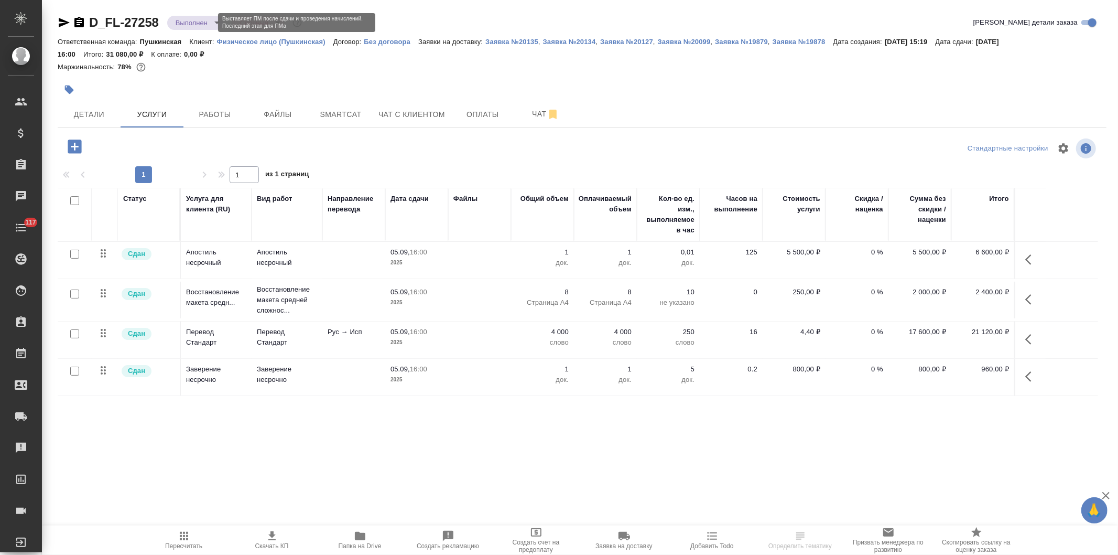
click at [192, 23] on body "🙏 .cls-1 fill:#fff; AWATERA [PERSON_NAME] Спецификации Заказы Чаты 117 Todo Про…" at bounding box center [559, 277] width 1118 height 555
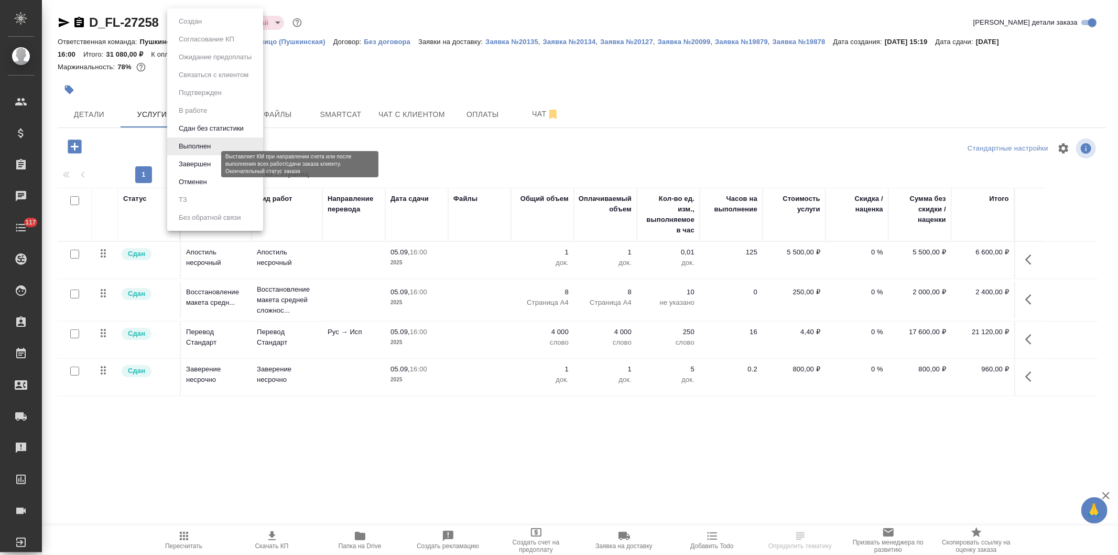
click at [199, 164] on button "Завершен" at bounding box center [195, 164] width 38 height 12
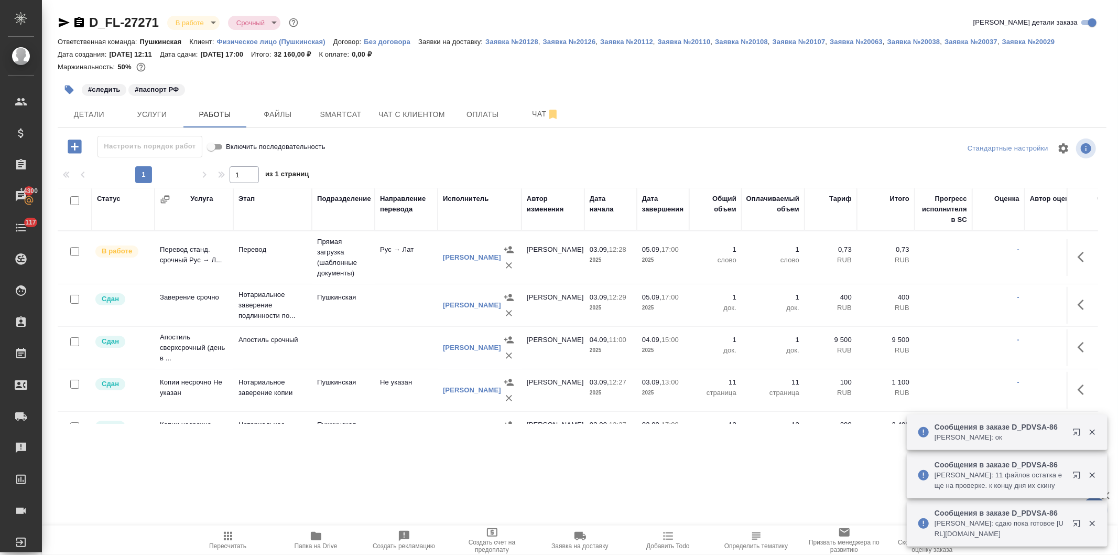
click at [1088, 431] on icon "button" at bounding box center [1092, 431] width 9 height 9
click at [1088, 474] on icon "button" at bounding box center [1092, 474] width 9 height 9
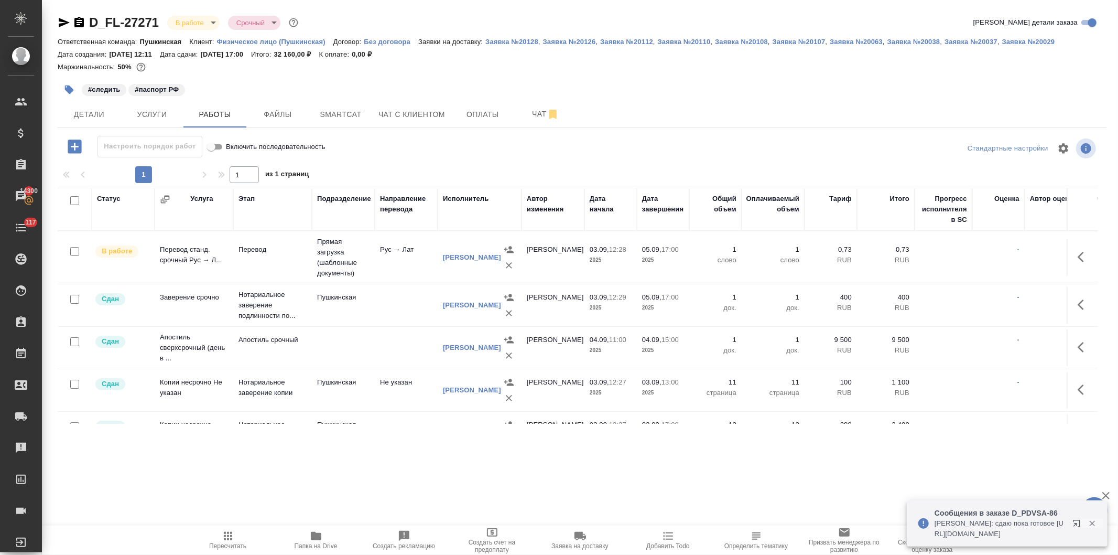
click at [1088, 521] on icon "button" at bounding box center [1092, 522] width 9 height 9
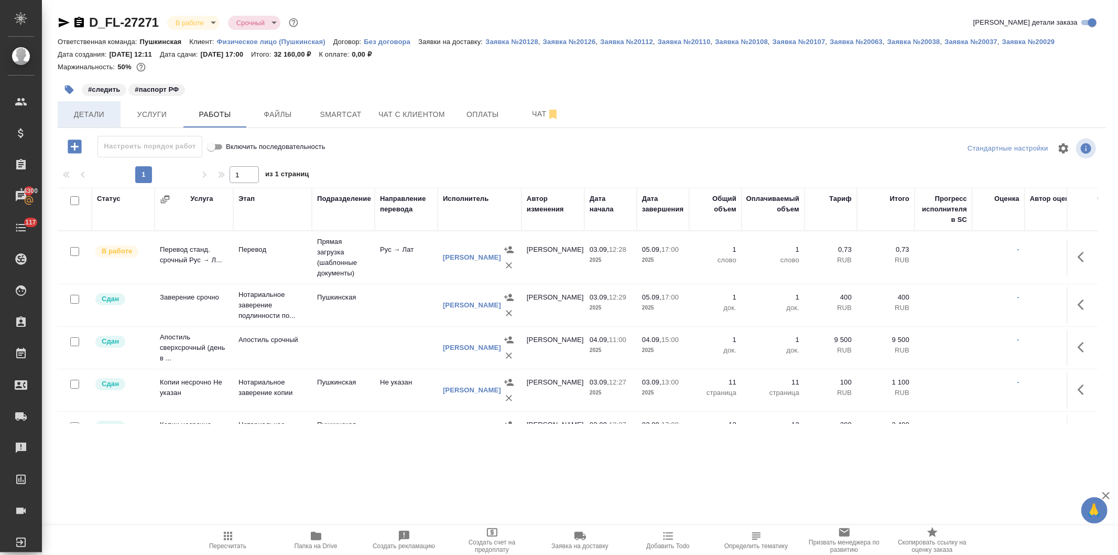
click at [79, 117] on span "Детали" at bounding box center [89, 114] width 50 height 13
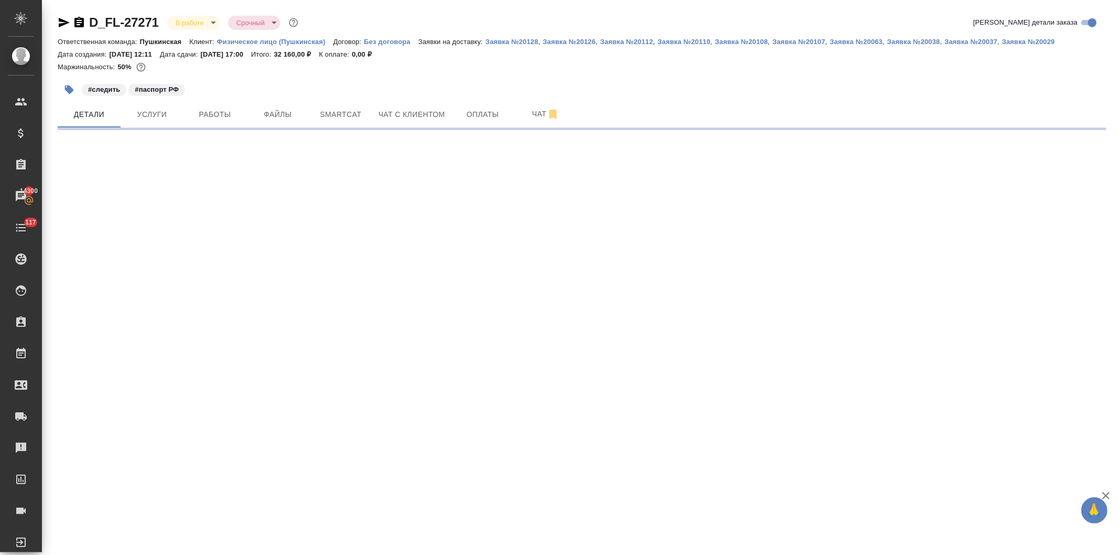
select select "RU"
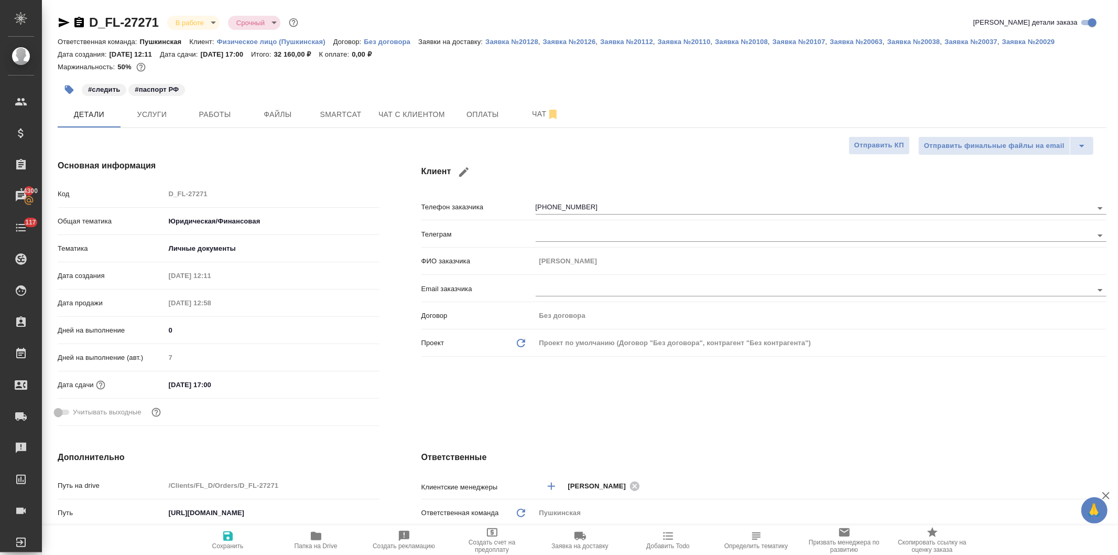
type textarea "x"
click at [133, 196] on div "Код D_FL-27271" at bounding box center [219, 194] width 322 height 18
type textarea "x"
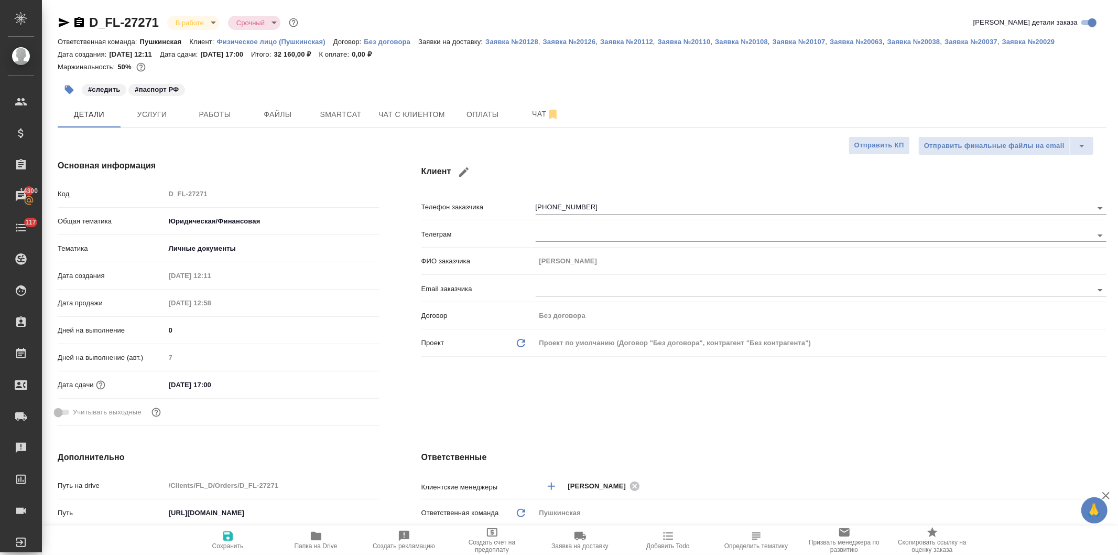
type textarea "x"
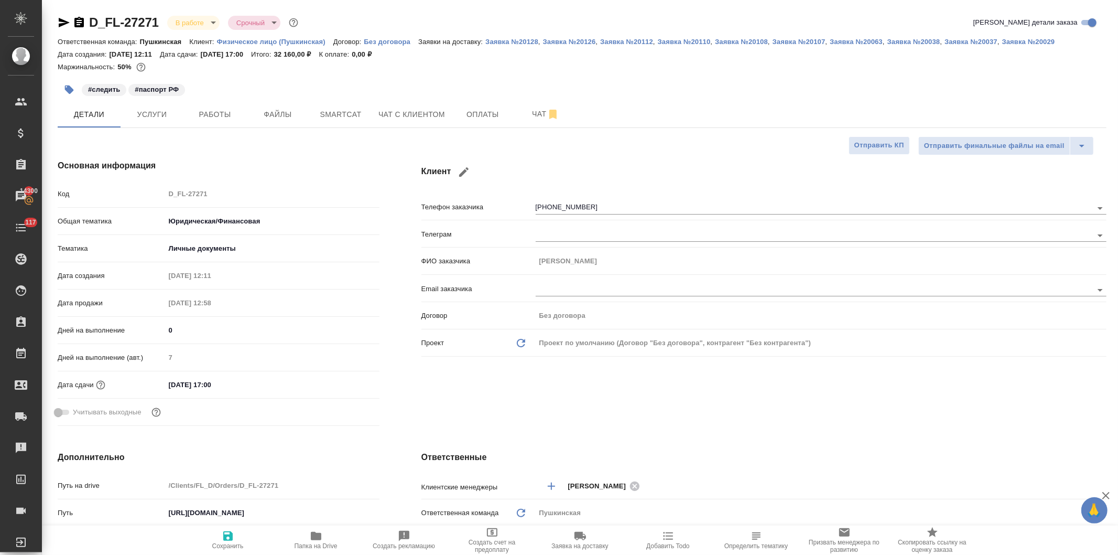
type textarea "x"
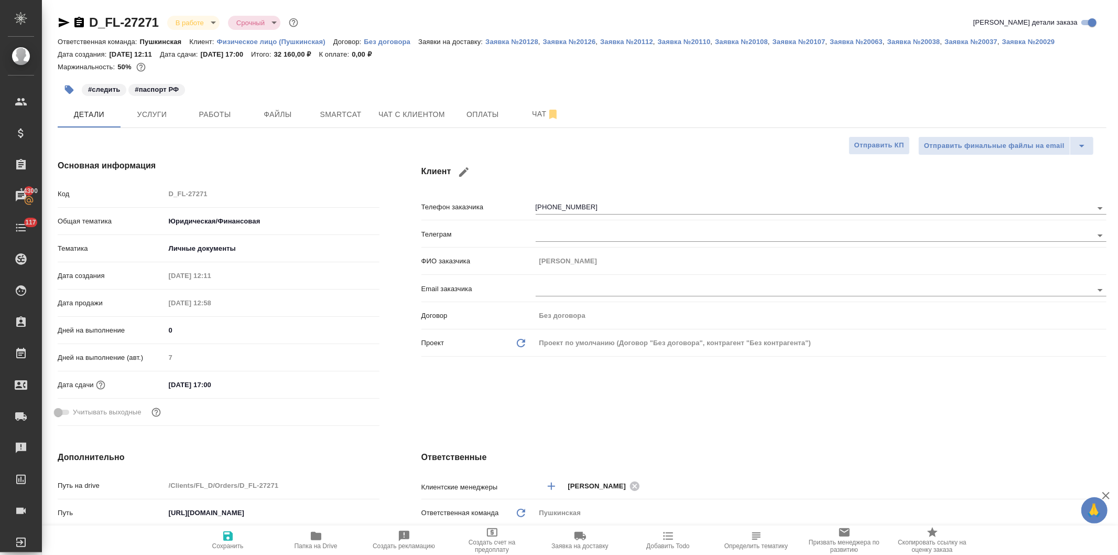
type textarea "x"
click at [318, 538] on icon "button" at bounding box center [316, 536] width 10 height 8
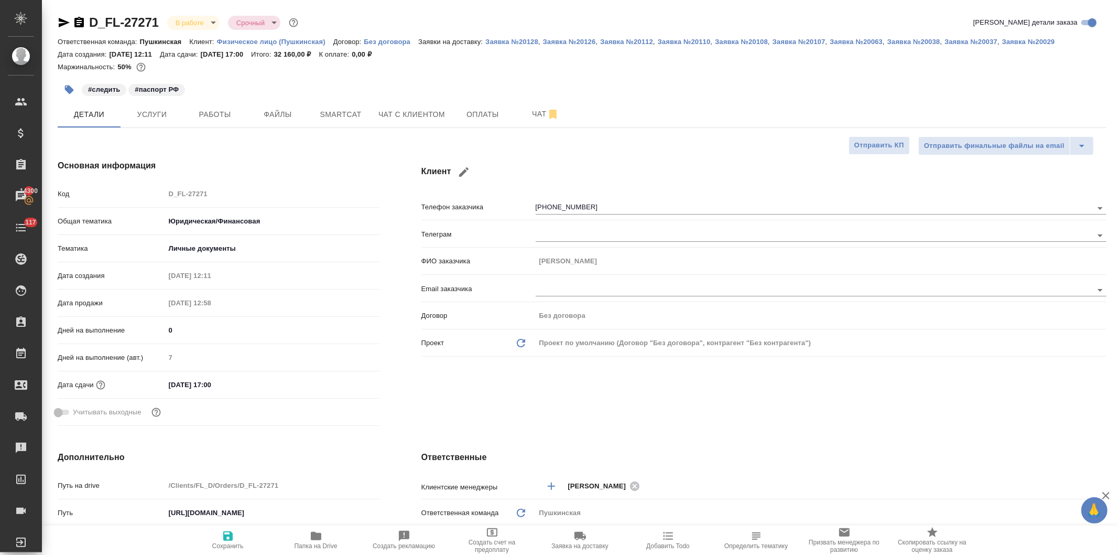
type textarea "x"
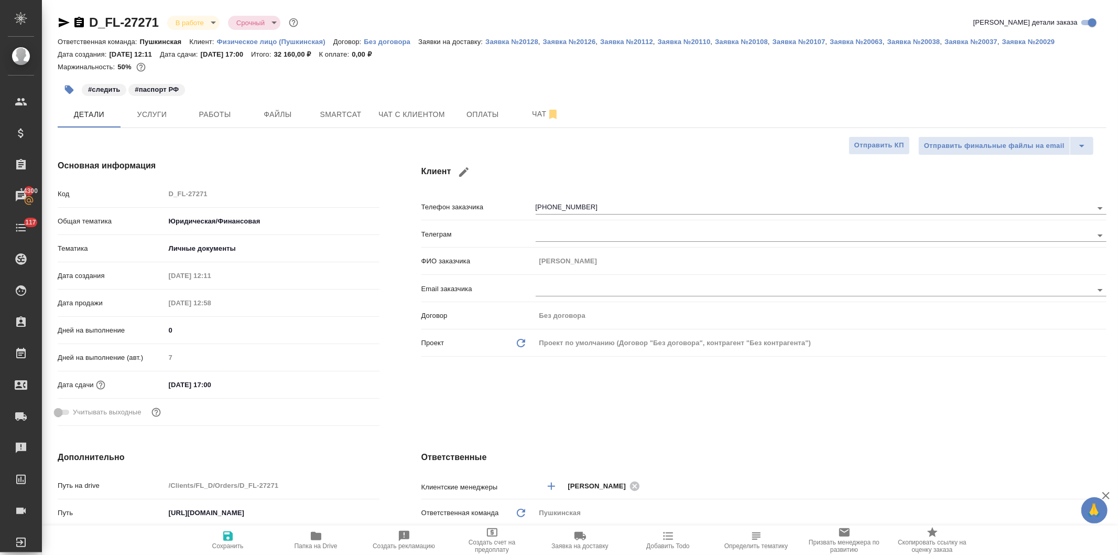
type textarea "x"
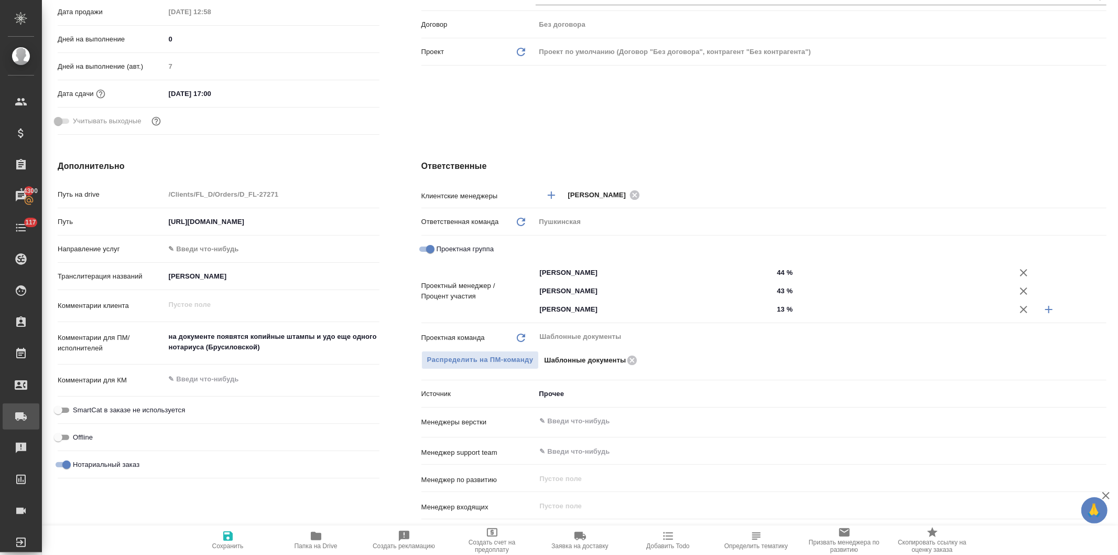
type textarea "x"
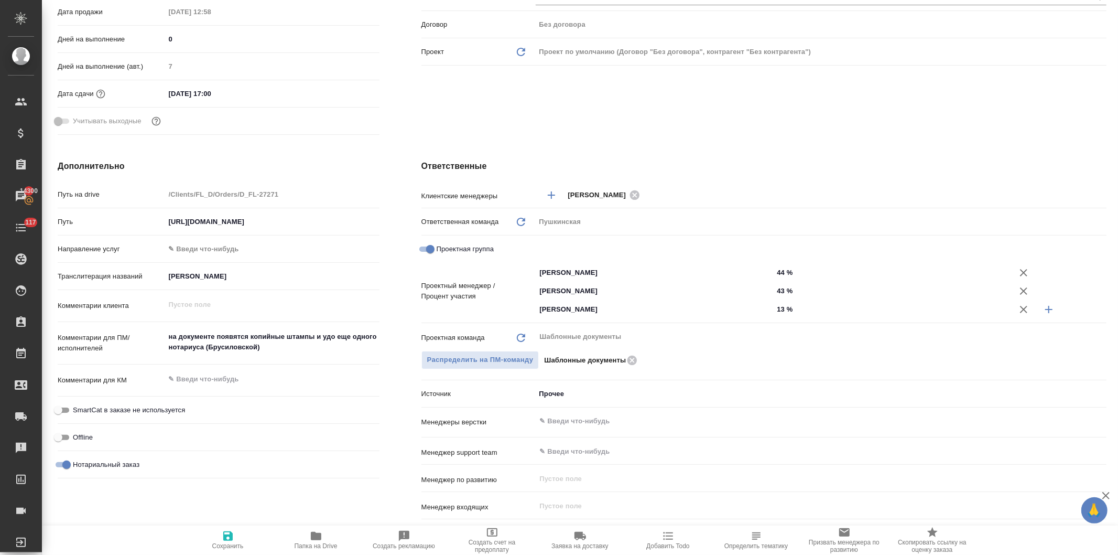
type textarea "x"
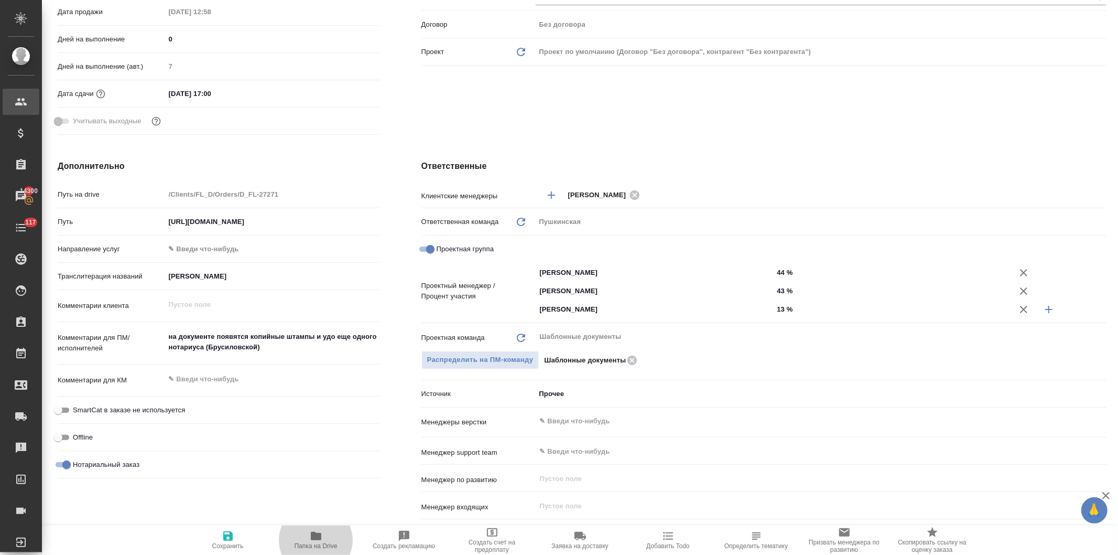
type textarea "x"
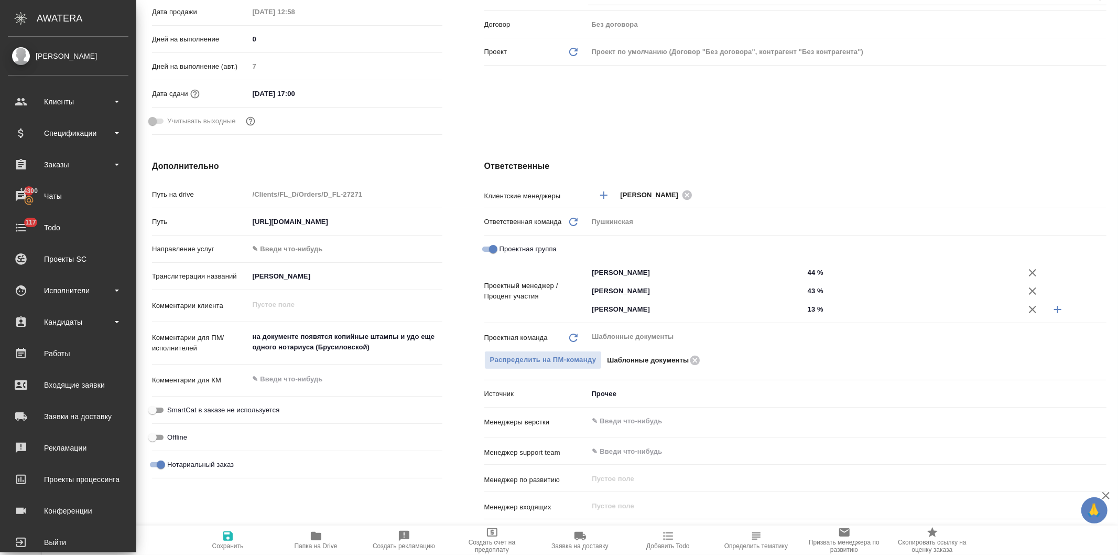
type textarea "x"
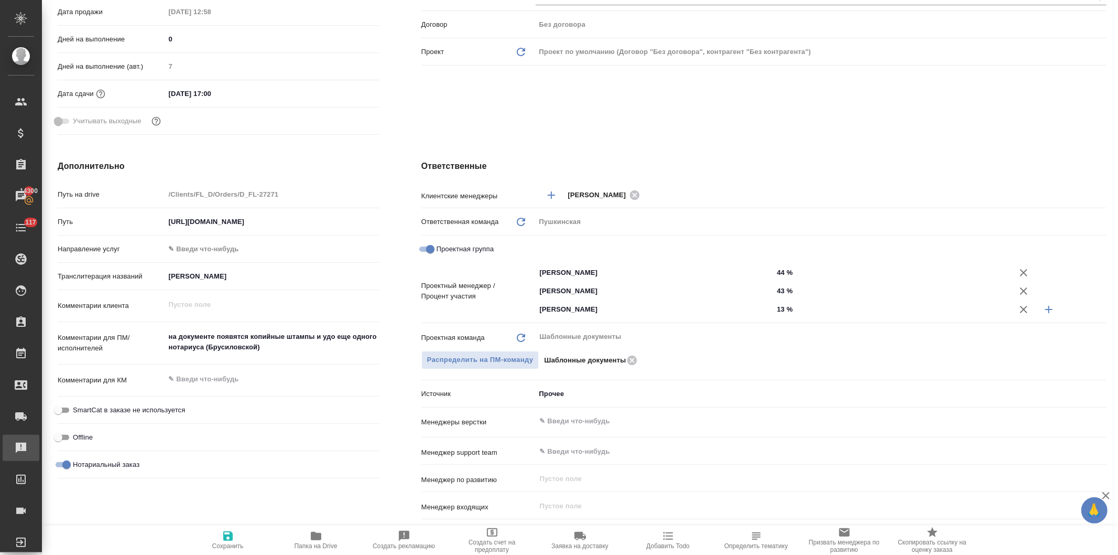
type textarea "x"
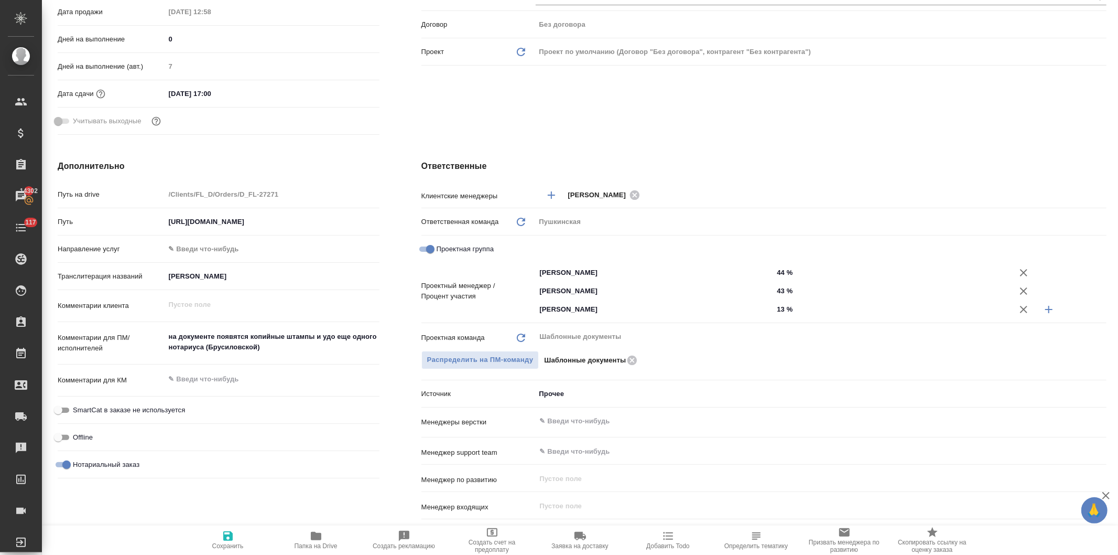
type textarea "x"
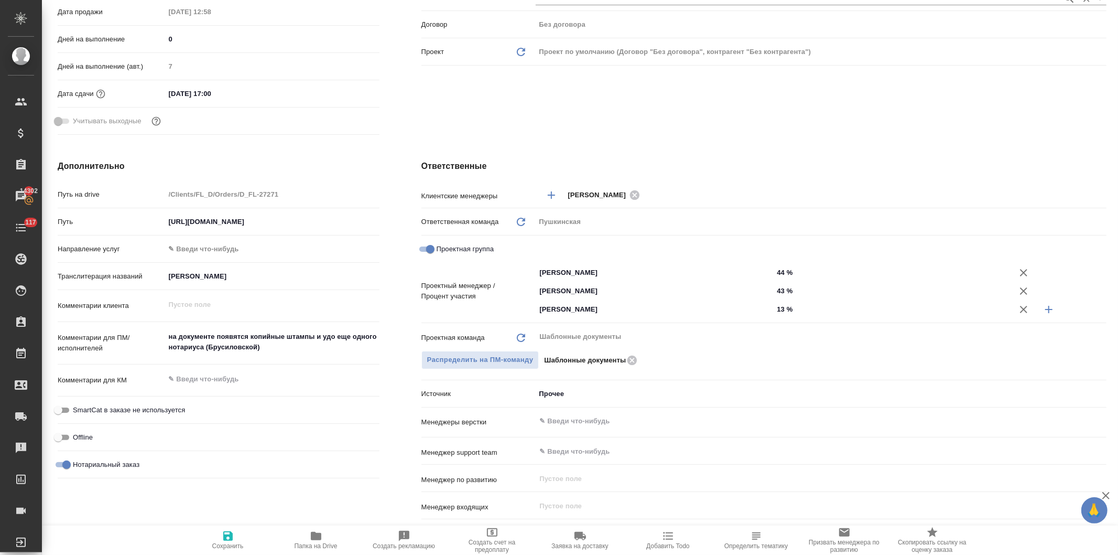
type textarea "x"
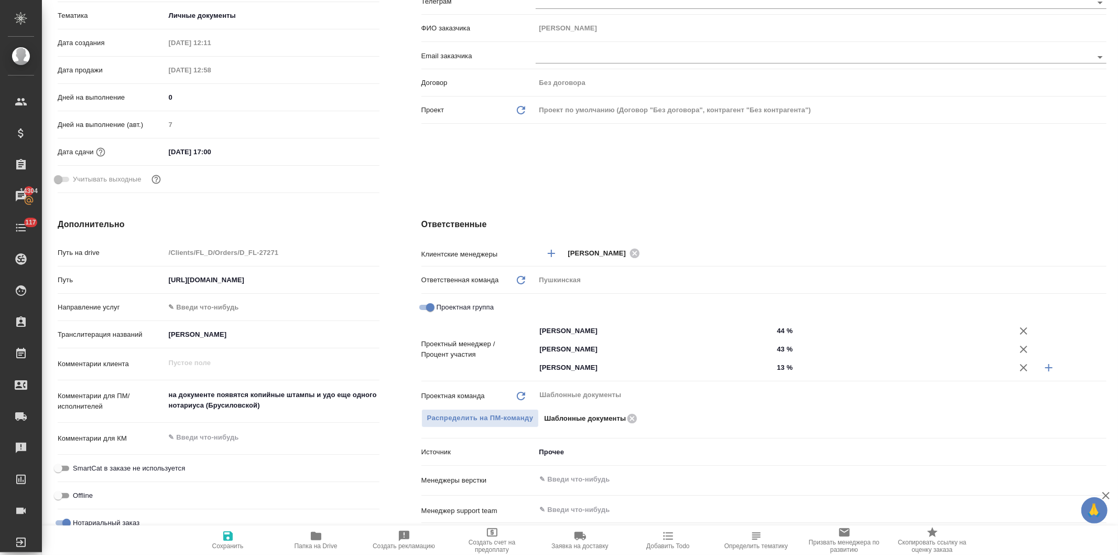
scroll to position [0, 0]
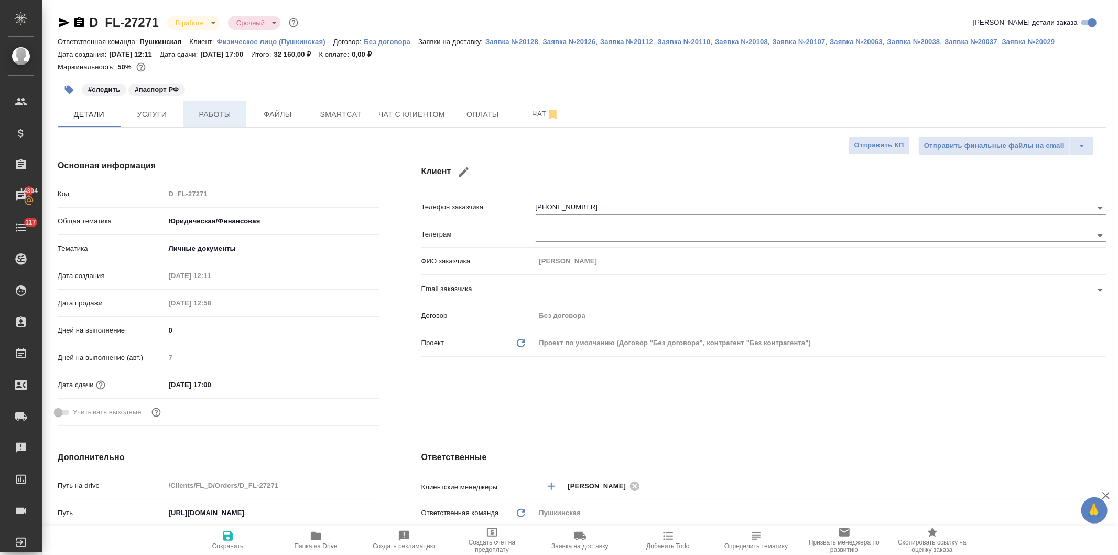
click at [211, 112] on span "Работы" at bounding box center [215, 114] width 50 height 13
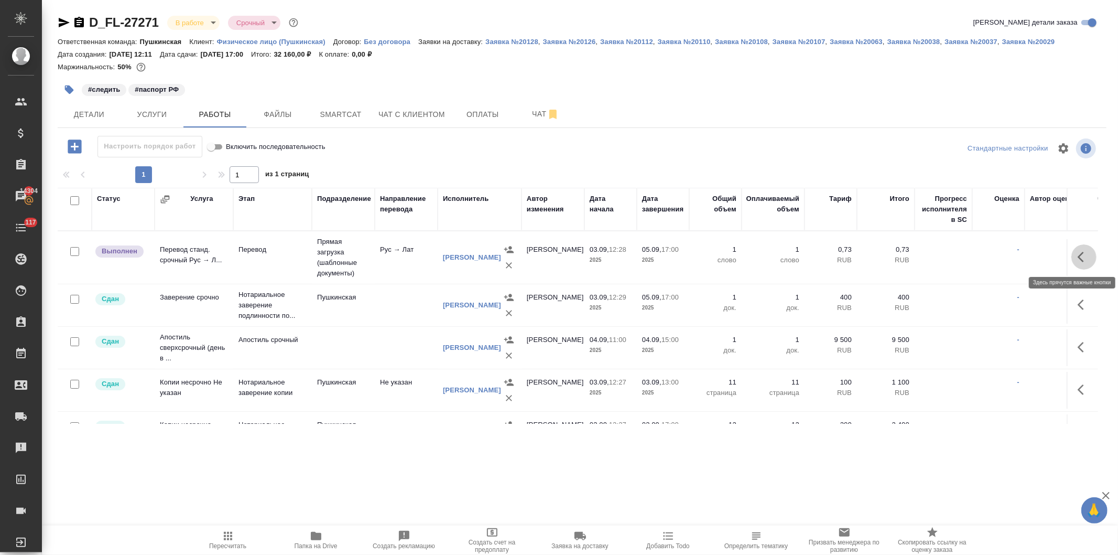
click at [1072, 252] on button "button" at bounding box center [1084, 256] width 25 height 25
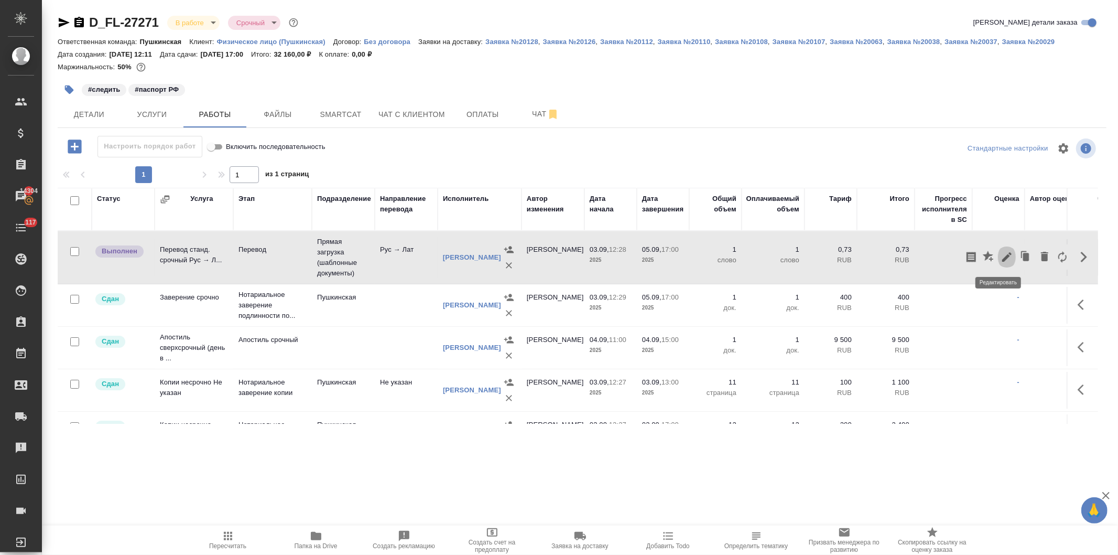
click at [1001, 256] on icon "button" at bounding box center [1007, 257] width 13 height 13
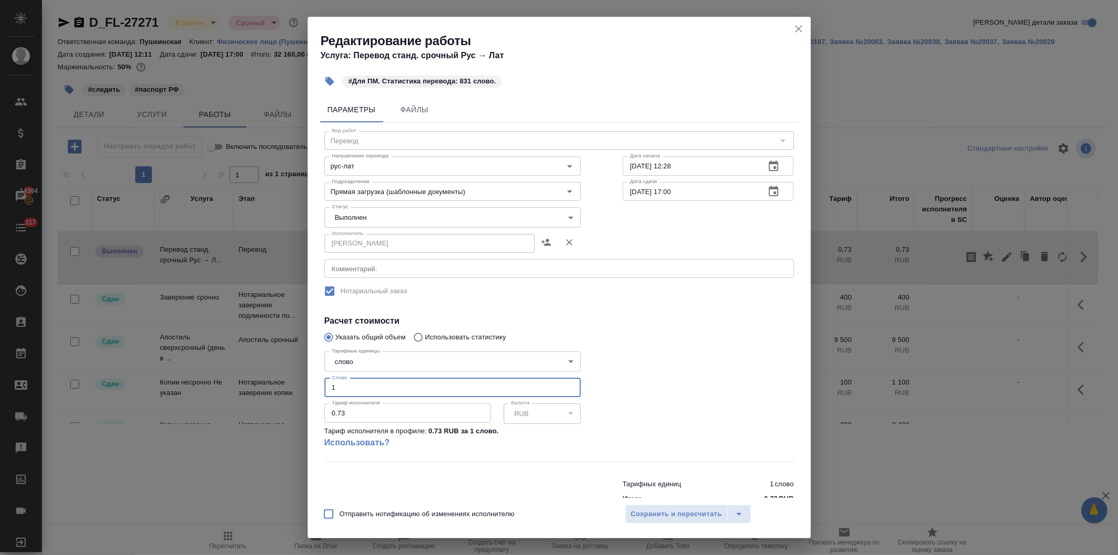
drag, startPoint x: 357, startPoint y: 388, endPoint x: 352, endPoint y: 380, distance: 9.2
click at [315, 390] on div "Параметры Файлы Вид работ Перевод Вид работ Направление перевода рус-лат Направ…" at bounding box center [559, 295] width 503 height 405
type input "830"
click at [652, 514] on span "Сохранить и пересчитать" at bounding box center [676, 514] width 91 height 12
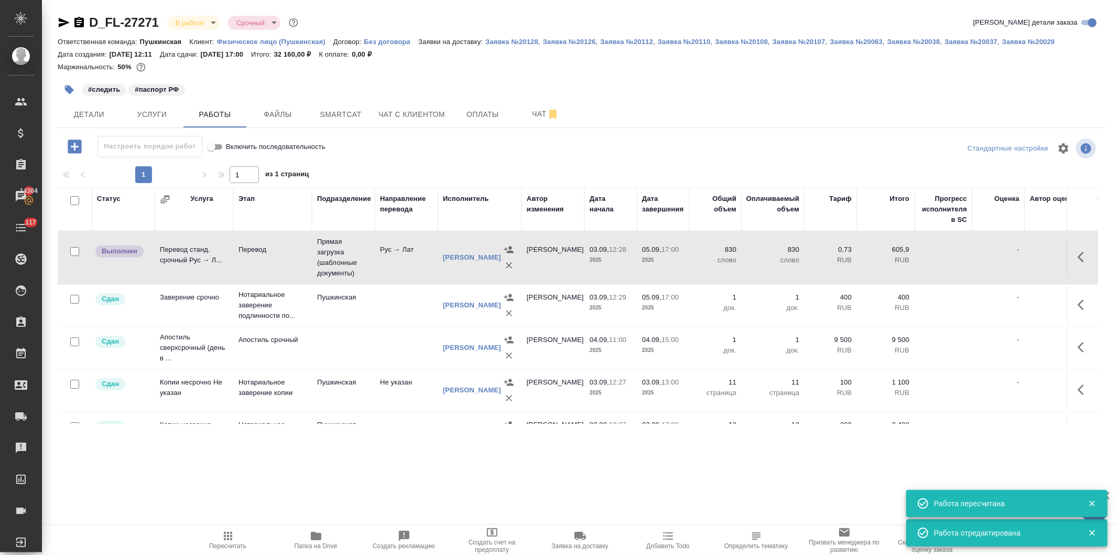
click at [229, 540] on icon "button" at bounding box center [228, 535] width 13 height 13
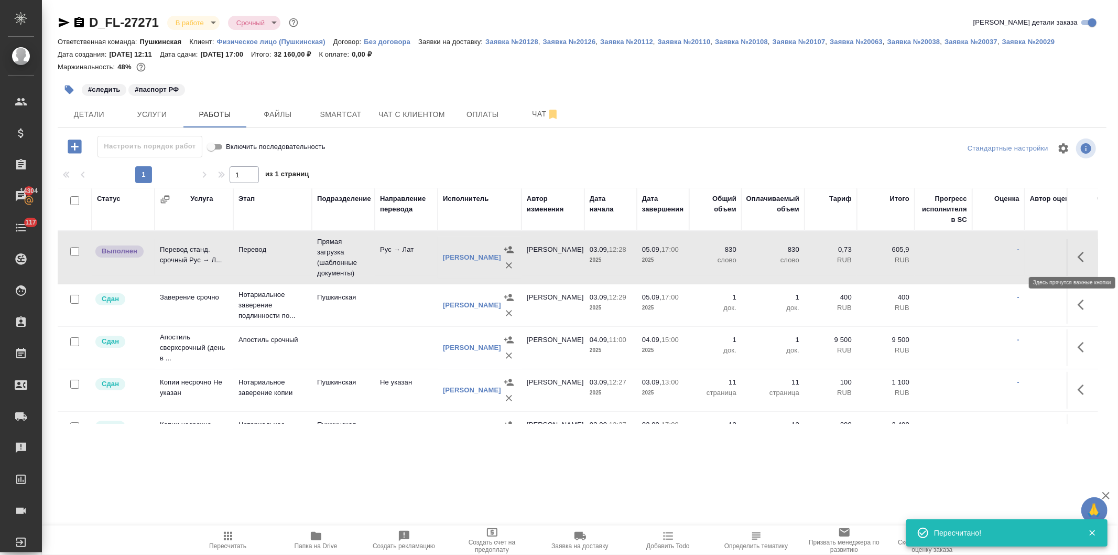
click at [1072, 255] on button "button" at bounding box center [1084, 256] width 25 height 25
click at [1001, 256] on icon "button" at bounding box center [1007, 257] width 13 height 13
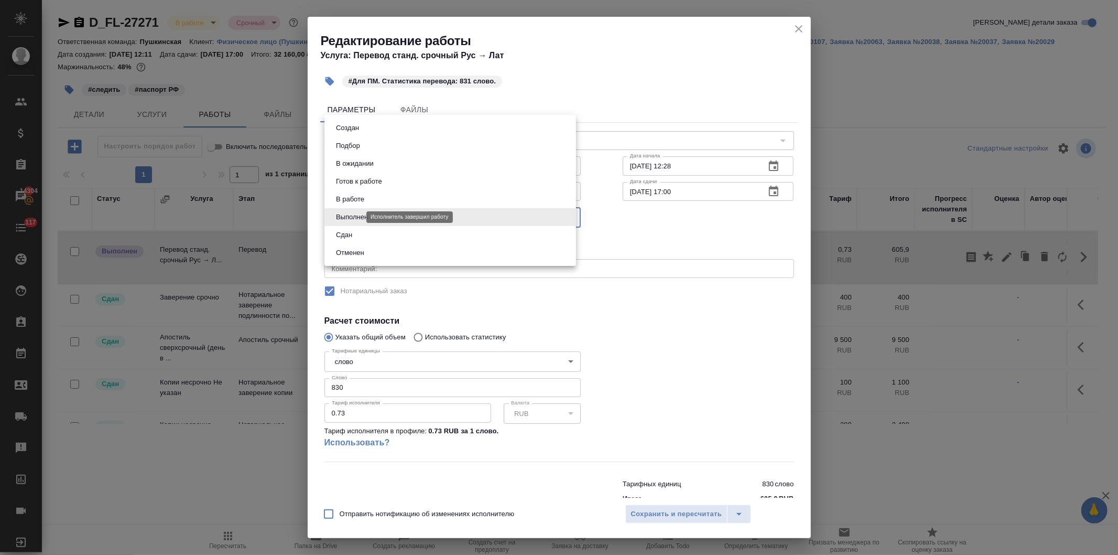
click at [358, 217] on body "🙏 .cls-1 fill:#fff; AWATERA [PERSON_NAME] Спецификации Заказы 14304 Чаты 117 To…" at bounding box center [559, 277] width 1118 height 555
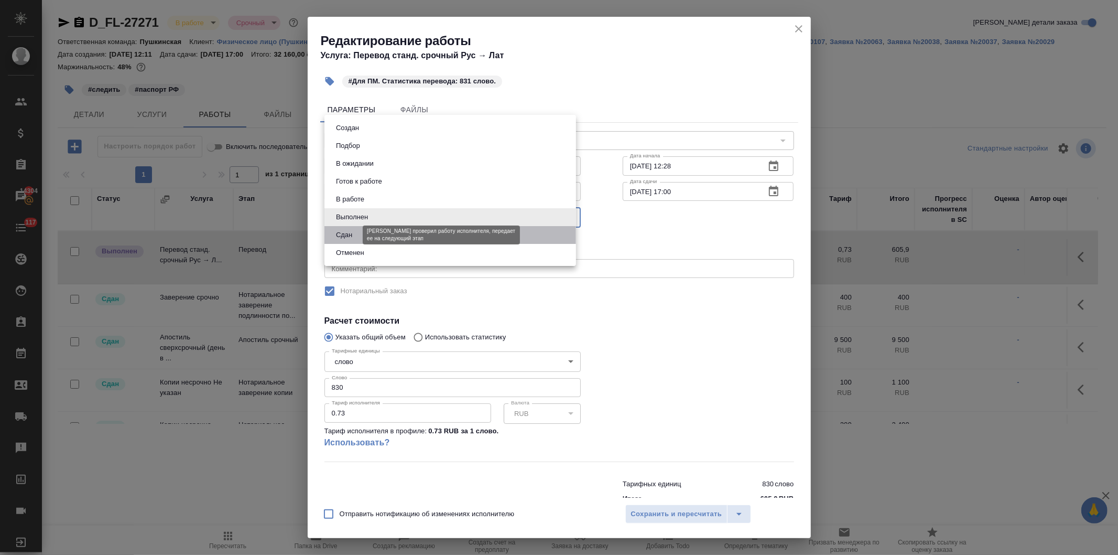
click at [353, 234] on button "Сдан" at bounding box center [344, 235] width 23 height 12
type input "closed"
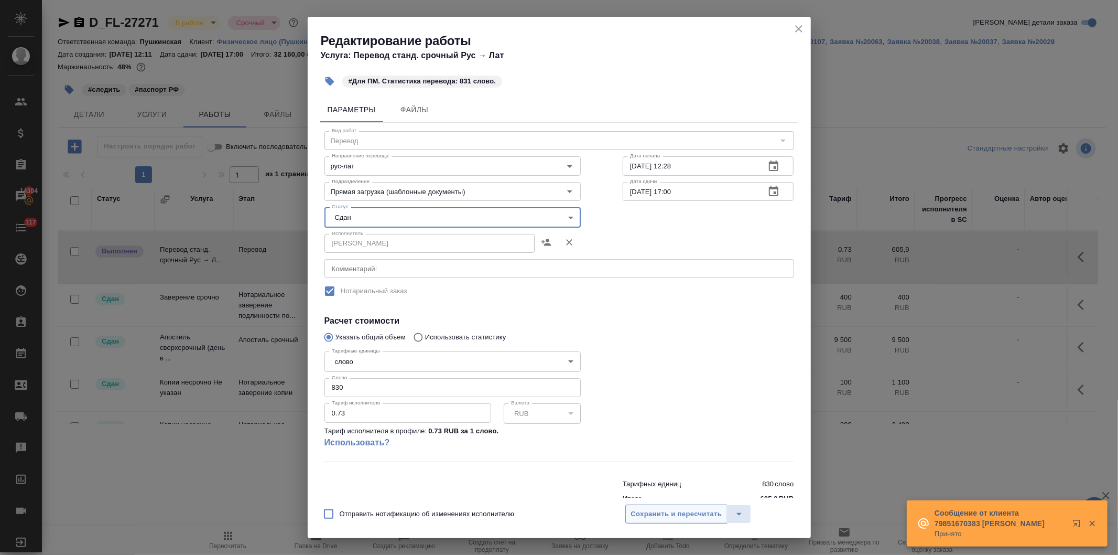
click at [636, 510] on span "Сохранить и пересчитать" at bounding box center [676, 514] width 91 height 12
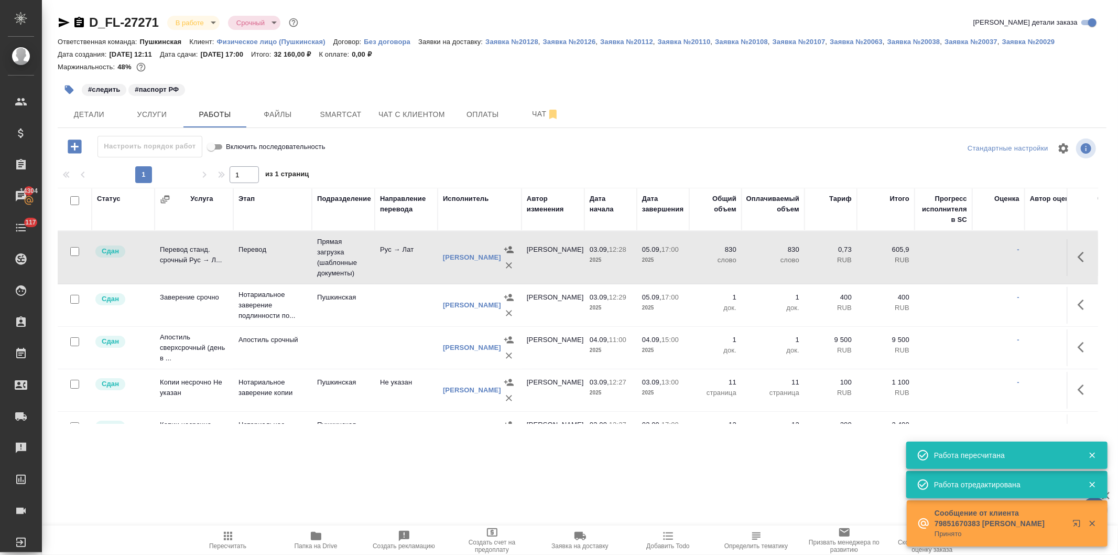
click at [225, 539] on icon "button" at bounding box center [228, 536] width 8 height 8
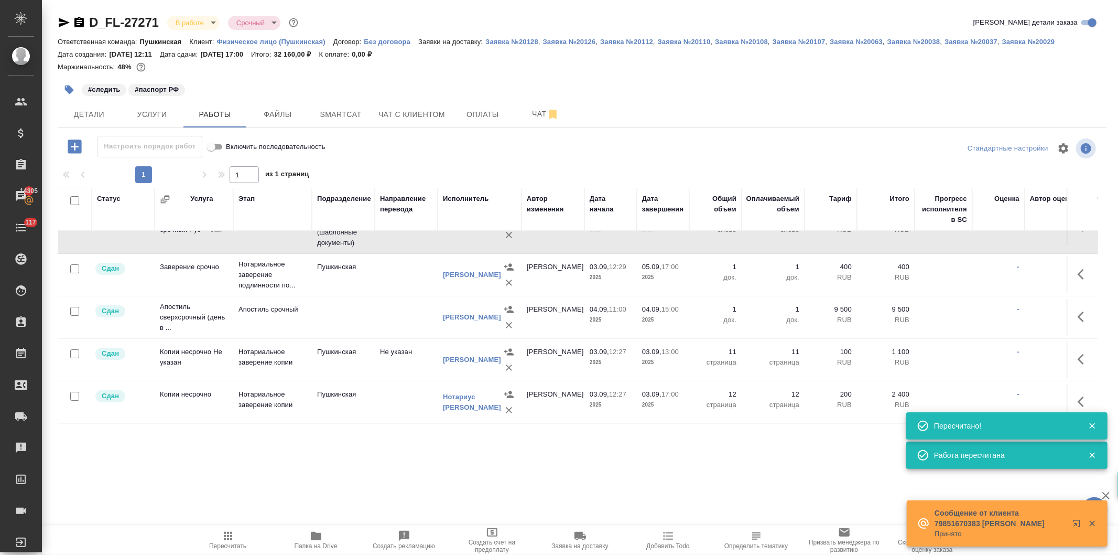
scroll to position [23, 0]
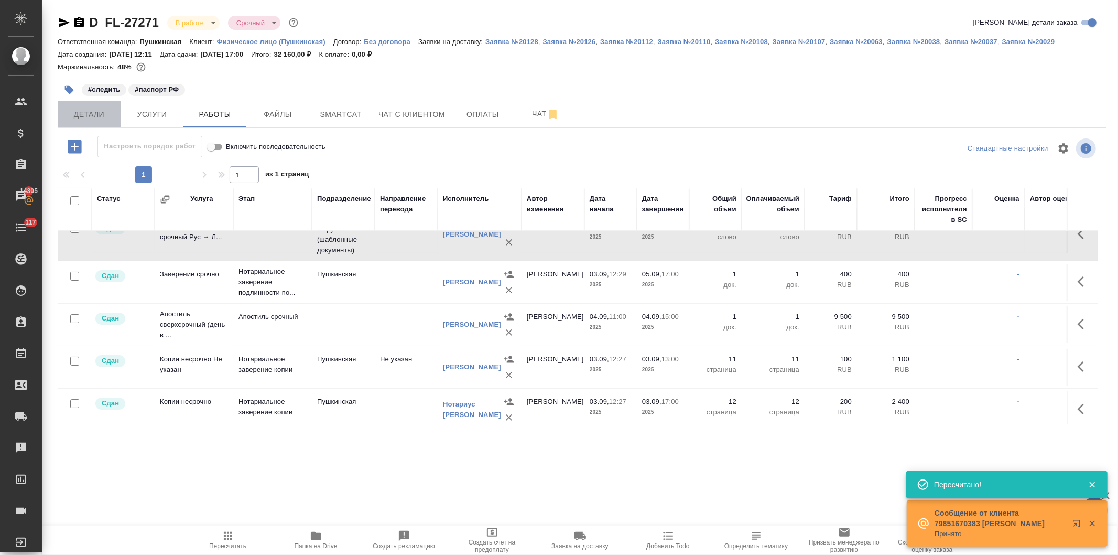
click at [98, 117] on span "Детали" at bounding box center [89, 114] width 50 height 13
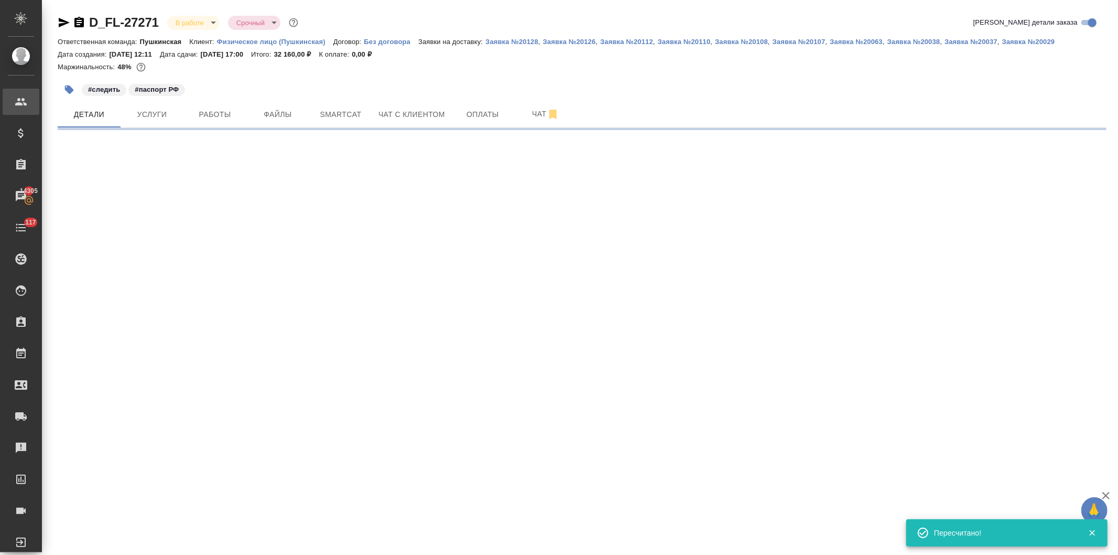
select select "RU"
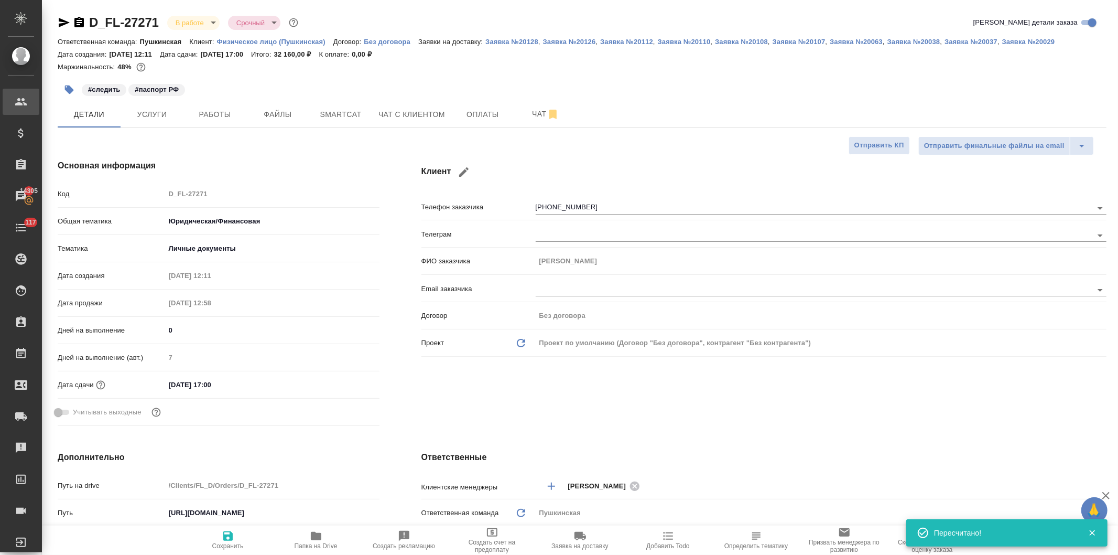
type textarea "x"
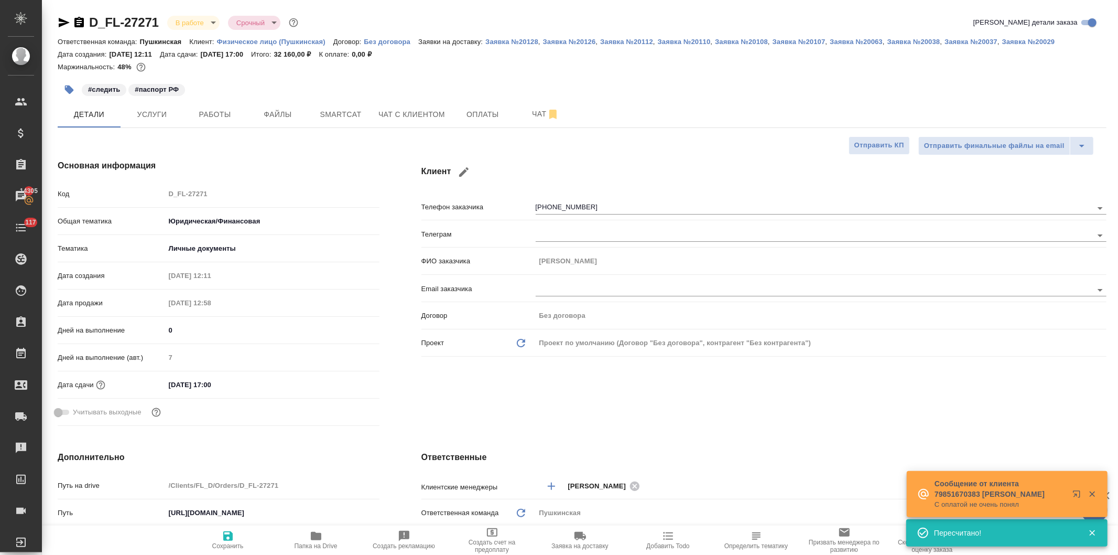
type textarea "x"
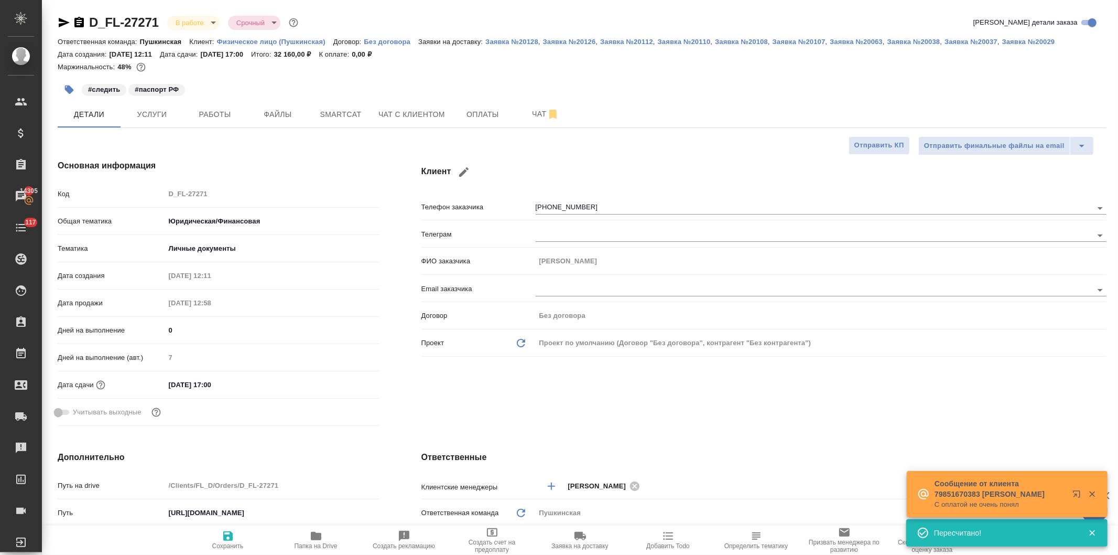
type textarea "x"
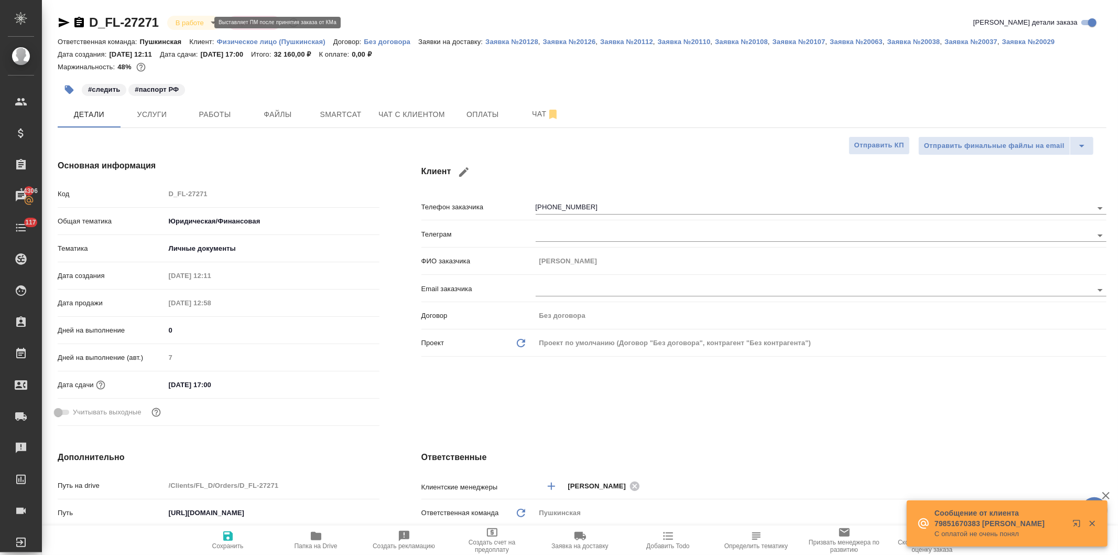
click at [190, 20] on body "🙏 .cls-1 fill:#fff; AWATERA [PERSON_NAME] Спецификации Заказы 14306 Чаты 117 To…" at bounding box center [559, 277] width 1118 height 555
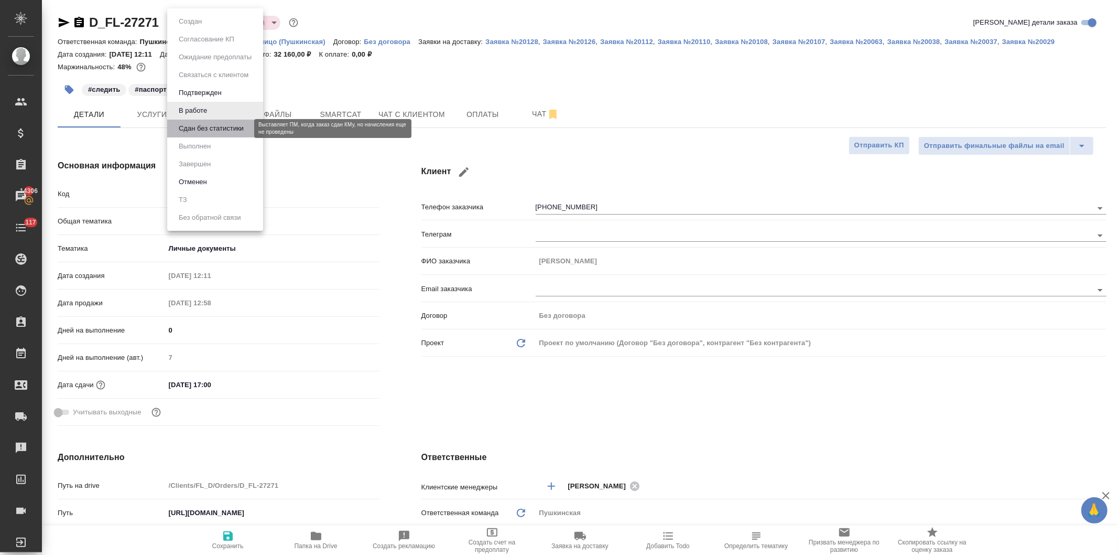
click at [195, 127] on button "Сдан без статистики" at bounding box center [211, 129] width 71 height 12
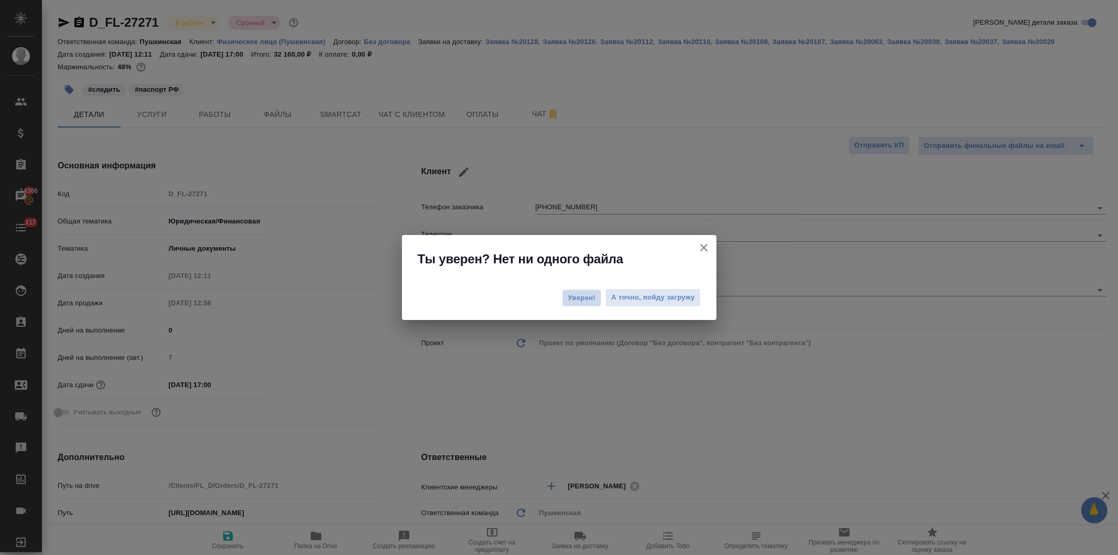
click at [570, 295] on span "Уверен!" at bounding box center [582, 298] width 28 height 10
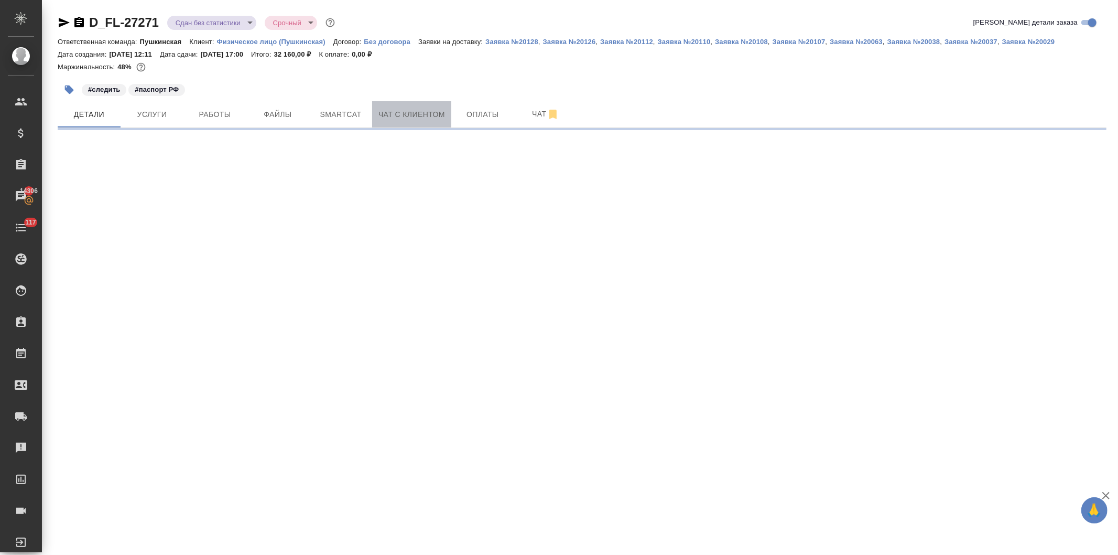
click at [411, 103] on button "Чат с клиентом" at bounding box center [411, 114] width 79 height 26
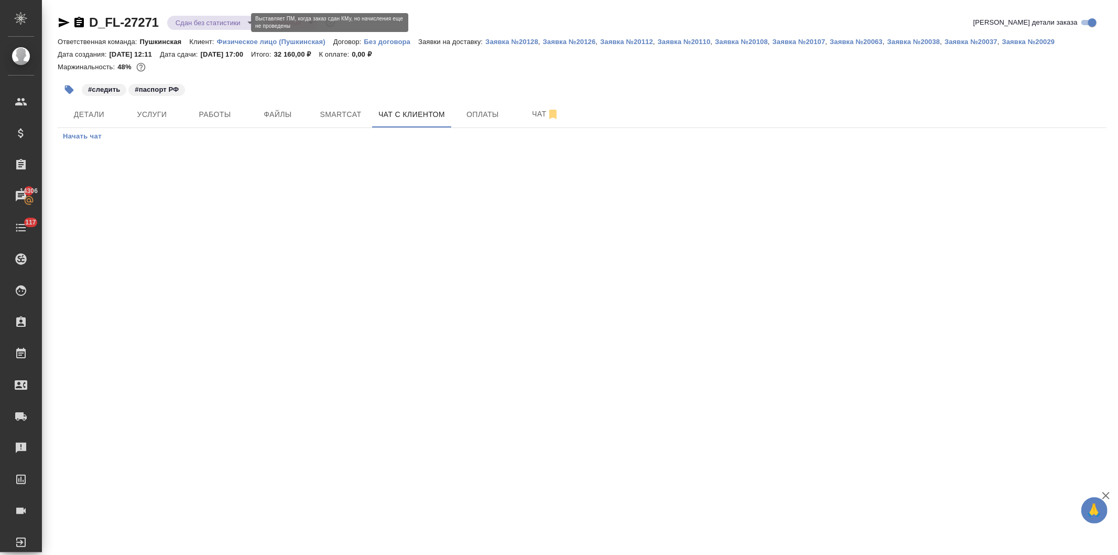
click at [211, 21] on body "🙏 .cls-1 fill:#fff; AWATERA [PERSON_NAME] Спецификации Заказы 14306 Чаты 117 To…" at bounding box center [559, 277] width 1118 height 555
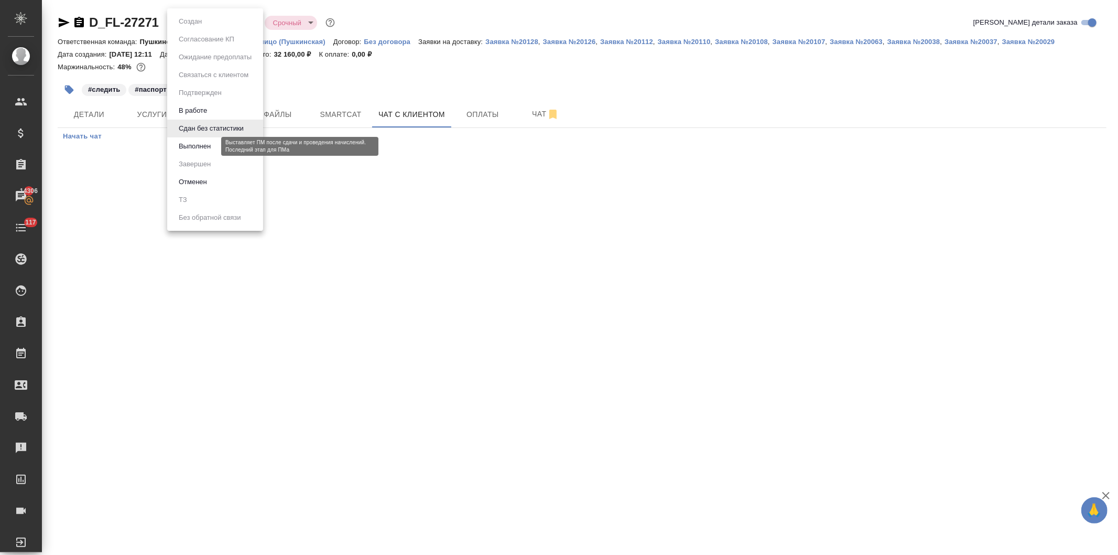
click at [212, 147] on button "Выполнен" at bounding box center [195, 146] width 38 height 12
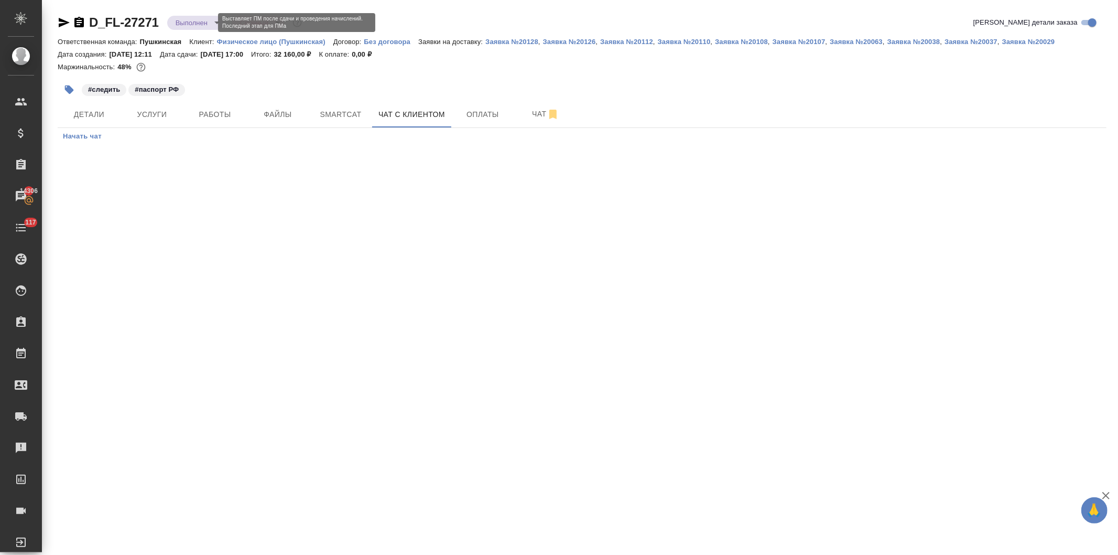
click at [191, 20] on body "🙏 .cls-1 fill:#fff; AWATERA [PERSON_NAME] Спецификации Заказы 14306 Чаты 117 To…" at bounding box center [559, 277] width 1118 height 555
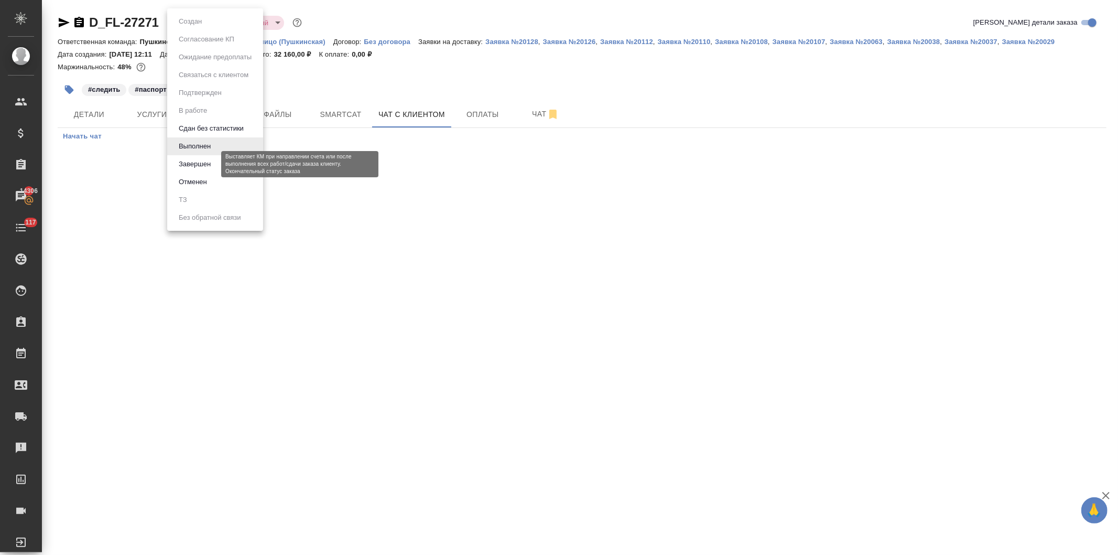
click at [192, 164] on button "Завершен" at bounding box center [195, 164] width 38 height 12
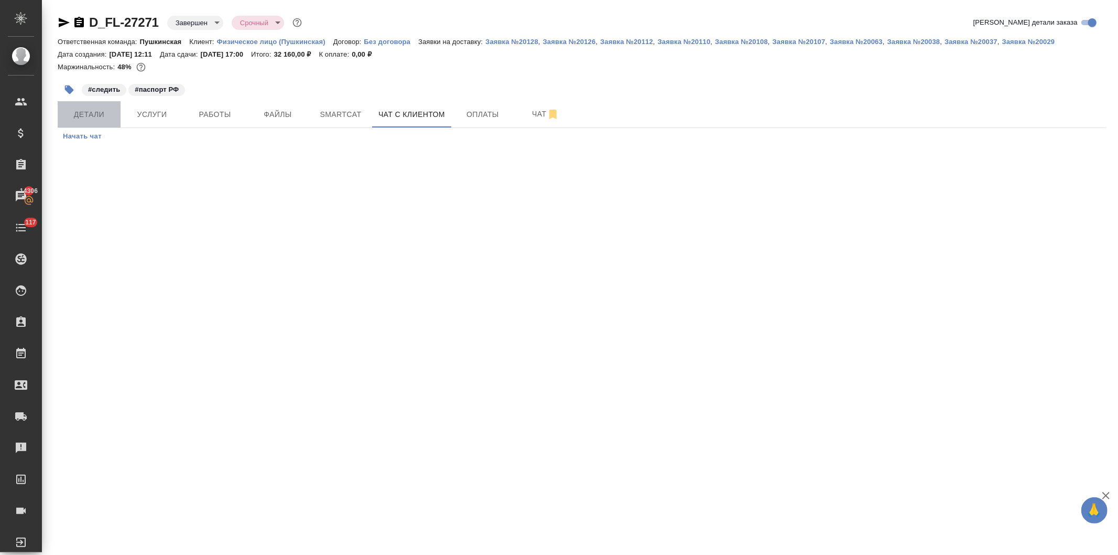
click at [88, 112] on span "Детали" at bounding box center [89, 114] width 50 height 13
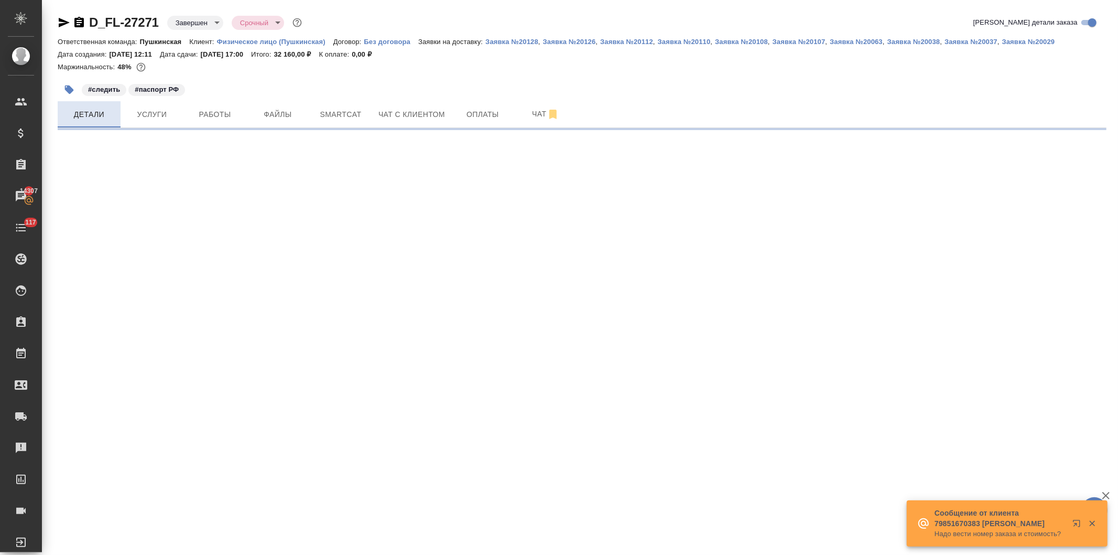
select select "RU"
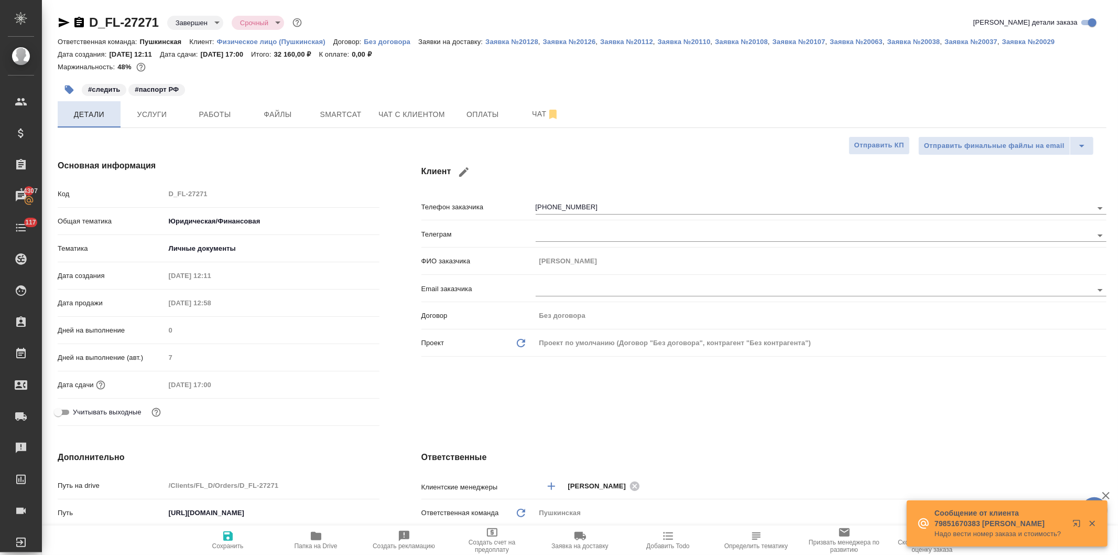
type textarea "x"
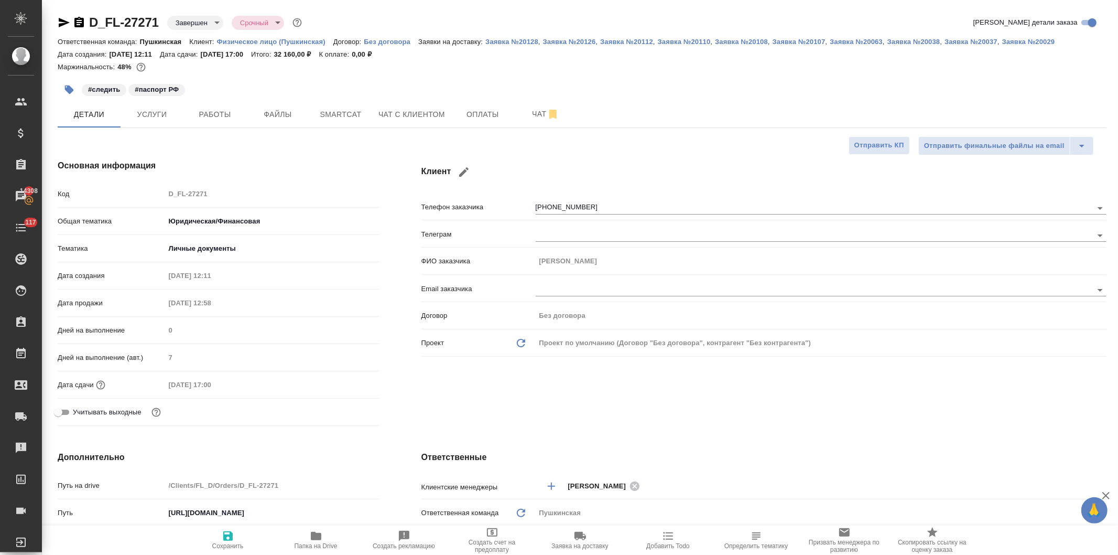
type textarea "x"
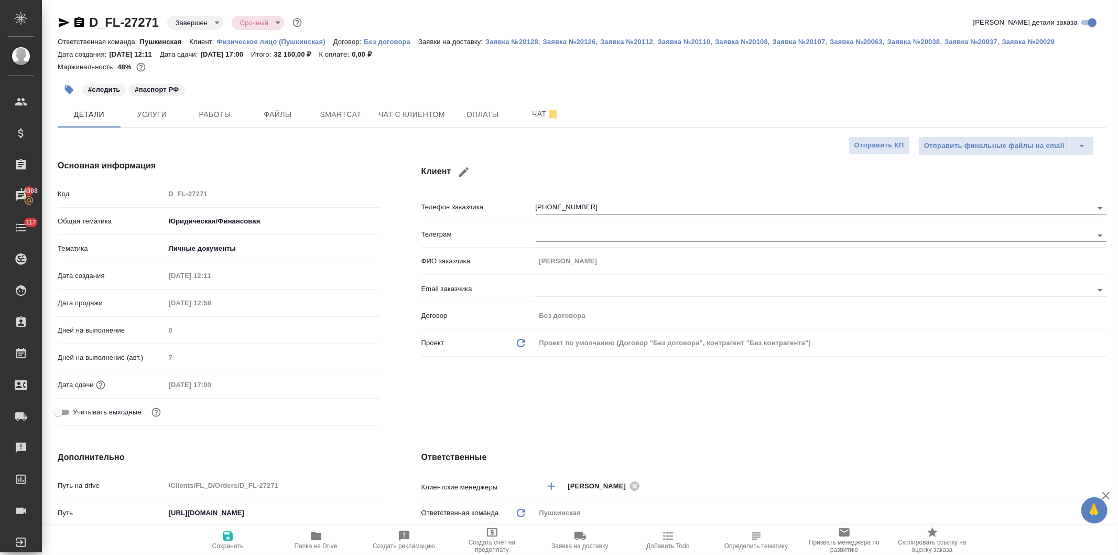
type textarea "x"
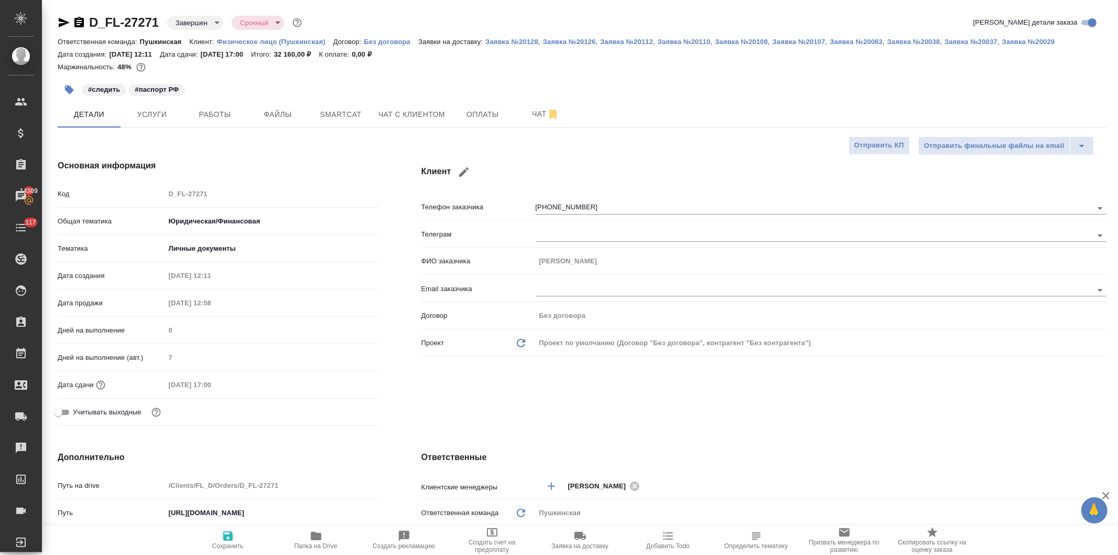
type textarea "x"
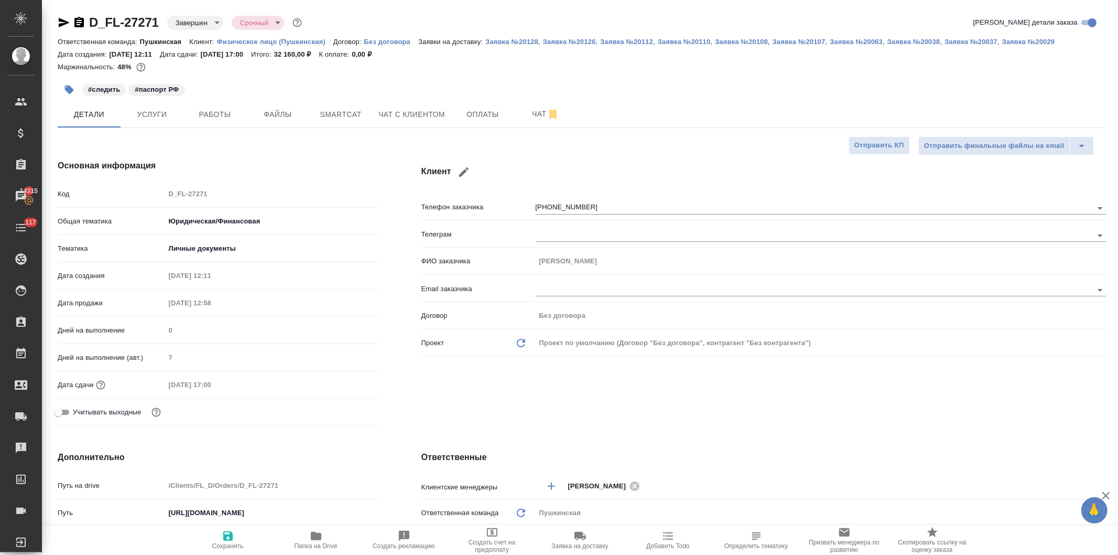
type textarea "x"
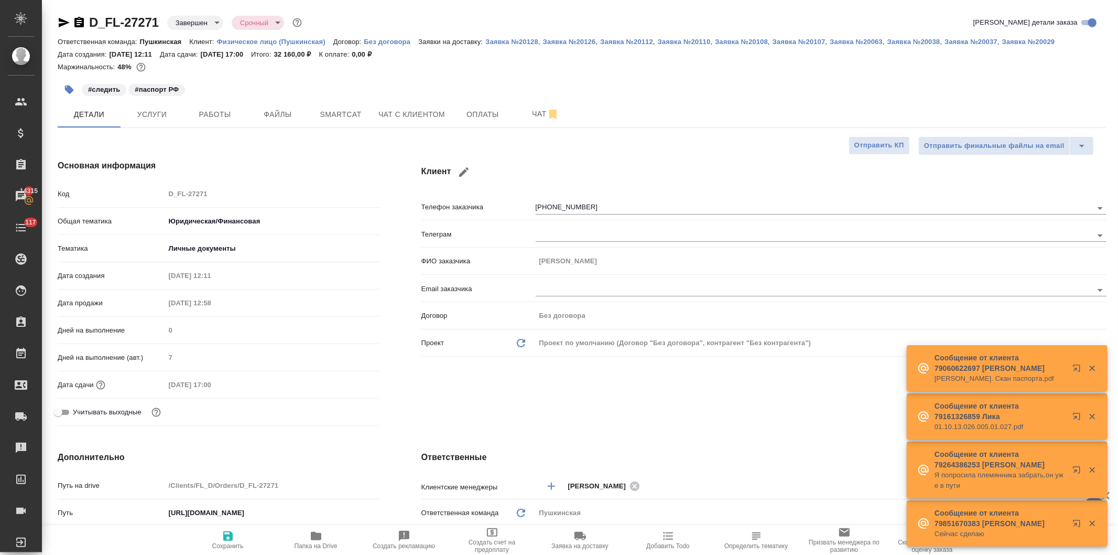
scroll to position [233, 0]
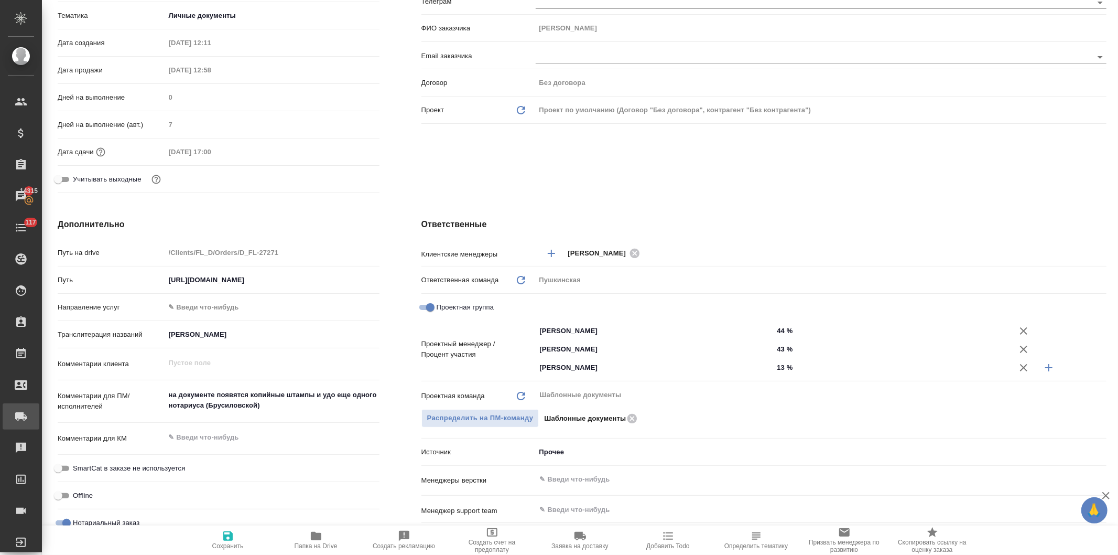
type textarea "x"
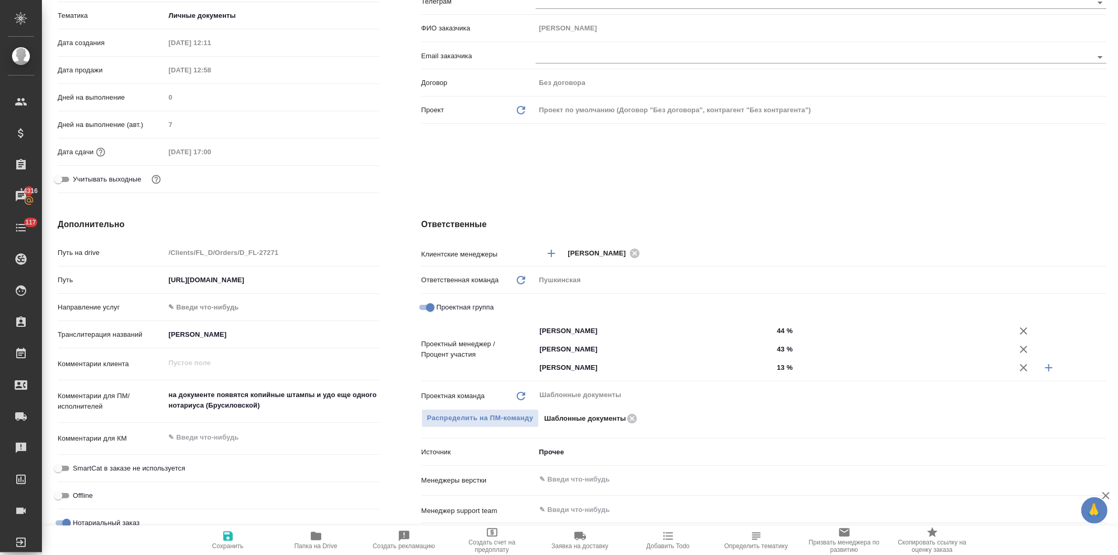
type textarea "x"
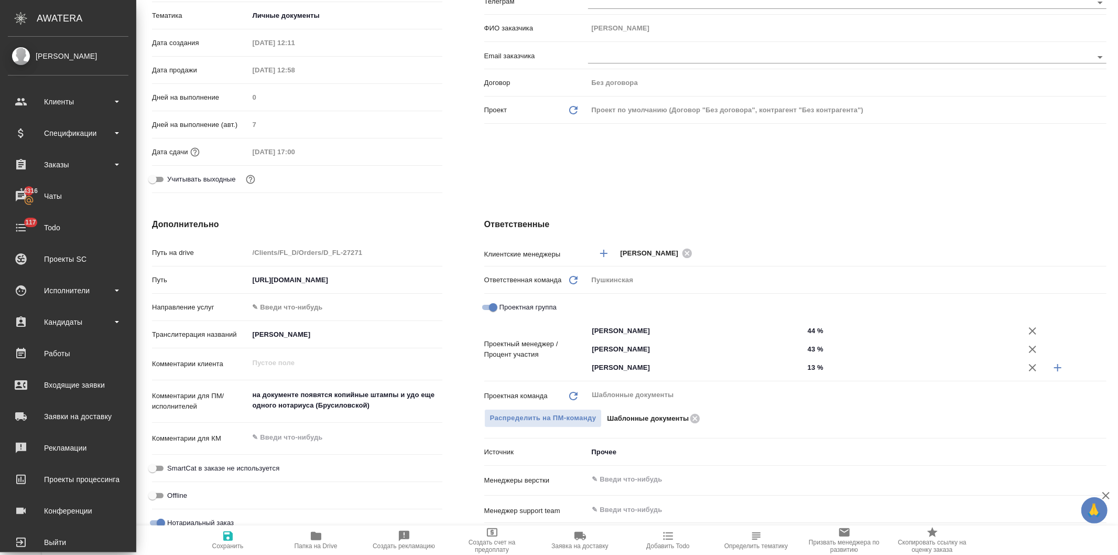
type textarea "x"
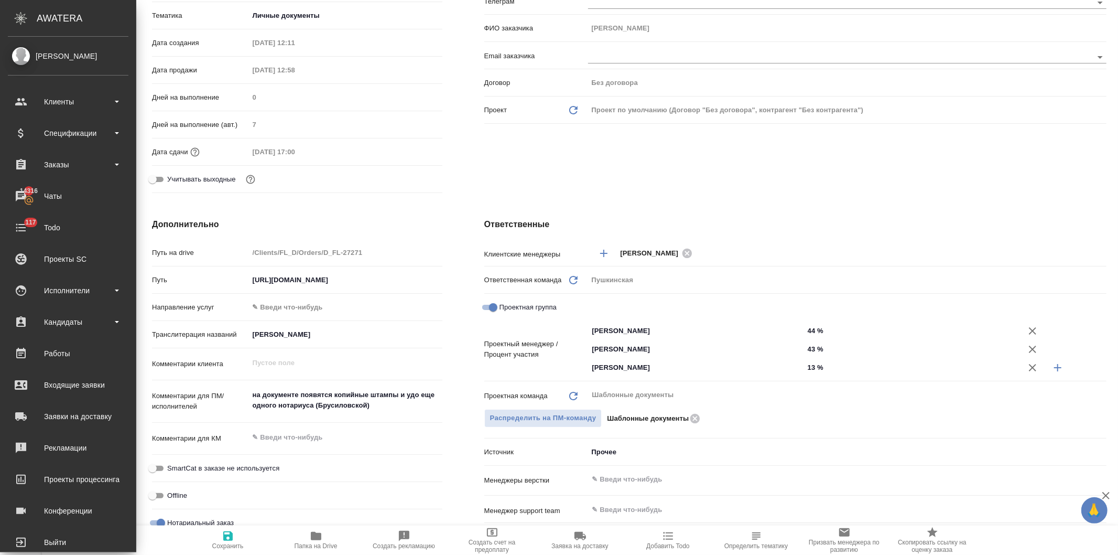
type textarea "x"
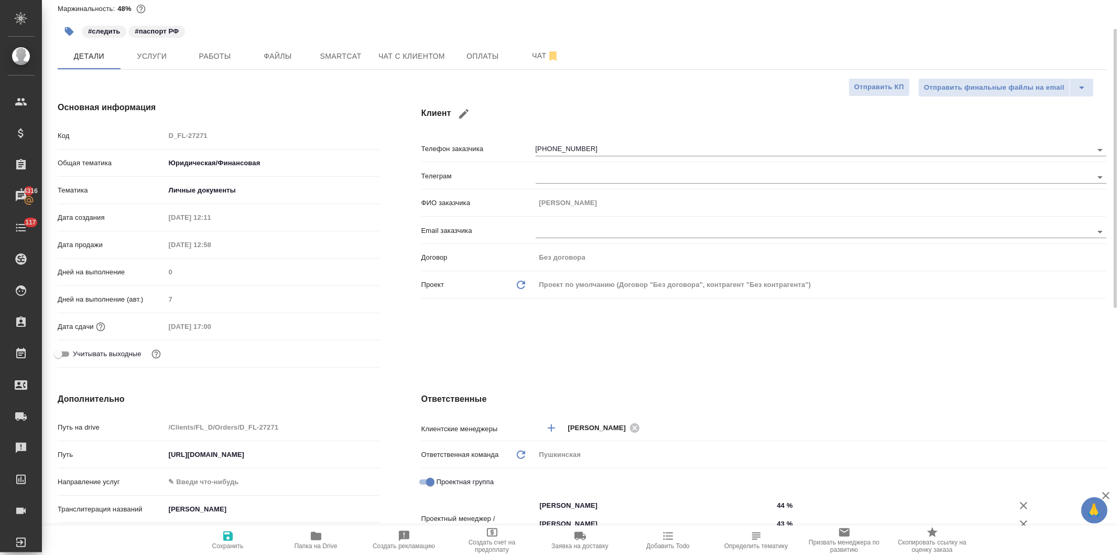
scroll to position [0, 0]
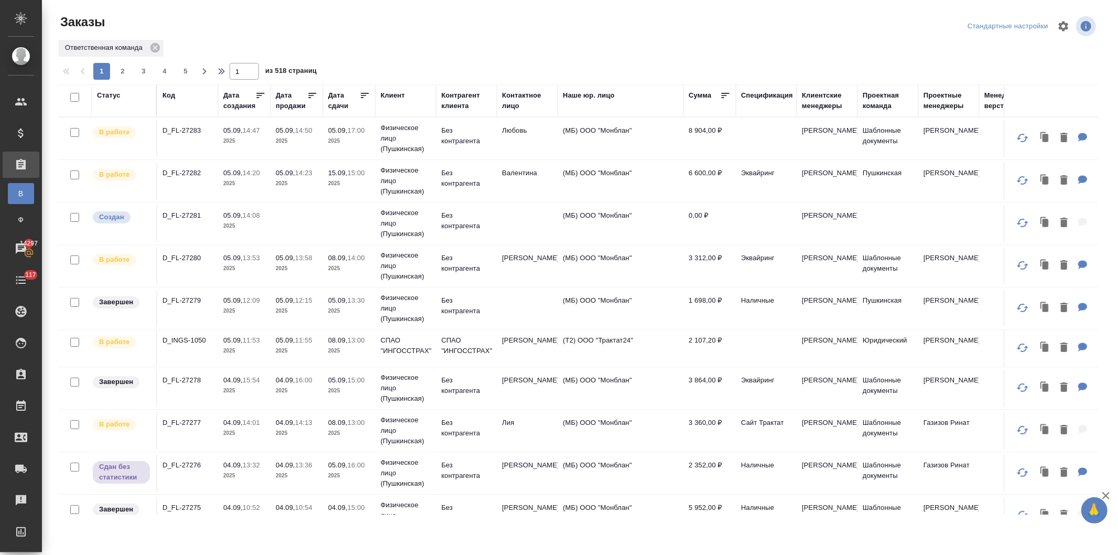
click at [503, 223] on td at bounding box center [527, 223] width 61 height 37
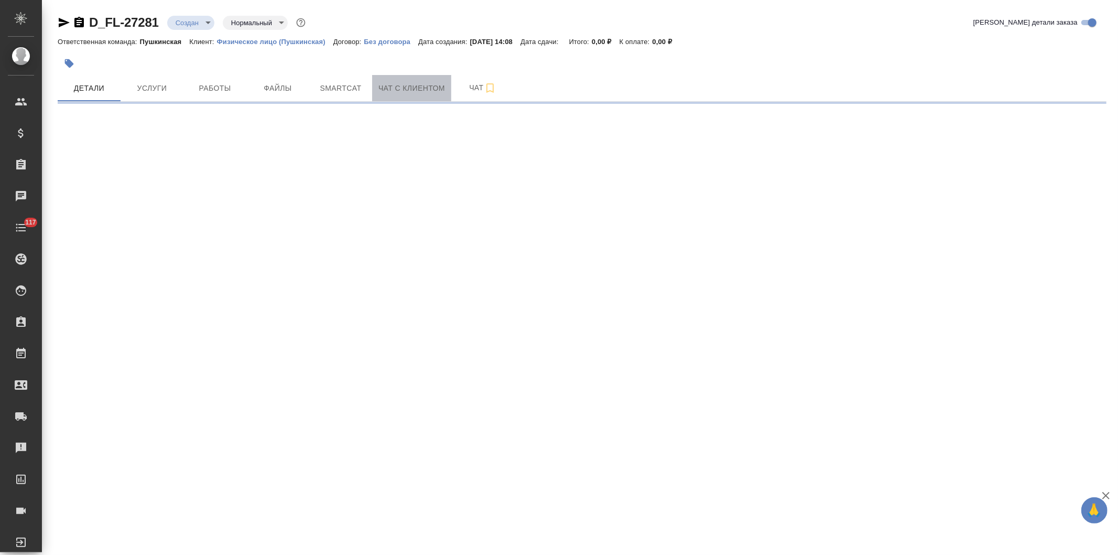
click at [390, 81] on button "Чат с клиентом" at bounding box center [411, 88] width 79 height 26
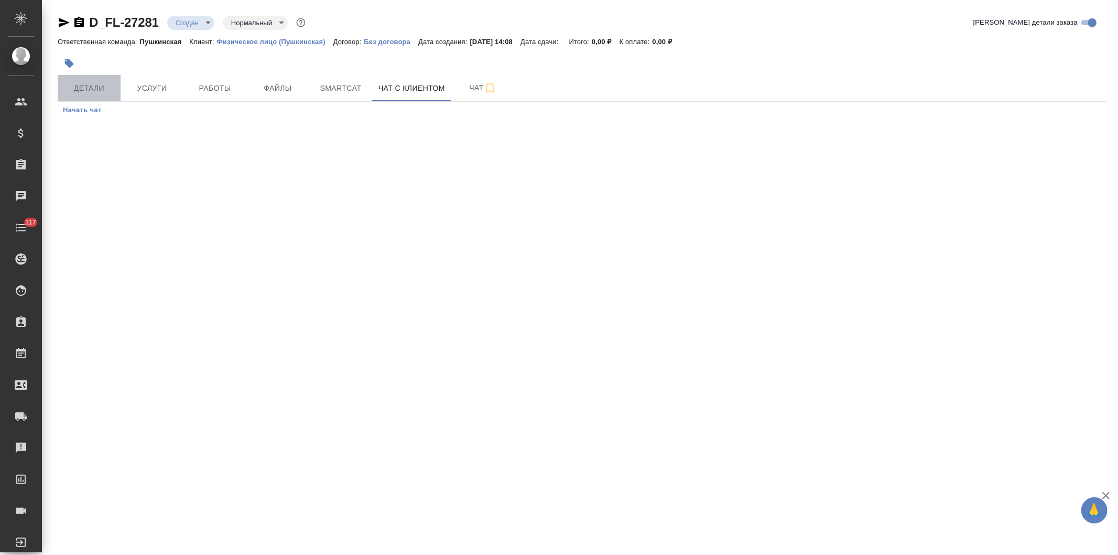
click at [84, 84] on span "Детали" at bounding box center [89, 88] width 50 height 13
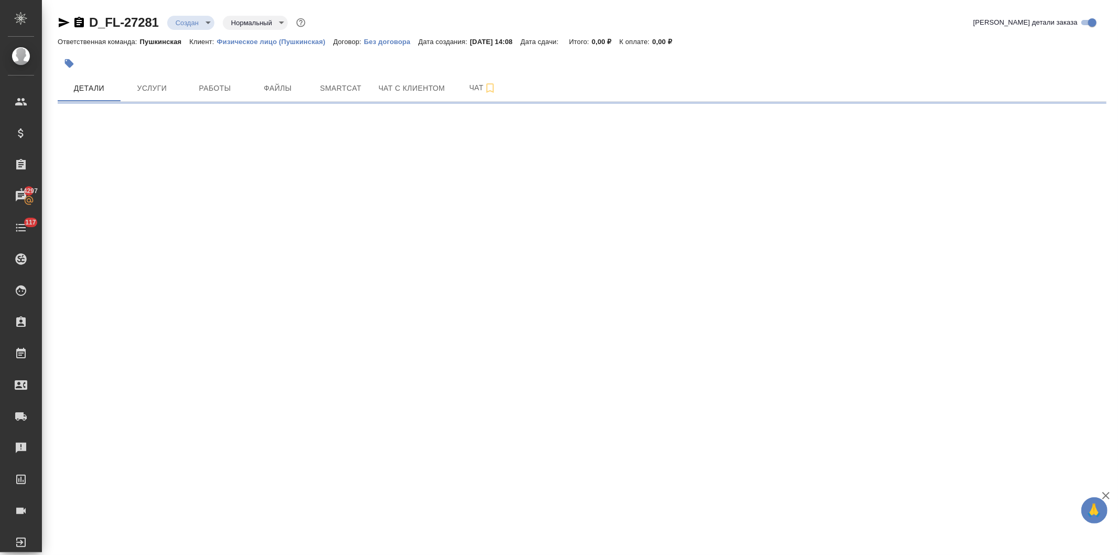
select select "RU"
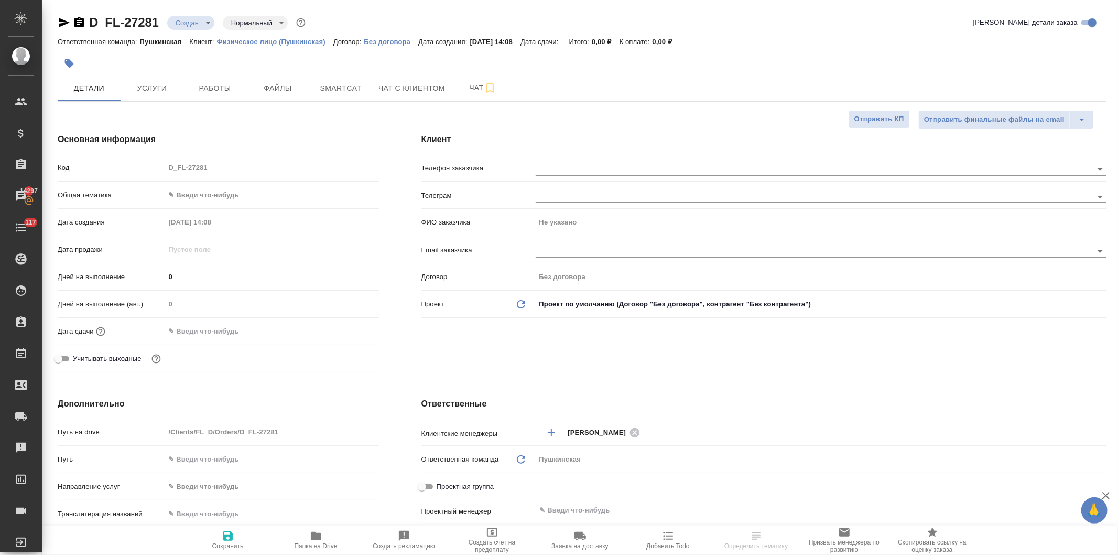
type textarea "x"
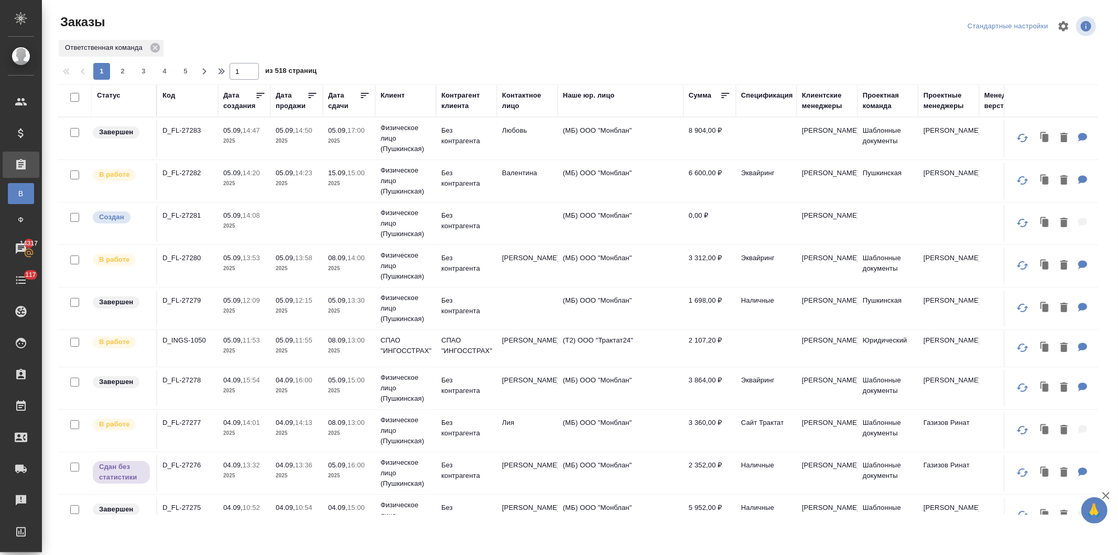
click at [390, 92] on div "Клиент" at bounding box center [393, 95] width 24 height 10
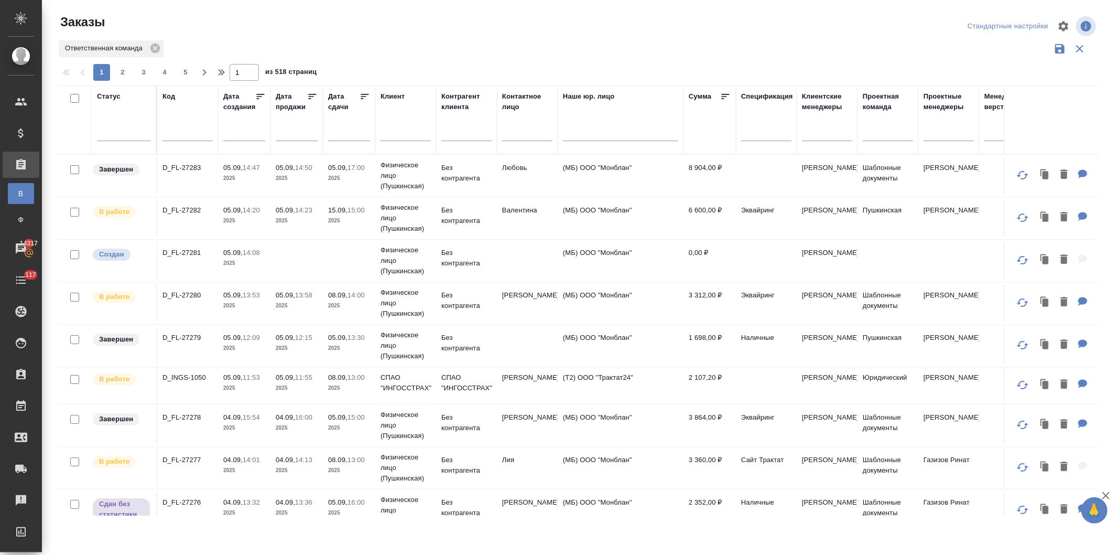
click at [401, 133] on input "text" at bounding box center [406, 133] width 50 height 13
type input "бюро"
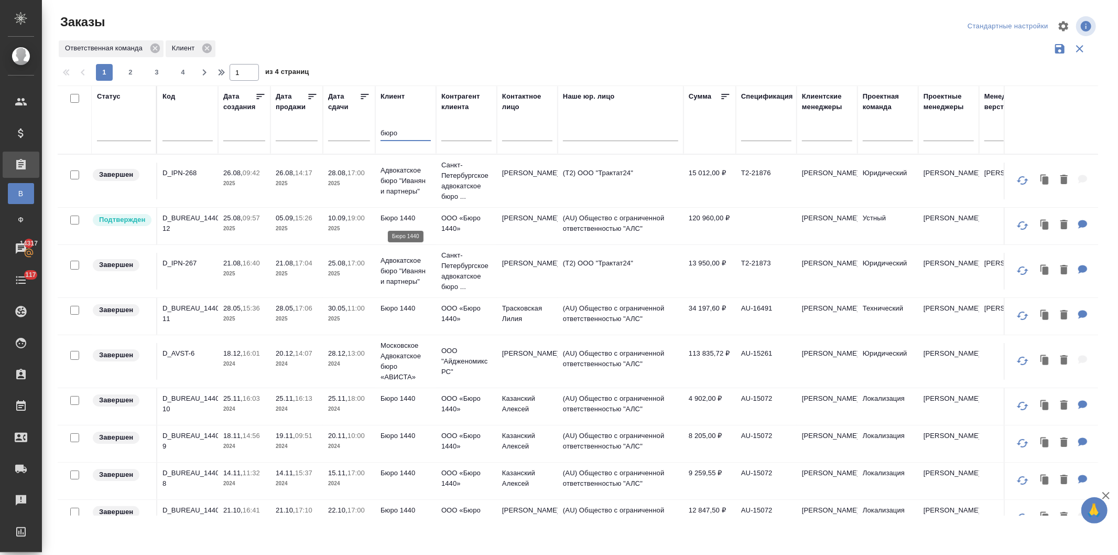
click at [401, 221] on p "Бюро 1440" at bounding box center [406, 218] width 50 height 10
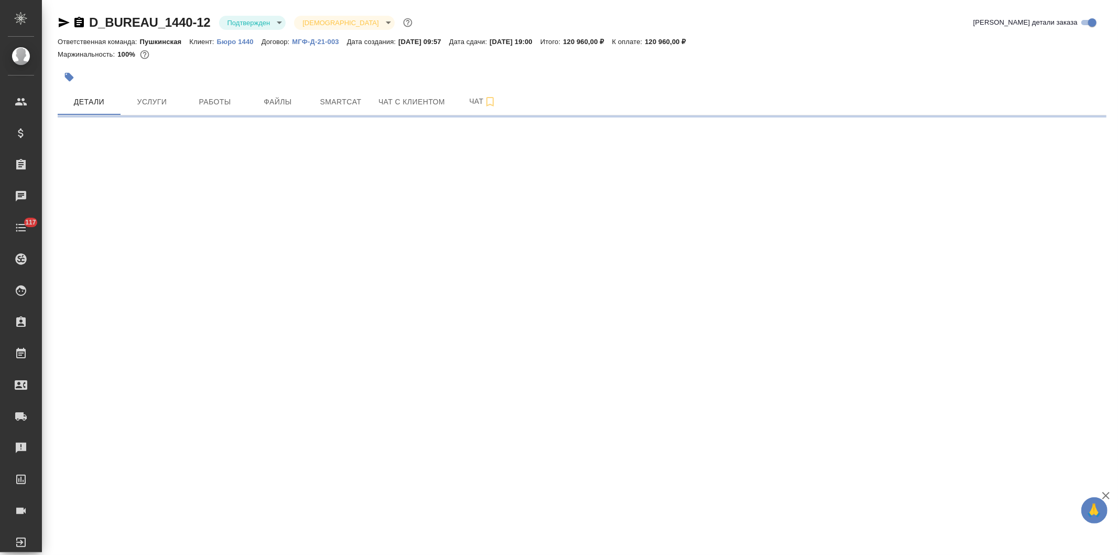
select select "RU"
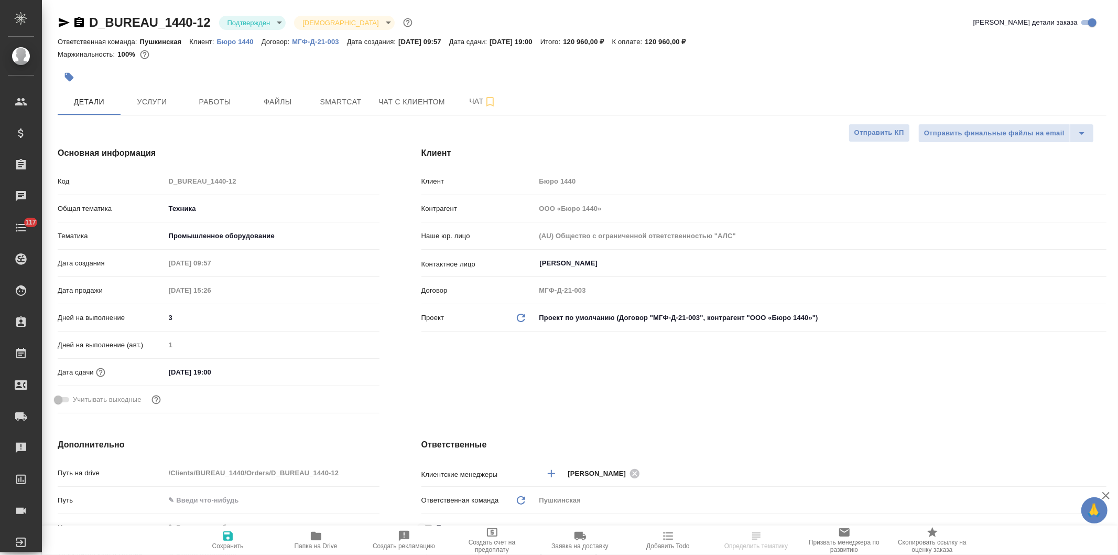
type textarea "x"
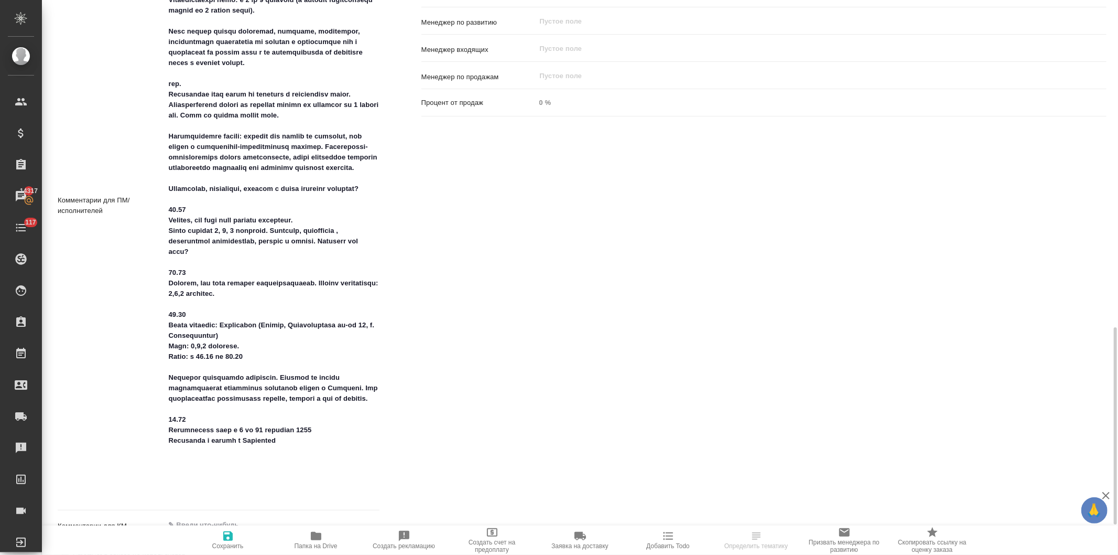
scroll to position [757, 0]
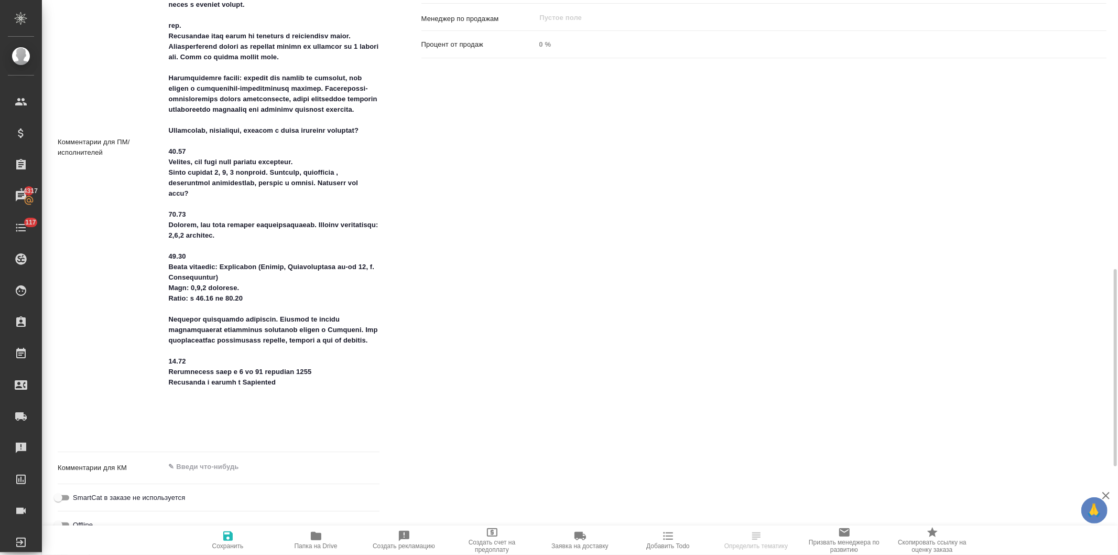
type textarea "x"
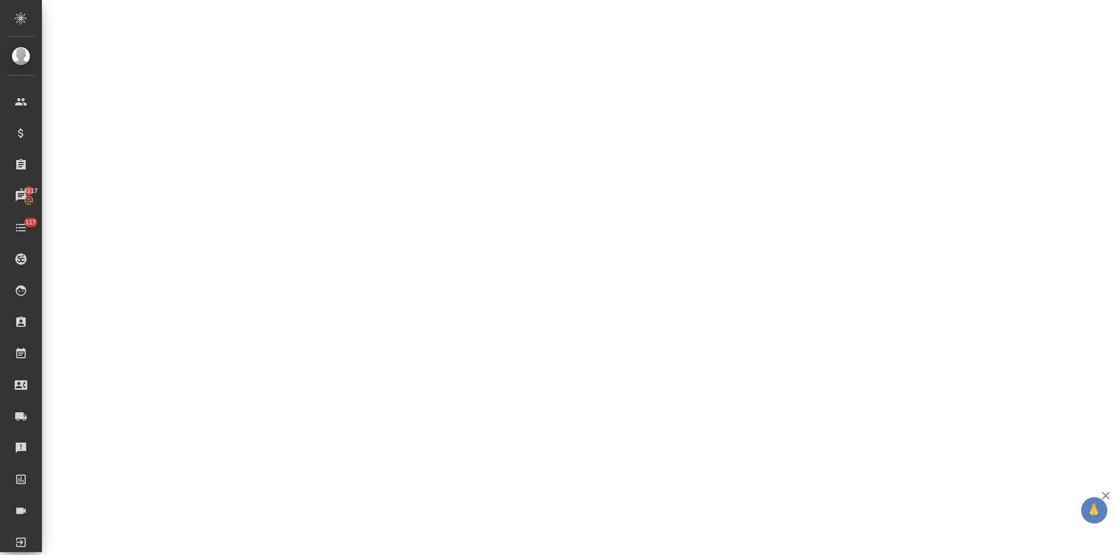
select select "RU"
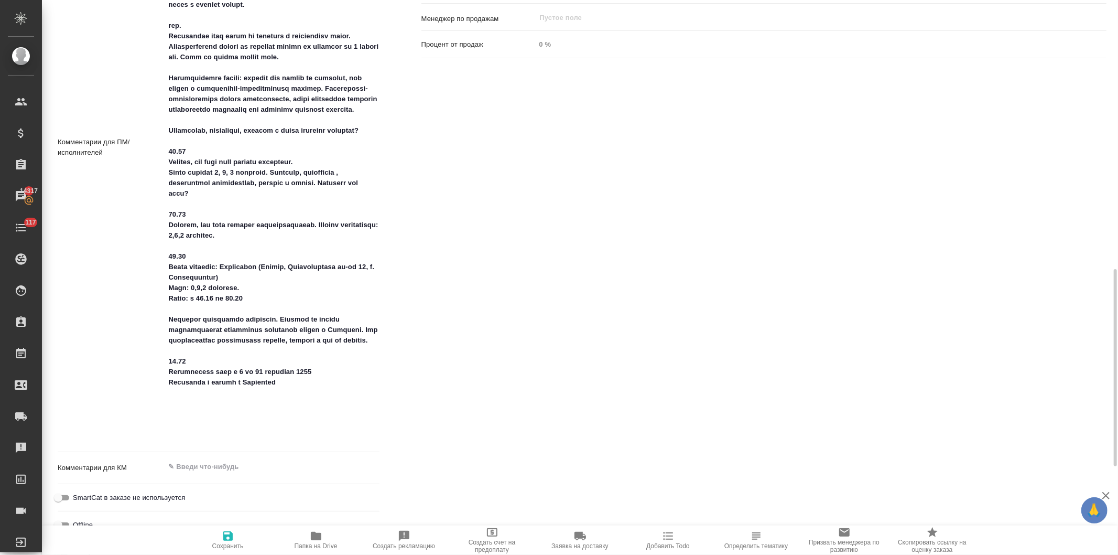
type textarea "x"
drag, startPoint x: 240, startPoint y: 316, endPoint x: 165, endPoint y: 307, distance: 75.0
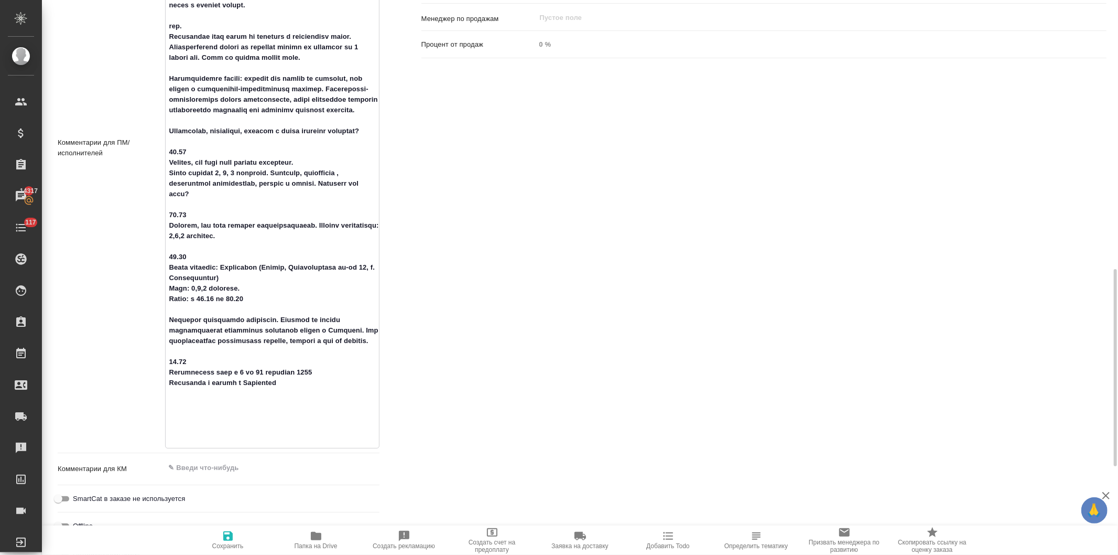
click at [166, 307] on textarea at bounding box center [272, 147] width 213 height 594
type textarea "x"
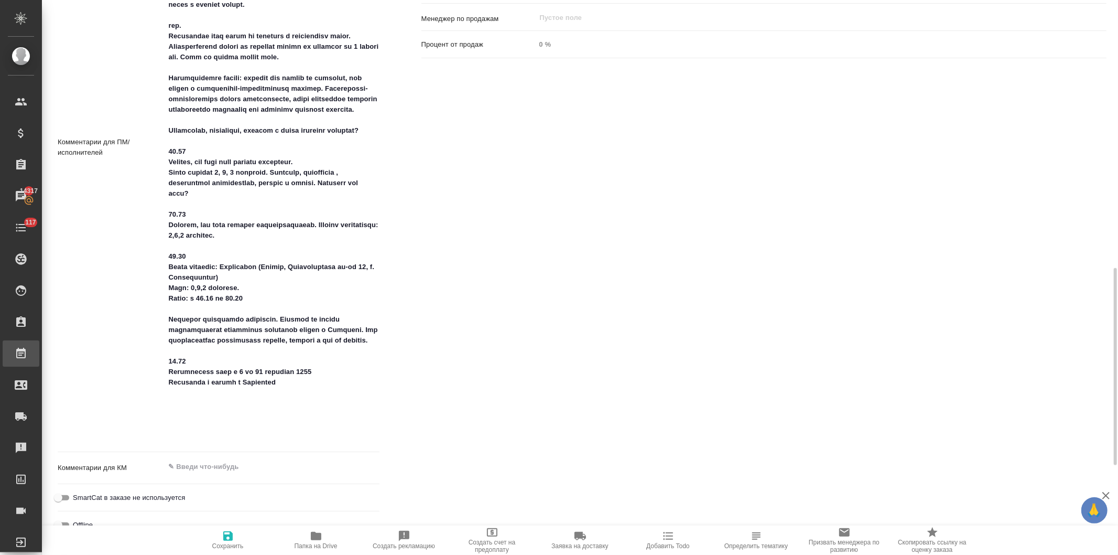
scroll to position [756, 0]
type textarea "x"
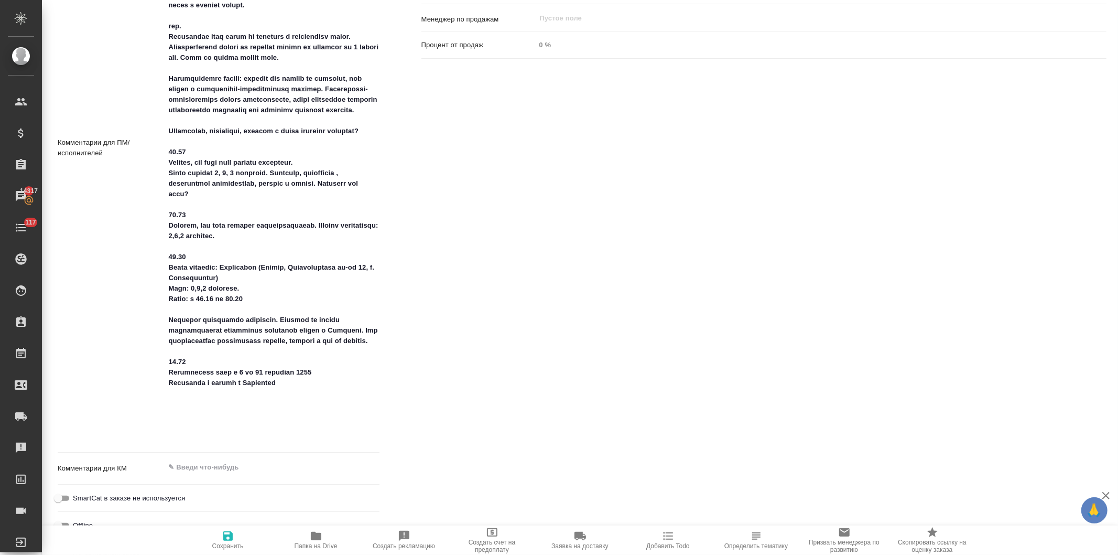
type textarea "x"
click at [601, 308] on div "Ответственные Клиентские менеджеры Давыдова Елена ​ Ответственная команда Обнов…" at bounding box center [764, 126] width 727 height 931
click at [598, 261] on div "Ответственные Клиентские менеджеры Давыдова Елена ​ Ответственная команда Обнов…" at bounding box center [764, 126] width 727 height 931
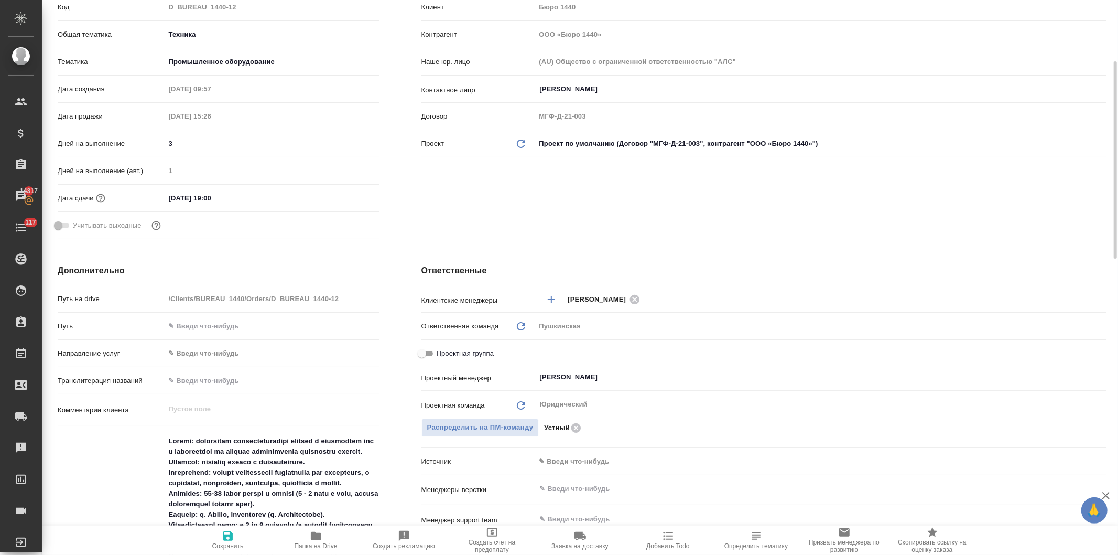
scroll to position [0, 0]
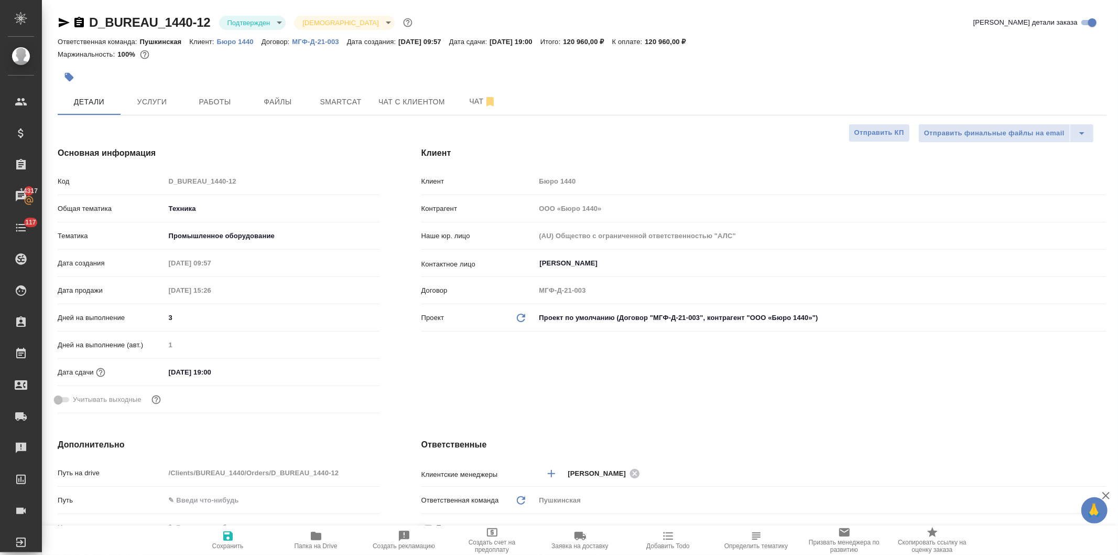
type textarea "x"
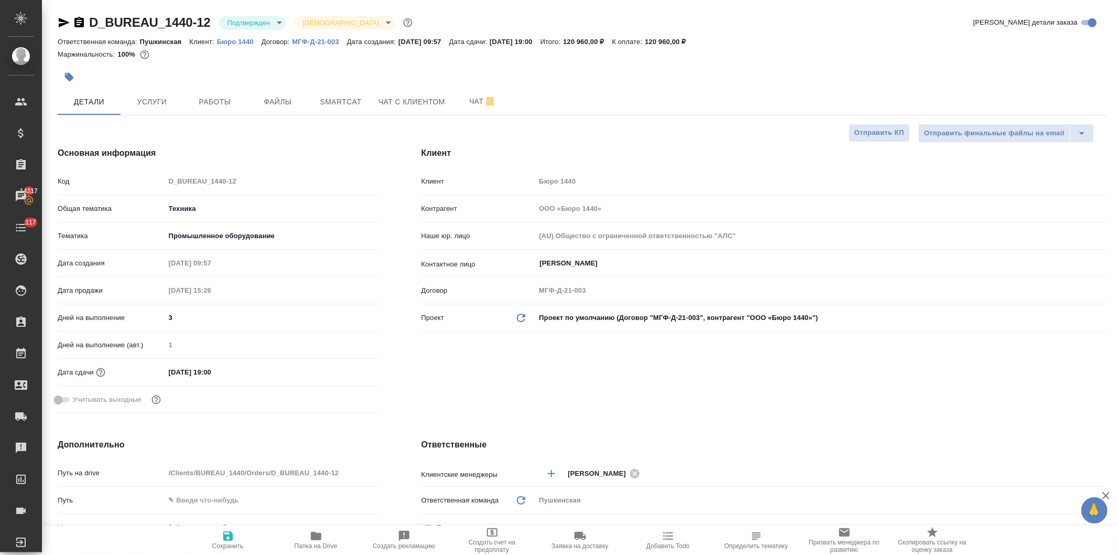
type textarea "x"
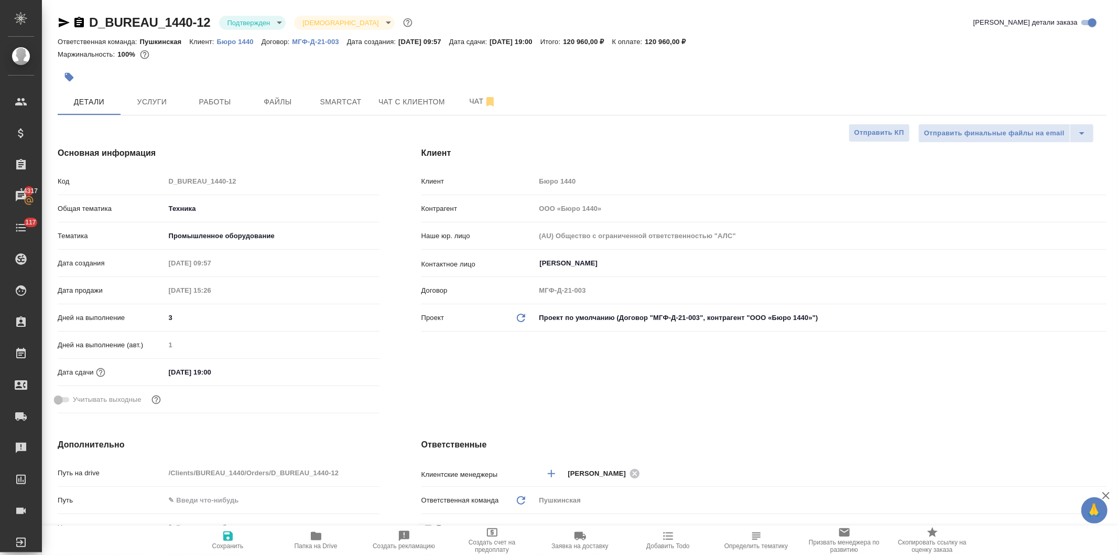
type textarea "x"
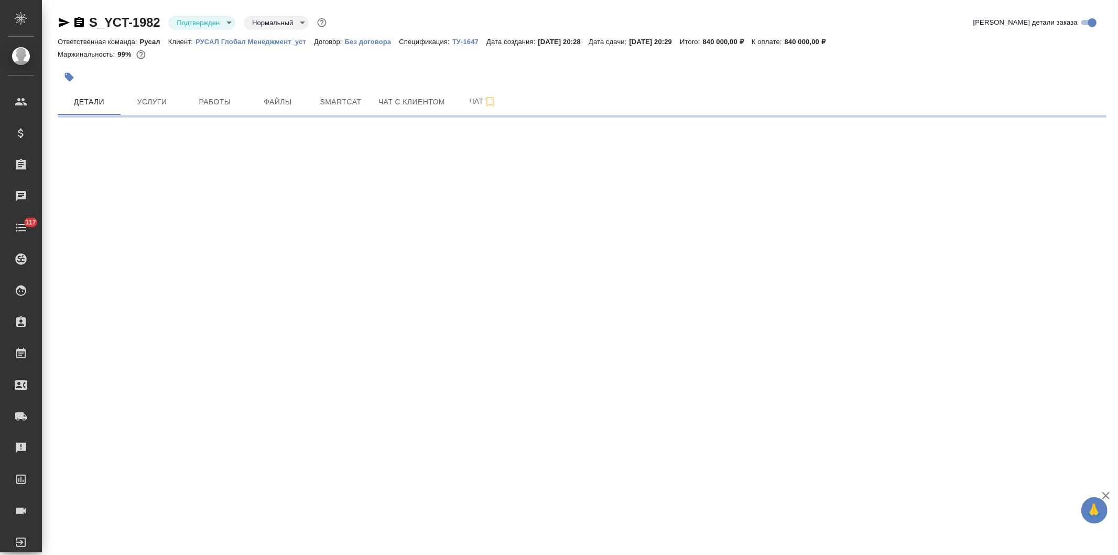
select select "RU"
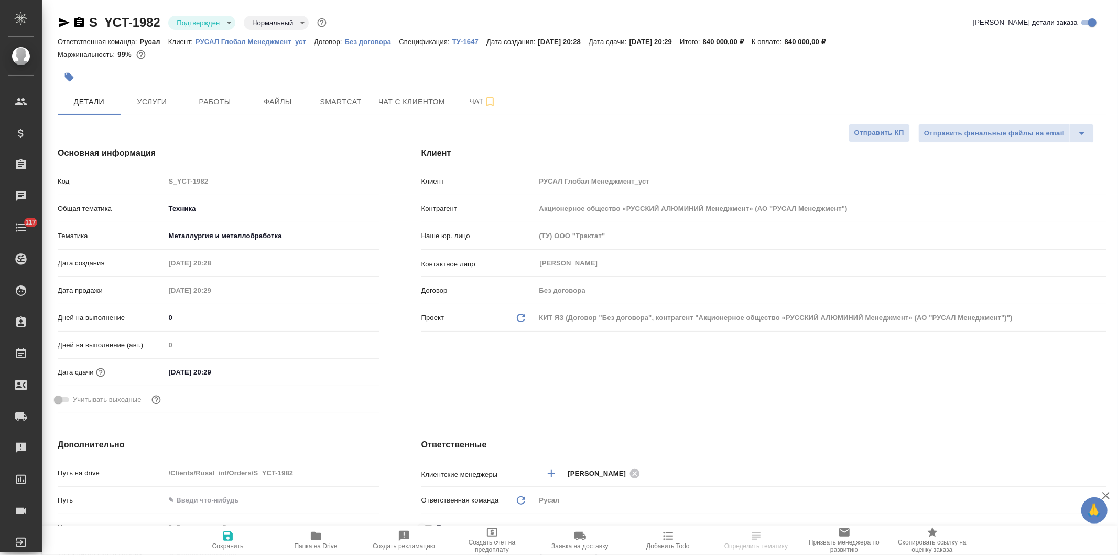
type textarea "x"
click at [144, 97] on span "Услуги" at bounding box center [152, 101] width 50 height 13
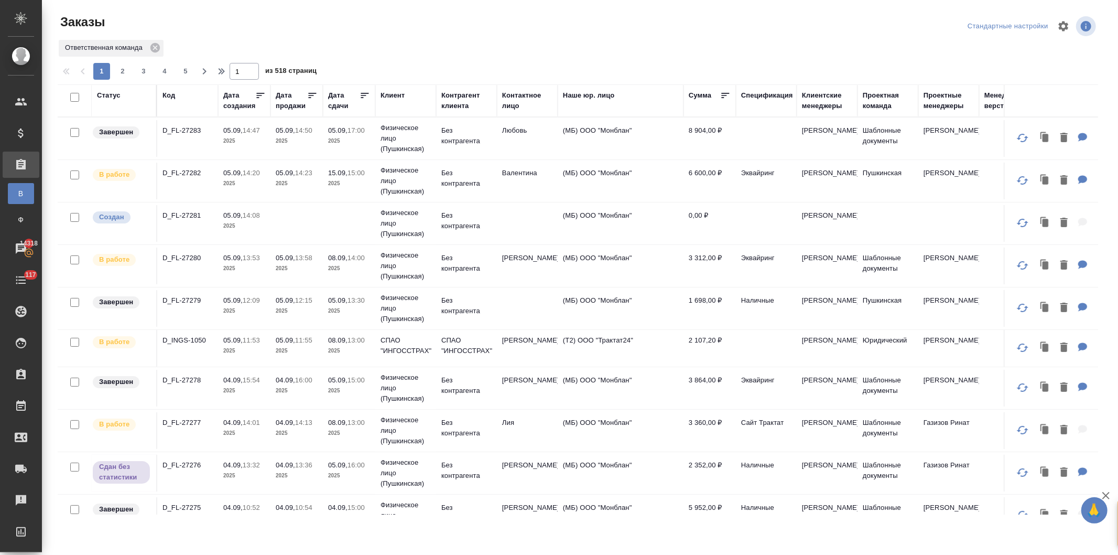
click at [504, 103] on div "Контактное лицо" at bounding box center [527, 100] width 50 height 21
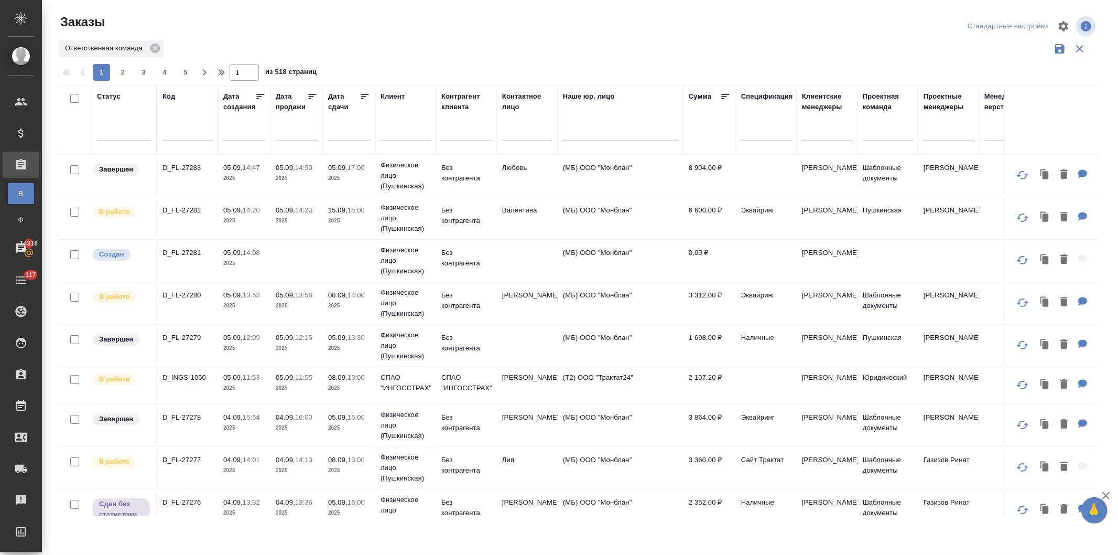
click at [509, 137] on input "text" at bounding box center [527, 133] width 50 height 13
type input "петр"
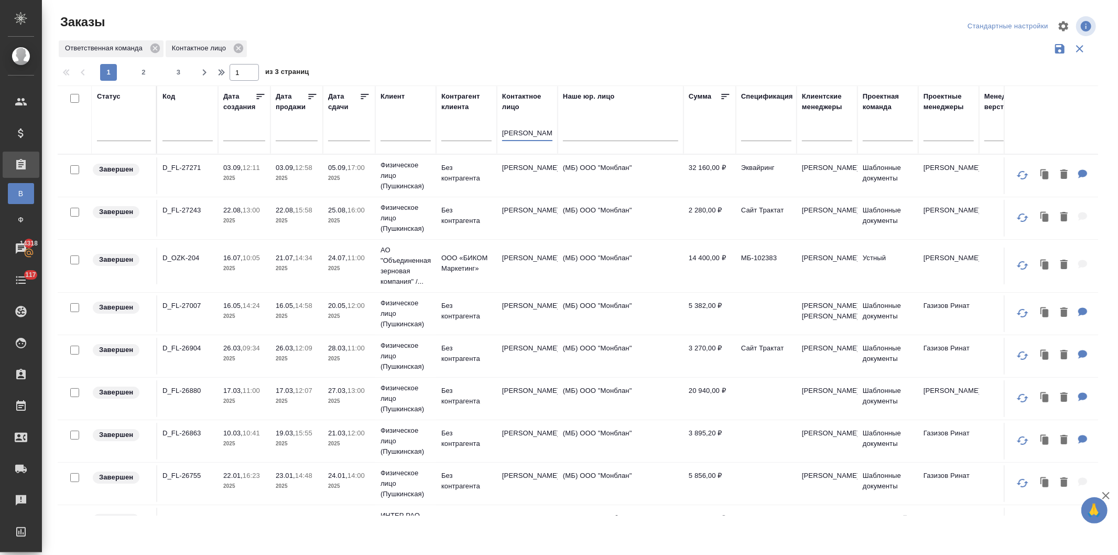
click at [462, 170] on p "Без контрагента" at bounding box center [466, 173] width 50 height 21
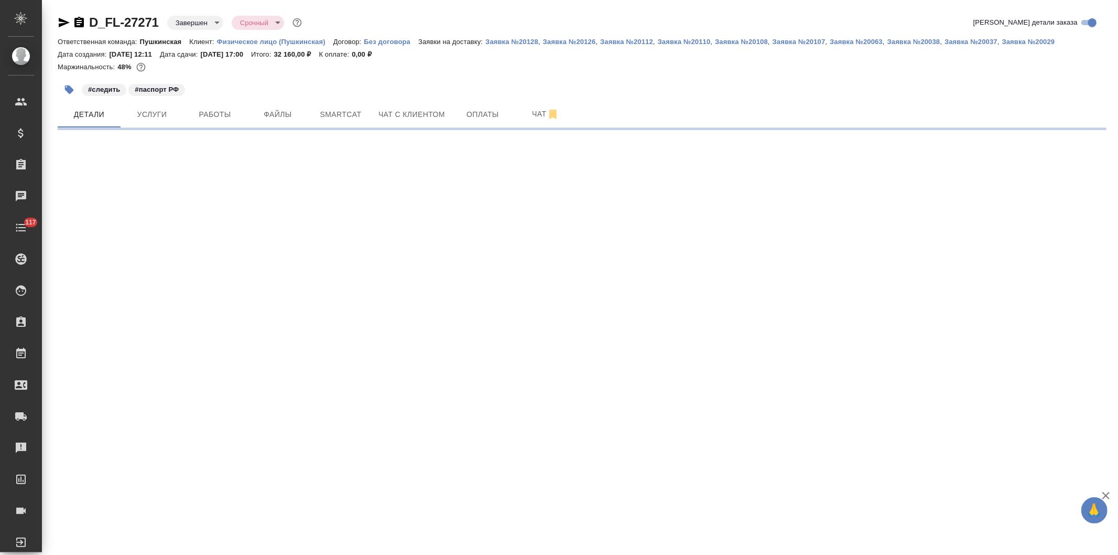
select select "RU"
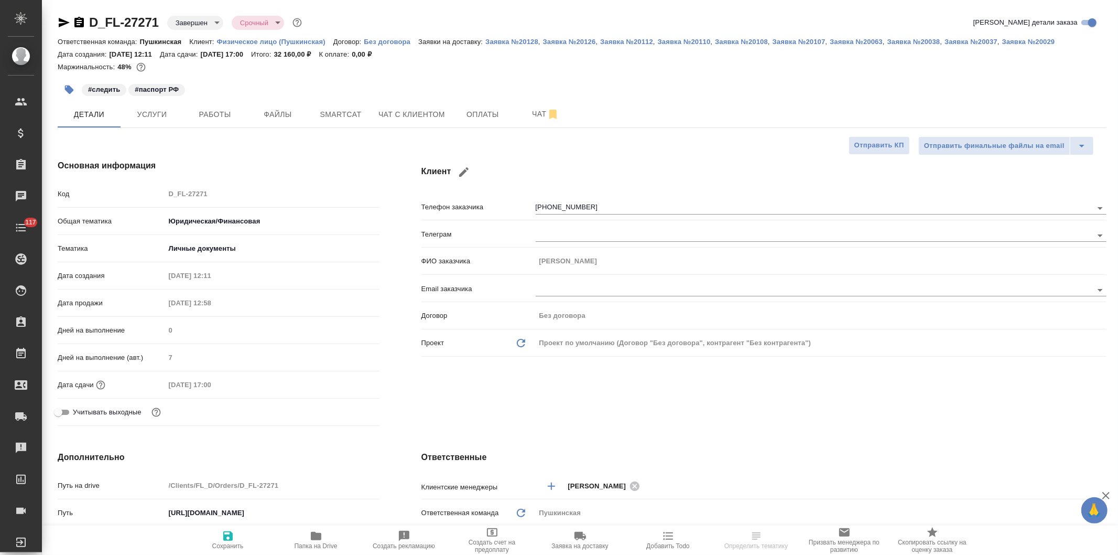
type textarea "x"
type input "[PERSON_NAME]"
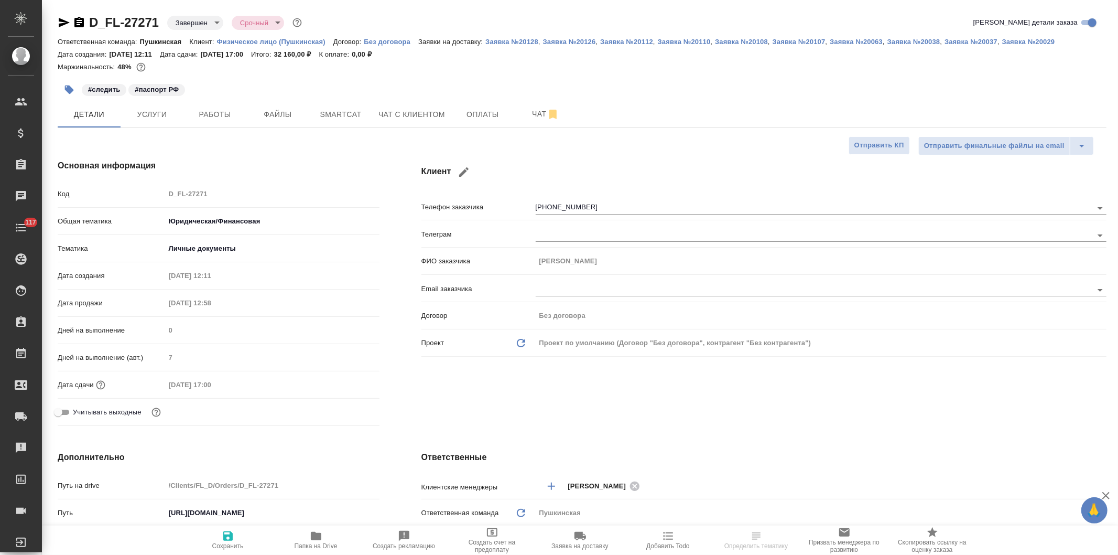
type input "[PERSON_NAME]"
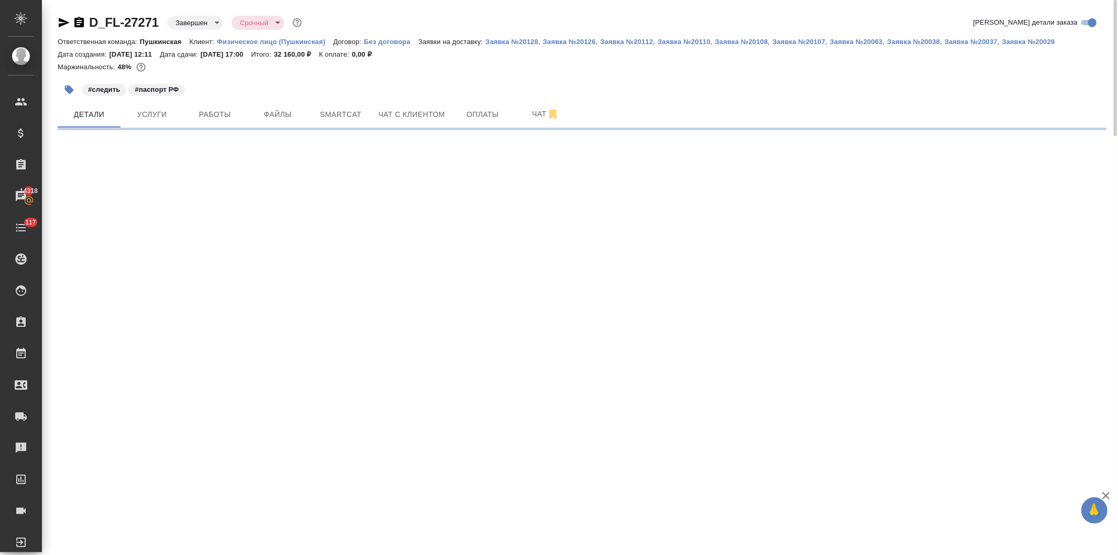
select select "RU"
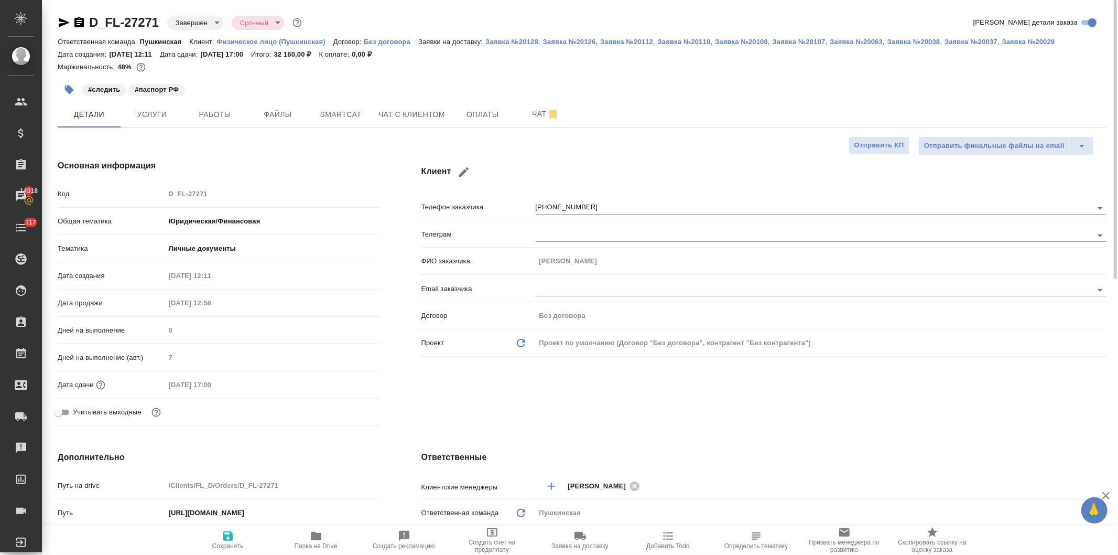
type textarea "x"
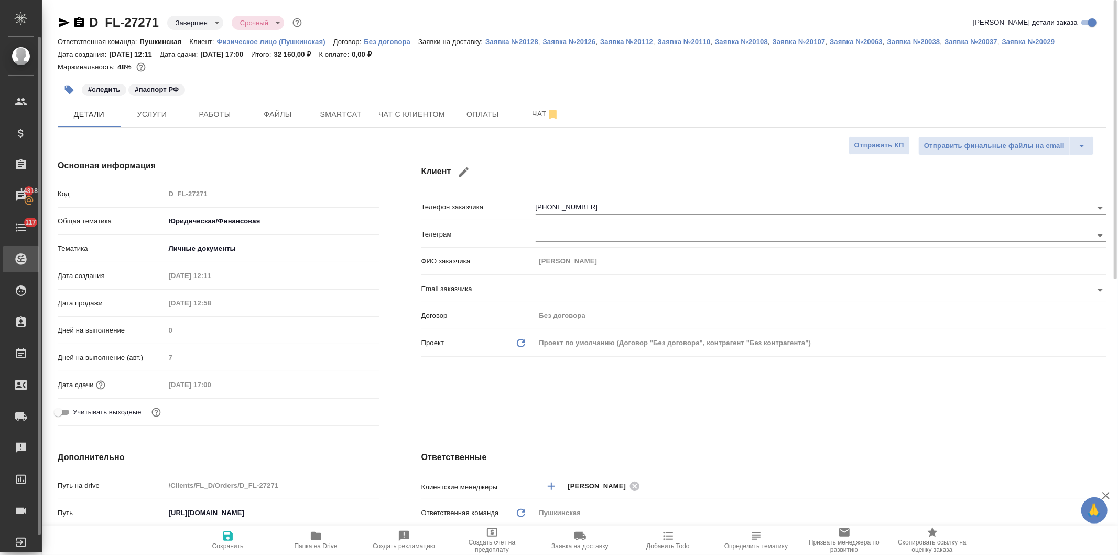
type textarea "x"
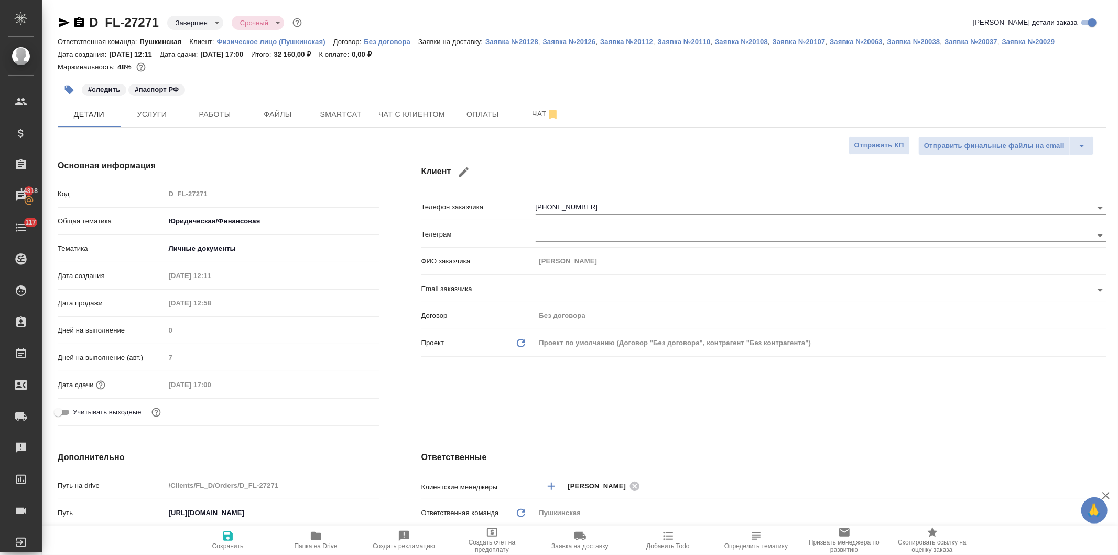
type textarea "x"
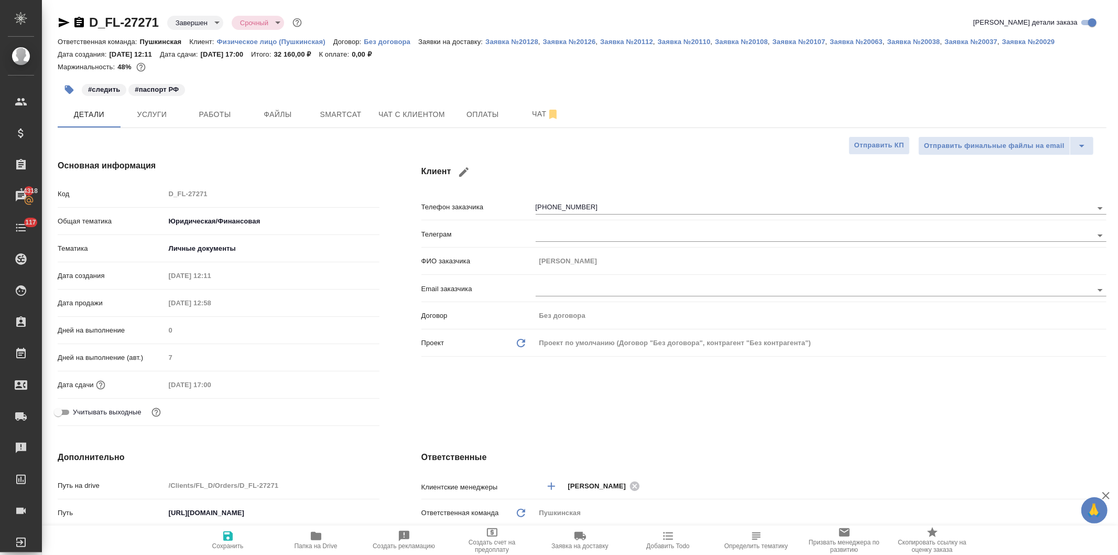
type textarea "x"
